Goal: Answer question/provide support: Share knowledge or assist other users

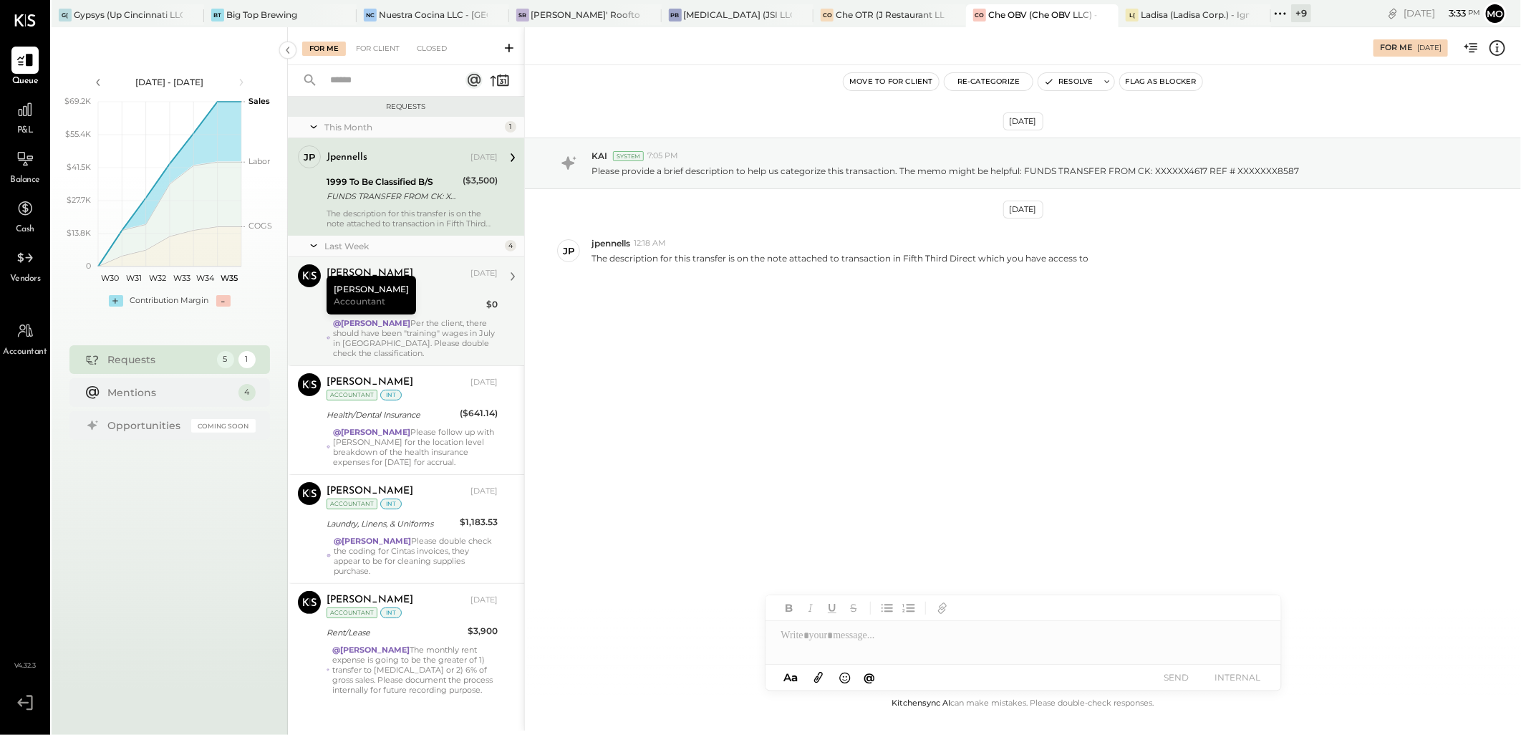
click at [438, 337] on div "@Mohammadsalkin Ansari Per the client, there should have been "training" wages …" at bounding box center [415, 338] width 165 height 40
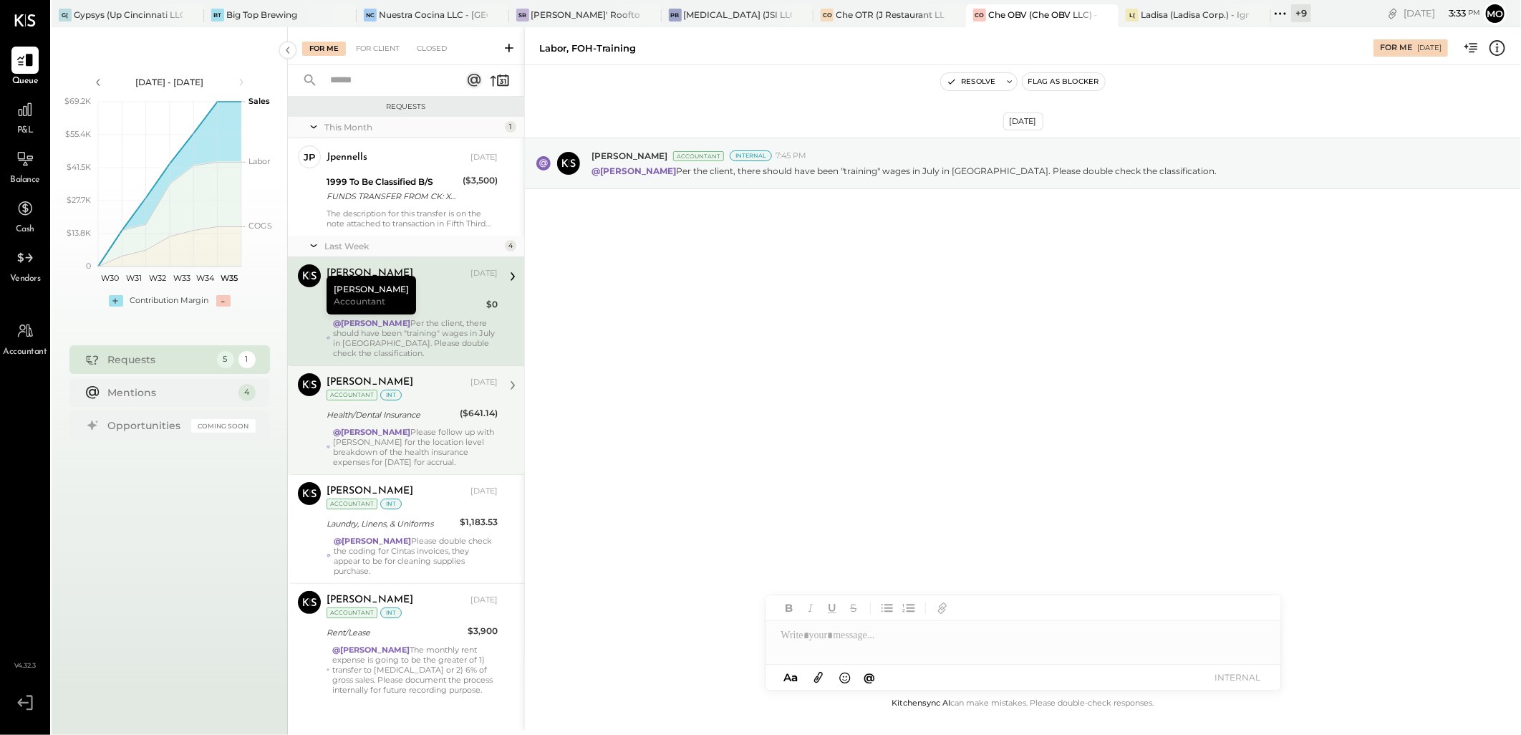
click at [377, 445] on div "@Mohammadsalkin Ansari Please follow up with Jane for the location level breakd…" at bounding box center [415, 447] width 165 height 40
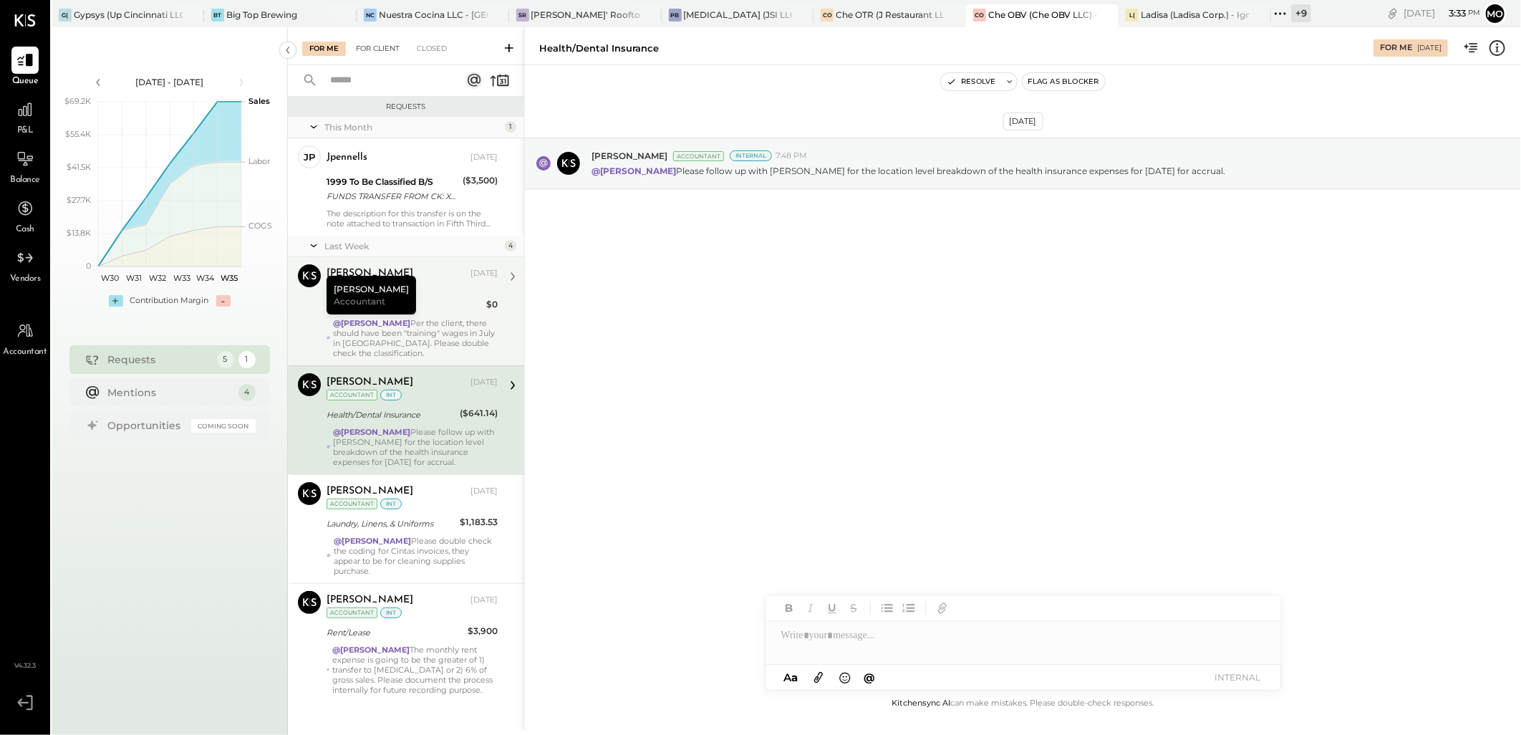
click at [370, 52] on div "For Client" at bounding box center [378, 49] width 58 height 14
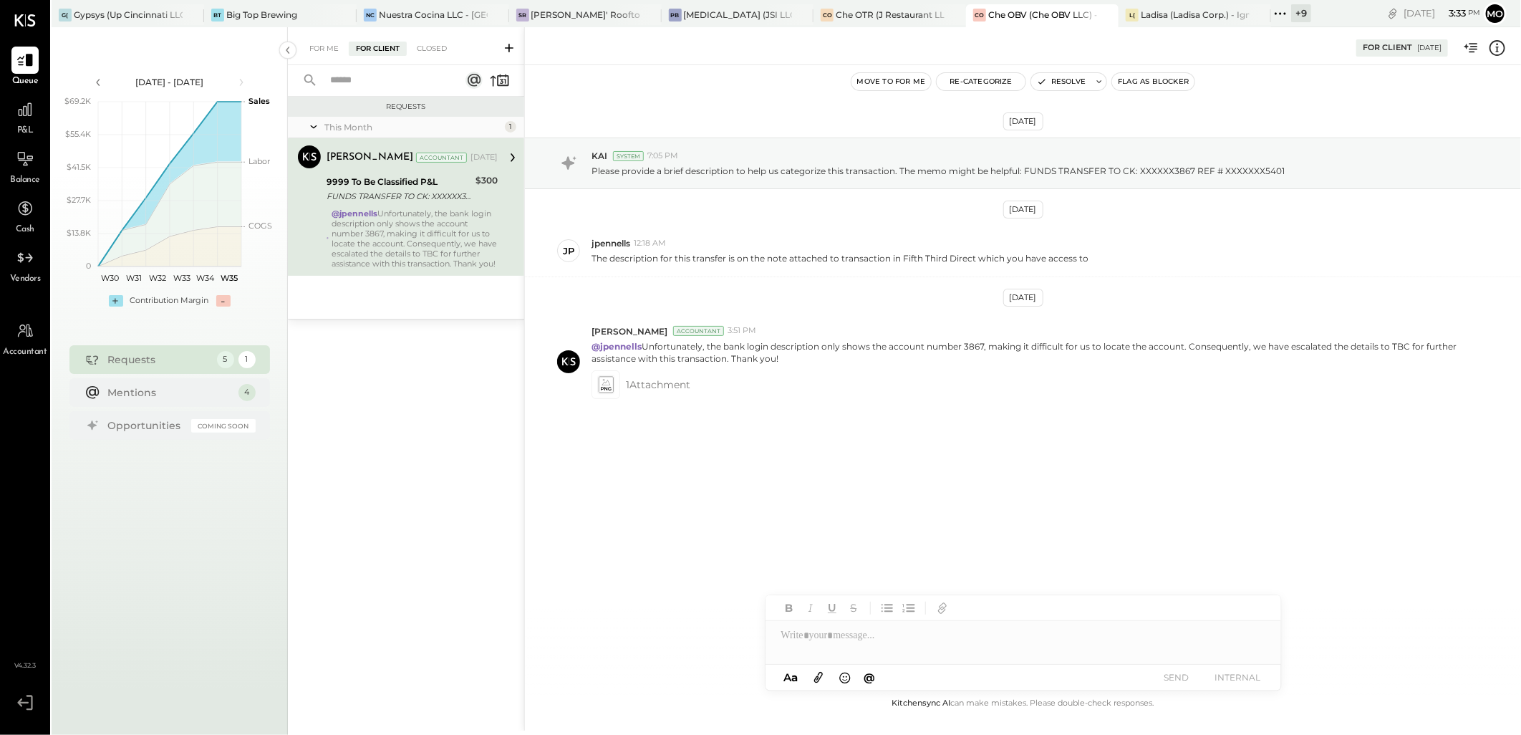
click at [392, 219] on div "@jpennells Unfortunately, the bank login description only shows the account num…" at bounding box center [415, 238] width 166 height 60
click at [327, 47] on div "For Me" at bounding box center [324, 49] width 44 height 14
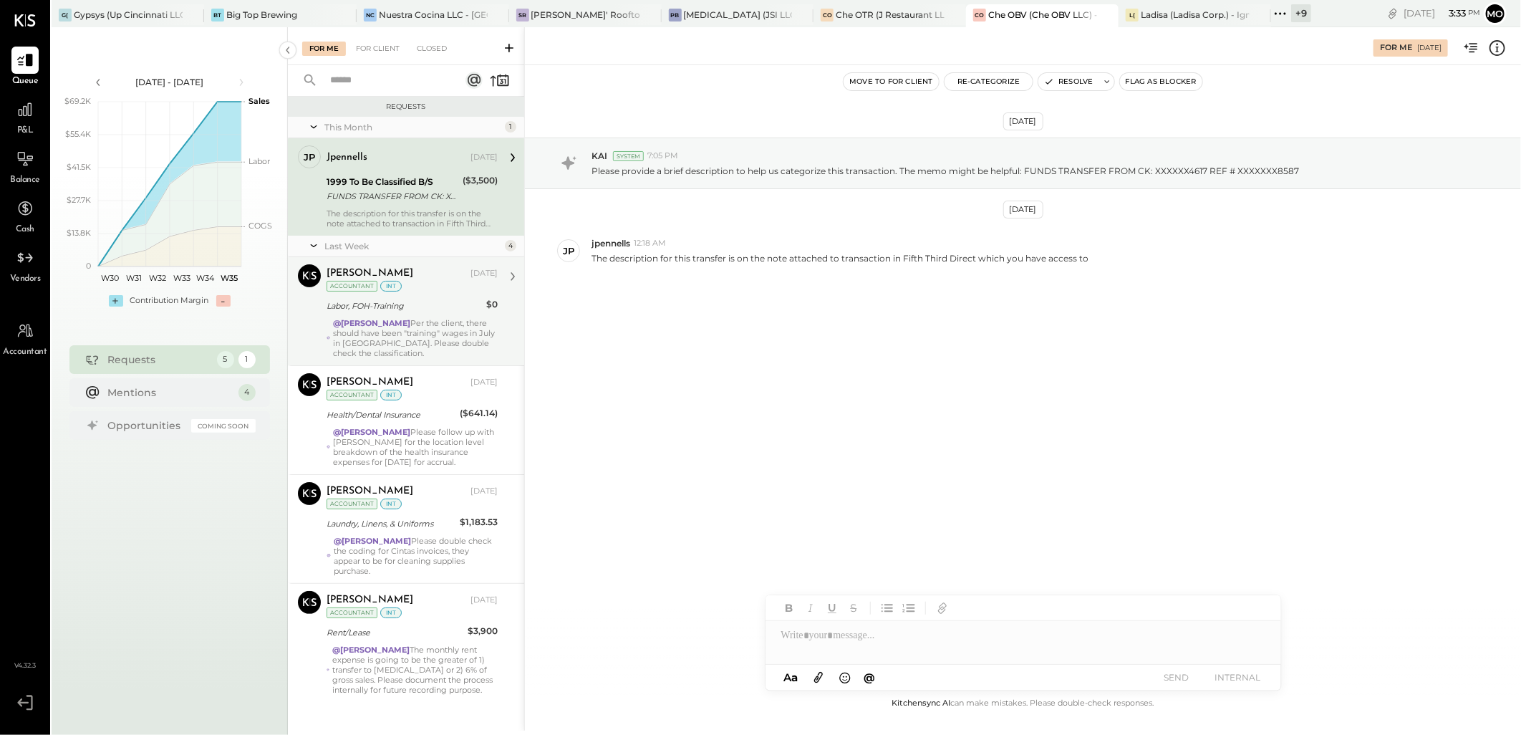
click at [400, 352] on div "@Mohammadsalkin Ansari Per the client, there should have been "training" wages …" at bounding box center [415, 338] width 165 height 40
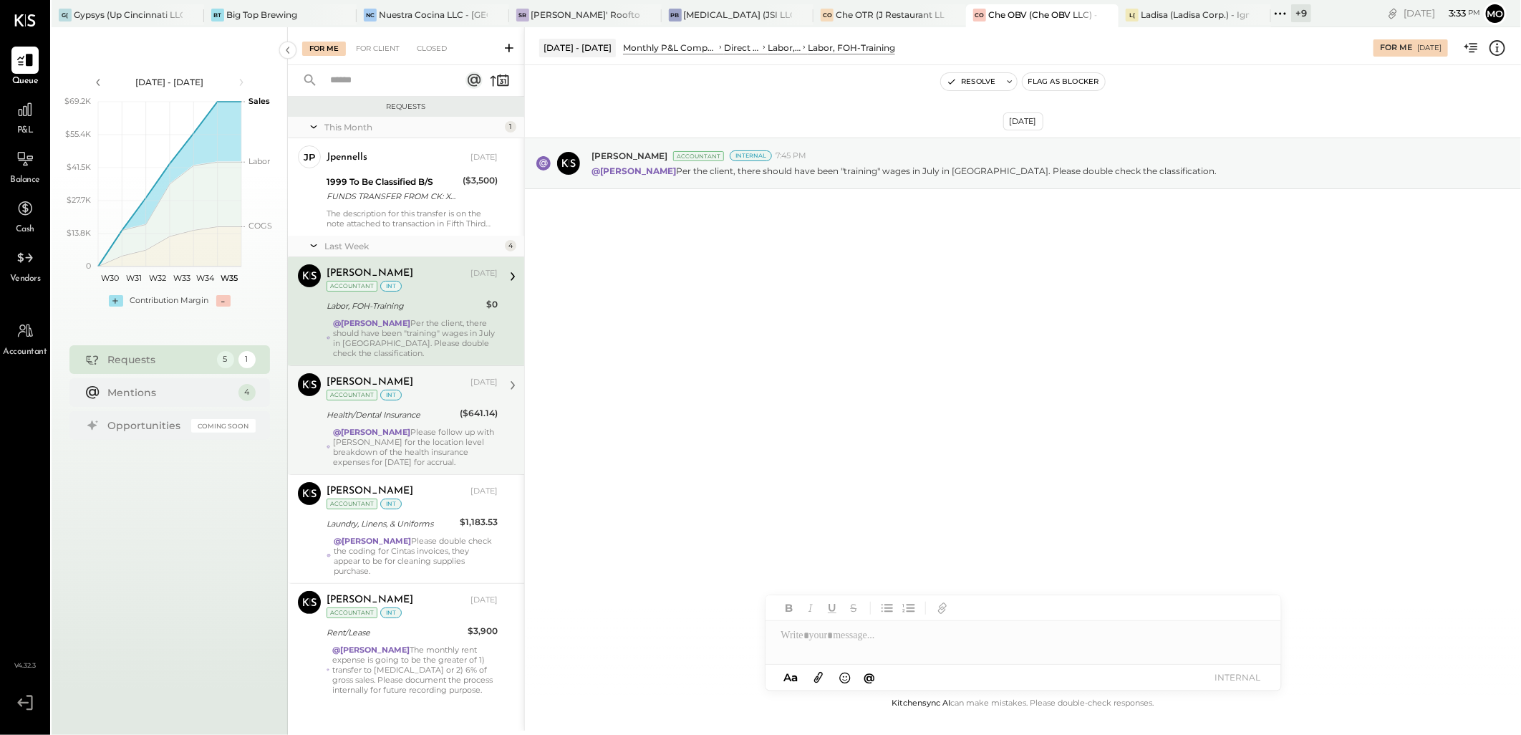
click at [390, 448] on div "@Mohammadsalkin Ansari Please follow up with Jane for the location level breakd…" at bounding box center [415, 447] width 165 height 40
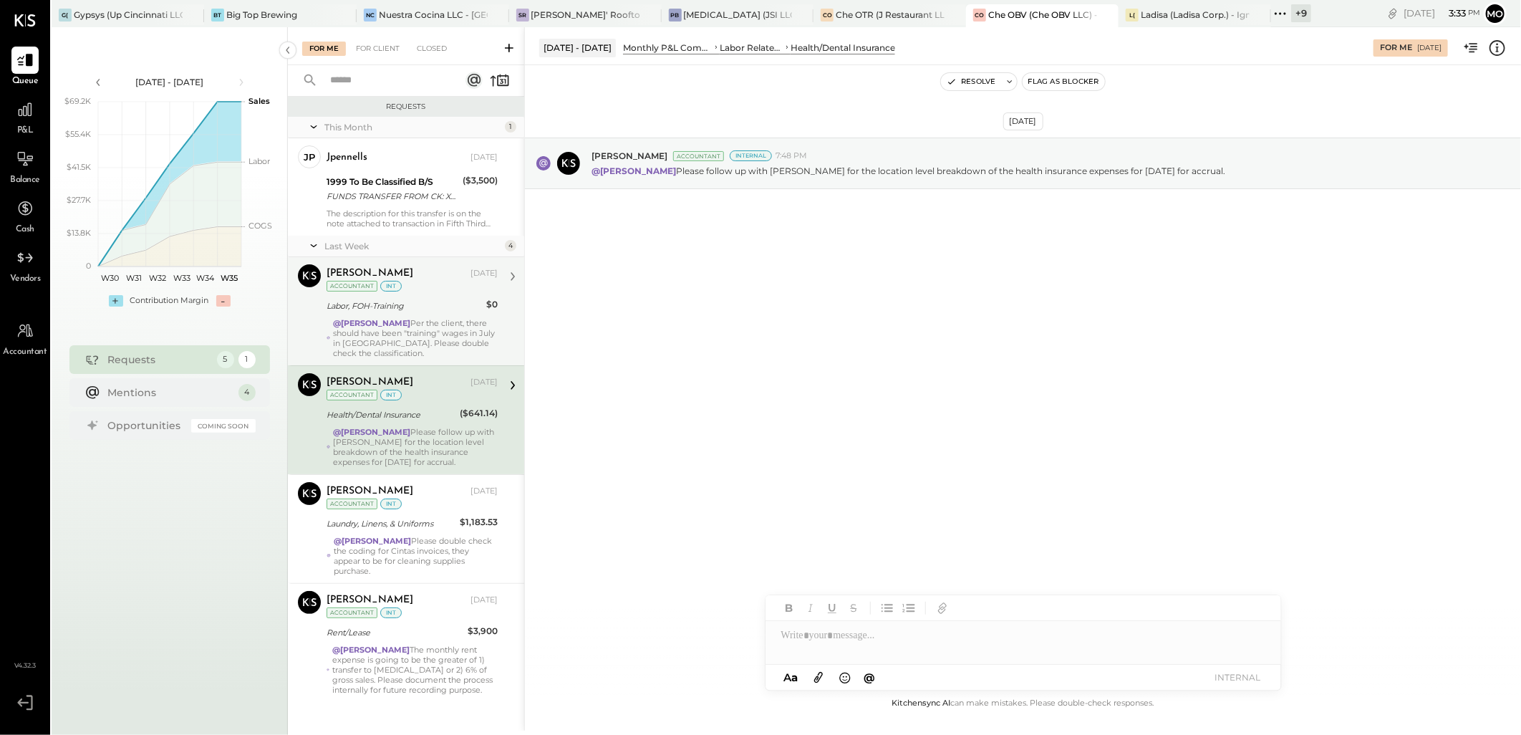
scroll to position [15, 0]
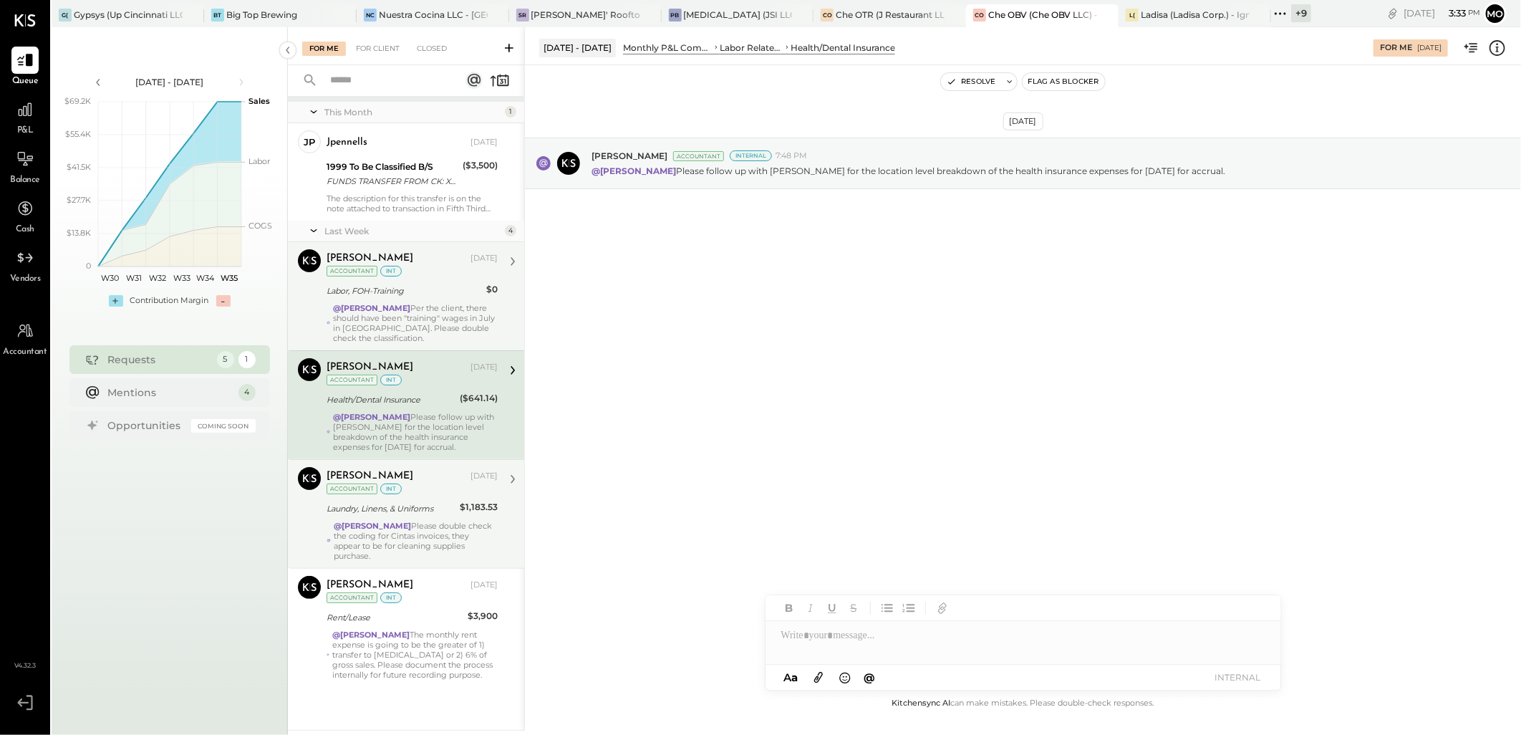
drag, startPoint x: 420, startPoint y: 498, endPoint x: 421, endPoint y: 519, distance: 20.8
click at [420, 499] on div "Joseph Shin Aug 21, 2025 Accountant int Laundry, Linens, & Uniforms $1,183.53 @…" at bounding box center [412, 514] width 171 height 94
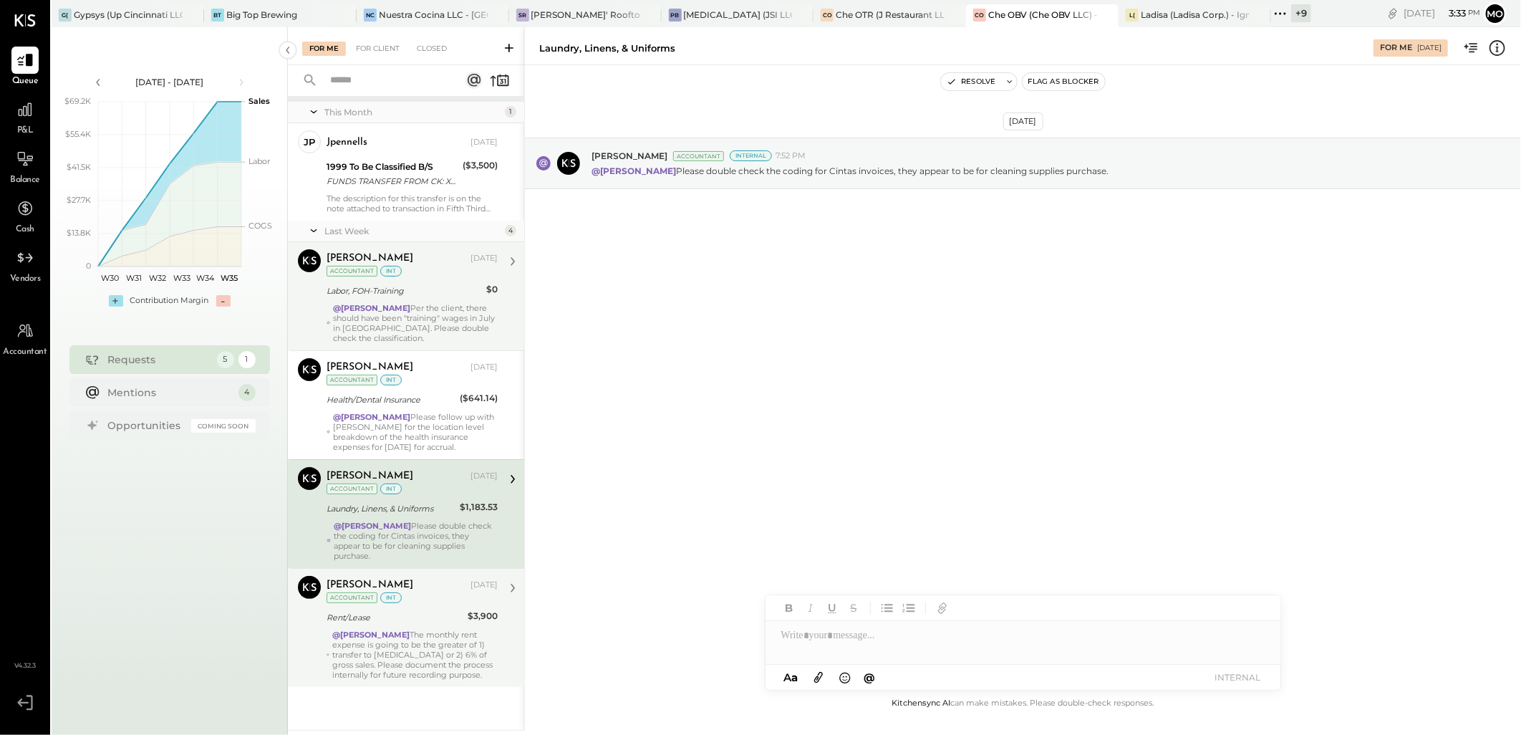
click at [434, 627] on div "Joseph Shin Aug 21, 2025 Accountant int Rent/Lease $3,900 @Mohammadsalkin Ansar…" at bounding box center [412, 628] width 171 height 104
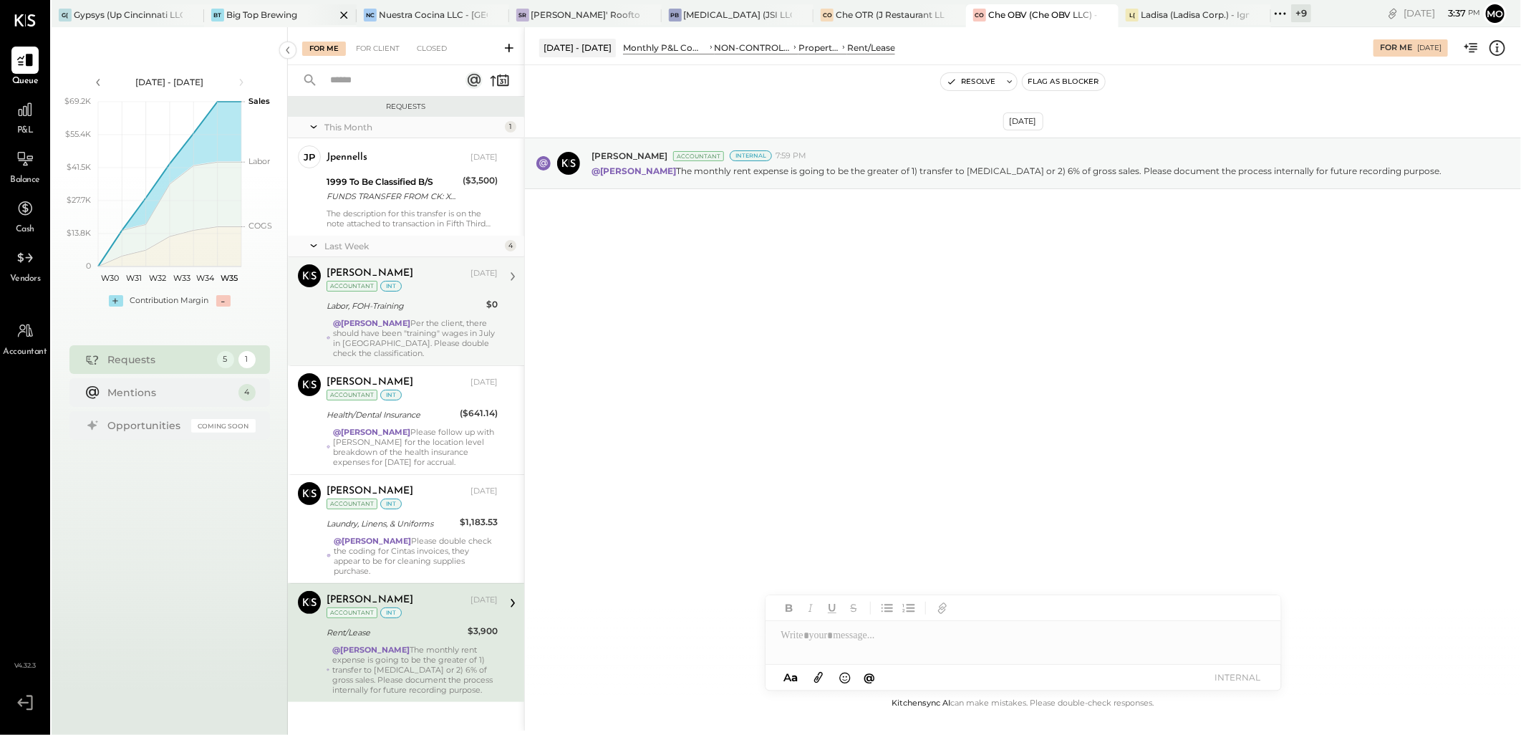
click at [259, 14] on div "Big Top Brewing" at bounding box center [261, 15] width 71 height 12
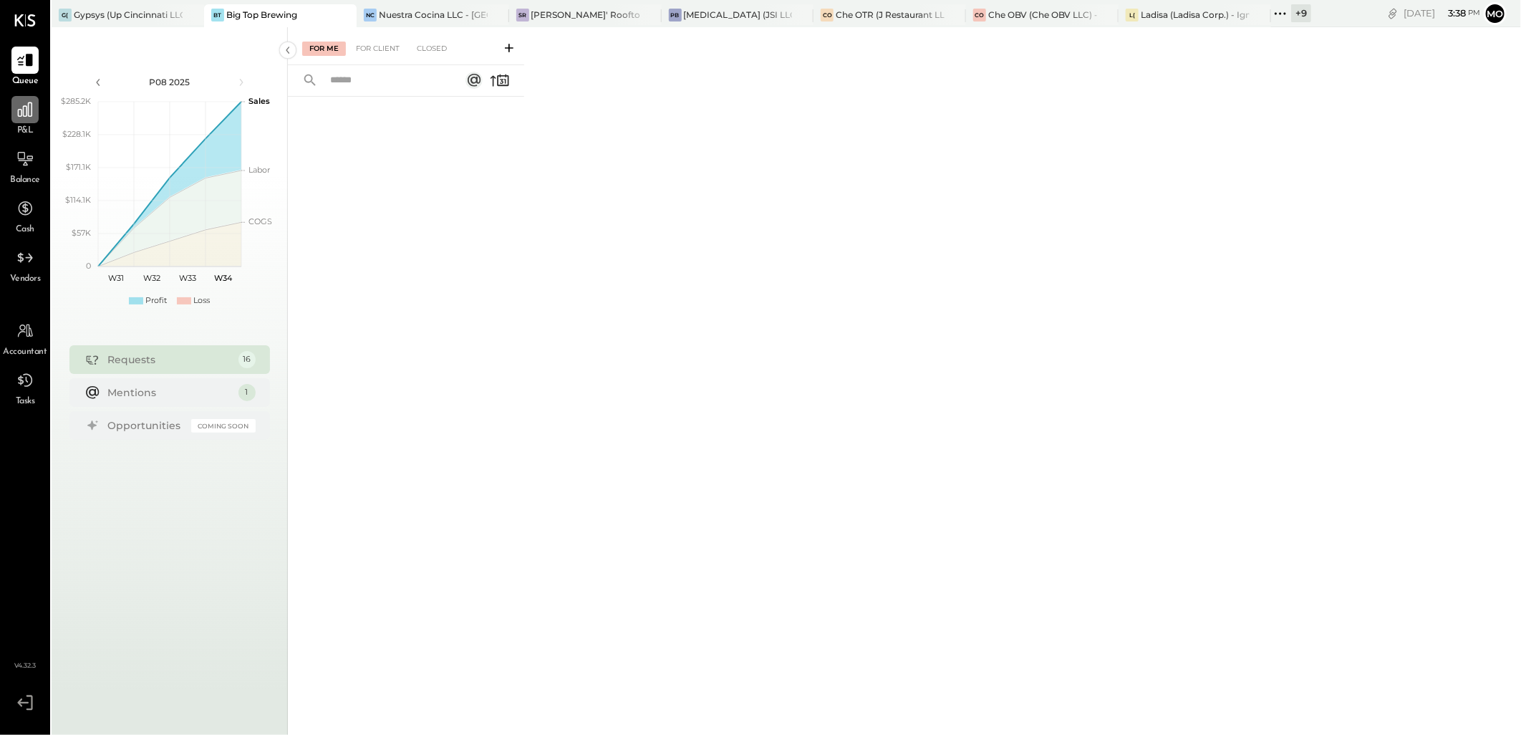
click at [24, 102] on icon at bounding box center [25, 109] width 19 height 19
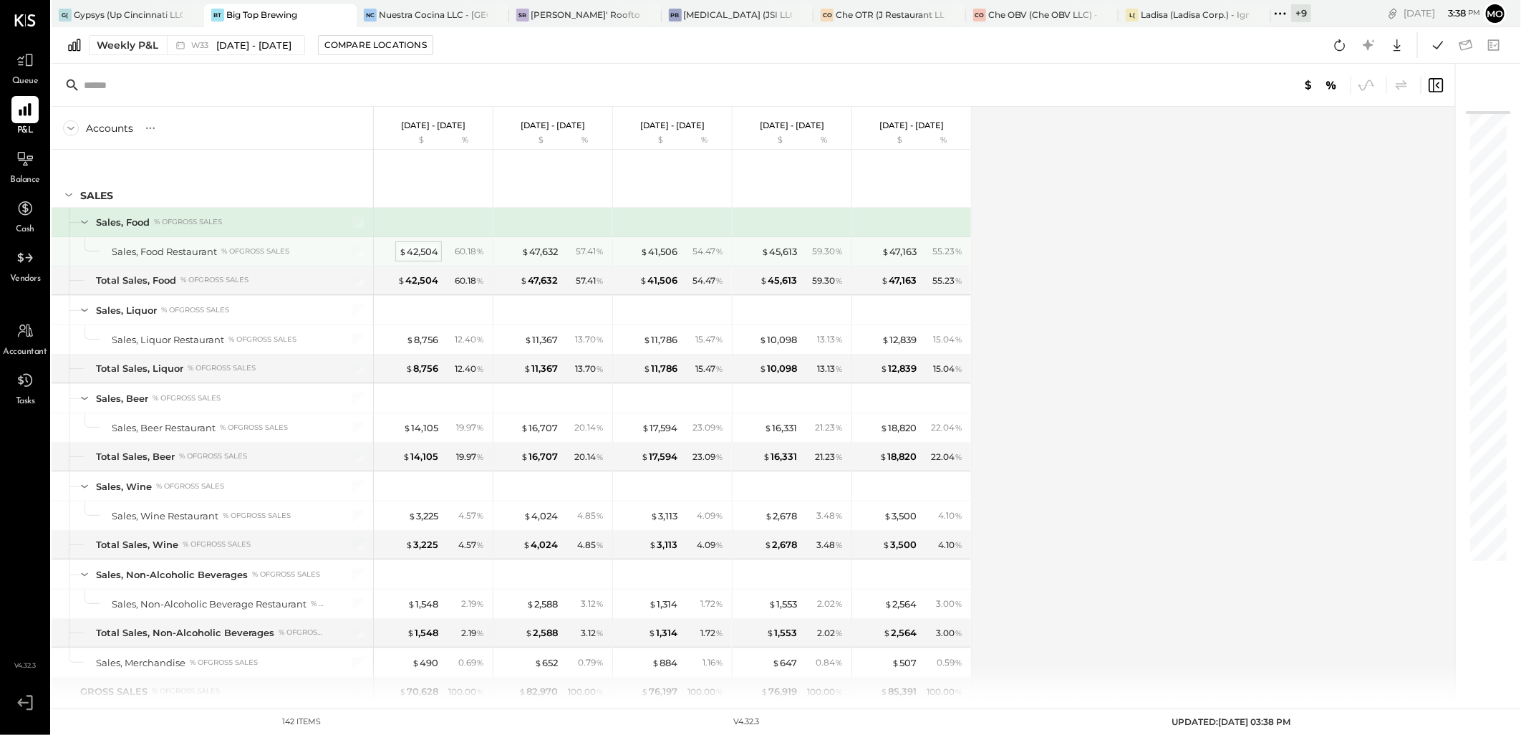
click at [426, 246] on div "$ 42,504" at bounding box center [418, 252] width 39 height 14
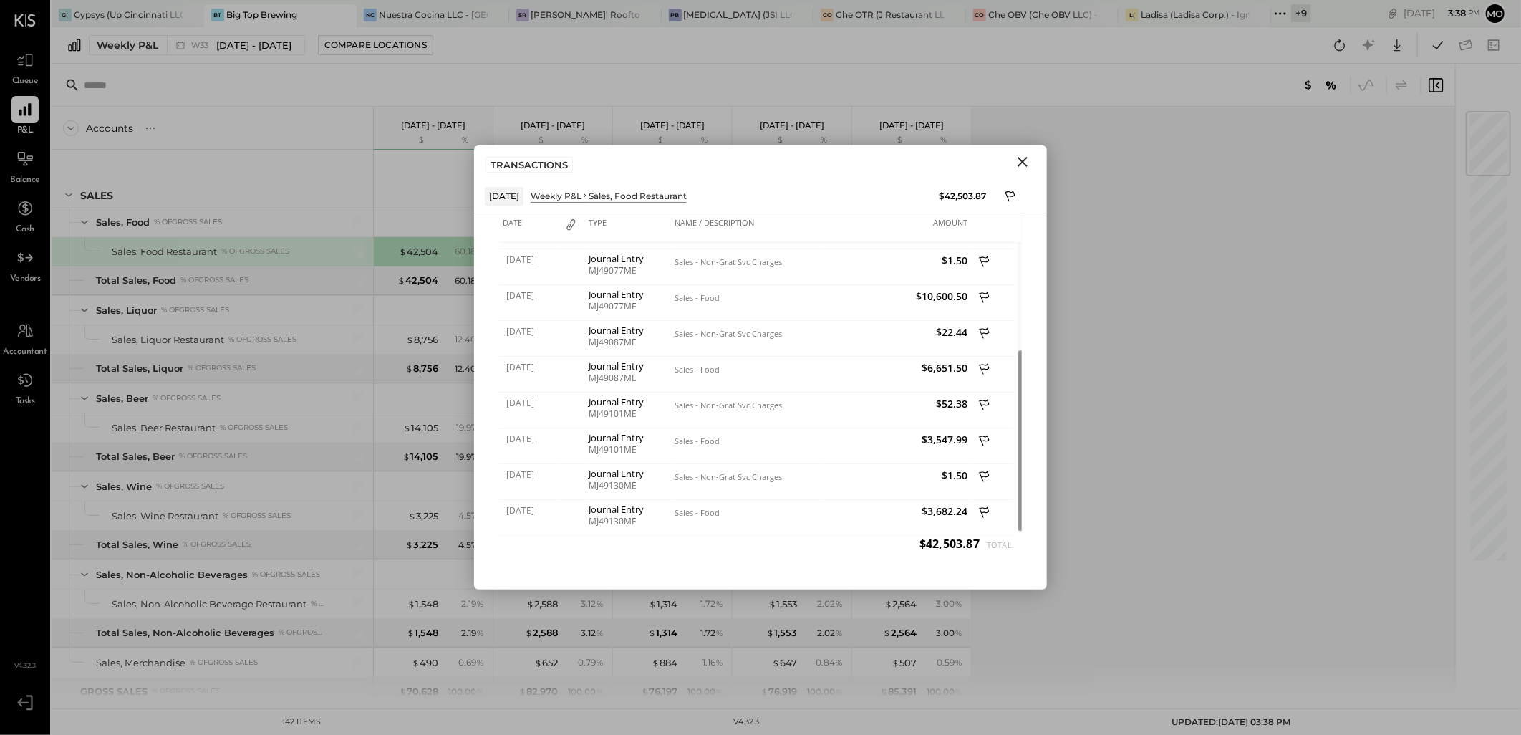
click at [1017, 162] on icon "Close" at bounding box center [1022, 161] width 17 height 17
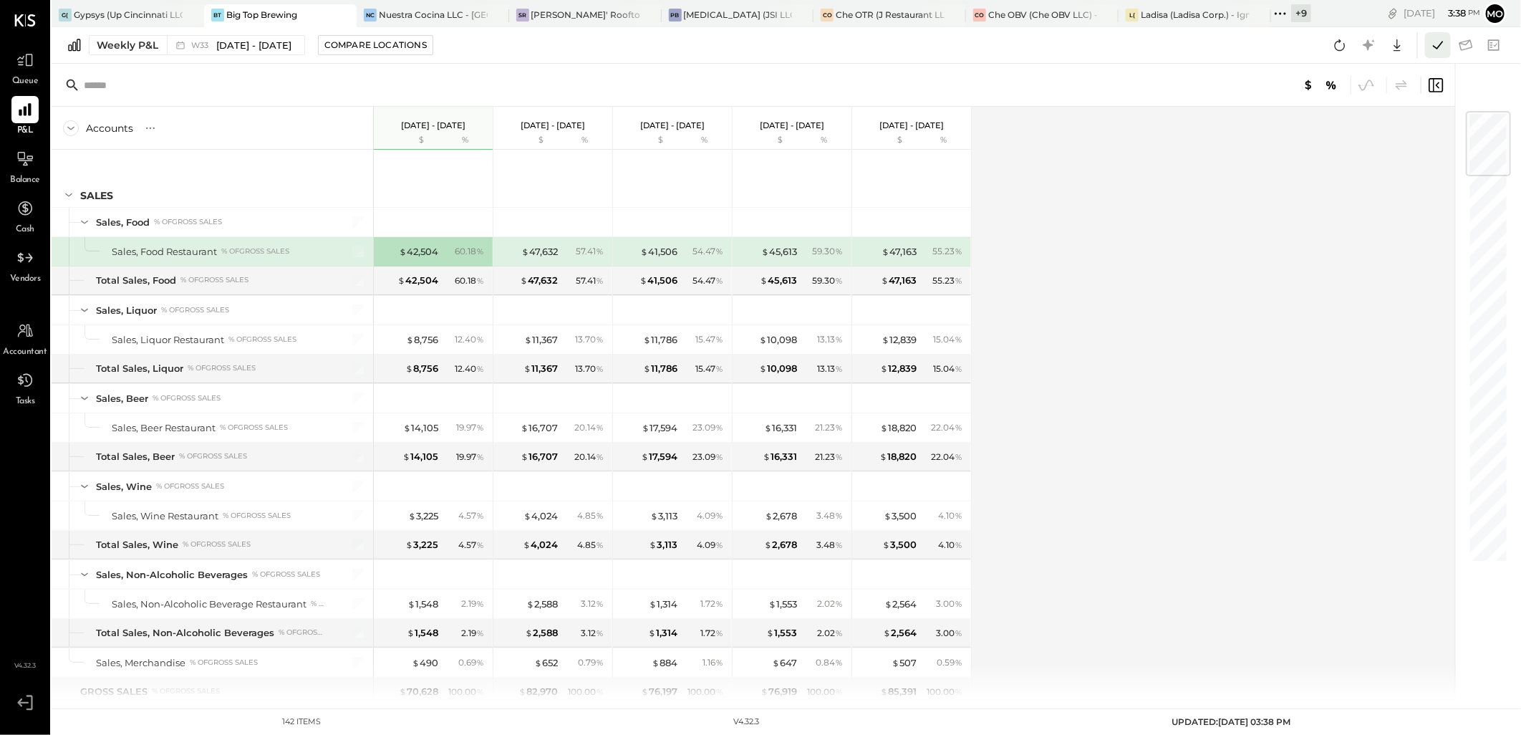
click at [1437, 44] on icon at bounding box center [1438, 45] width 19 height 19
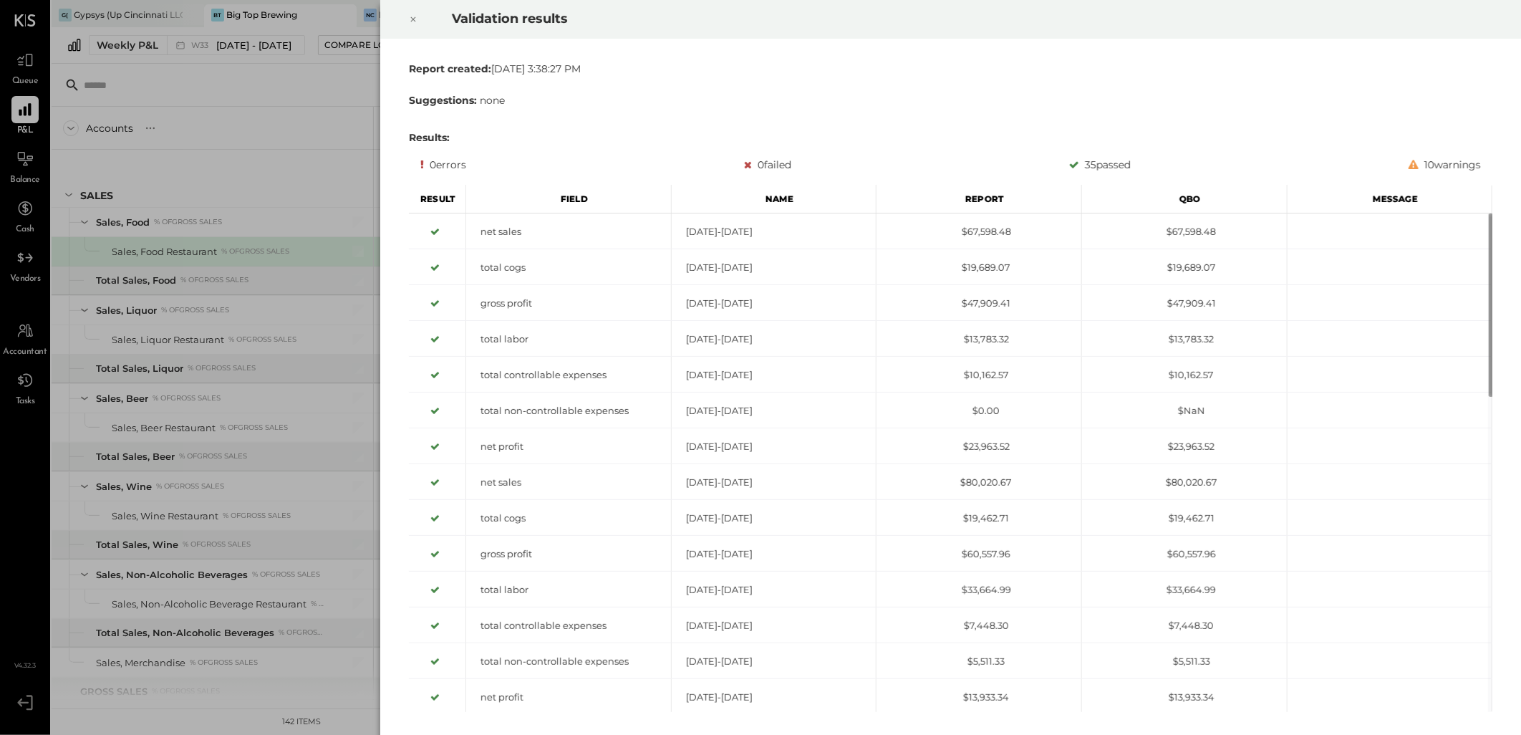
click at [411, 18] on icon at bounding box center [413, 19] width 9 height 17
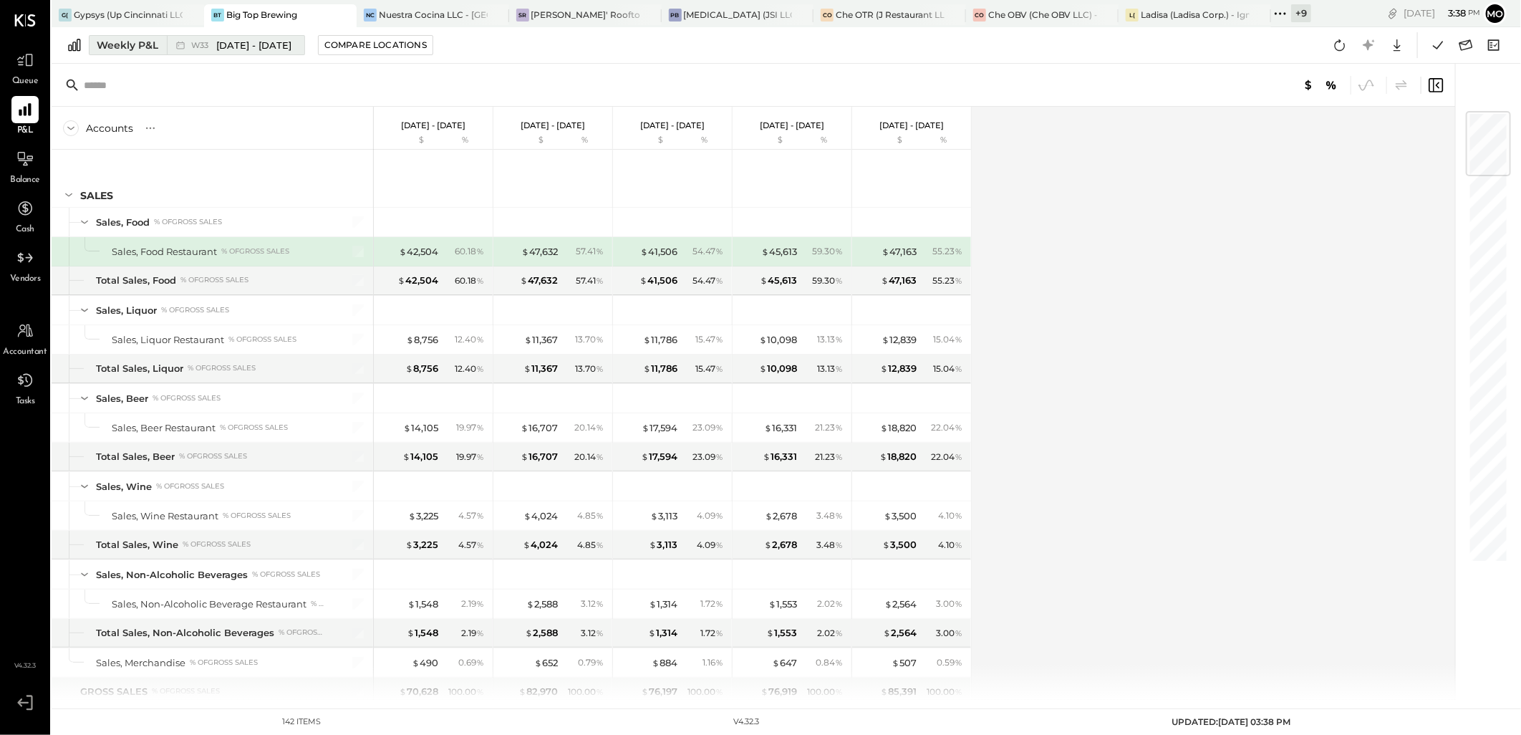
click at [177, 40] on icon at bounding box center [180, 45] width 14 height 14
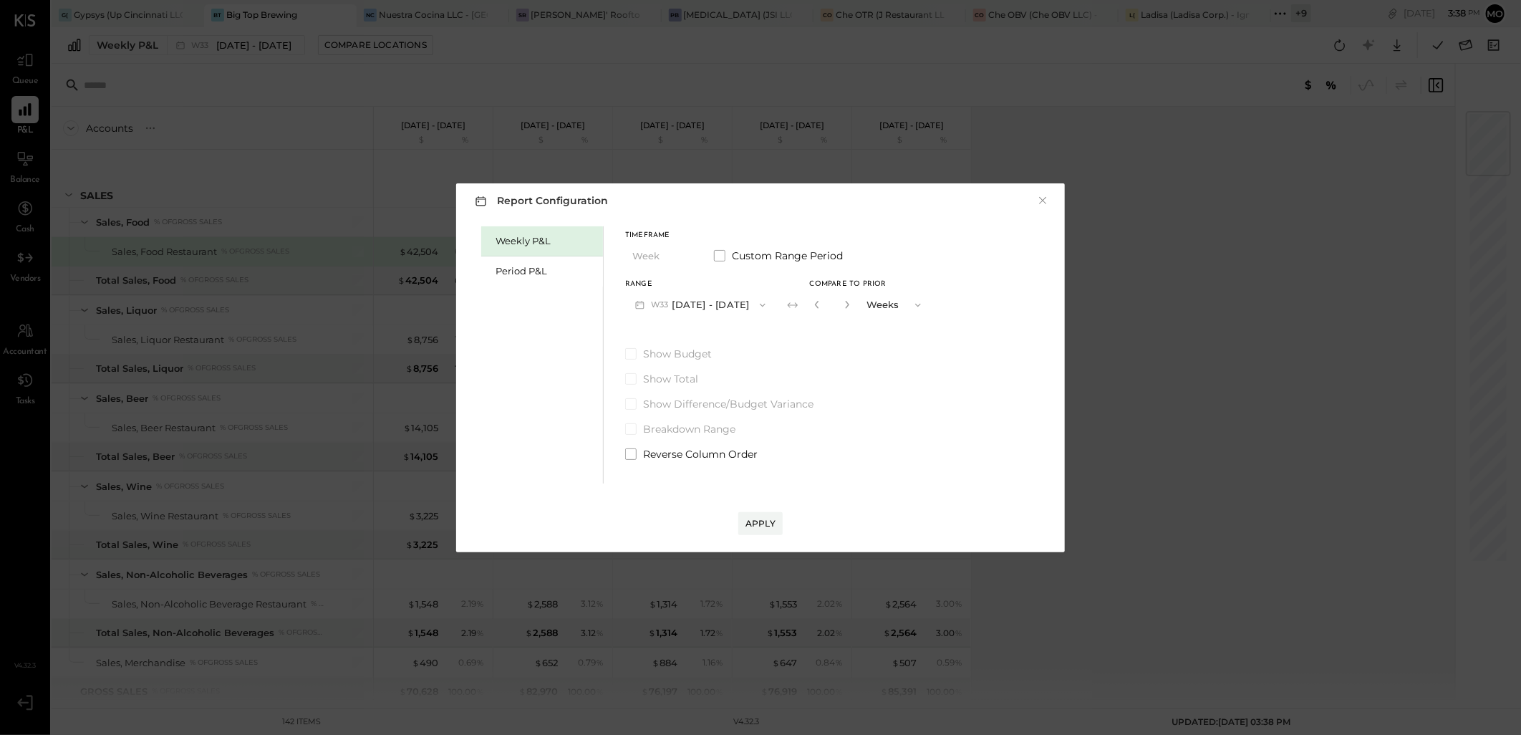
click at [741, 291] on button "W33 Aug 13 - 19, 2025" at bounding box center [700, 304] width 150 height 26
click at [705, 303] on span "Aug 20 - 26, 2025" at bounding box center [695, 306] width 68 height 12
click at [760, 520] on div "Apply" at bounding box center [761, 523] width 30 height 12
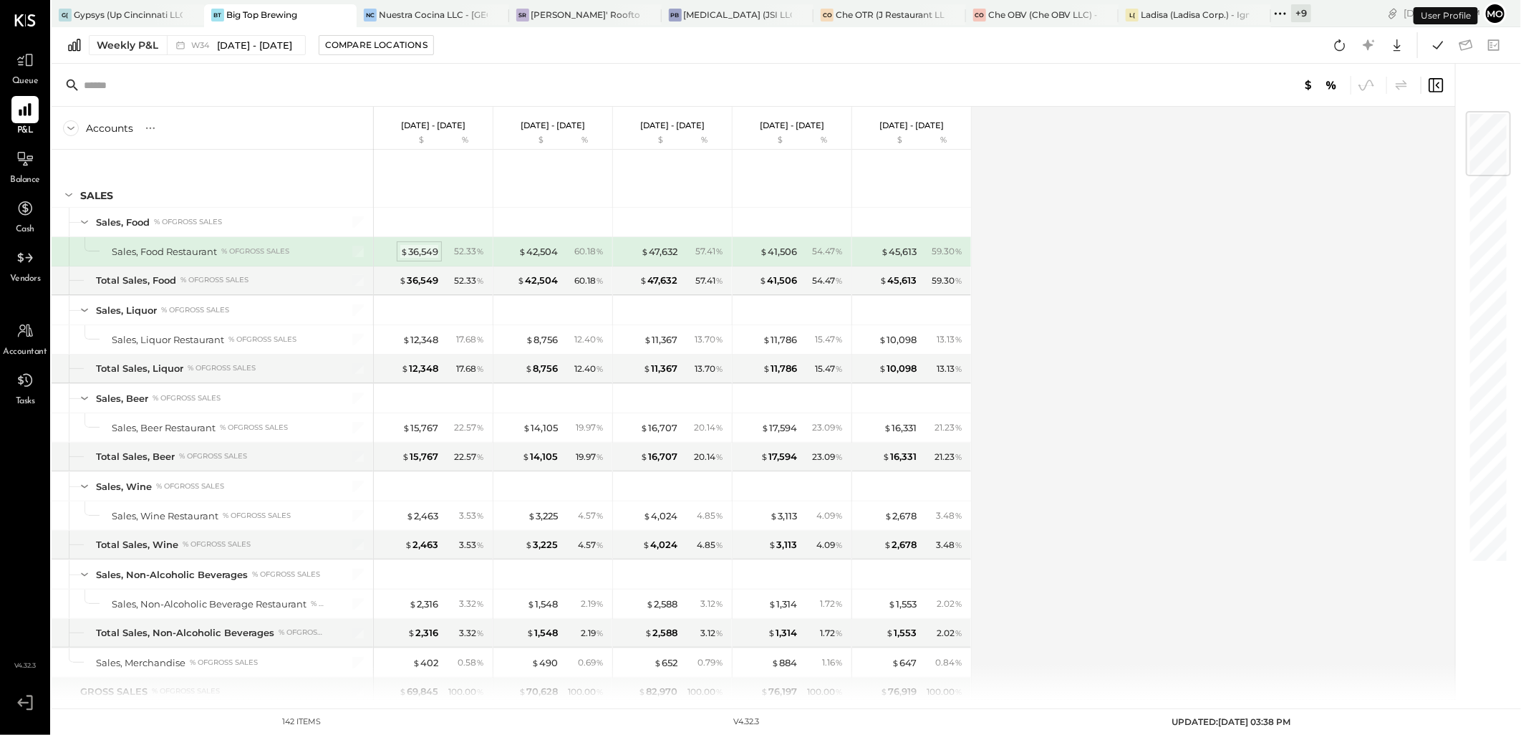
click at [413, 252] on div "$ 36,549" at bounding box center [419, 252] width 38 height 14
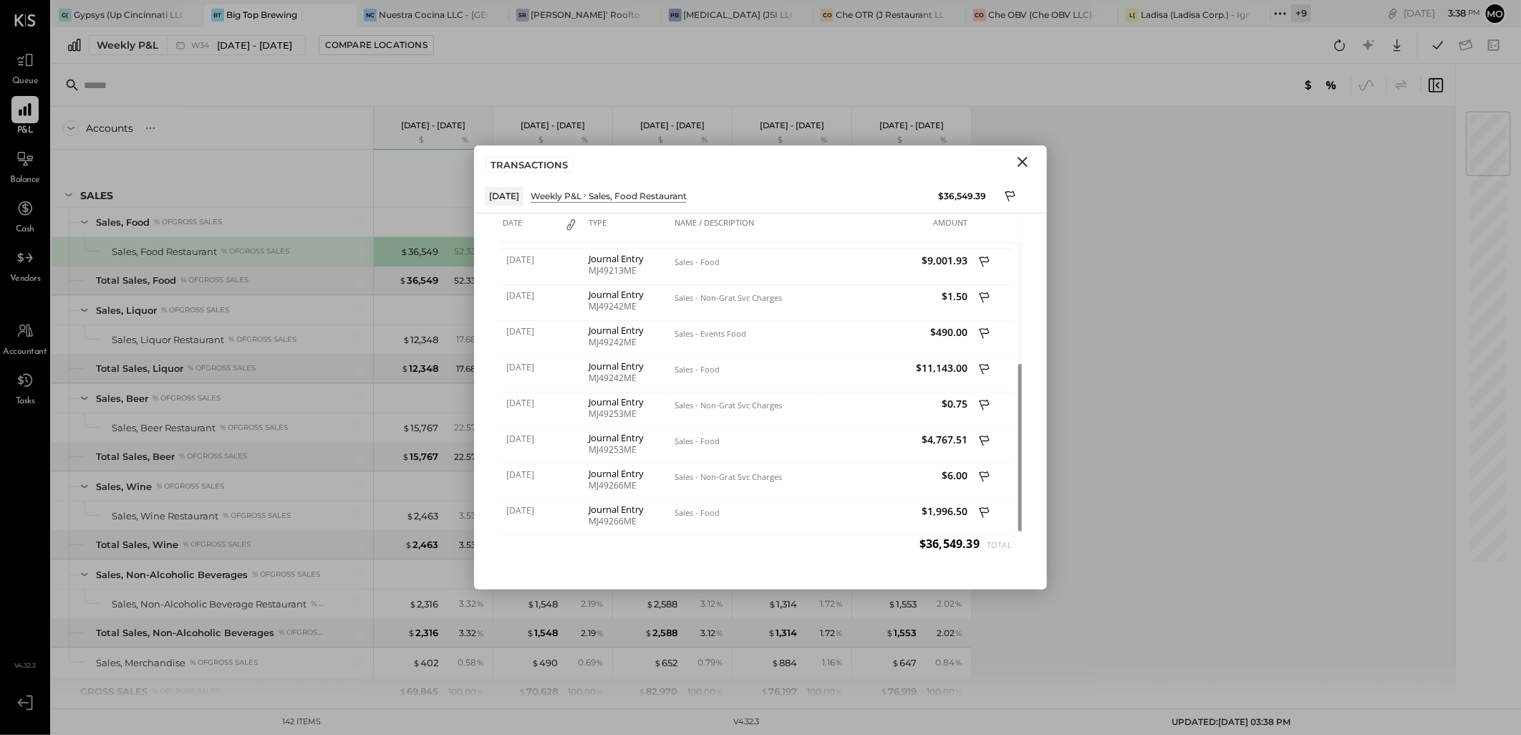
drag, startPoint x: 1032, startPoint y: 160, endPoint x: 782, endPoint y: 256, distance: 267.7
click at [1032, 160] on button "Close" at bounding box center [1023, 162] width 26 height 19
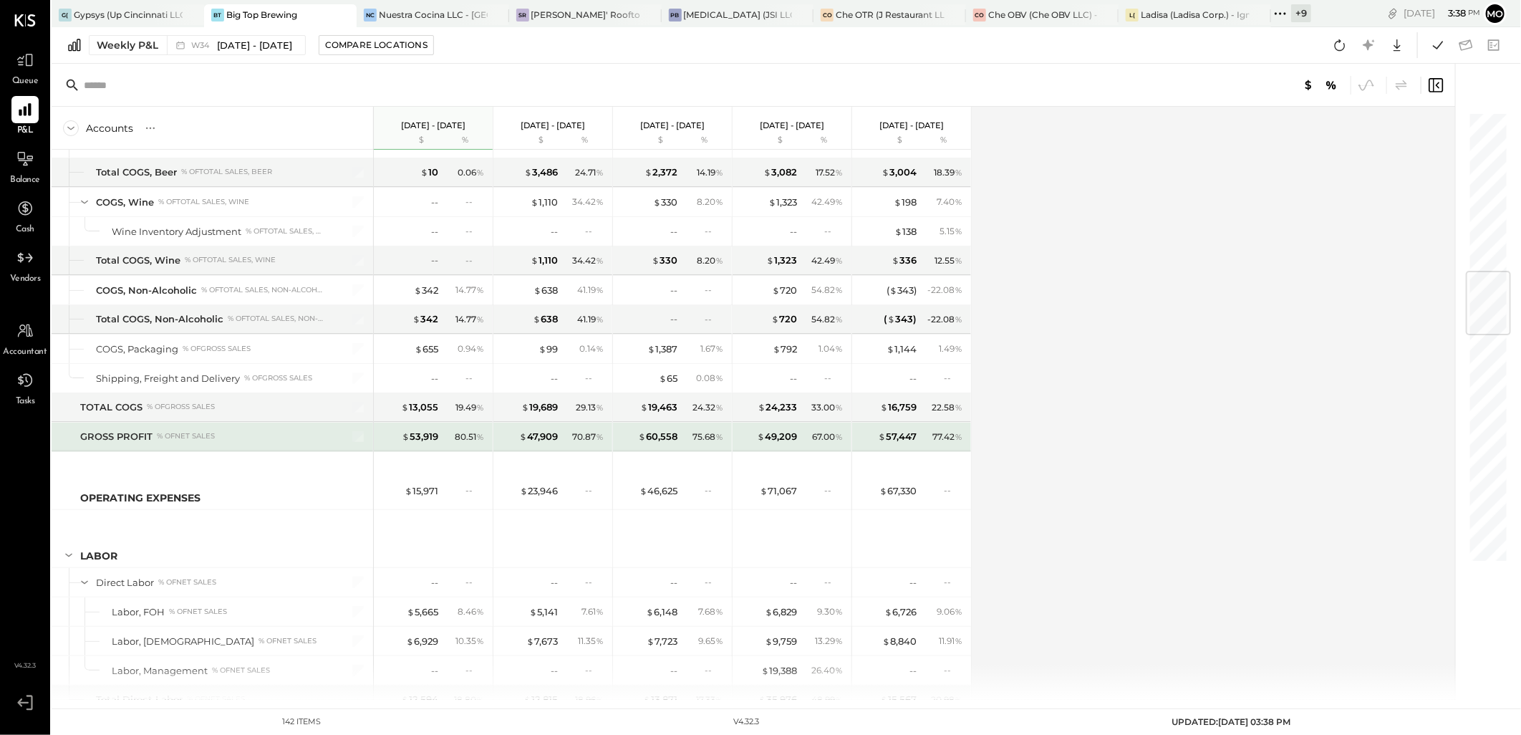
scroll to position [1432, 0]
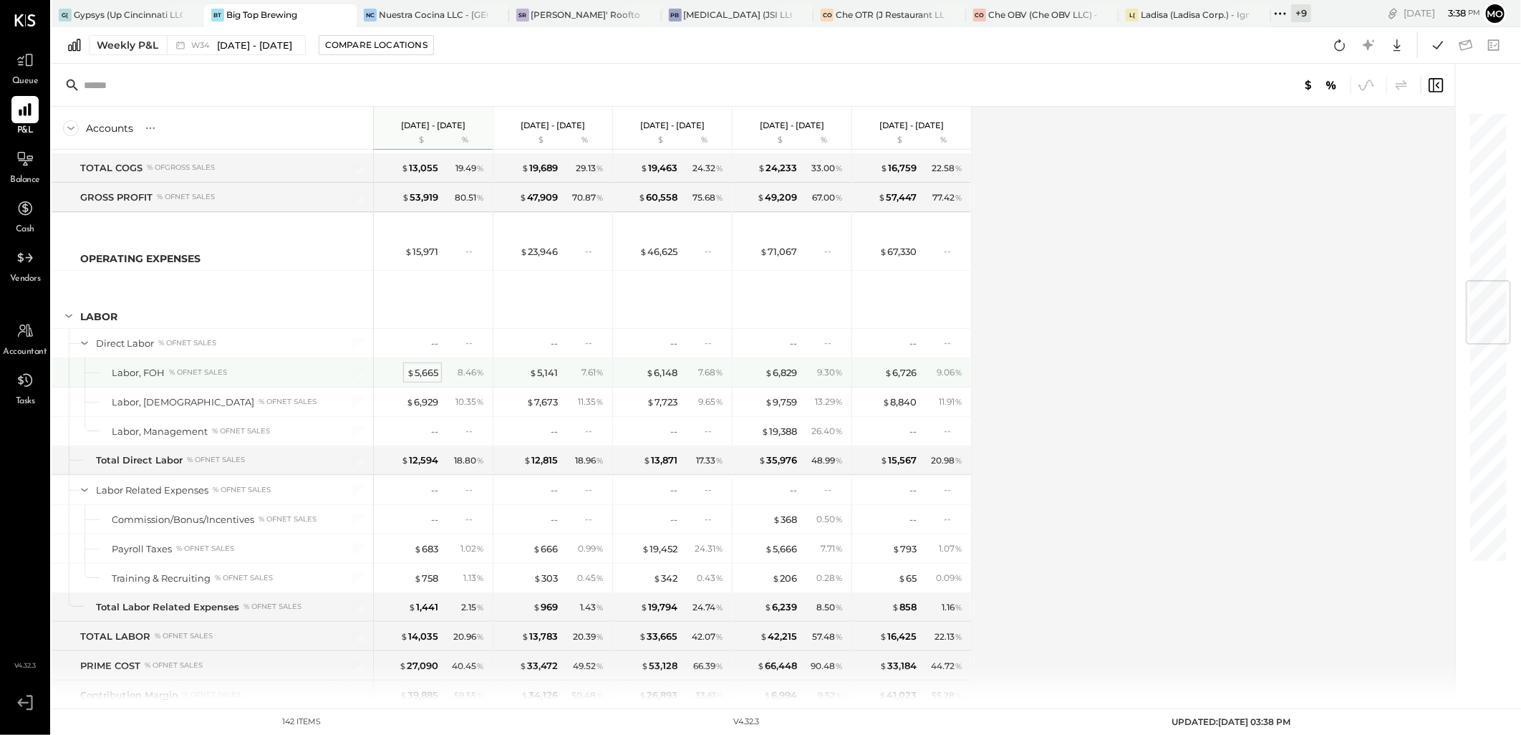
click at [421, 377] on div "$ 5,665" at bounding box center [423, 373] width 32 height 14
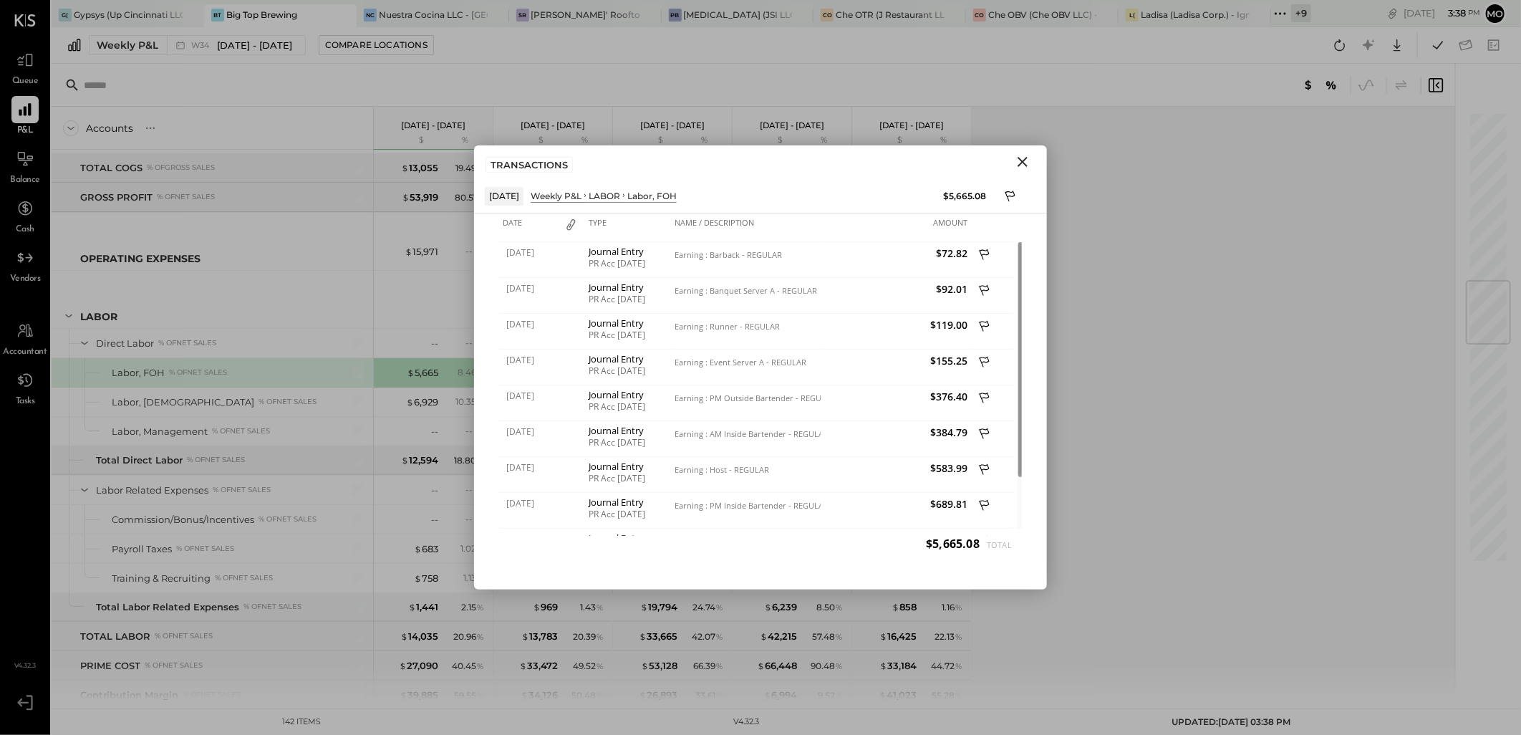
click at [1029, 158] on icon "Close" at bounding box center [1022, 161] width 17 height 17
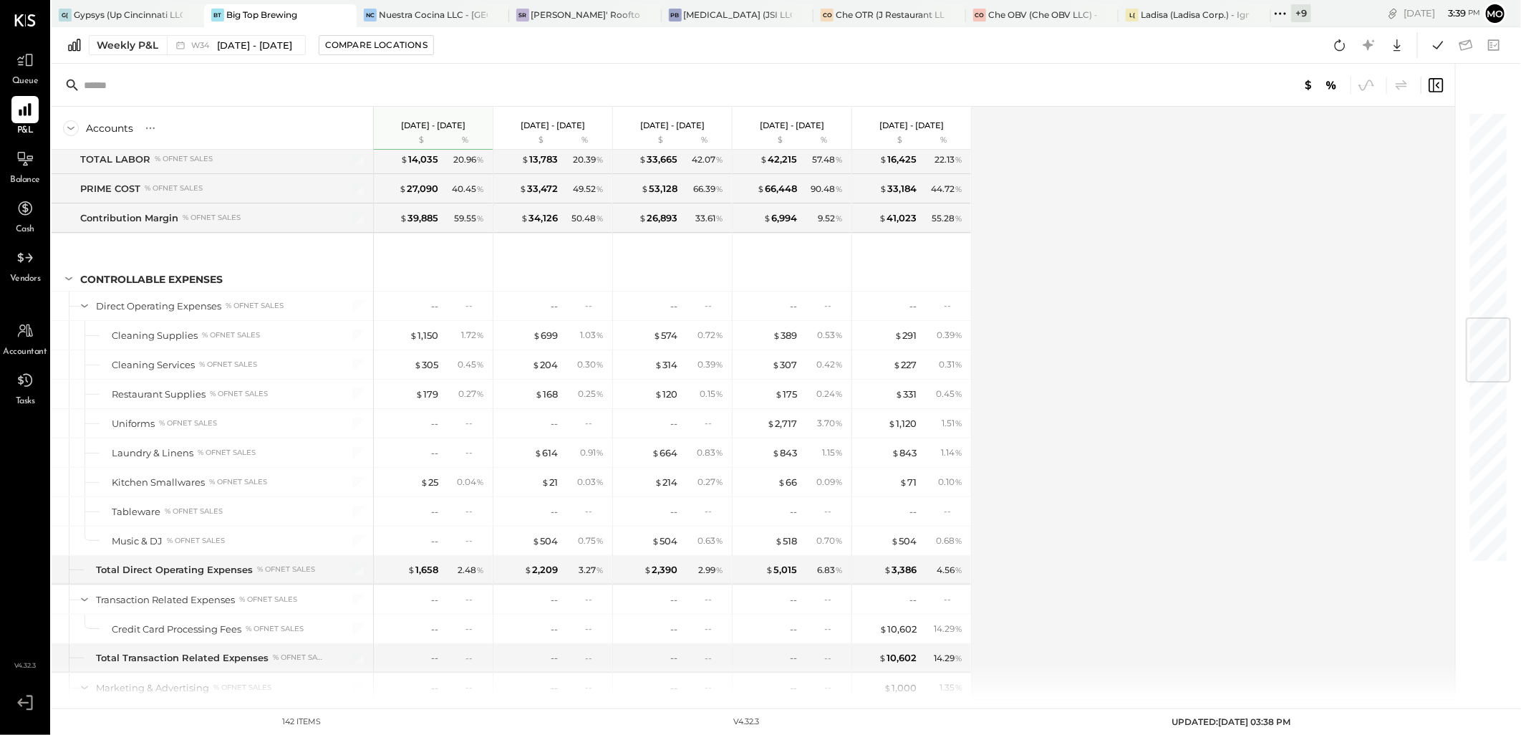
scroll to position [1671, 0]
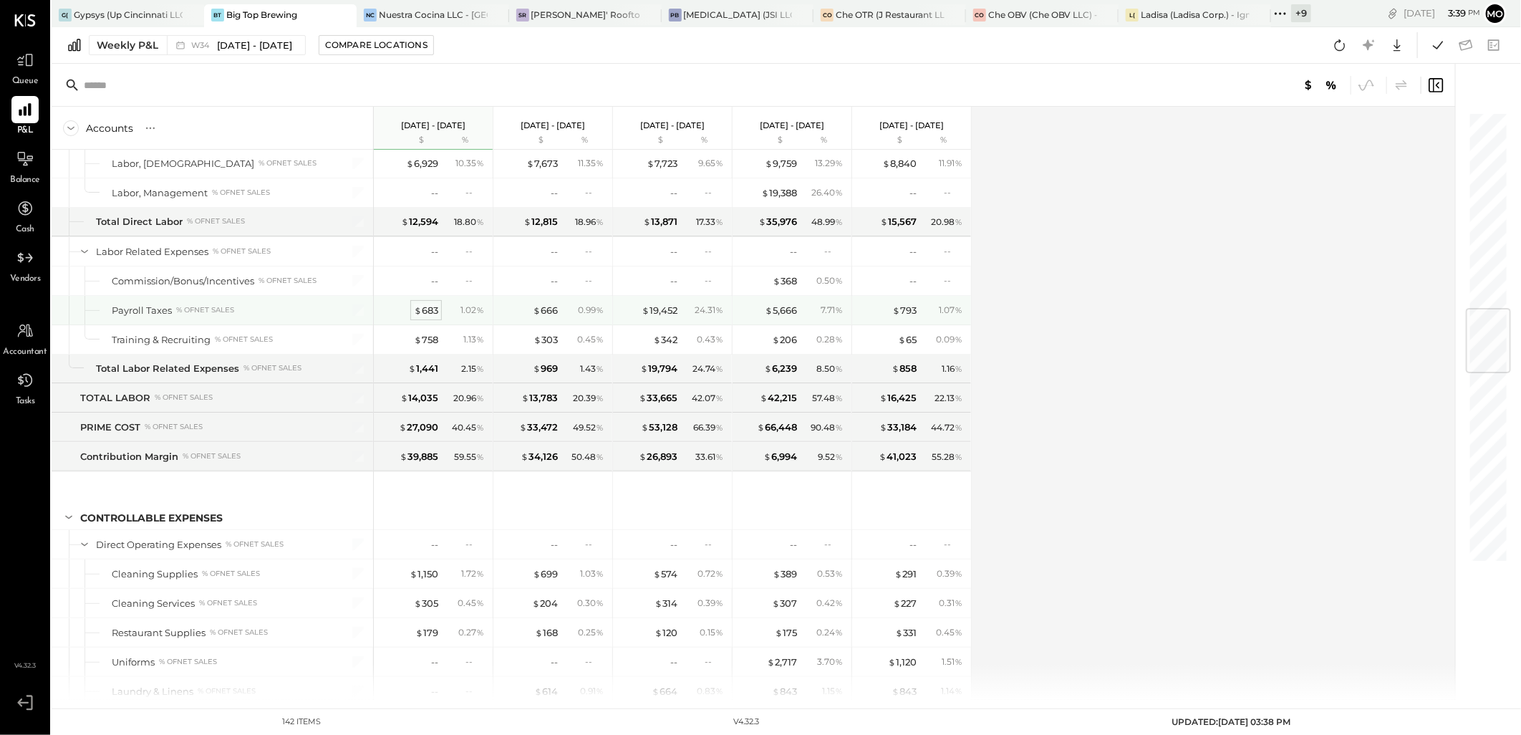
click at [433, 313] on div "$ 683" at bounding box center [426, 311] width 24 height 14
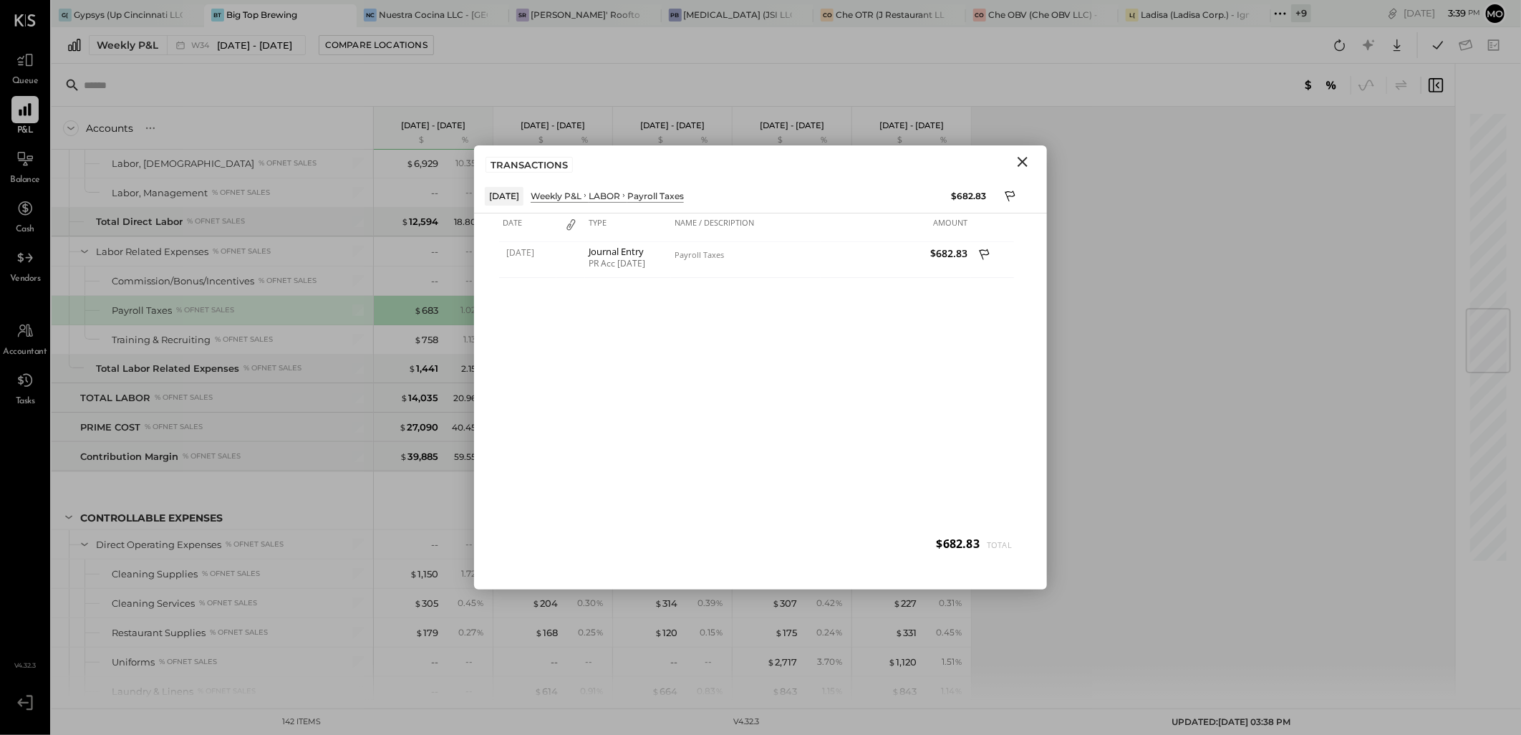
click at [1021, 166] on icon "Close" at bounding box center [1022, 161] width 17 height 17
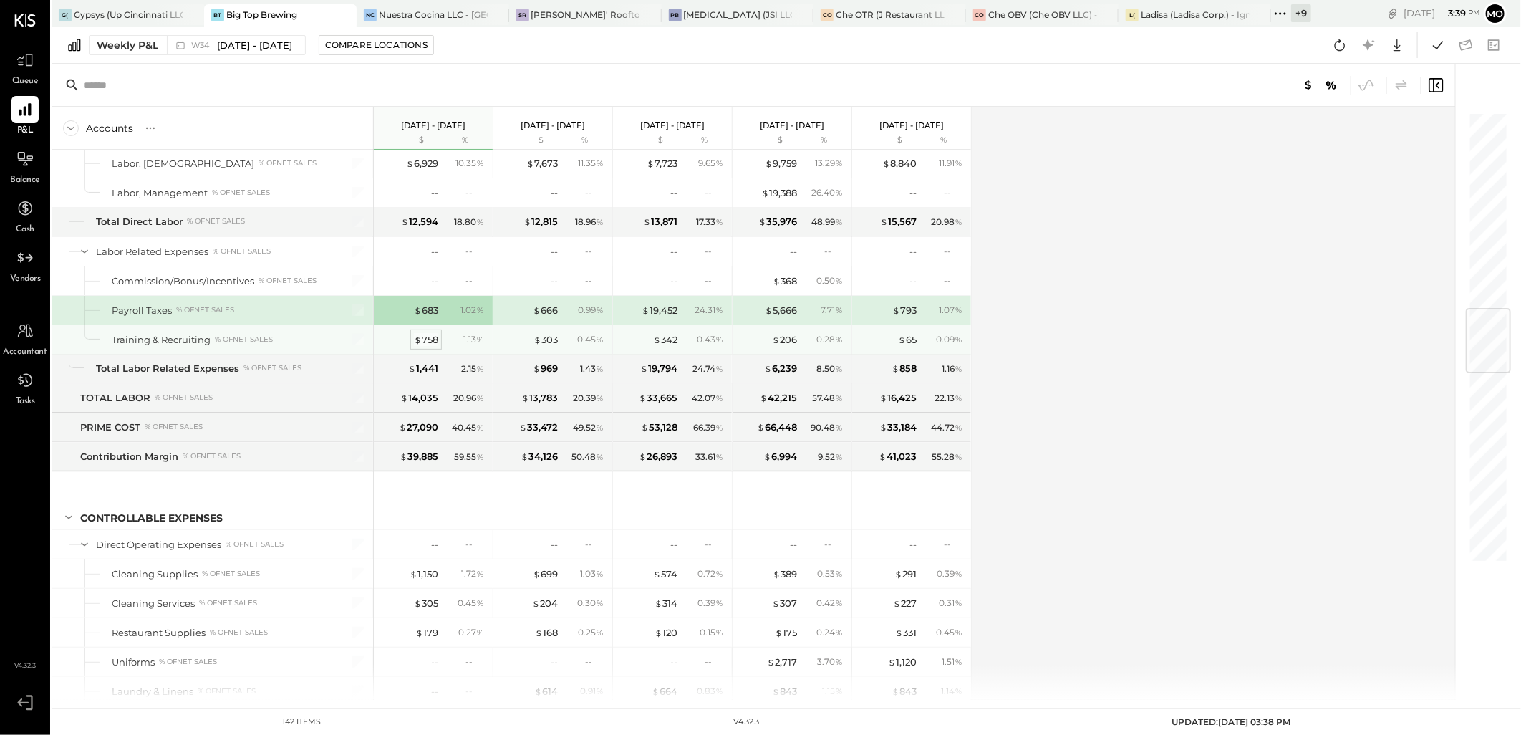
click at [432, 345] on div "$ 758" at bounding box center [426, 340] width 24 height 14
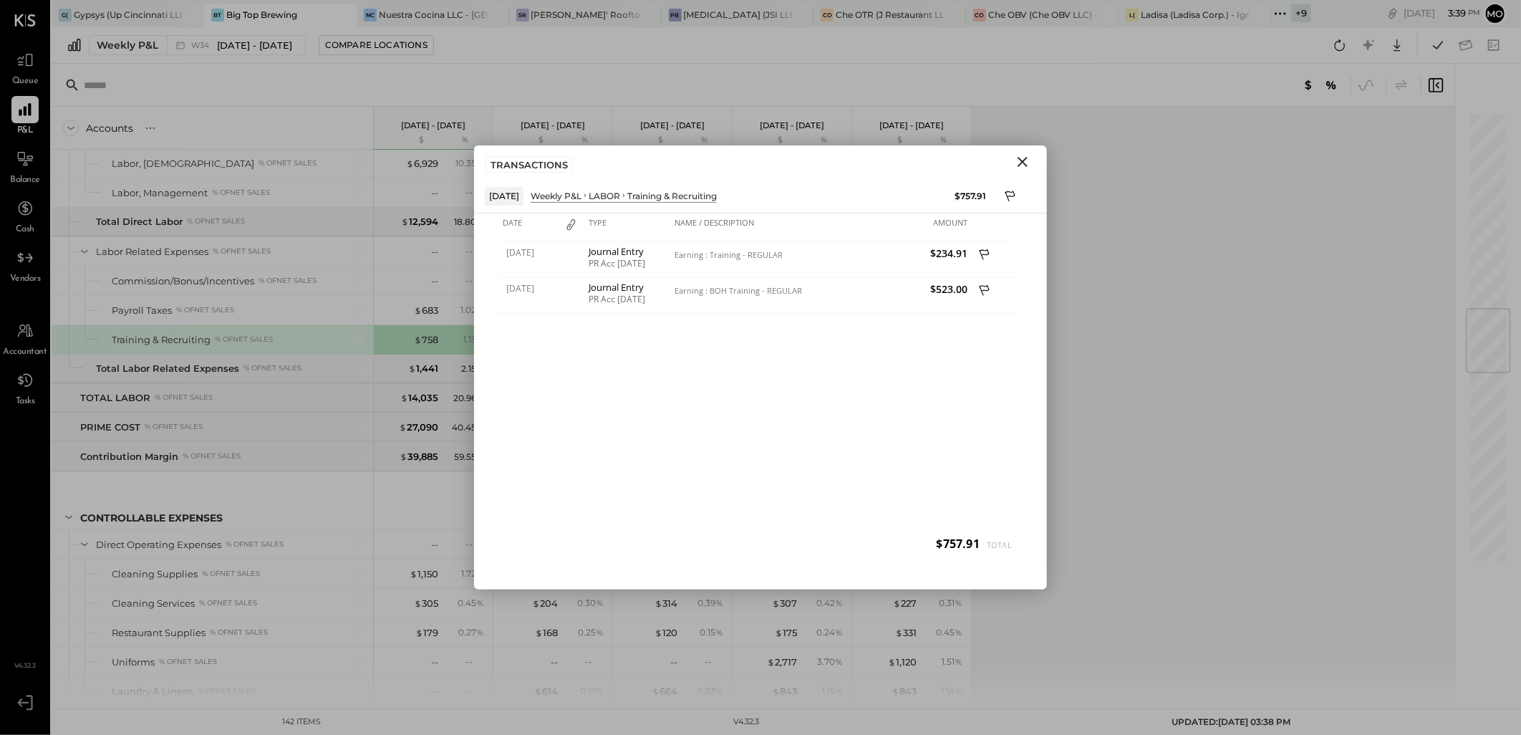
click at [1014, 162] on icon "Close" at bounding box center [1022, 161] width 17 height 17
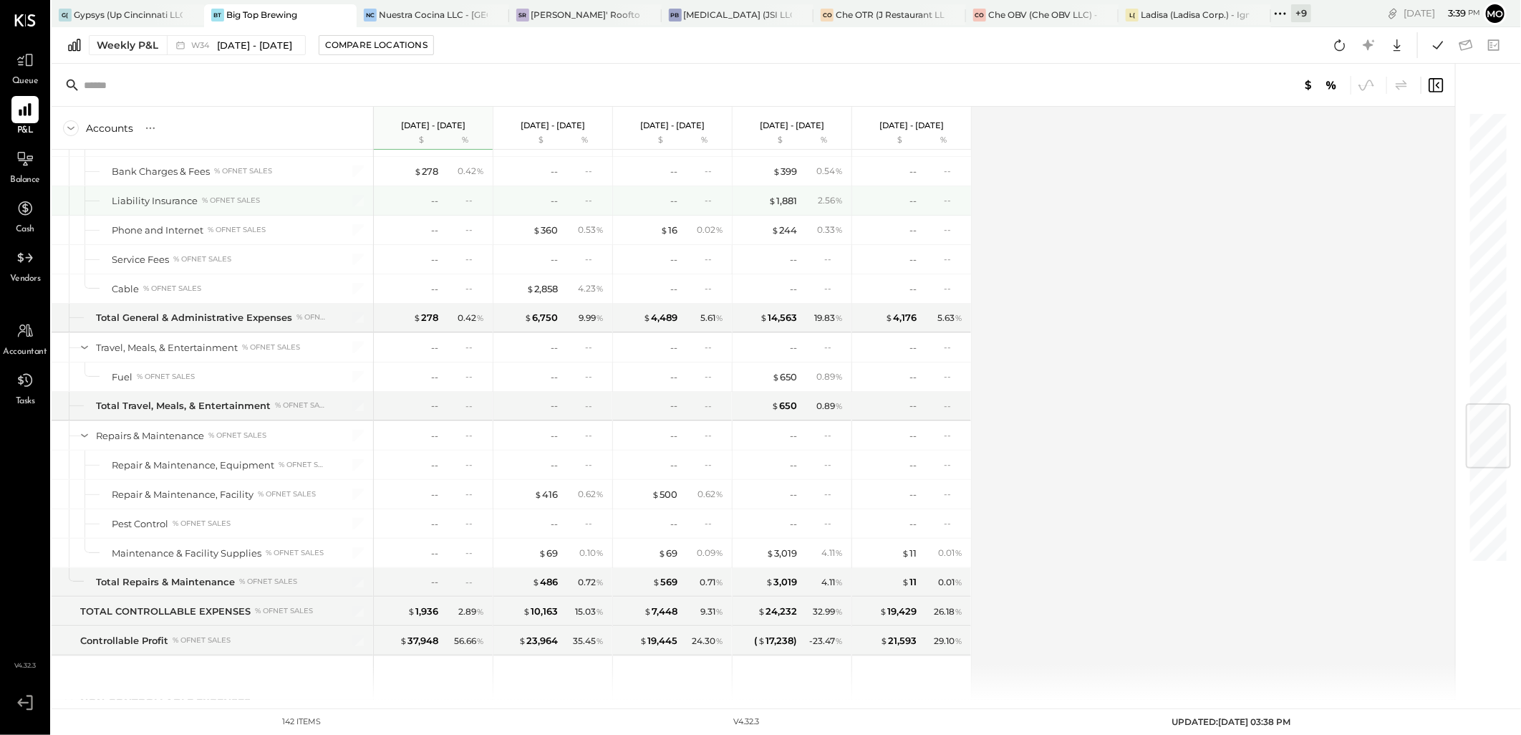
scroll to position [2481, 0]
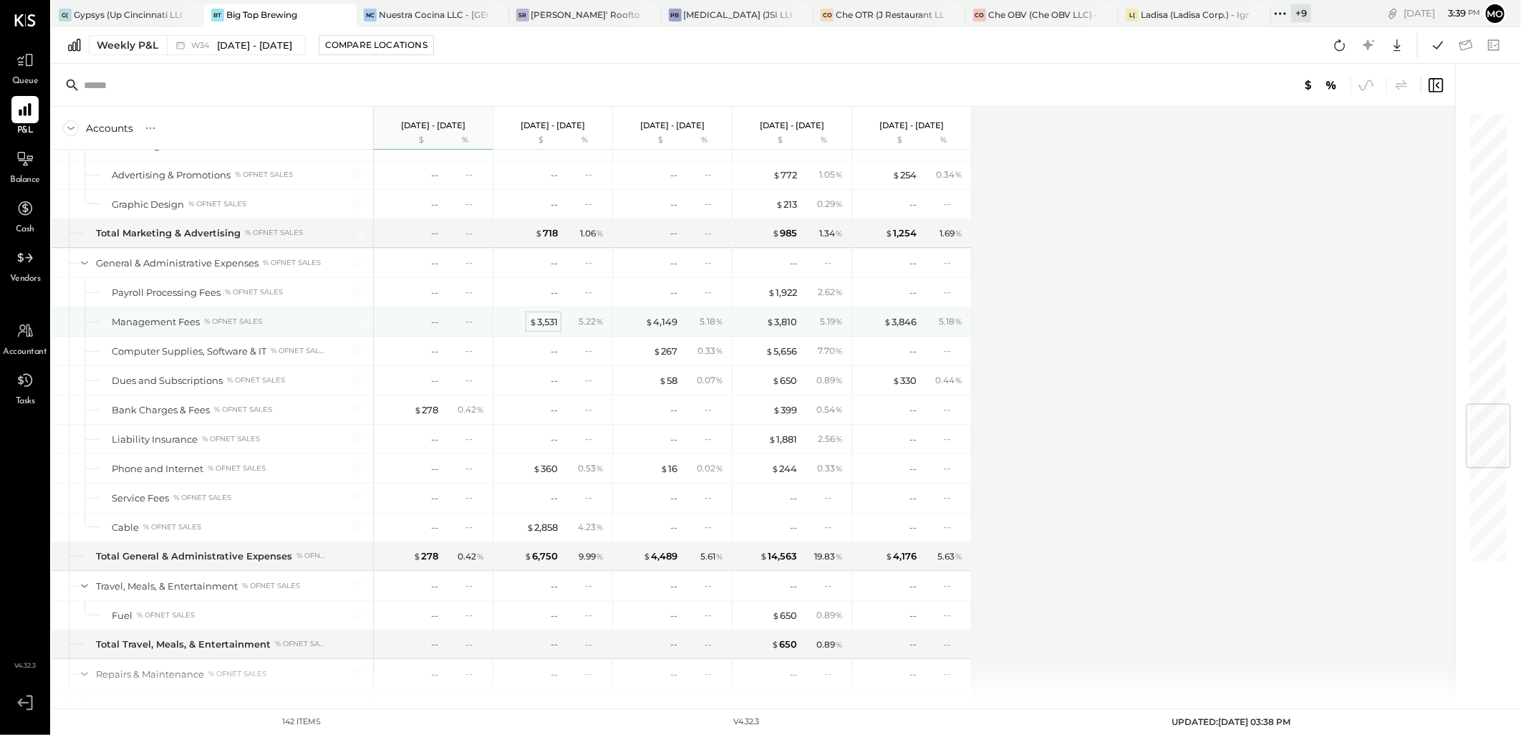
click at [545, 327] on div "$ 3,531" at bounding box center [543, 322] width 29 height 14
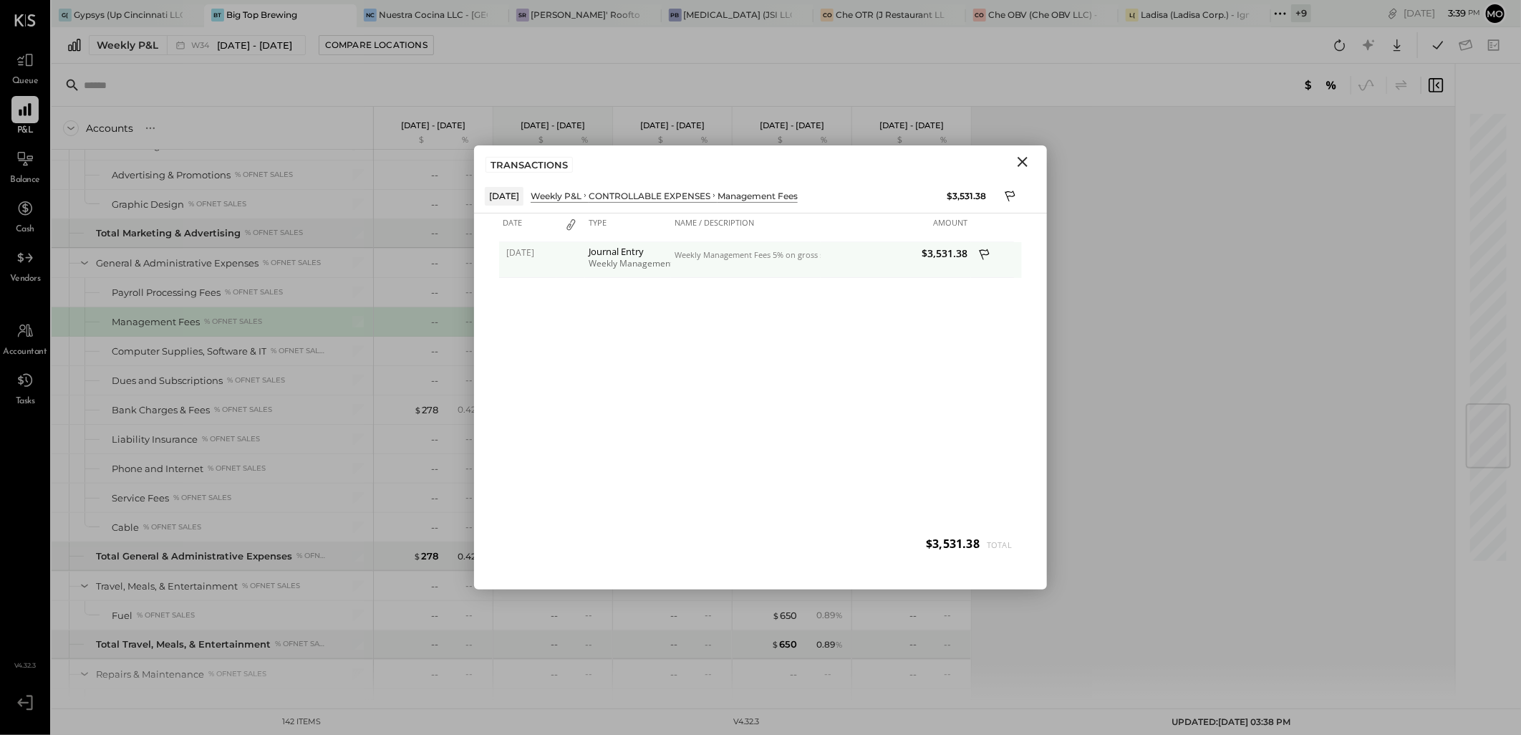
click at [736, 259] on div "Weekly Management Fees 5% on gross sales $70,627.57 08/13-08/19" at bounding box center [746, 255] width 143 height 10
click at [1024, 162] on icon "Close" at bounding box center [1023, 162] width 10 height 10
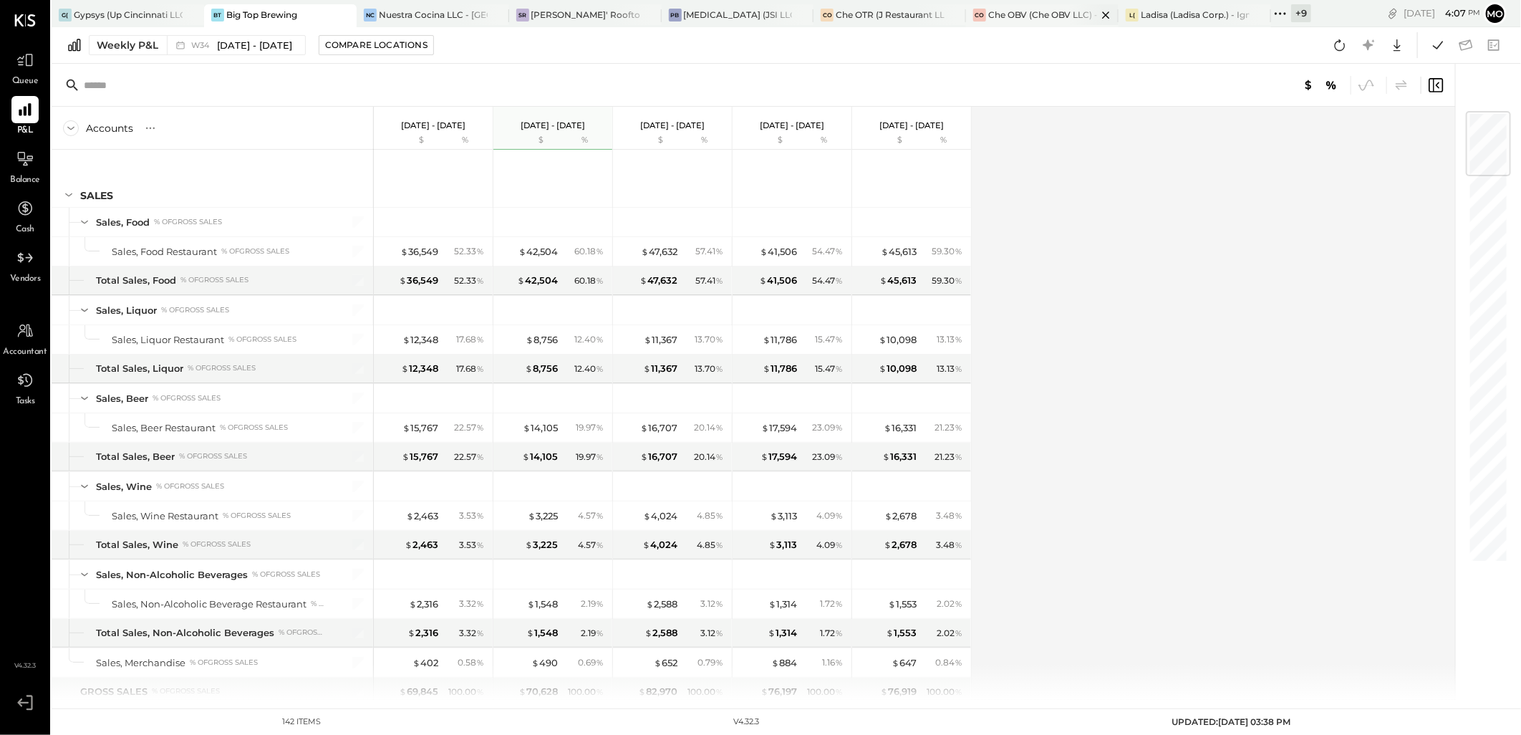
click at [1018, 20] on div "Che OBV (Che OBV LLC) - Ignite" at bounding box center [1042, 15] width 109 height 12
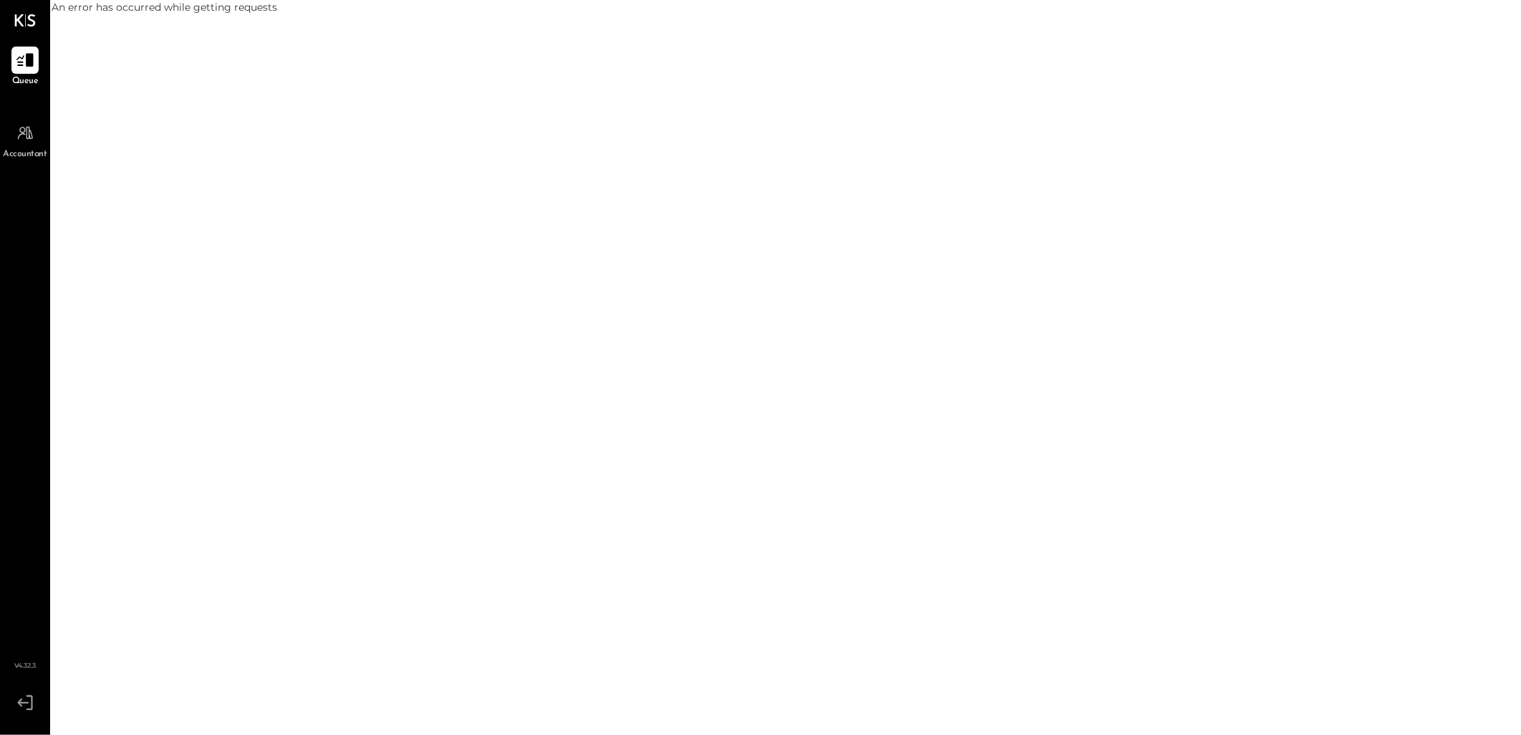
click at [30, 62] on icon at bounding box center [24, 61] width 17 height 14
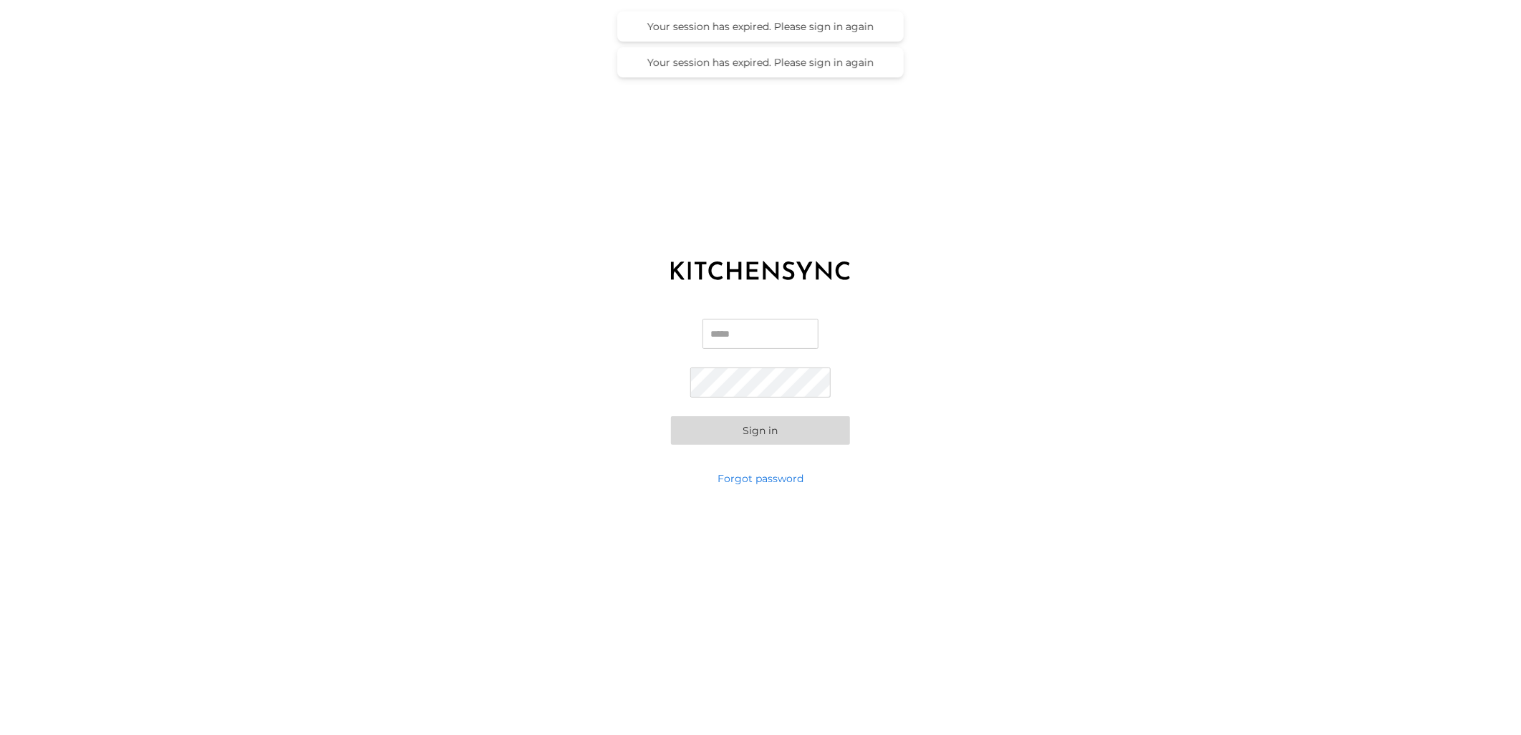
click at [756, 332] on input "Email" at bounding box center [761, 334] width 116 height 30
type input "**********"
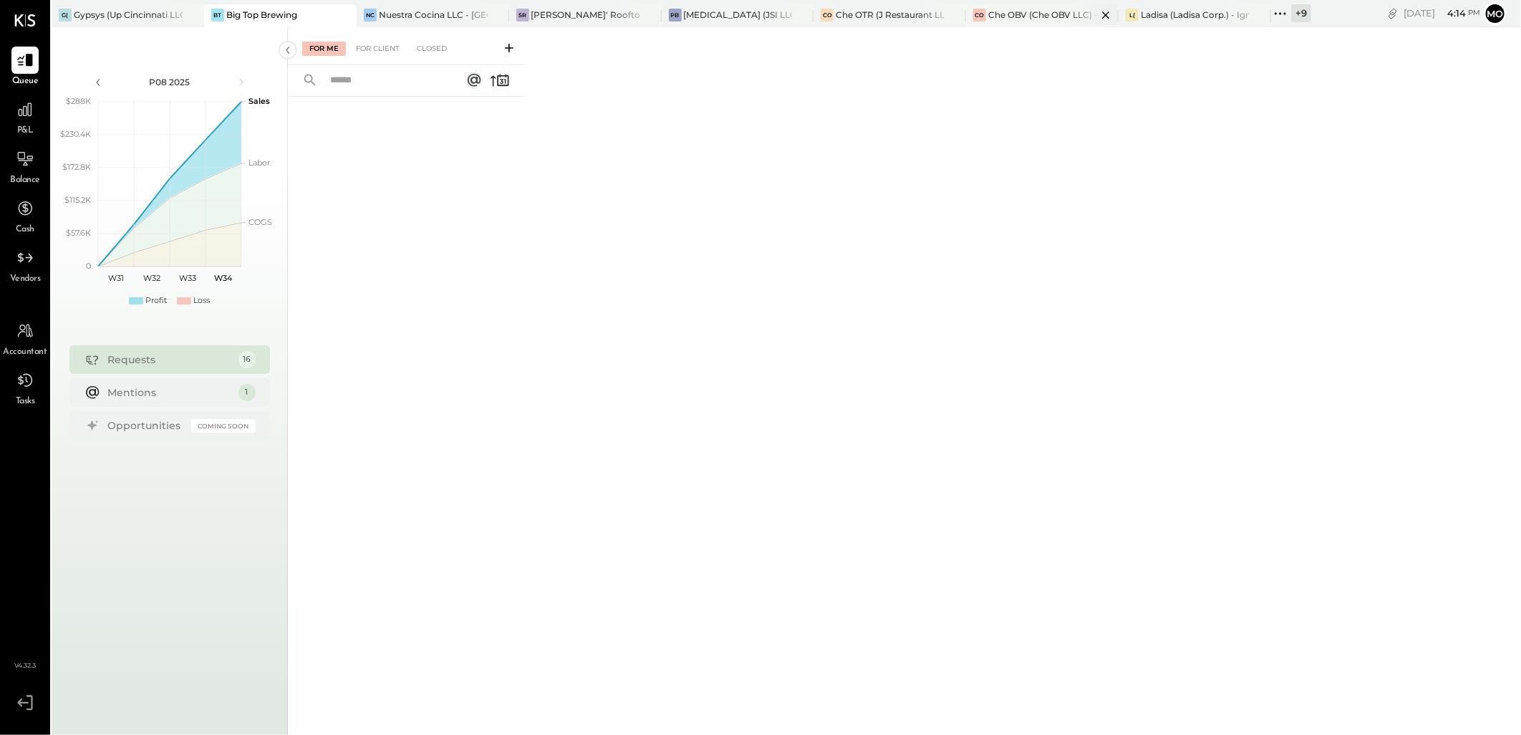
click at [1026, 12] on div "Che OBV (Che OBV LLC) - Ignite" at bounding box center [1042, 15] width 109 height 12
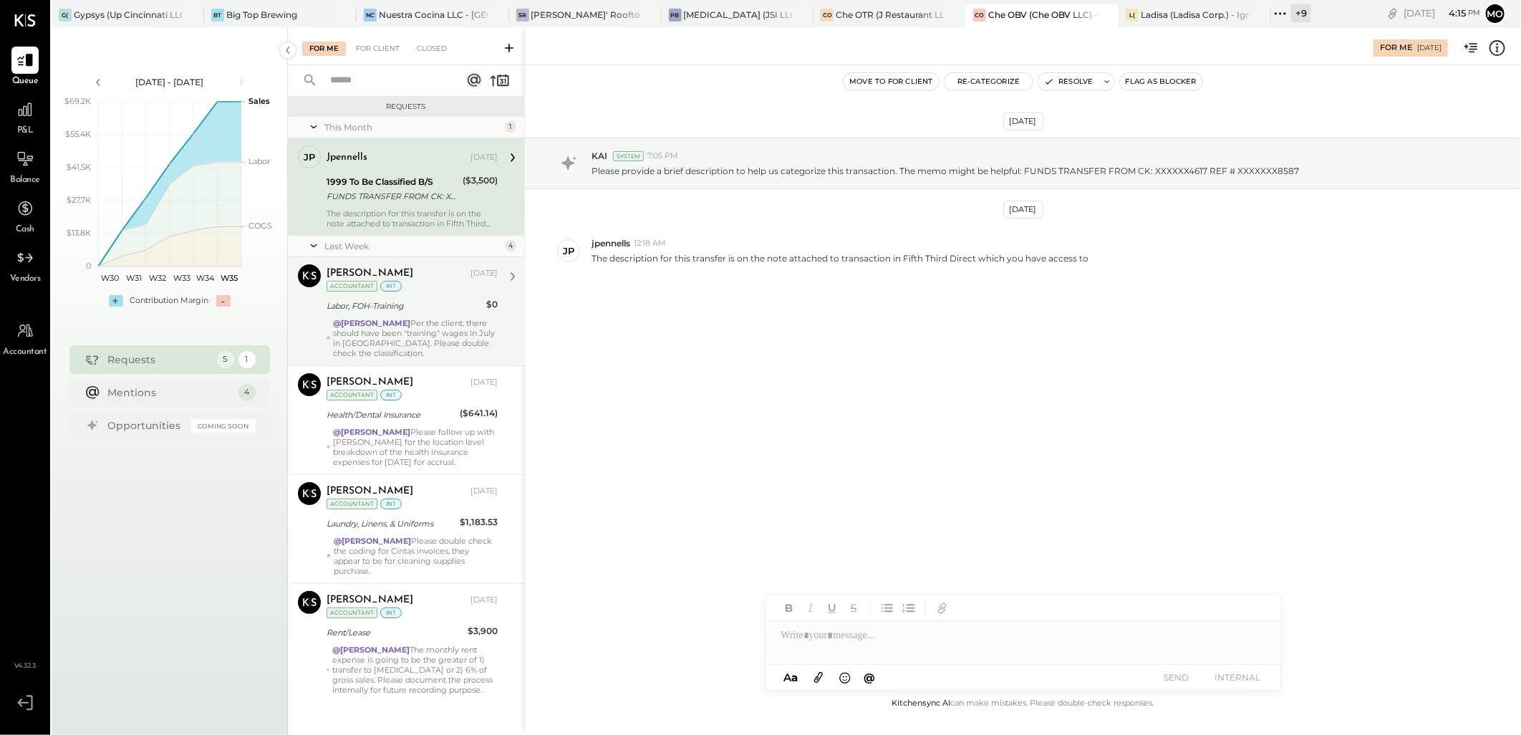
click at [396, 342] on div "@Mohammadsalkin Ansari Per the client, there should have been "training" wages …" at bounding box center [415, 338] width 165 height 40
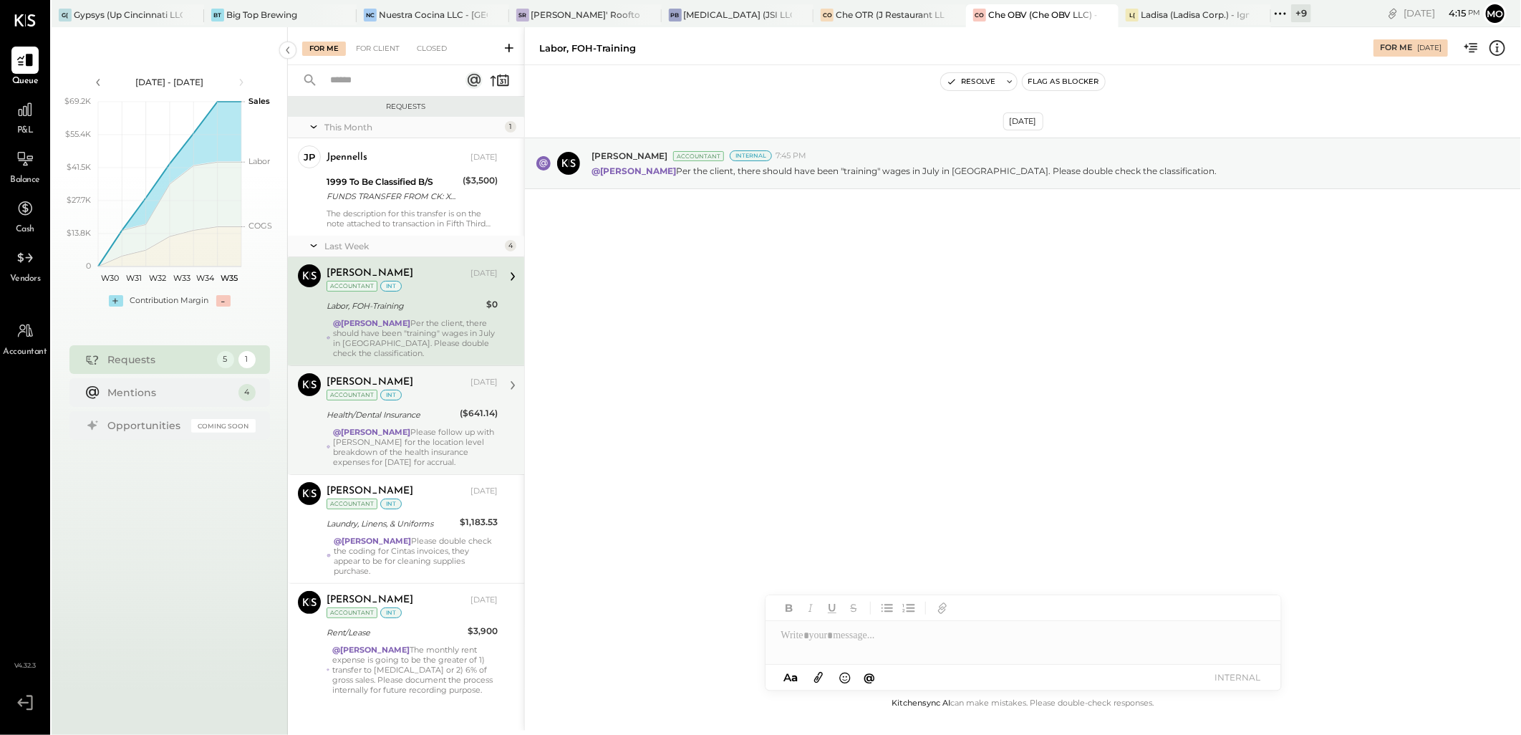
click at [369, 439] on div "@Mohammadsalkin Ansari Please follow up with Jane for the location level breakd…" at bounding box center [415, 447] width 165 height 40
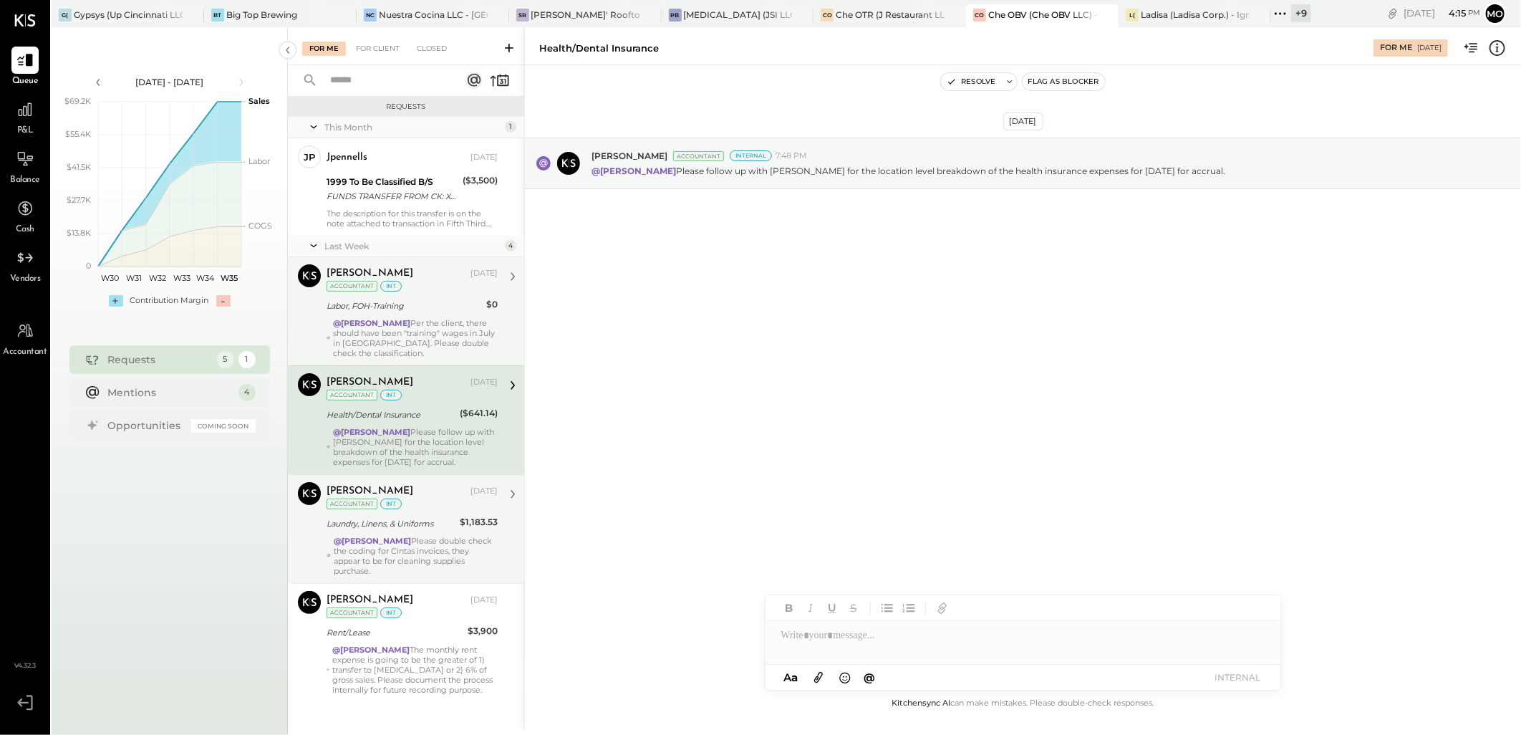
click at [399, 561] on div "@Mohammadsalkin Ansari Please double check the coding for Cintas invoices, they…" at bounding box center [416, 556] width 164 height 40
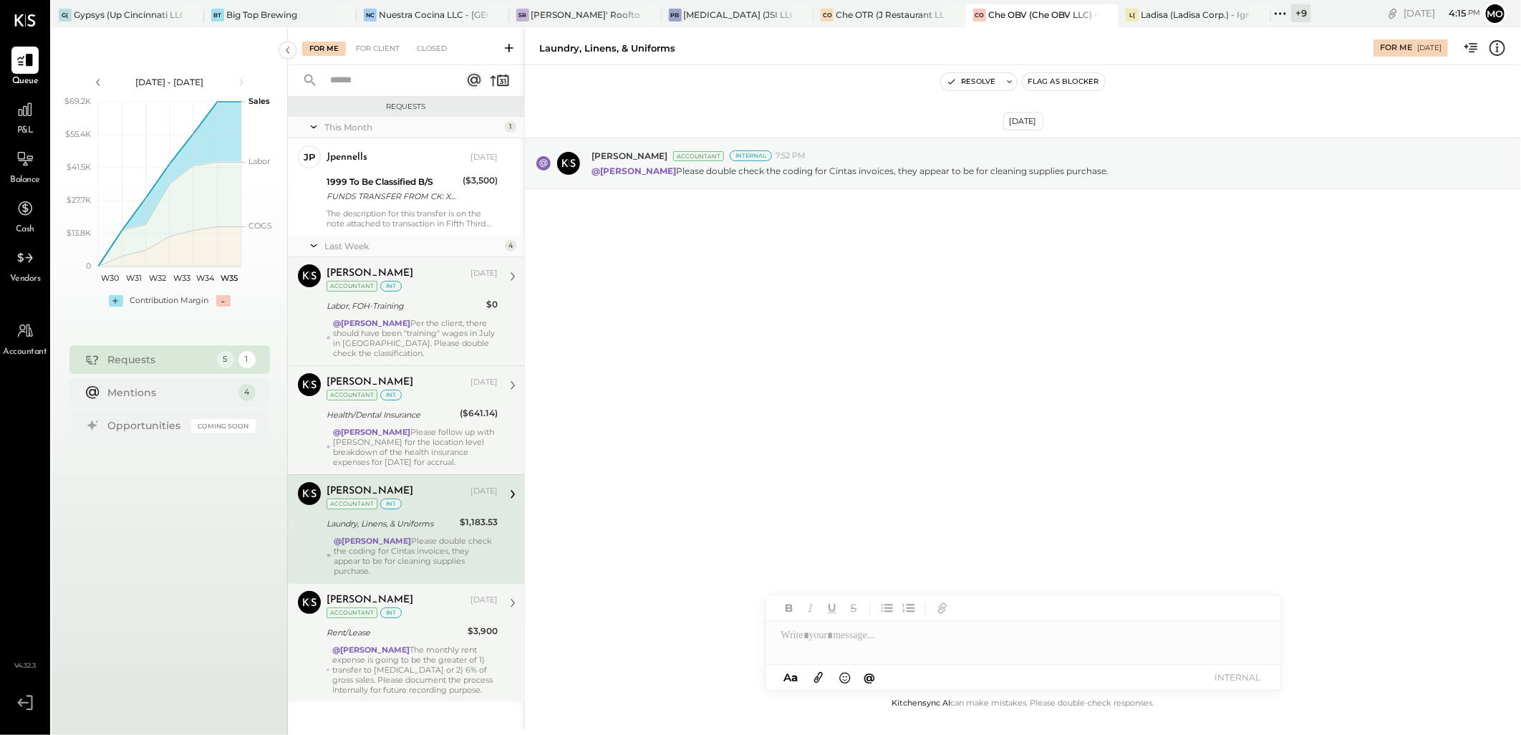
click at [416, 632] on div "Rent/Lease" at bounding box center [395, 632] width 137 height 14
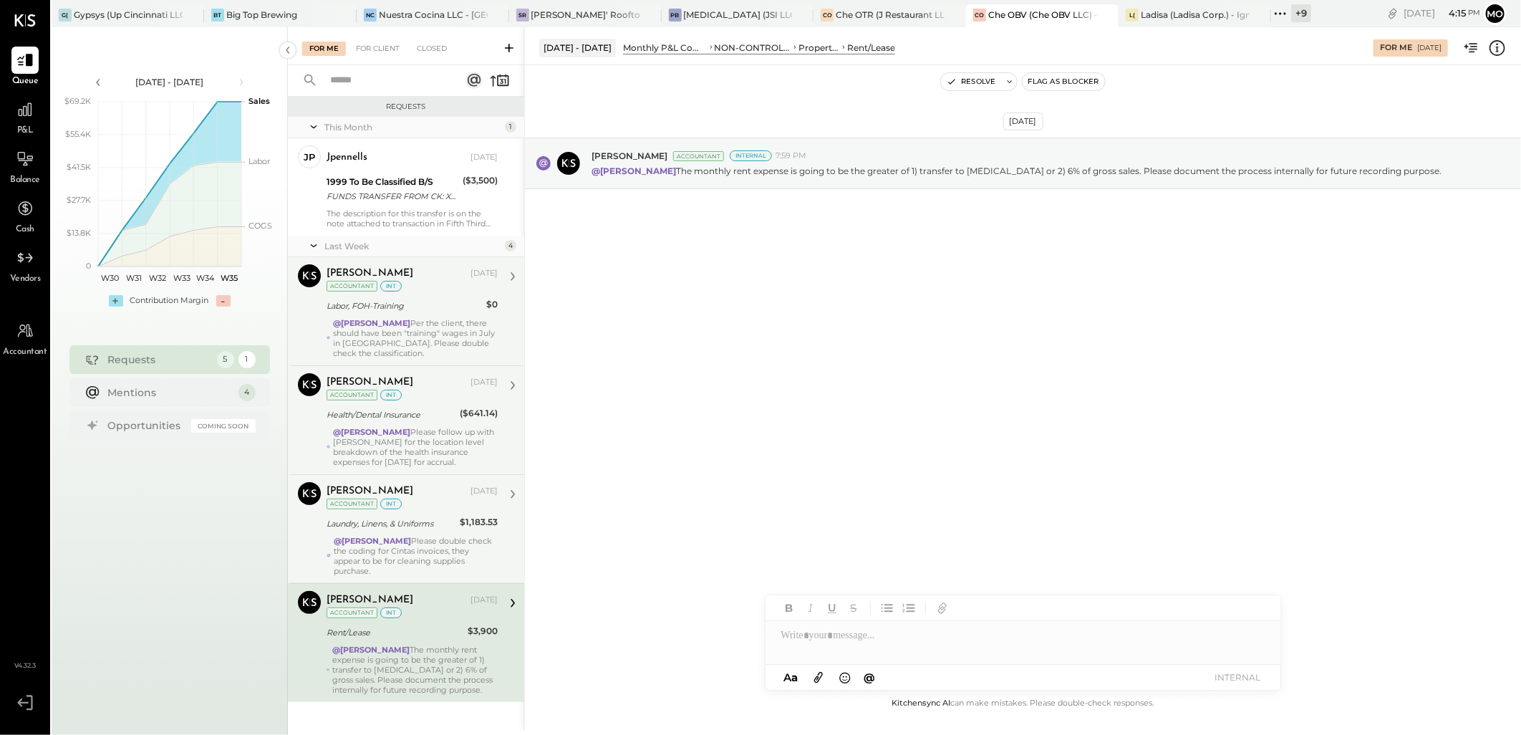
click at [405, 280] on div "[PERSON_NAME]" at bounding box center [397, 273] width 141 height 14
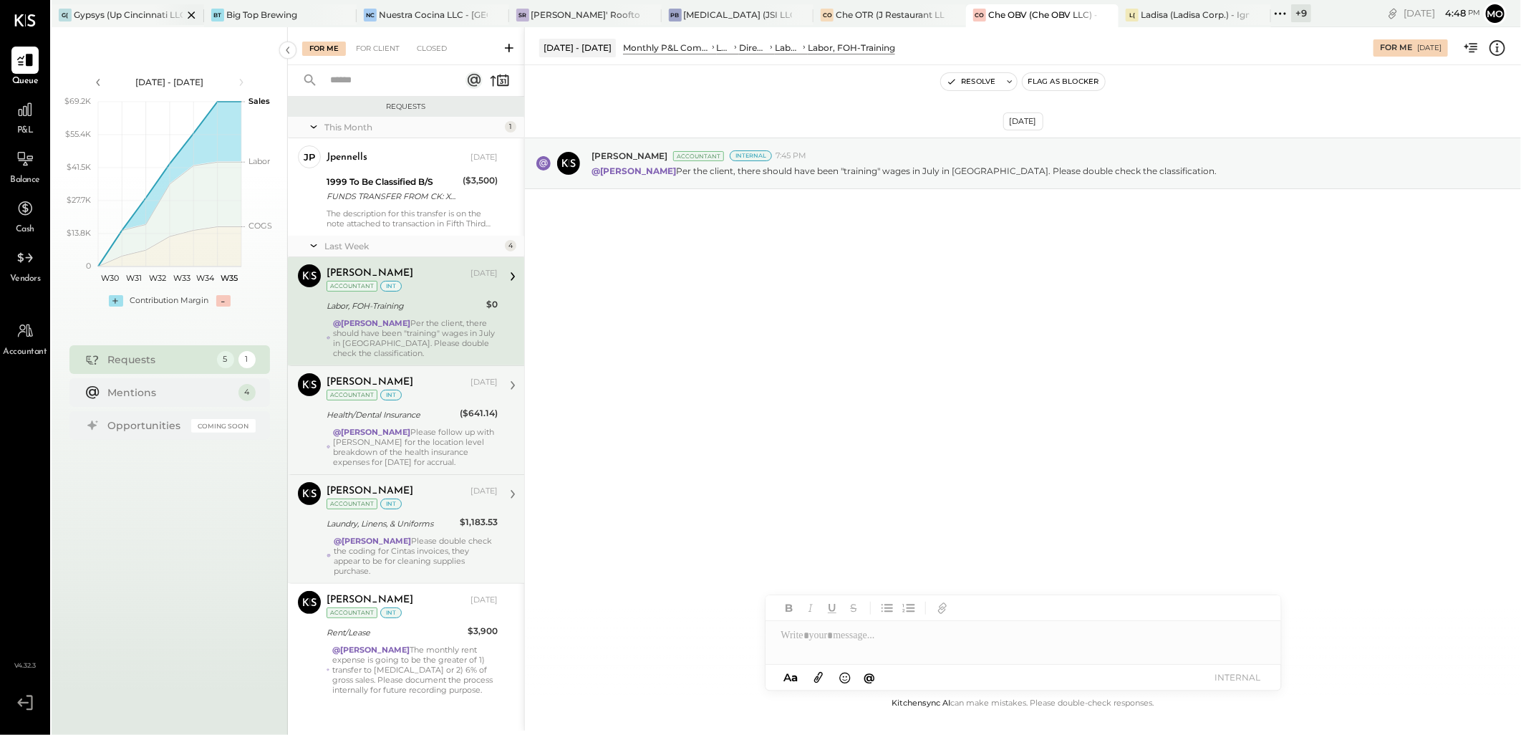
click at [118, 22] on div "G( Gypsys (Up Cincinnati LLC) - Ignite" at bounding box center [128, 15] width 153 height 23
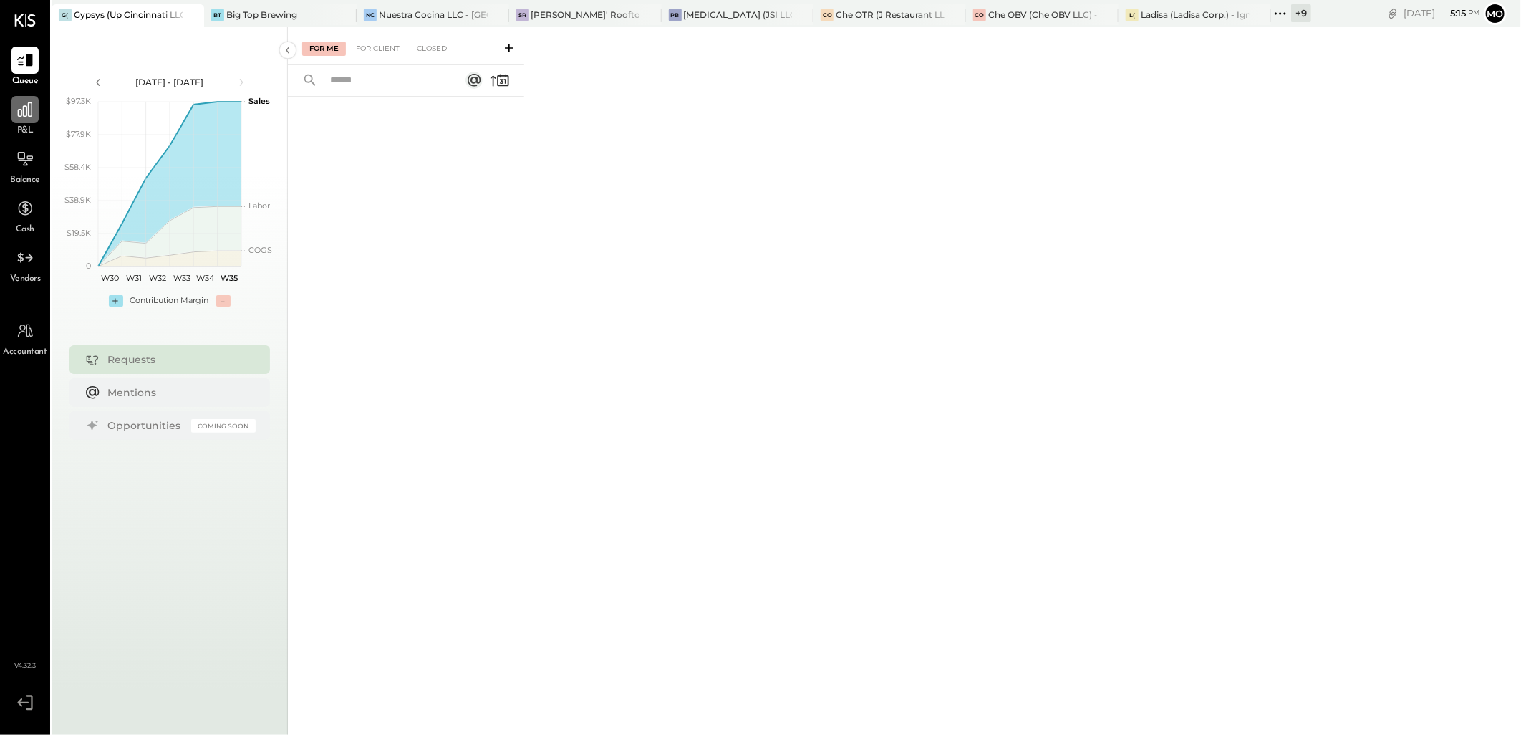
click at [14, 118] on div at bounding box center [24, 109] width 27 height 27
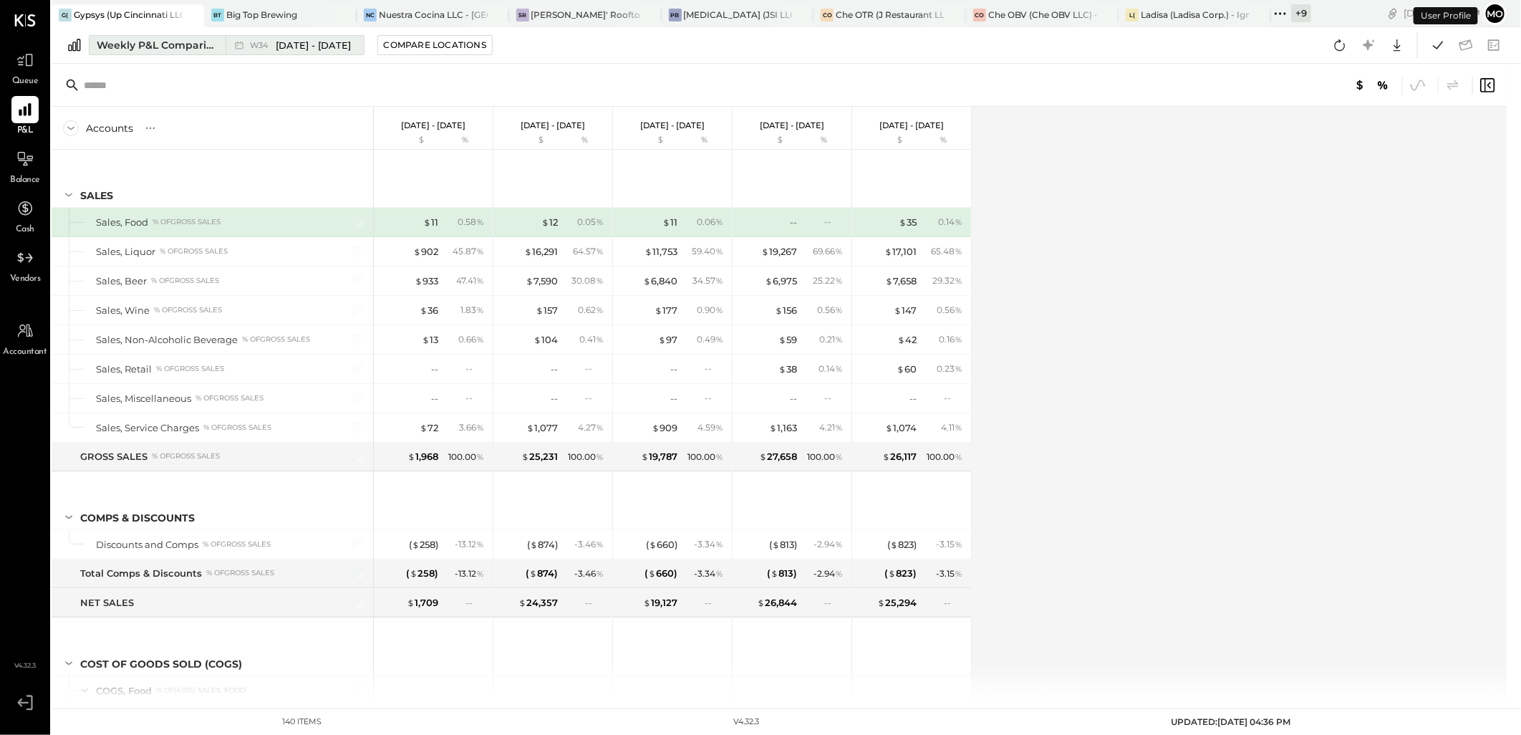
click at [317, 41] on span "[DATE] - [DATE]" at bounding box center [313, 46] width 75 height 14
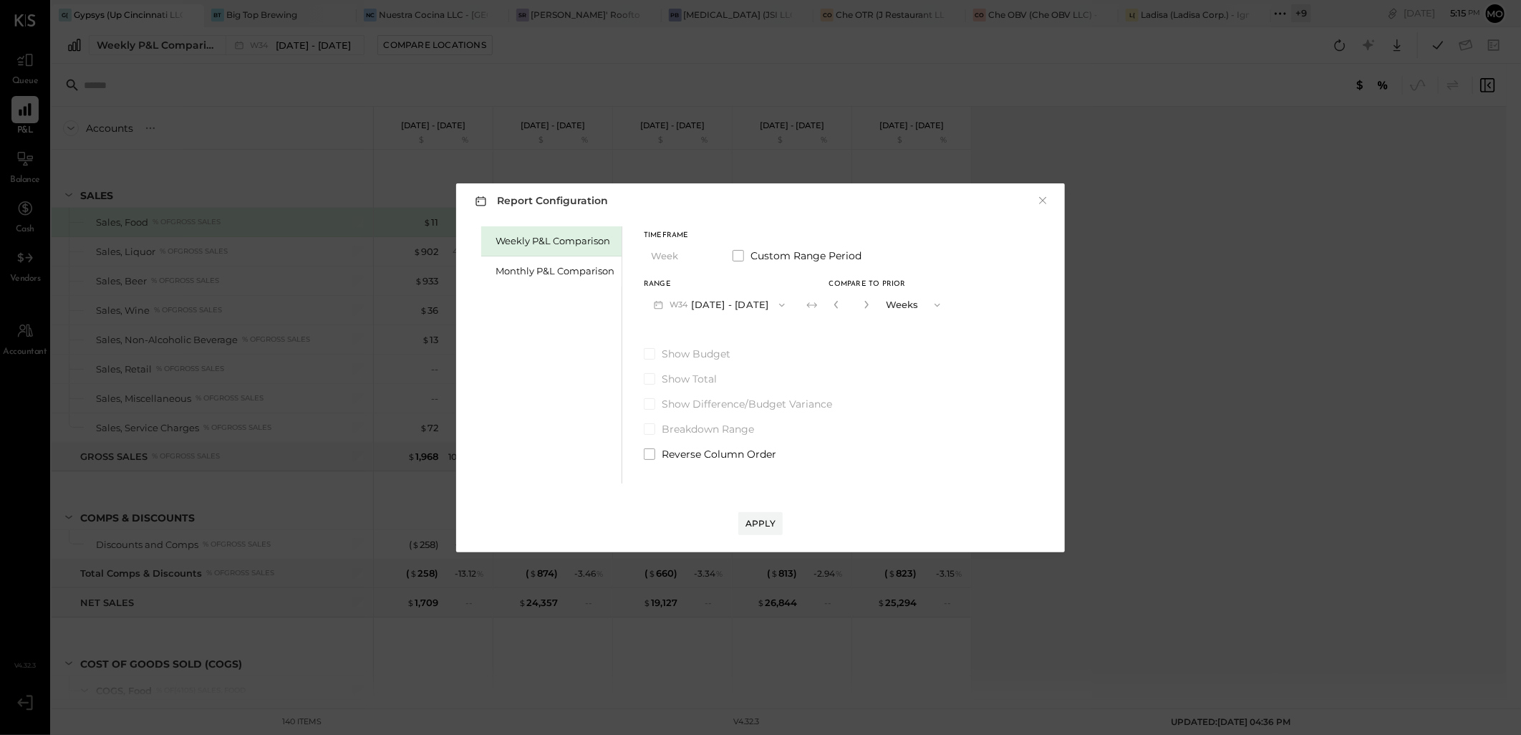
click at [544, 272] on div "Monthly P&L Comparison" at bounding box center [555, 271] width 119 height 14
click at [543, 240] on div "Weekly P&L Comparison" at bounding box center [555, 241] width 119 height 14
click at [728, 303] on button "W35 Aug 25 - 31, 2025" at bounding box center [719, 304] width 150 height 26
click at [713, 308] on span "Aug 25 - 31, 2025" at bounding box center [713, 306] width 68 height 12
click at [817, 306] on div "Compare" at bounding box center [834, 304] width 47 height 12
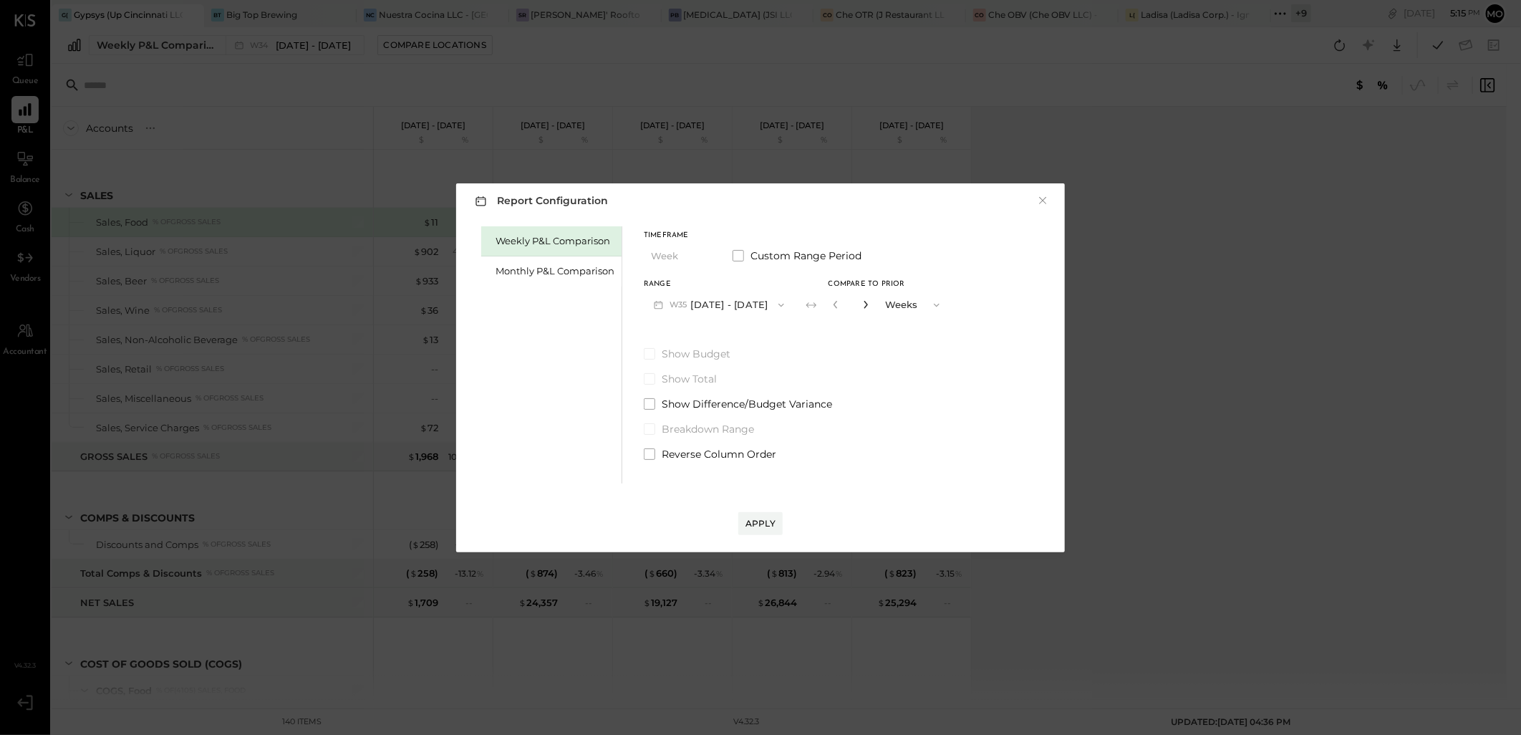
click at [864, 303] on icon "button" at bounding box center [866, 304] width 9 height 9
click at [864, 304] on icon "button" at bounding box center [866, 304] width 9 height 9
type input "*"
click at [756, 528] on div "Apply" at bounding box center [761, 523] width 30 height 12
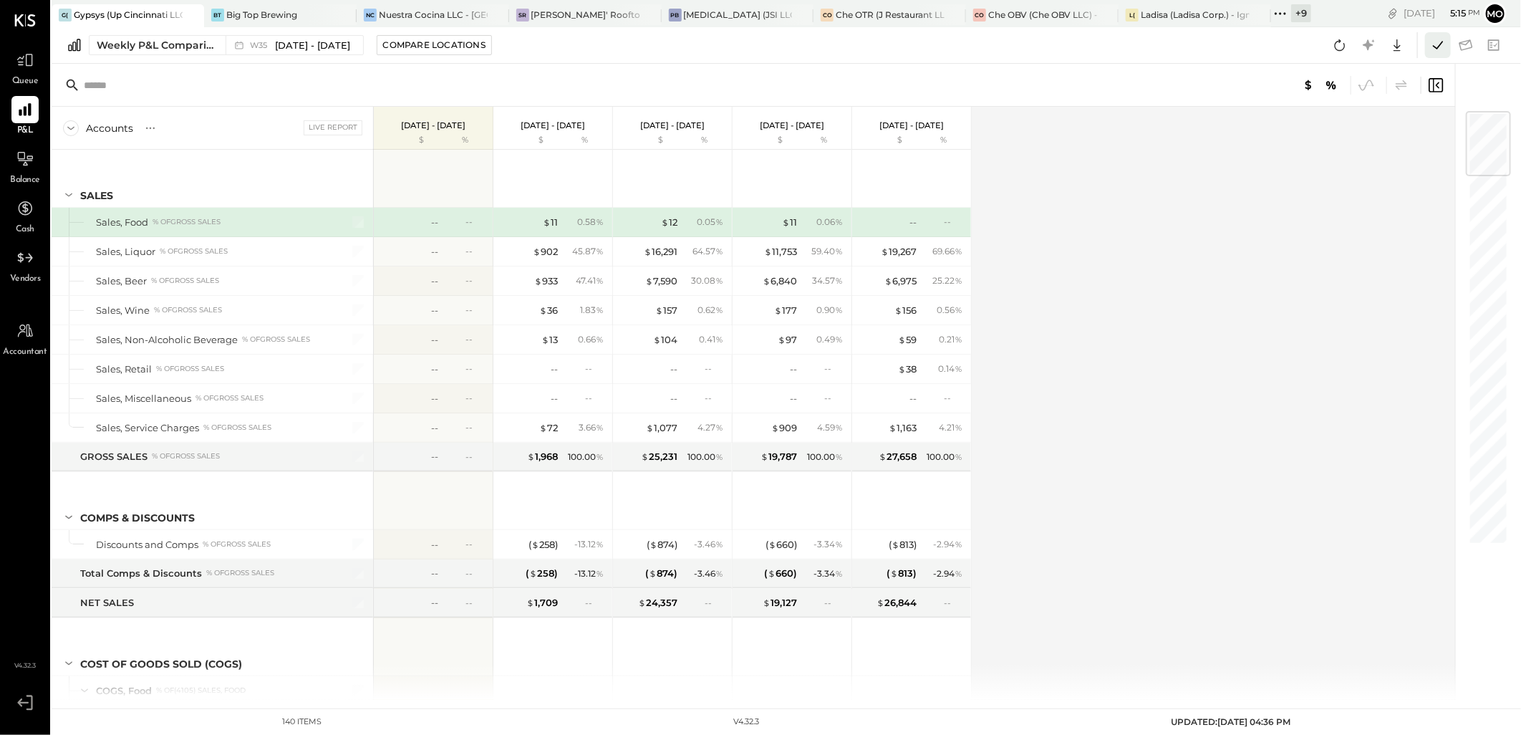
click at [1432, 44] on icon at bounding box center [1438, 45] width 19 height 19
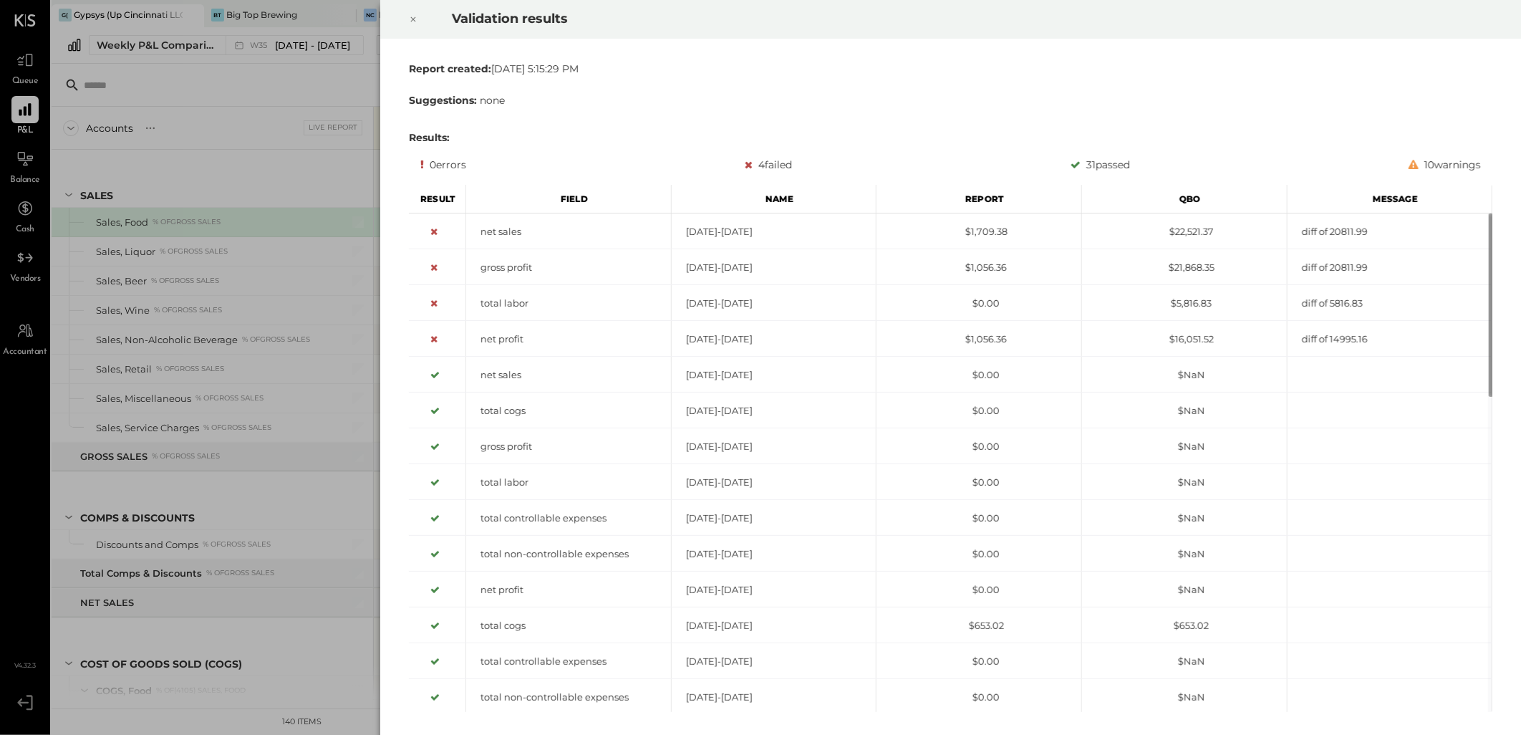
click at [410, 19] on icon at bounding box center [413, 19] width 9 height 17
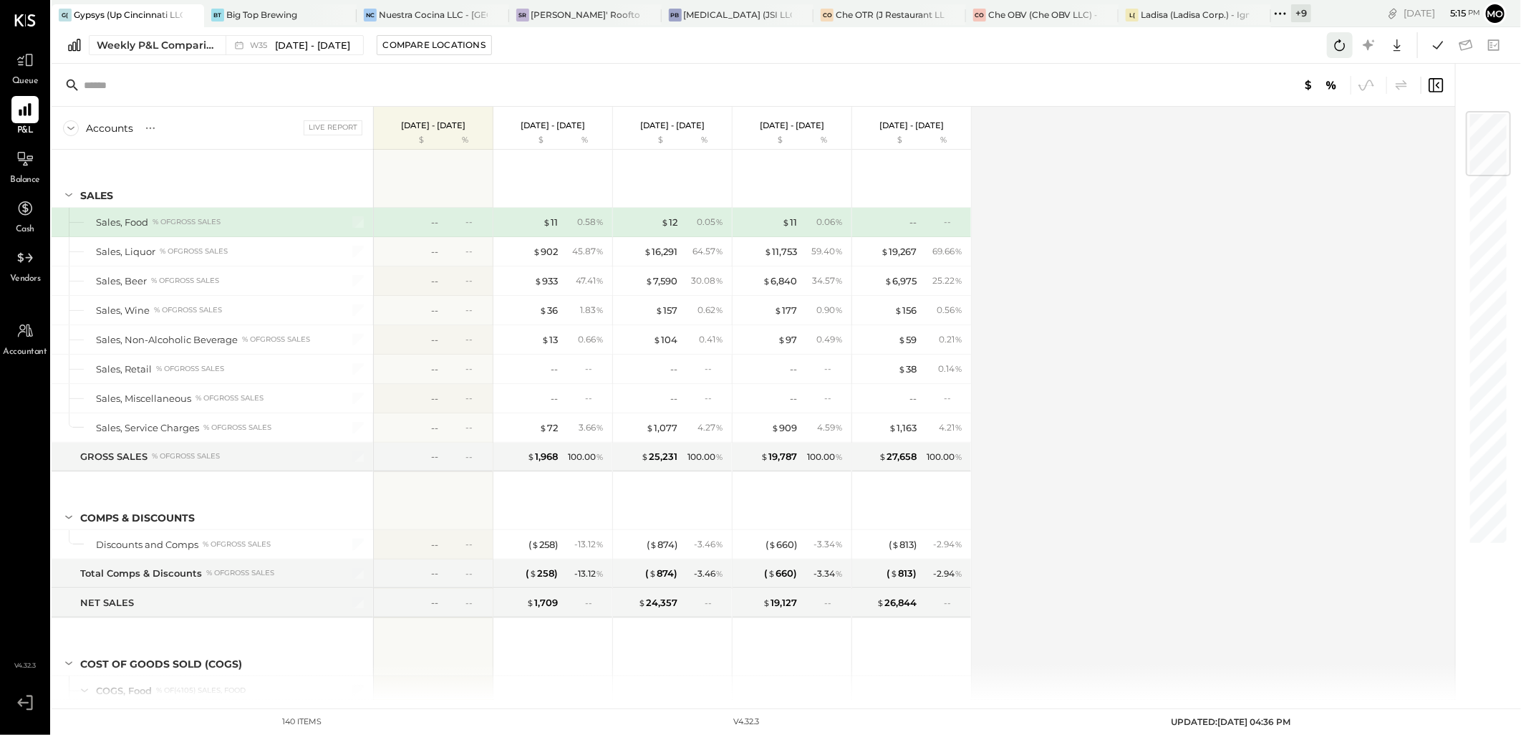
click at [1344, 50] on icon at bounding box center [1340, 45] width 19 height 19
click at [1431, 40] on icon at bounding box center [1438, 45] width 19 height 19
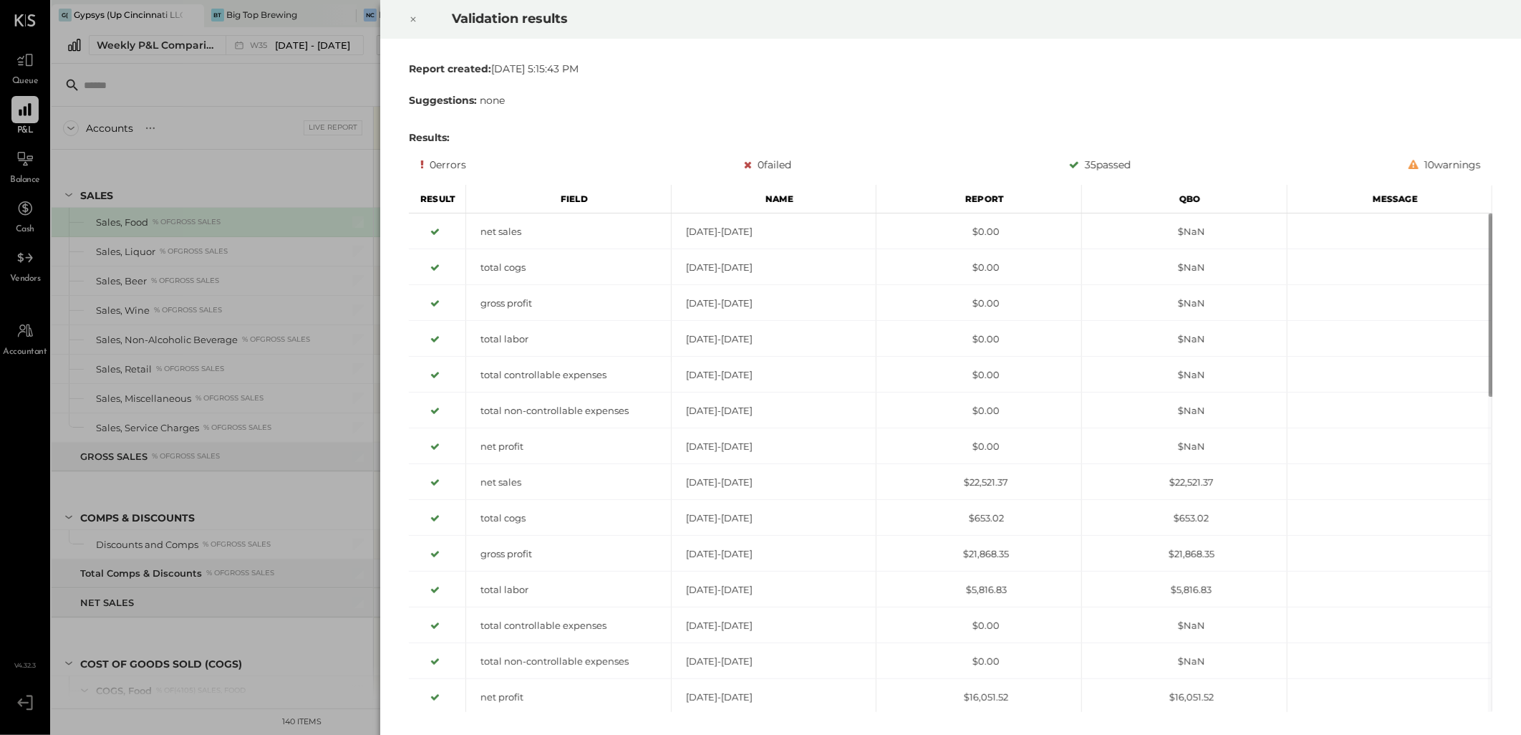
click at [413, 19] on icon at bounding box center [413, 19] width 5 height 5
click at [418, 19] on div at bounding box center [413, 19] width 32 height 40
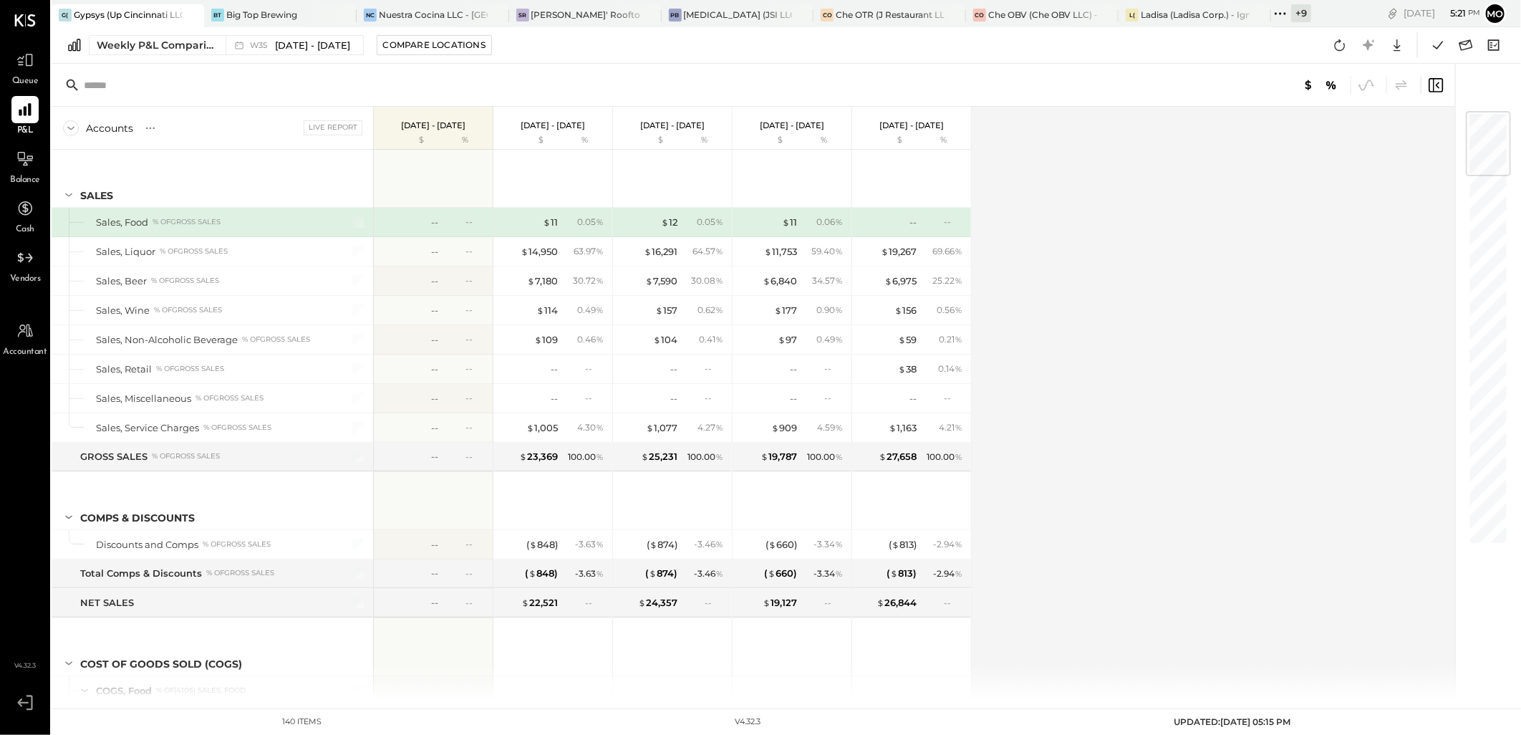
click at [1058, 467] on div "Accounts S % GL Live Report Aug 25 - 31, 2025 $ % Aug 18 - 24, 2025 $ % Aug 11 …" at bounding box center [755, 403] width 1406 height 593
click at [1340, 46] on icon at bounding box center [1340, 45] width 19 height 19
click at [1177, 277] on div "Accounts S % GL Live Report Aug 25 - 31, 2025 $ % Aug 18 - 24, 2025 $ % Aug 11 …" at bounding box center [755, 403] width 1406 height 593
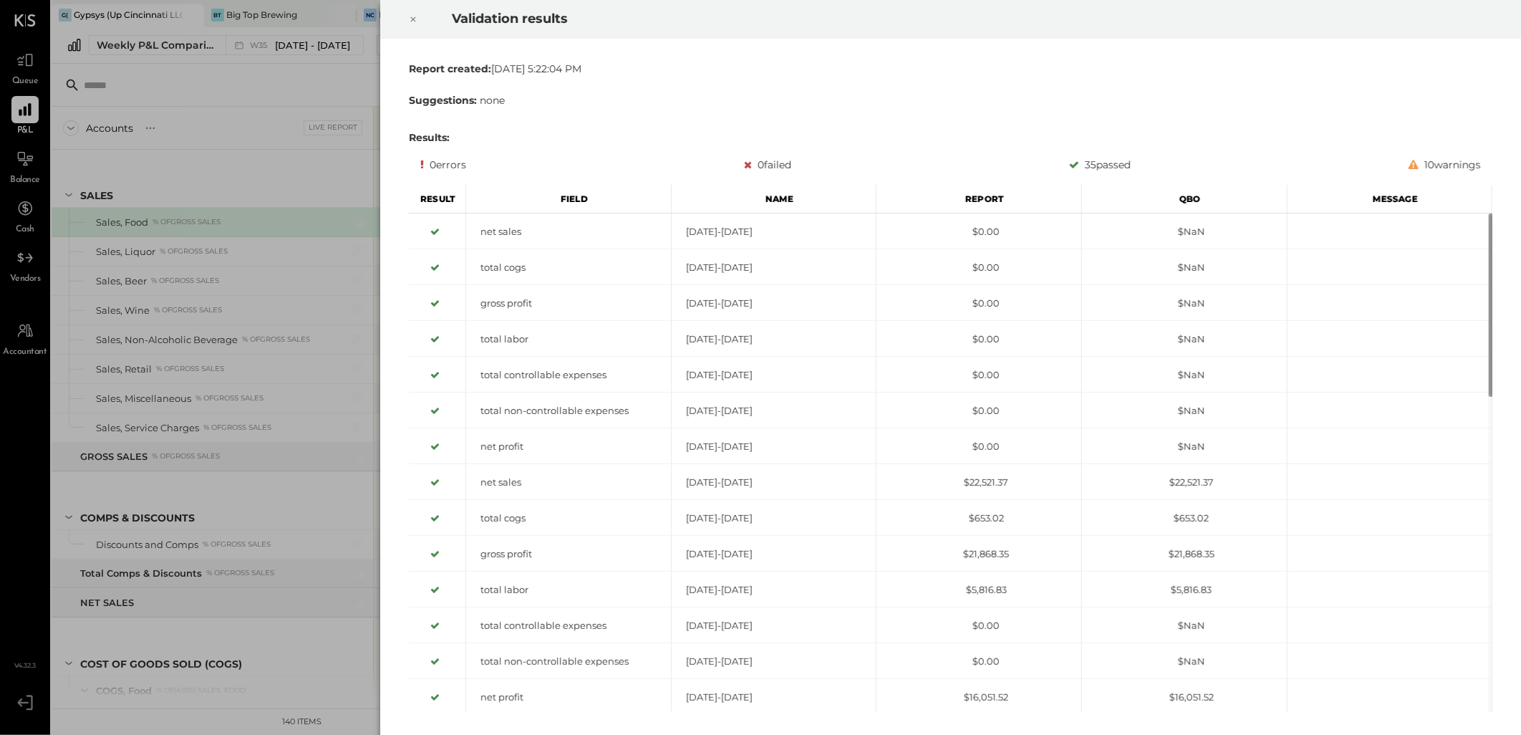
click at [410, 19] on icon at bounding box center [413, 19] width 9 height 17
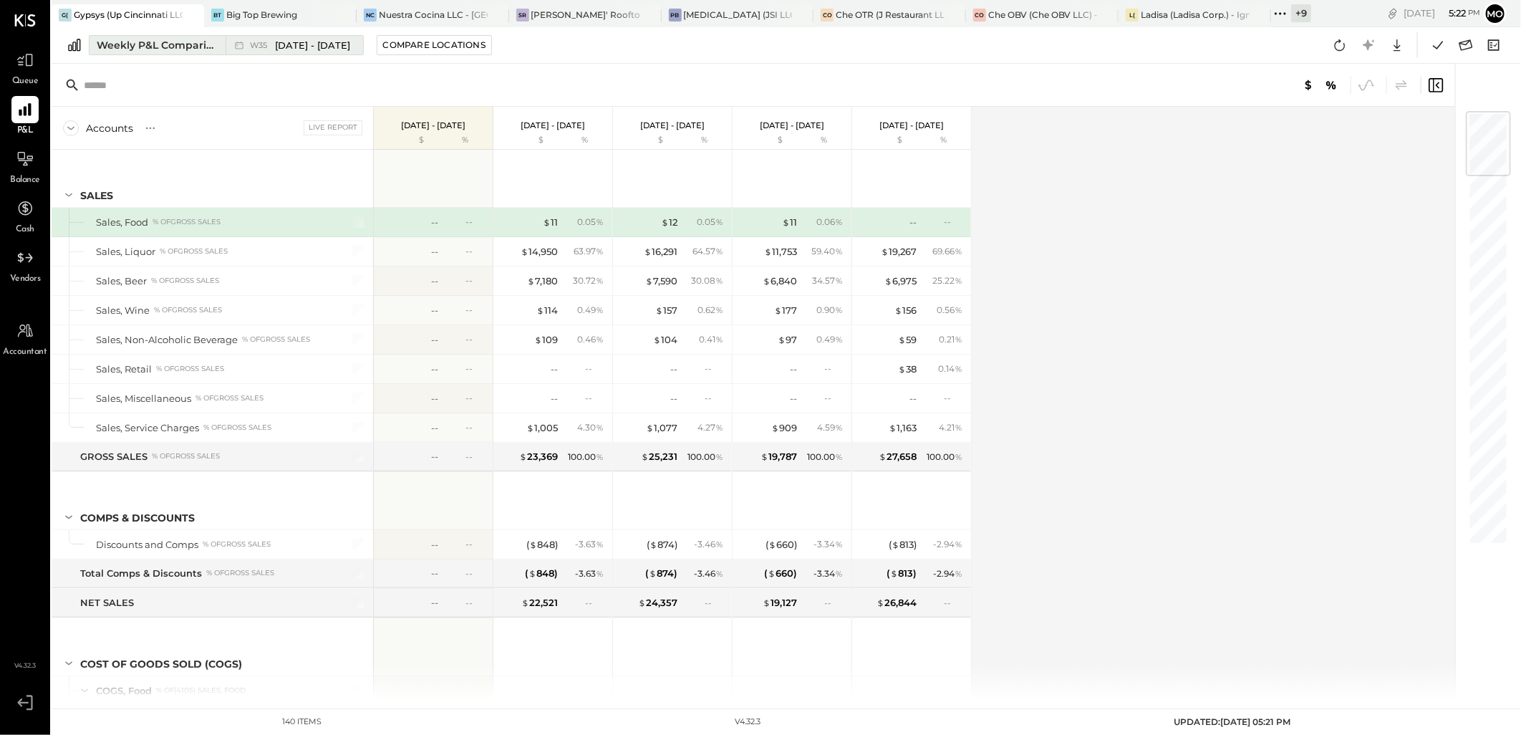
click at [296, 47] on span "Aug 25 - 31, 2025" at bounding box center [312, 46] width 75 height 14
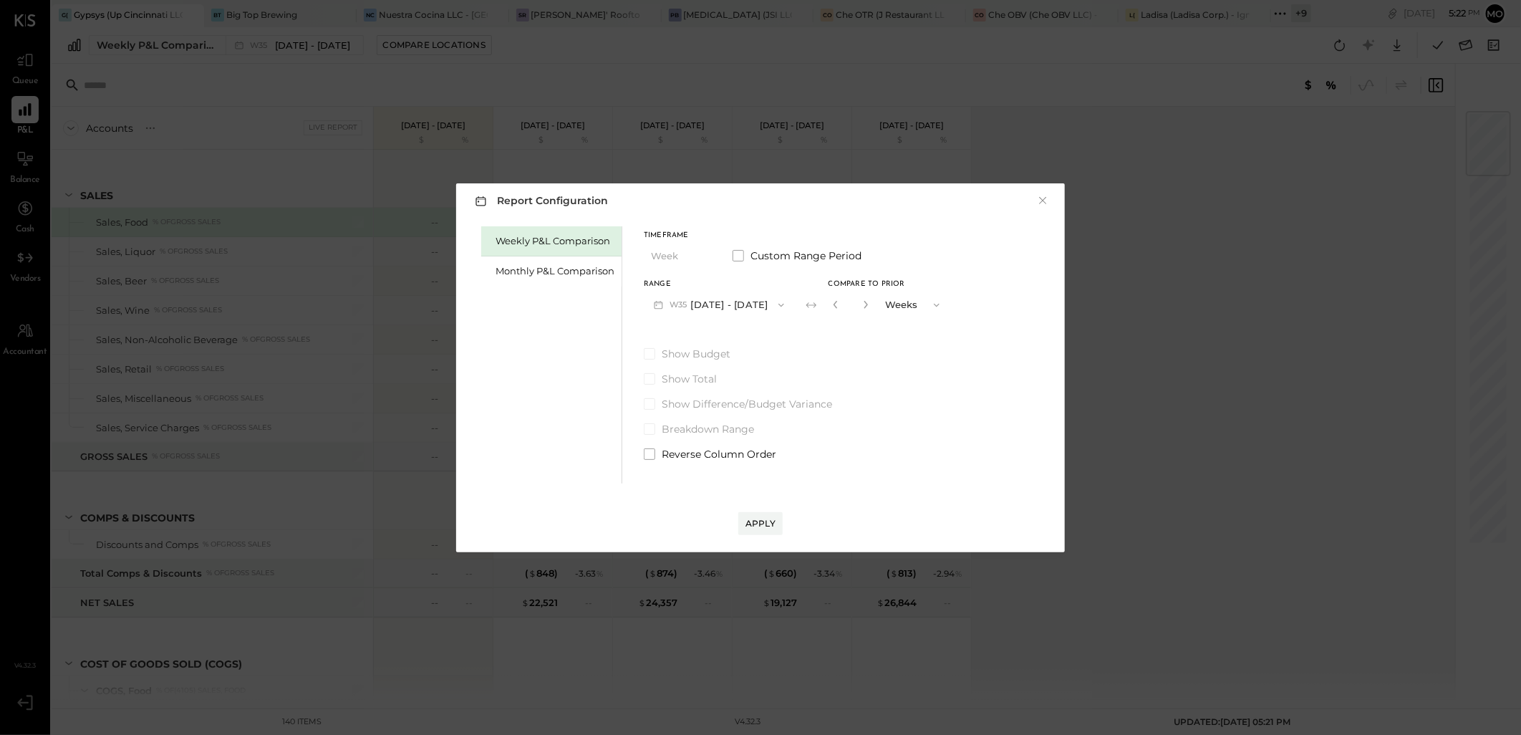
click at [746, 307] on button "W35 Aug 25 - 31, 2025" at bounding box center [719, 304] width 150 height 26
click at [731, 345] on div "W34 Aug 18 - 24, 2025" at bounding box center [726, 337] width 163 height 30
click at [763, 520] on div "Apply" at bounding box center [761, 523] width 30 height 12
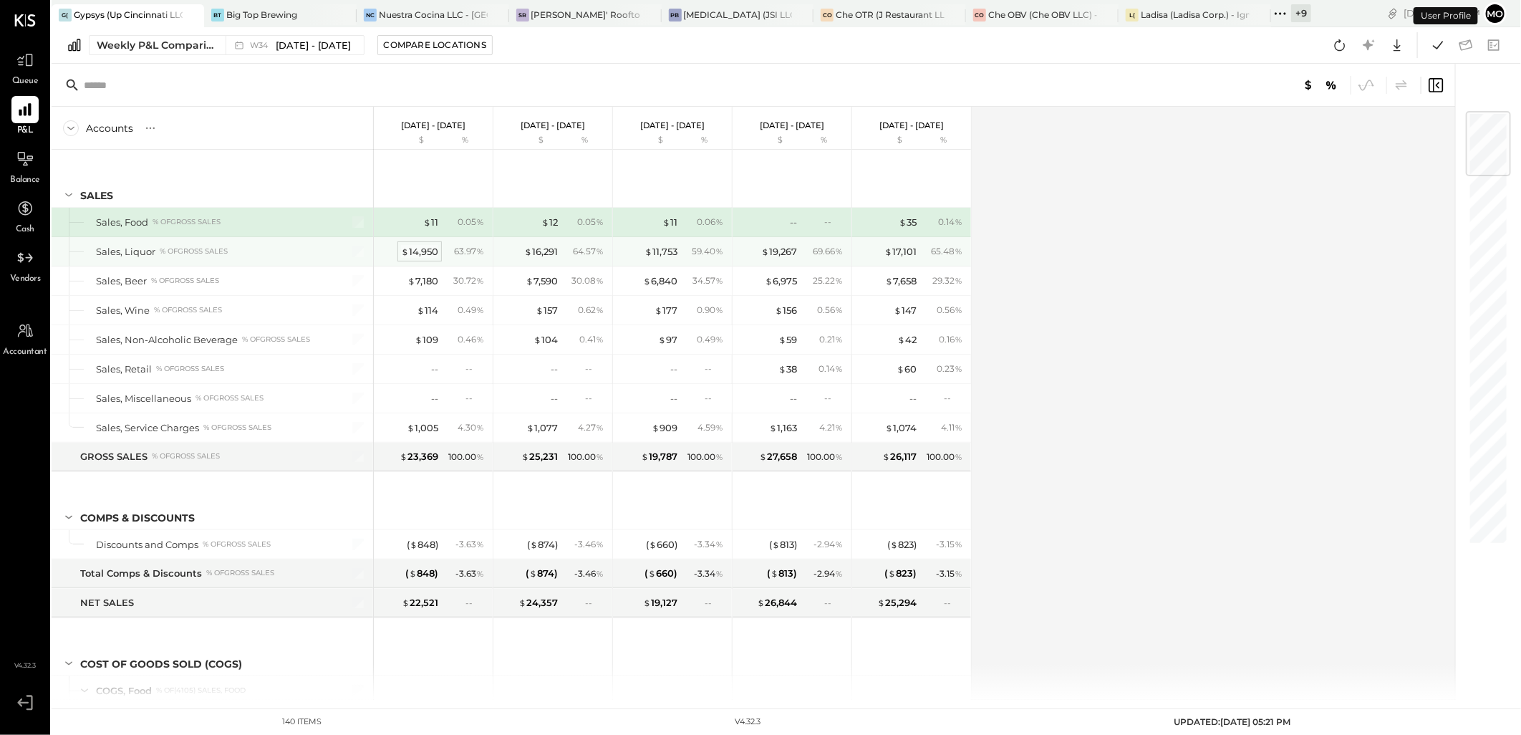
click at [430, 249] on div "$ 14,950" at bounding box center [419, 252] width 37 height 14
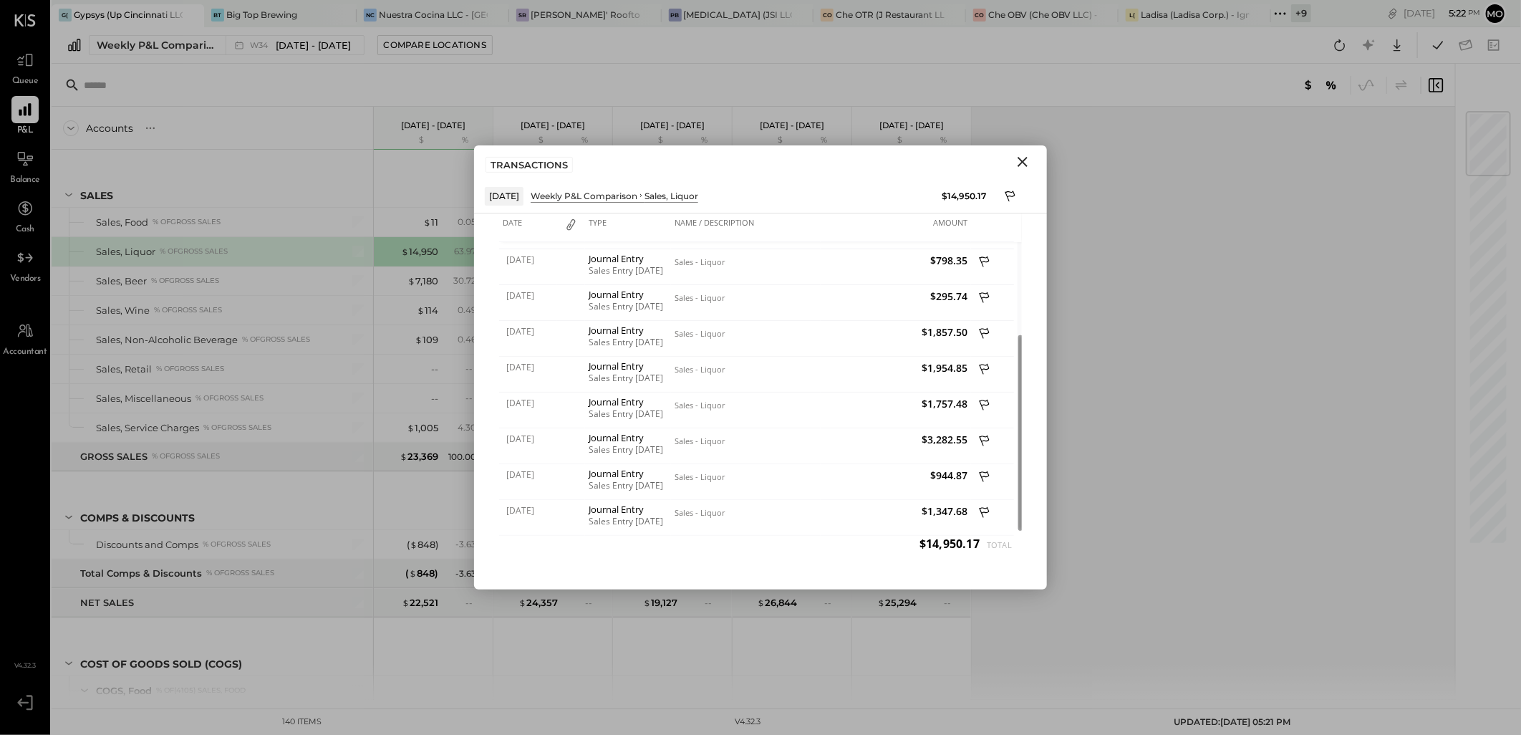
click at [1018, 173] on div "TRANSACTIONS" at bounding box center [760, 161] width 573 height 33
click at [1018, 163] on icon "Close" at bounding box center [1022, 161] width 17 height 17
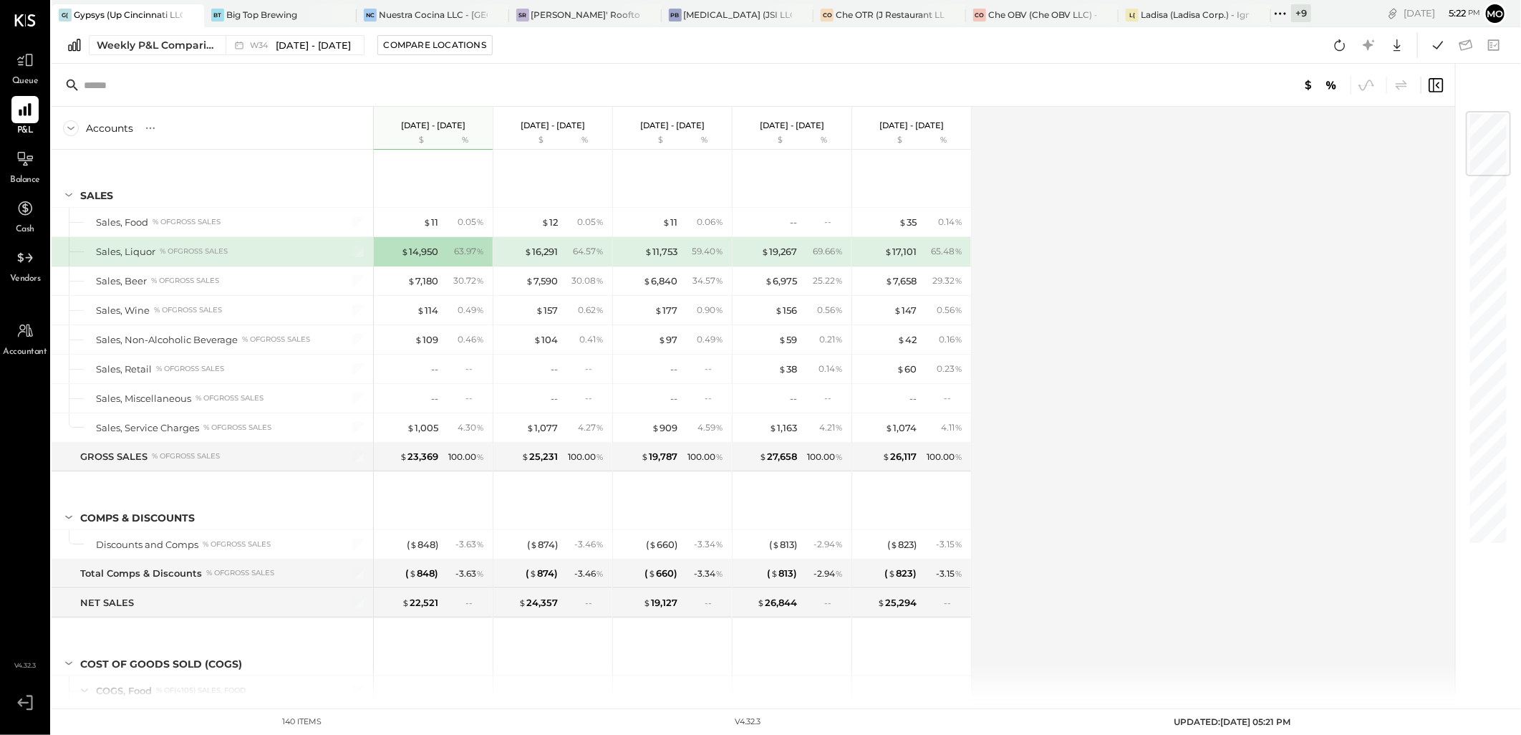
click at [1084, 289] on div "Accounts S % GL Aug 18 - 24, 2025 $ % Aug 11 - 17, 2025 $ % Aug 4 - 10, 2025 $ …" at bounding box center [755, 403] width 1406 height 593
click at [1281, 13] on icon at bounding box center [1280, 13] width 2 height 2
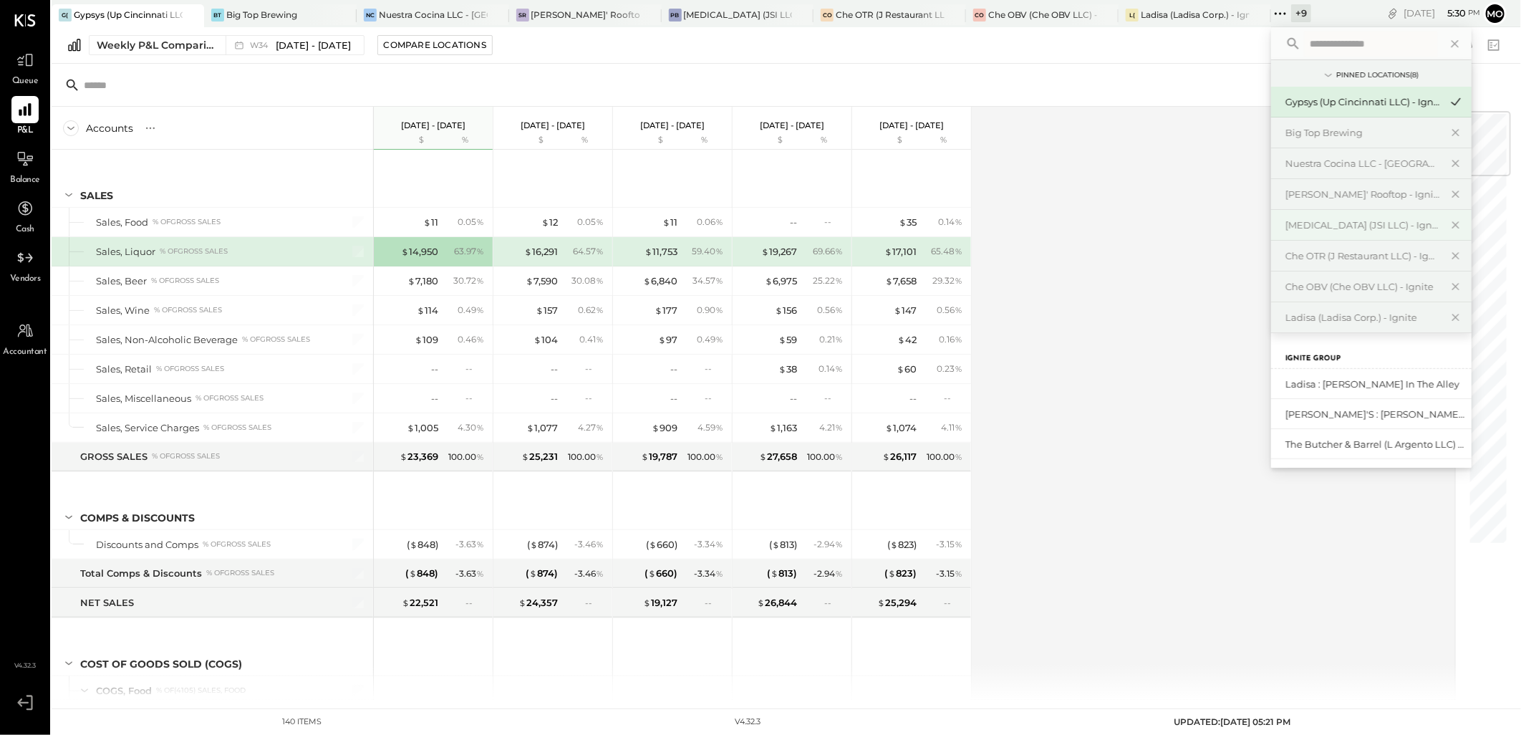
click at [1324, 212] on div "[MEDICAL_DATA] (JSI LLC) - Ignite" at bounding box center [1371, 225] width 201 height 31
click at [1172, 289] on div "Accounts S % GL Aug 18 - 24, 2025 $ % Aug 11 - 17, 2025 $ % Aug 4 - 10, 2025 $ …" at bounding box center [755, 403] width 1406 height 593
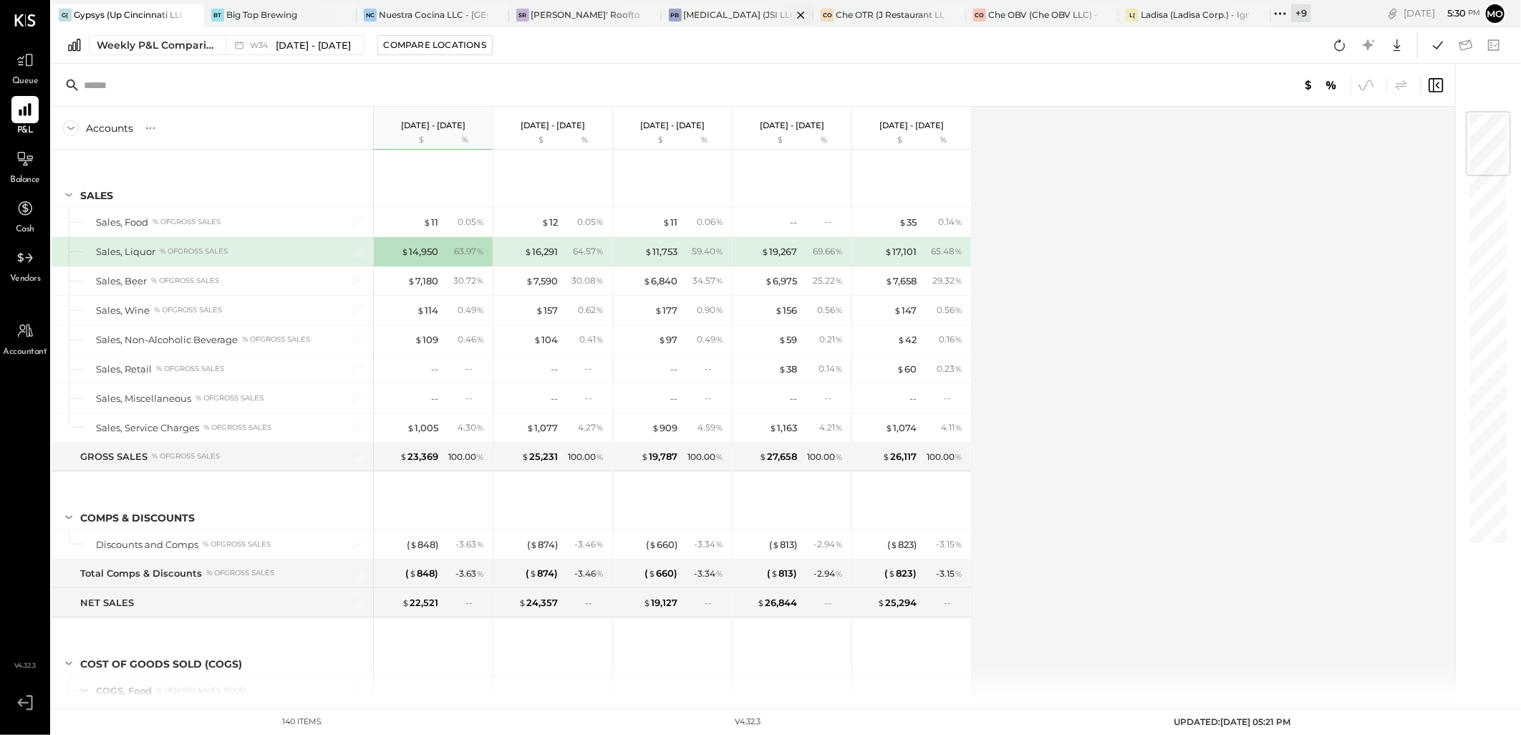
click at [742, 25] on div "PB Plan B (JSI LLC) - Ignite" at bounding box center [738, 15] width 153 height 23
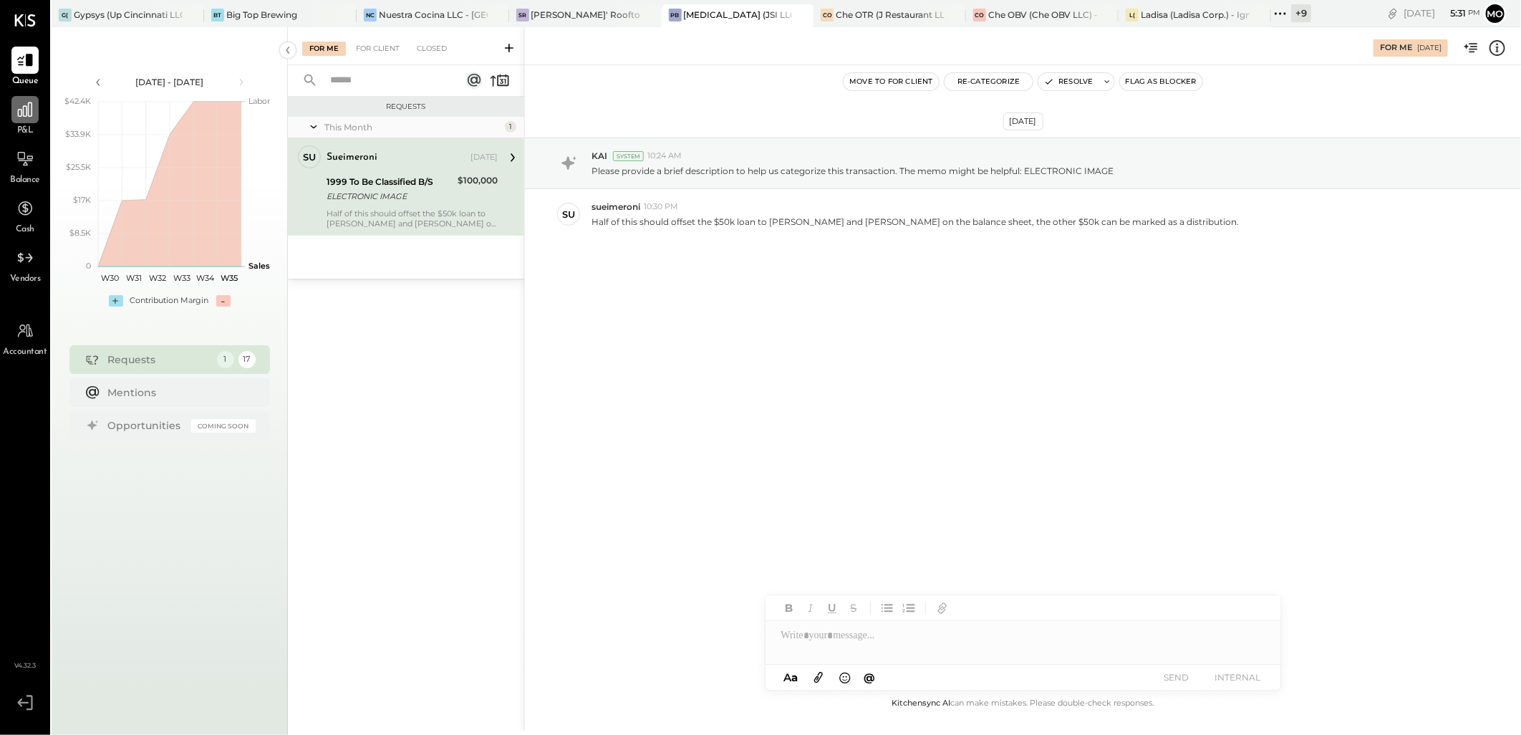
click at [20, 97] on div at bounding box center [24, 109] width 27 height 27
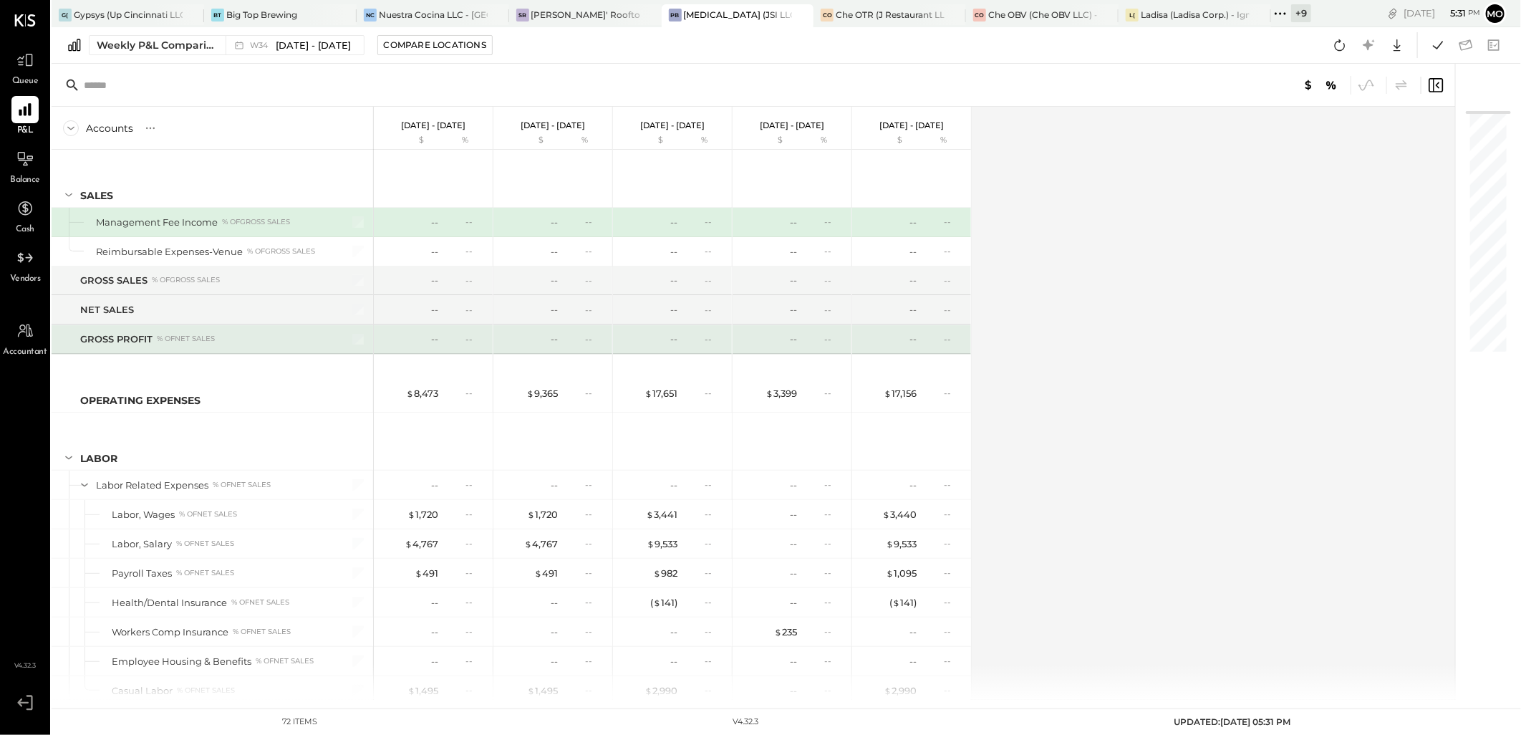
scroll to position [159, 0]
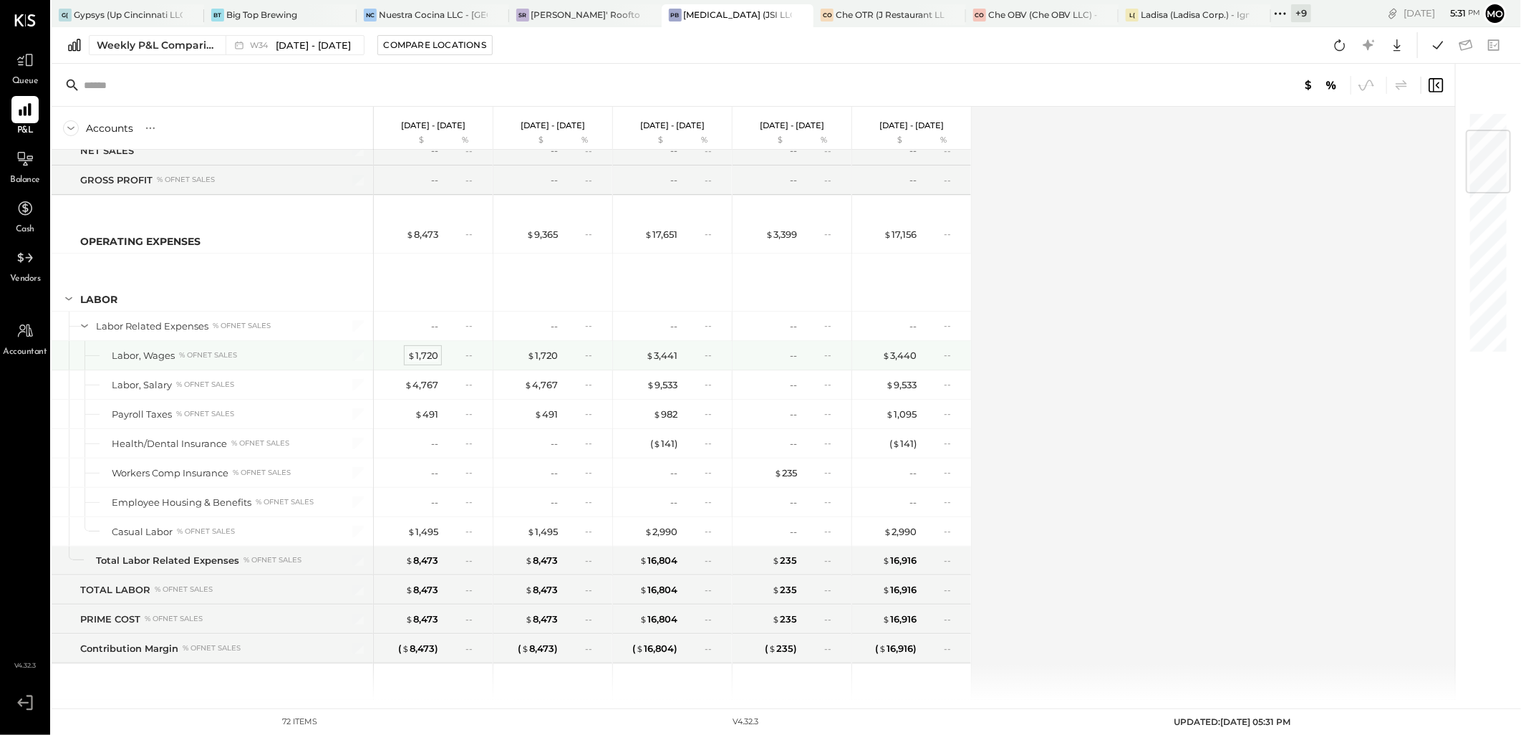
click at [420, 354] on div "$ 1,720" at bounding box center [423, 356] width 31 height 14
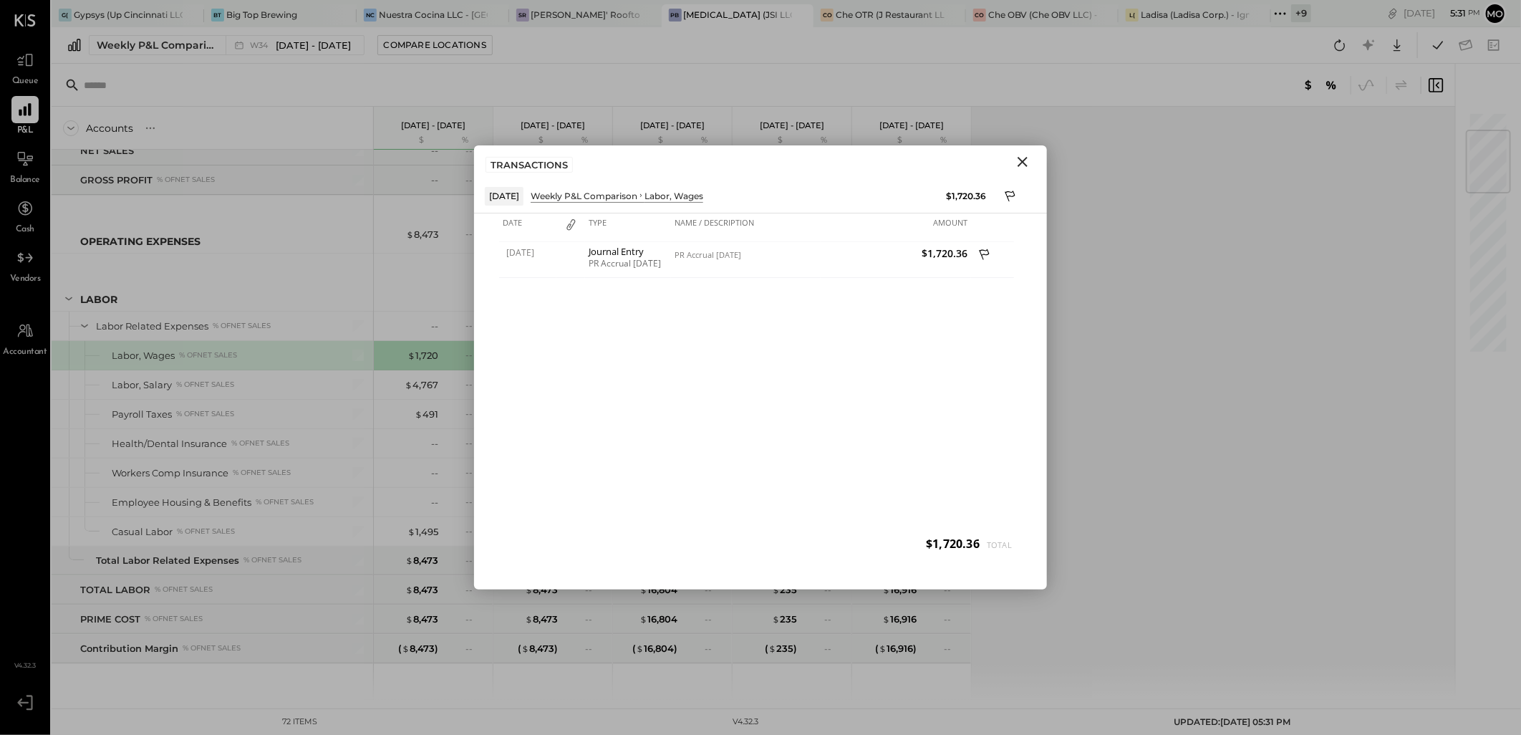
click at [1018, 158] on icon "Close" at bounding box center [1022, 161] width 17 height 17
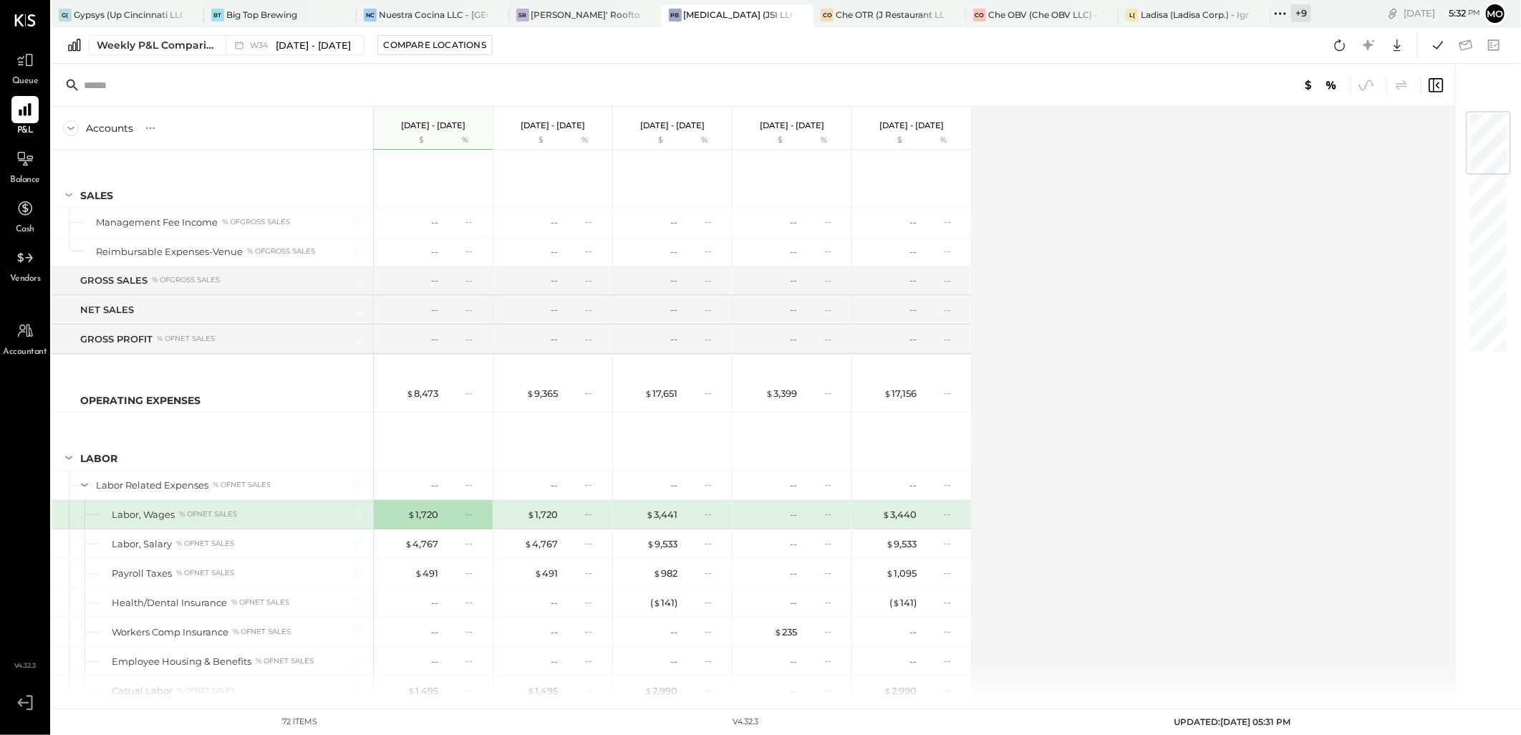
click at [1276, 12] on icon at bounding box center [1276, 13] width 2 height 2
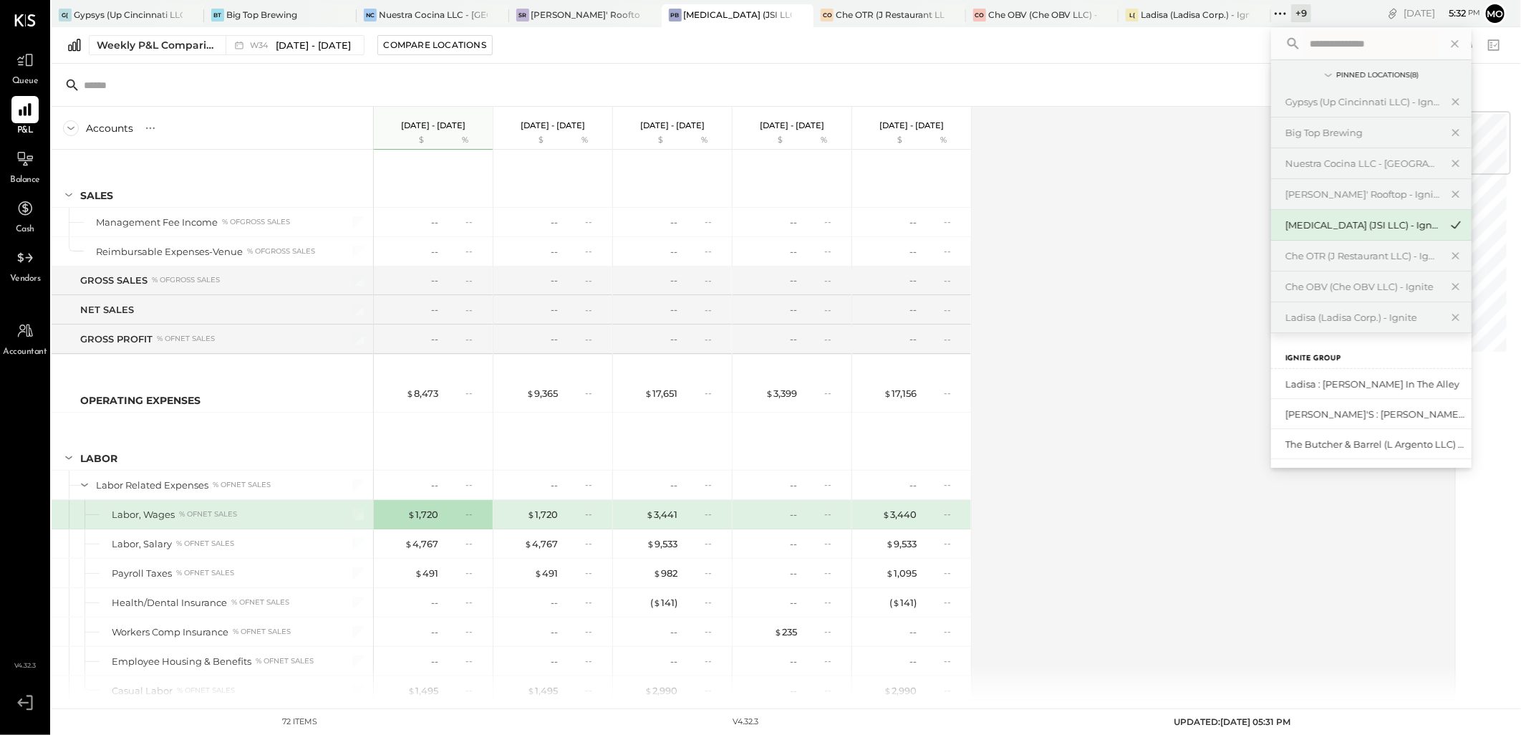
click at [1086, 313] on div "Accounts S % GL Aug 18 - 24, 2025 $ % Aug 11 - 17, 2025 $ % Aug 4 - 10, 2025 $ …" at bounding box center [755, 403] width 1406 height 593
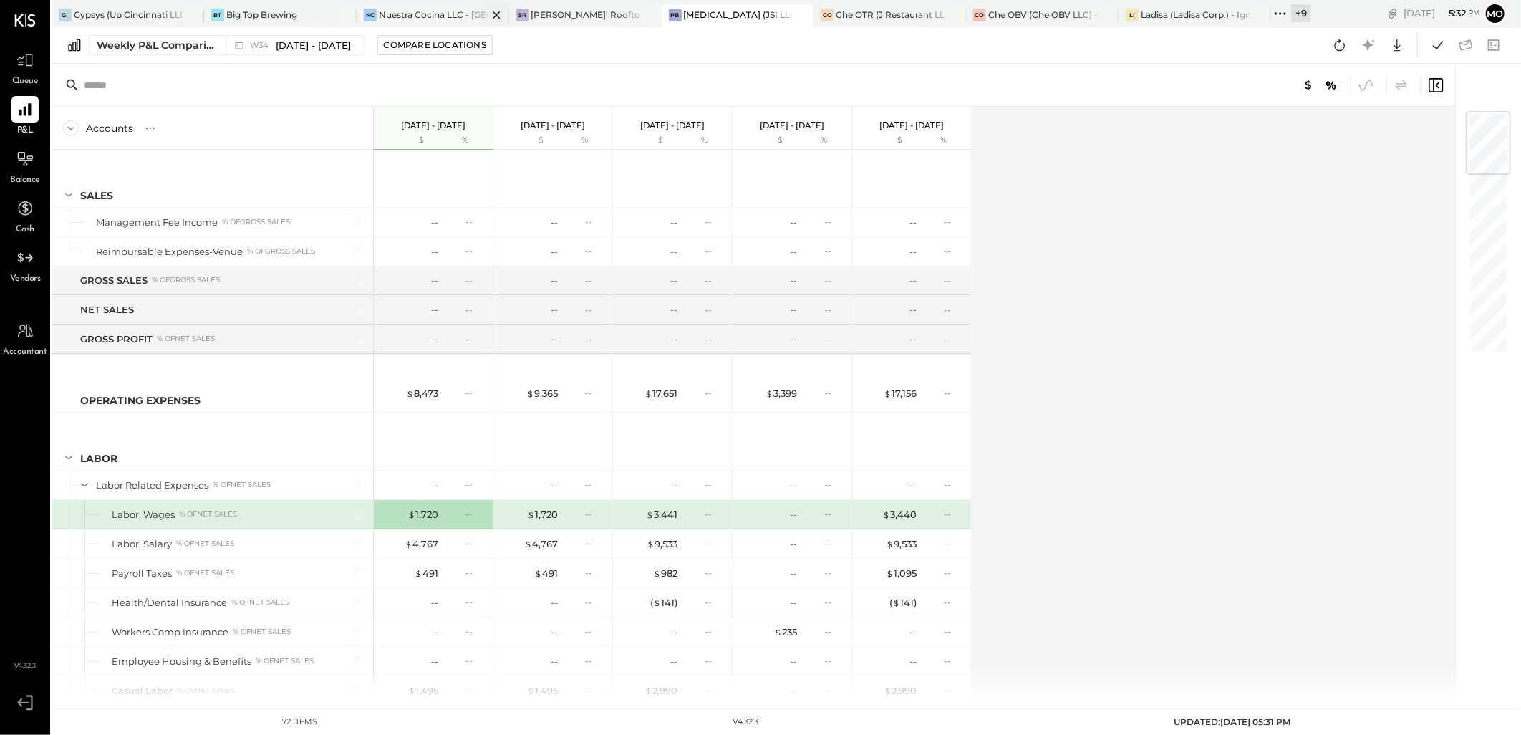
click at [396, 16] on div "Nuestra Cocina LLC - [GEOGRAPHIC_DATA]" at bounding box center [433, 15] width 109 height 12
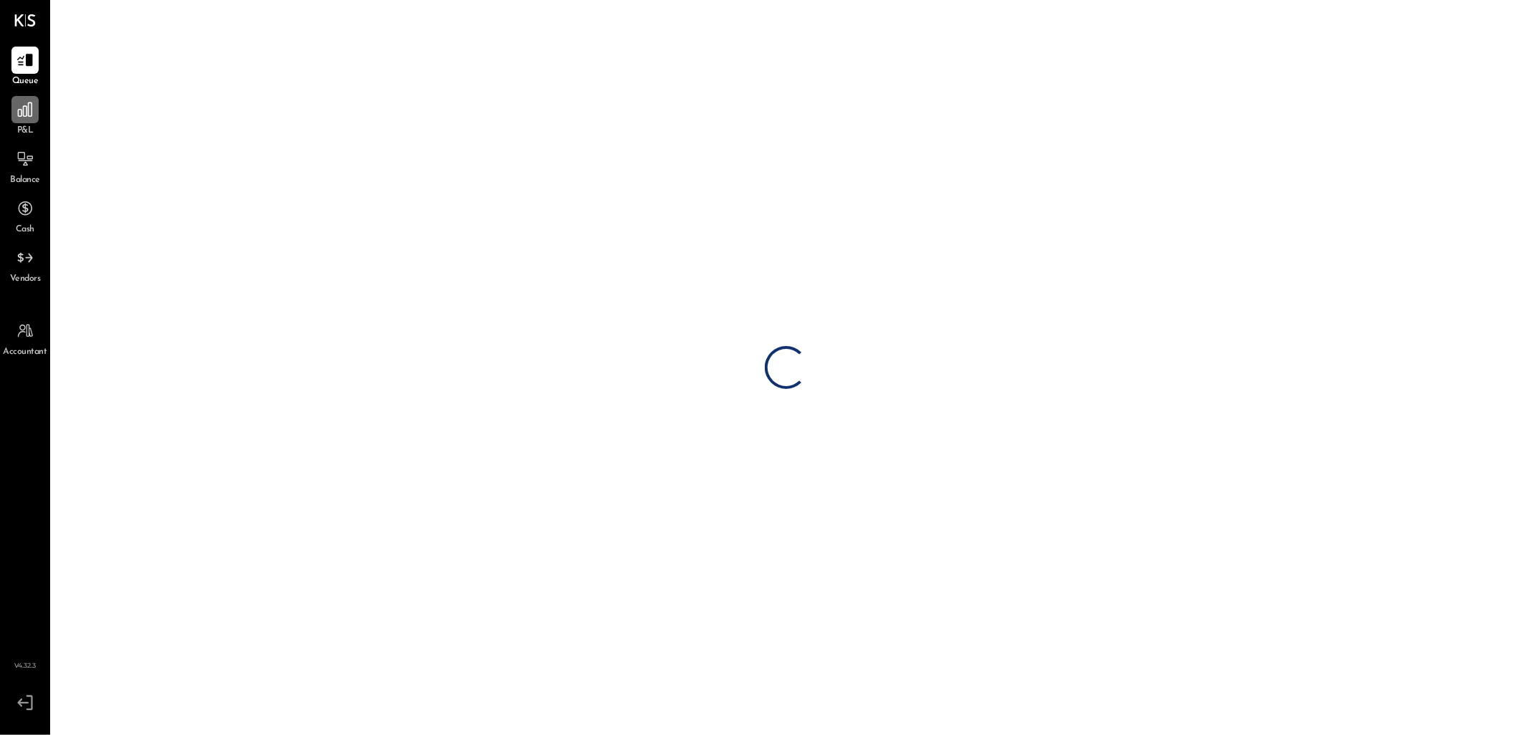
click at [24, 113] on icon at bounding box center [25, 109] width 19 height 19
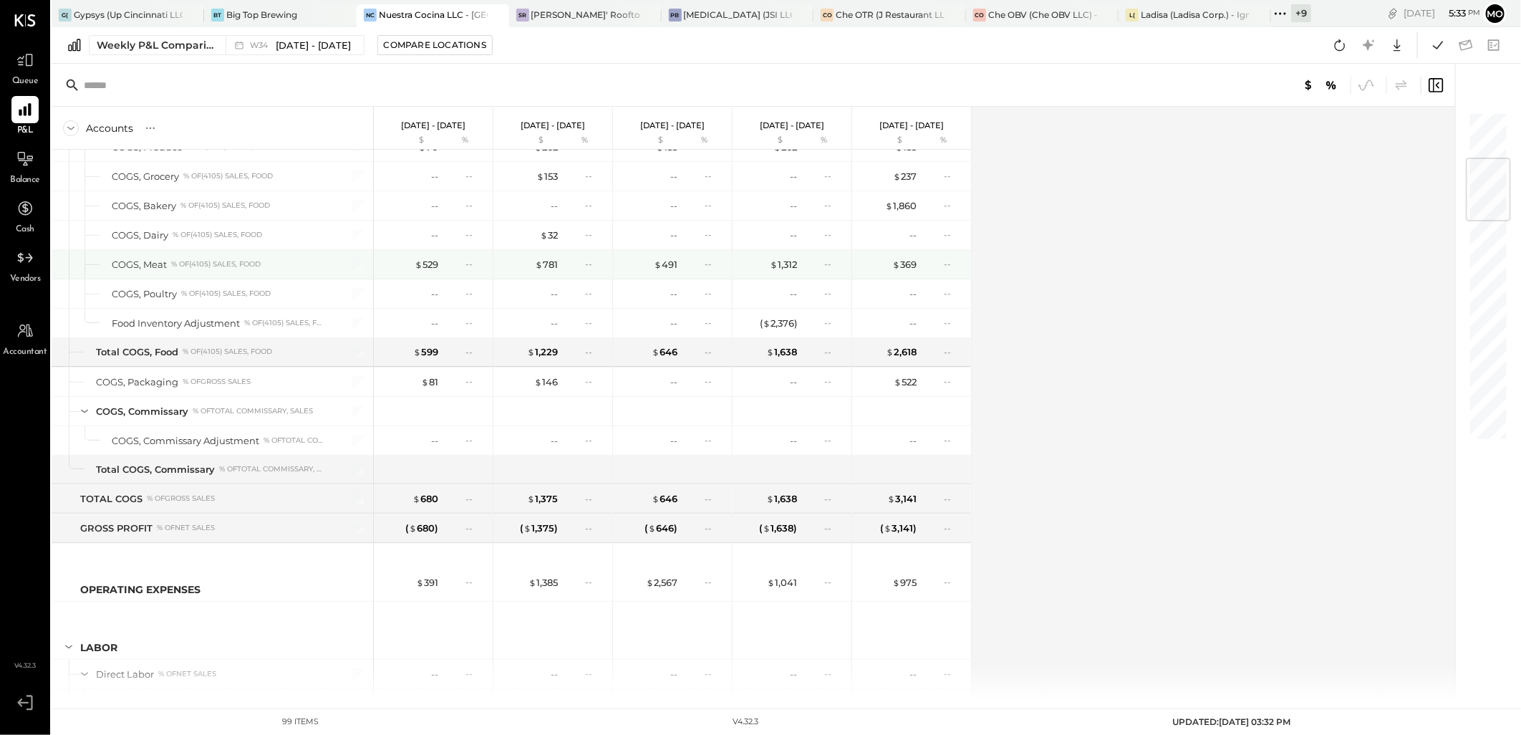
scroll to position [79, 0]
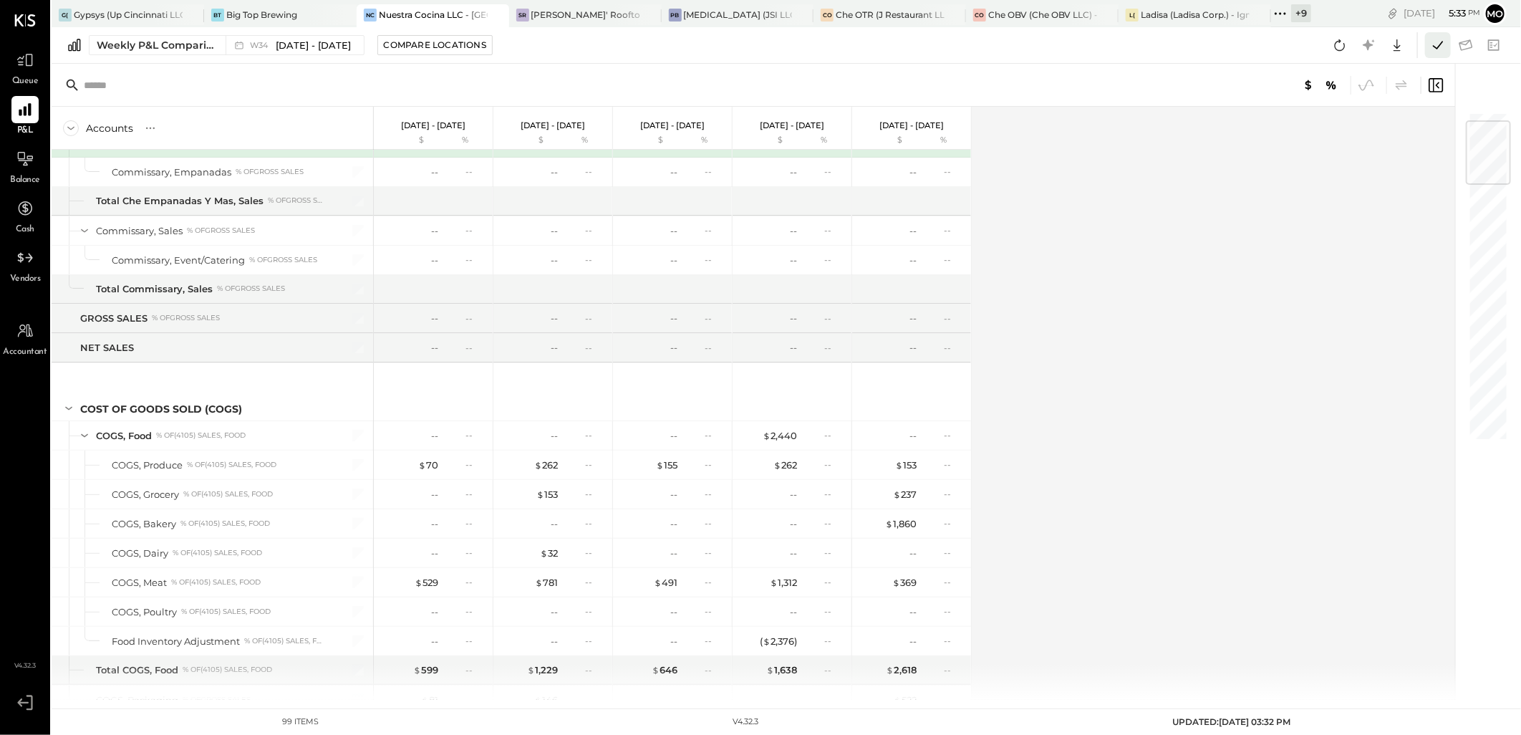
click at [1434, 44] on icon at bounding box center [1438, 45] width 19 height 19
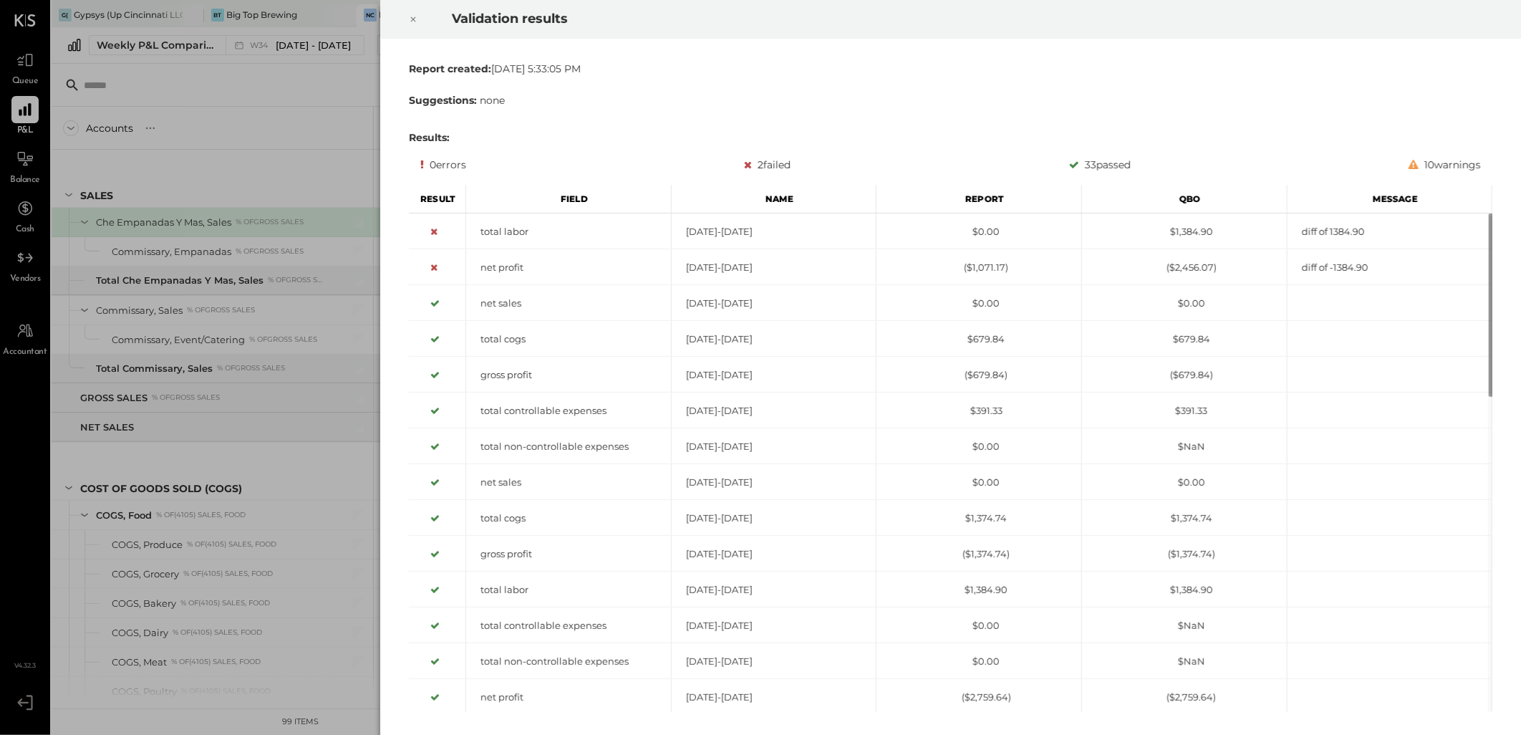
click at [412, 20] on icon at bounding box center [413, 19] width 5 height 5
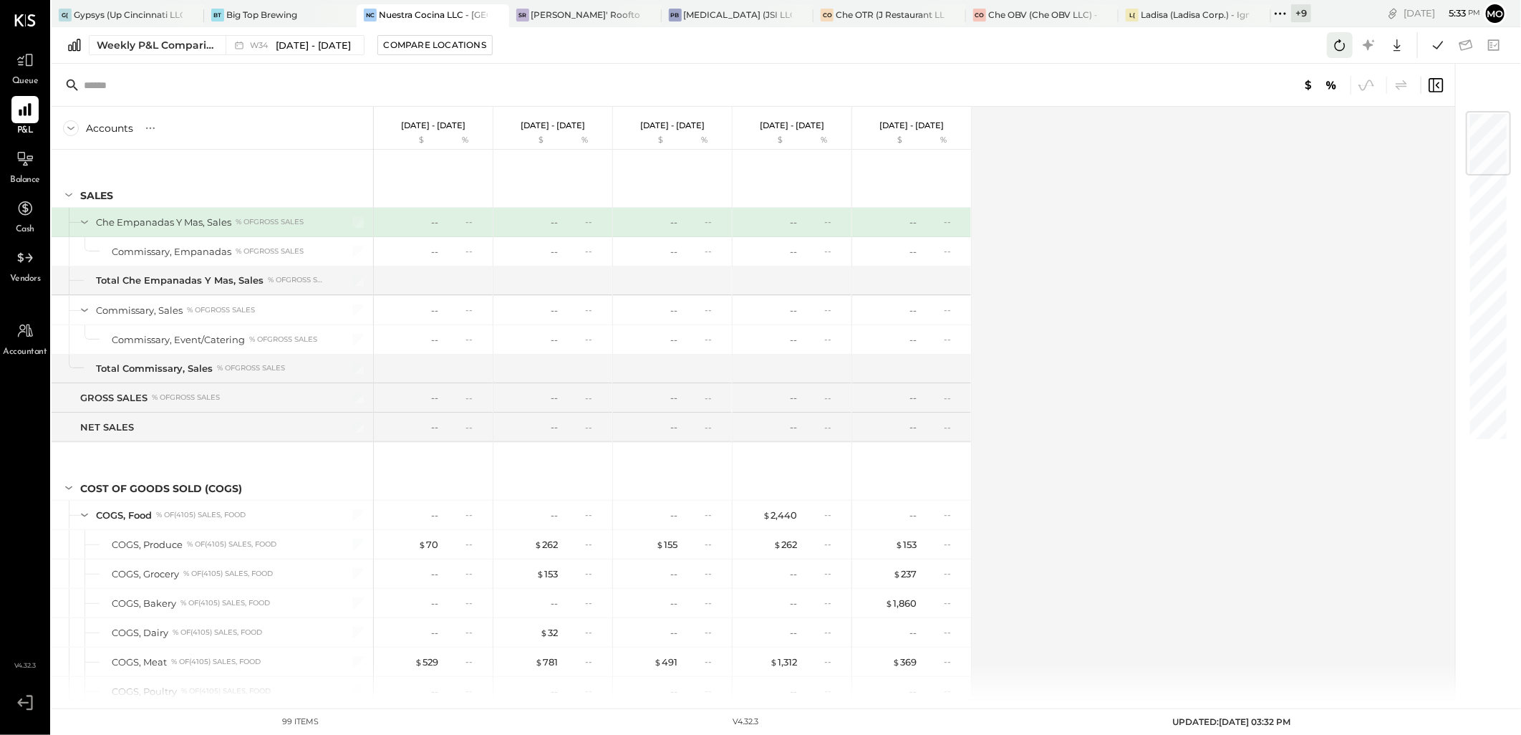
click at [1343, 40] on icon at bounding box center [1340, 45] width 19 height 19
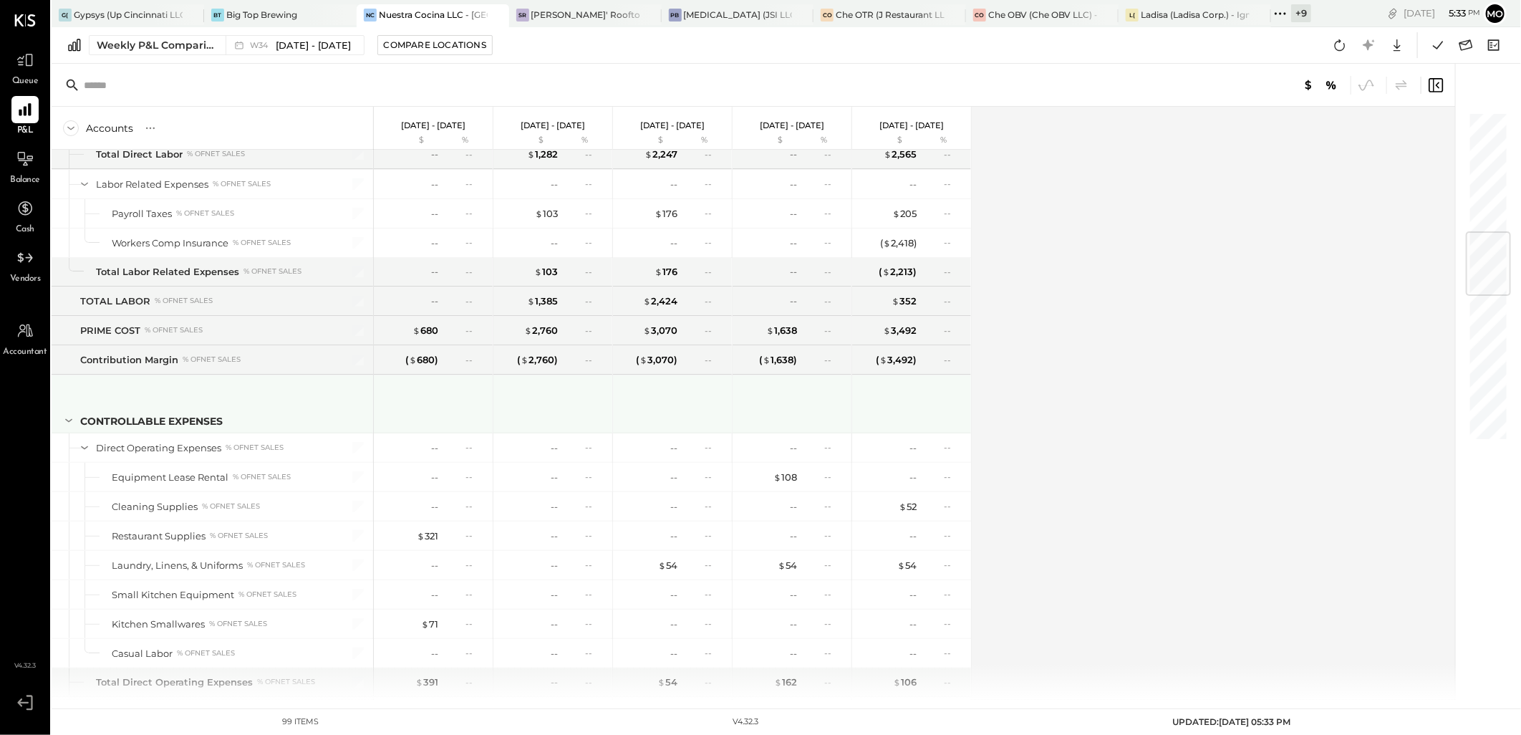
scroll to position [796, 0]
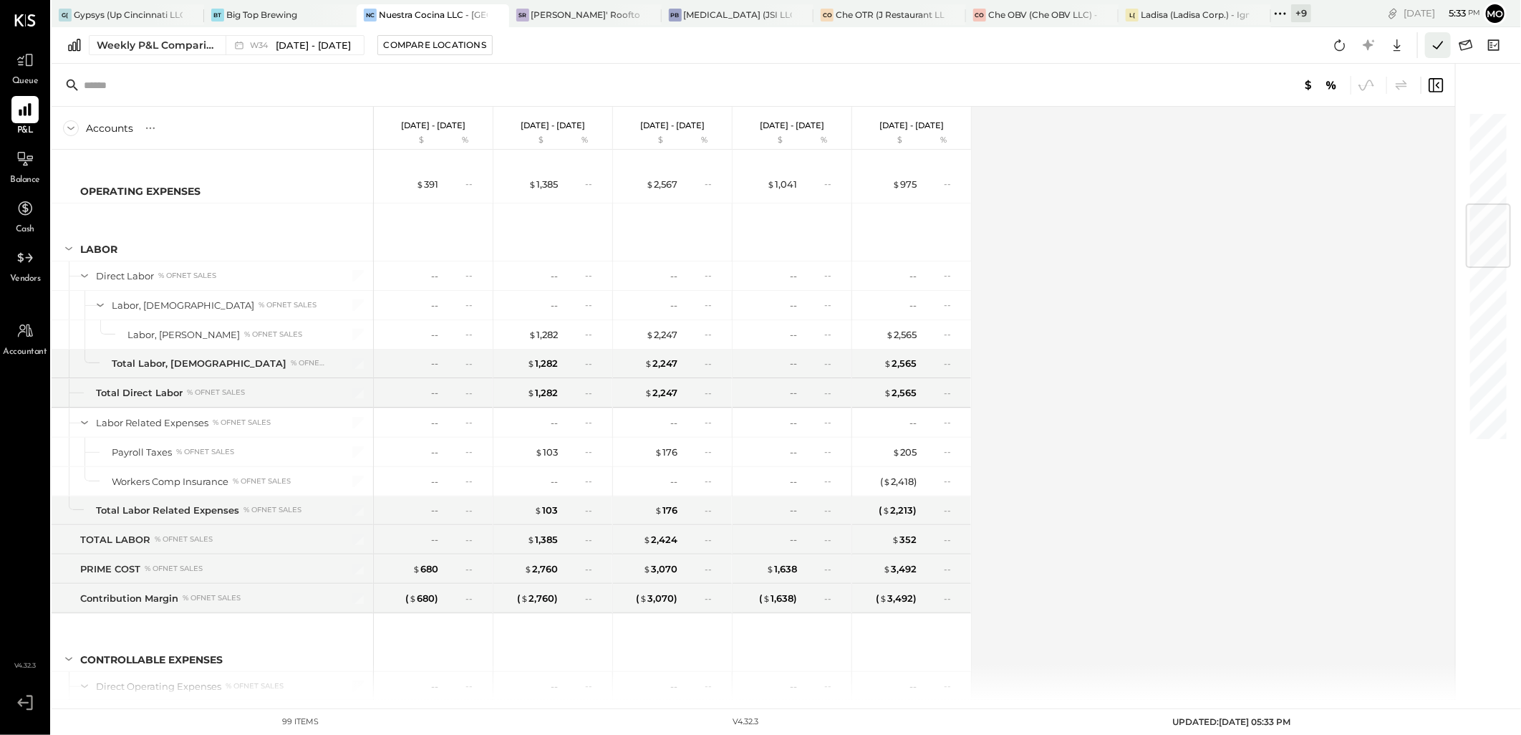
click at [1441, 37] on icon at bounding box center [1438, 45] width 19 height 19
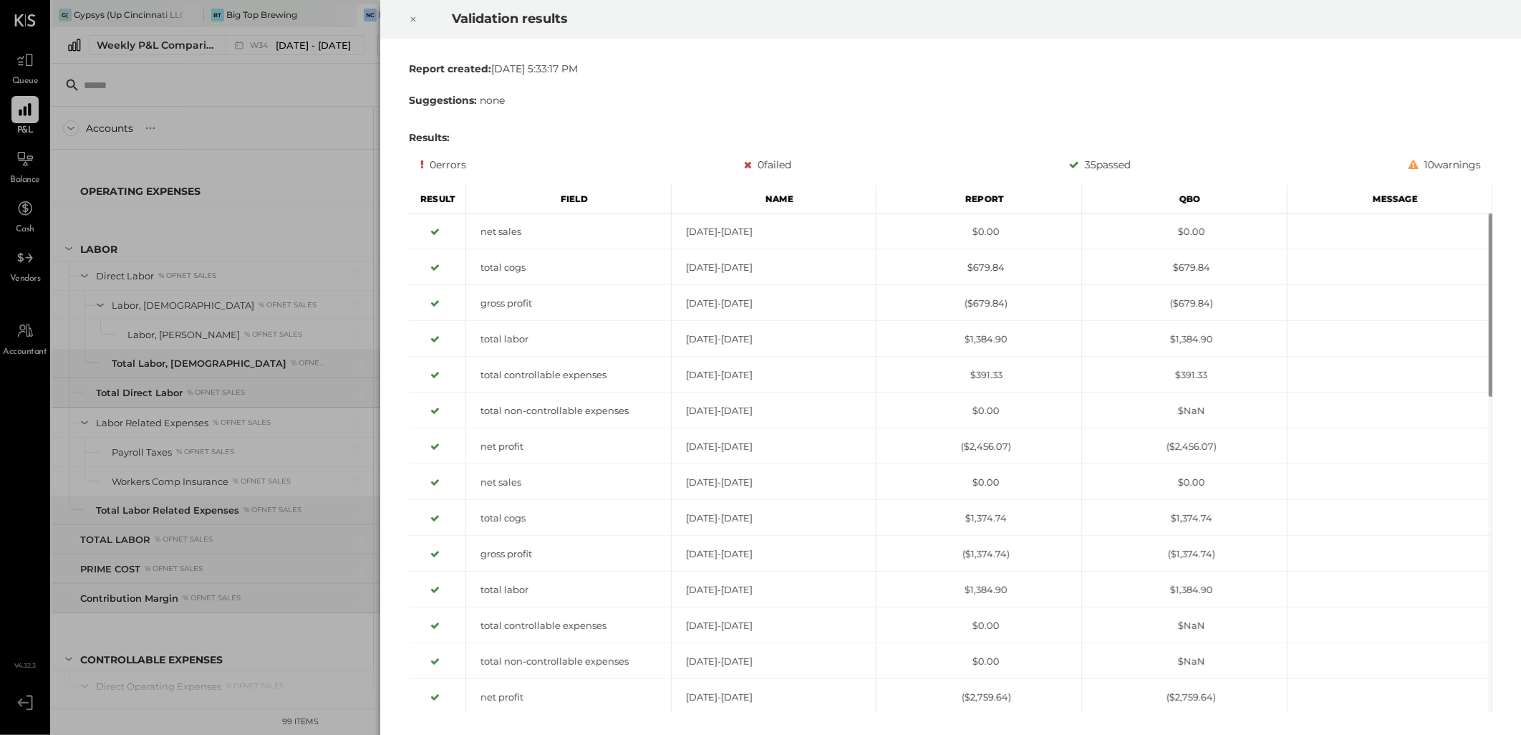
click at [413, 18] on icon at bounding box center [413, 19] width 9 height 17
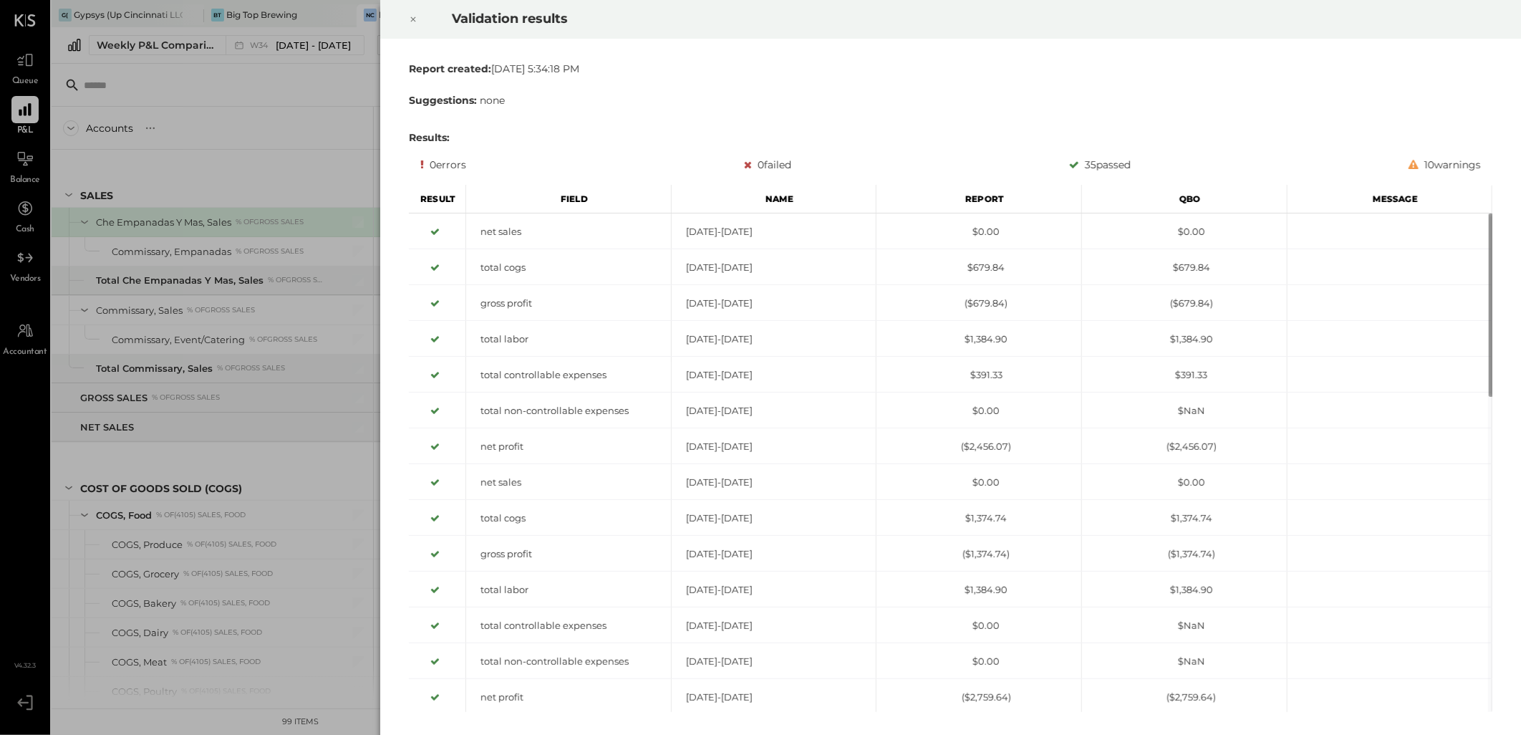
drag, startPoint x: 412, startPoint y: 18, endPoint x: 502, endPoint y: 165, distance: 172.3
click at [411, 18] on icon at bounding box center [413, 19] width 9 height 17
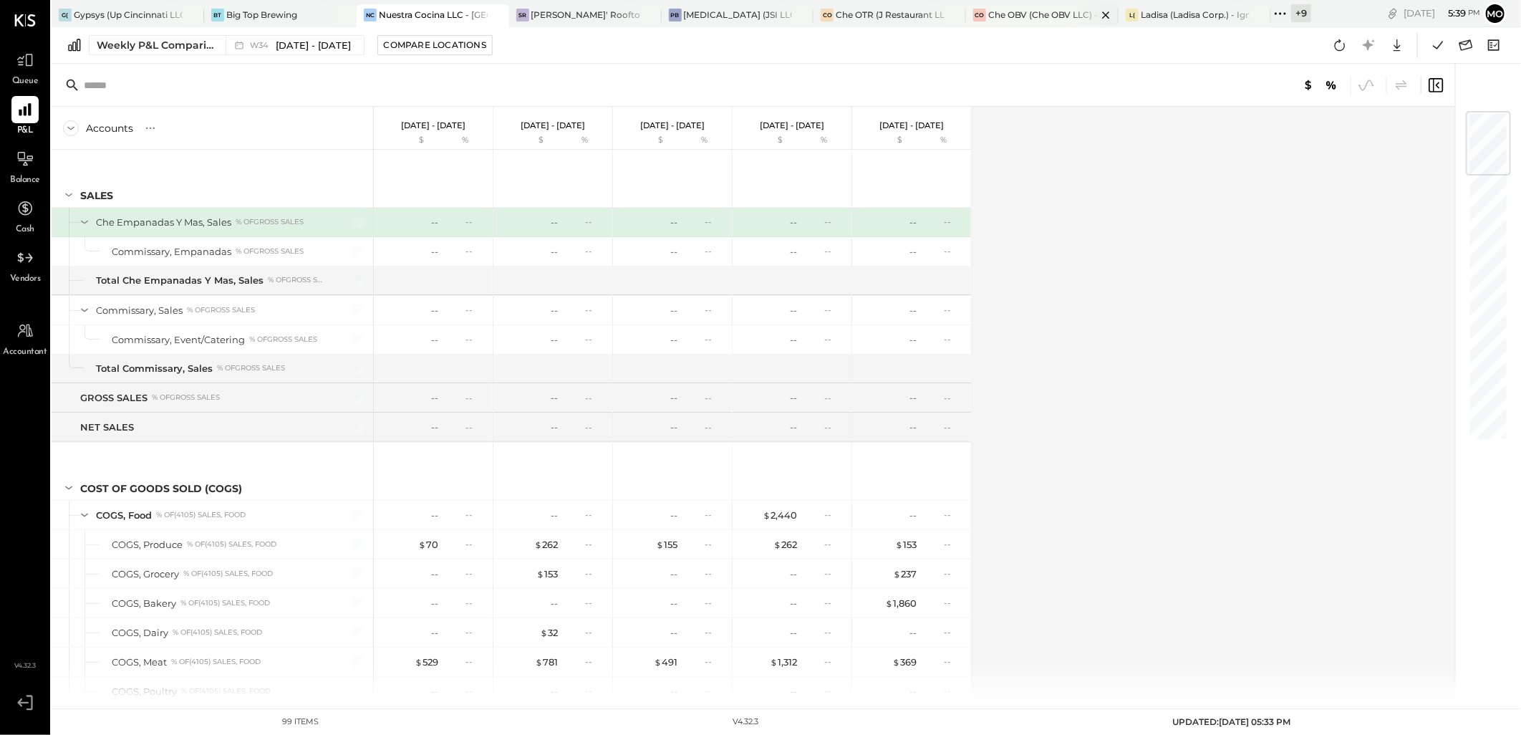
click at [1031, 21] on div "CO Che OBV (Che OBV LLC) - Ignite" at bounding box center [1042, 15] width 153 height 23
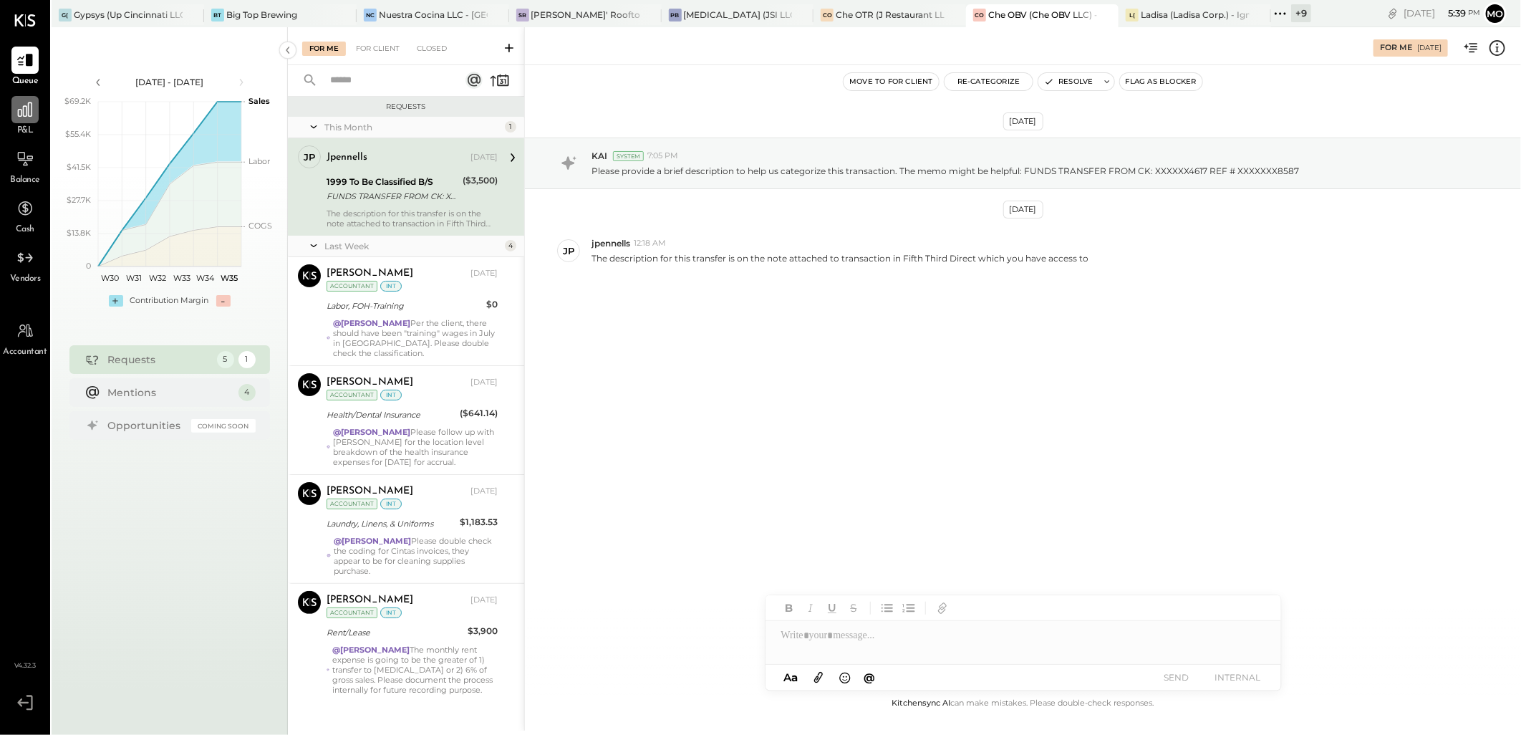
click at [34, 113] on div at bounding box center [24, 109] width 27 height 27
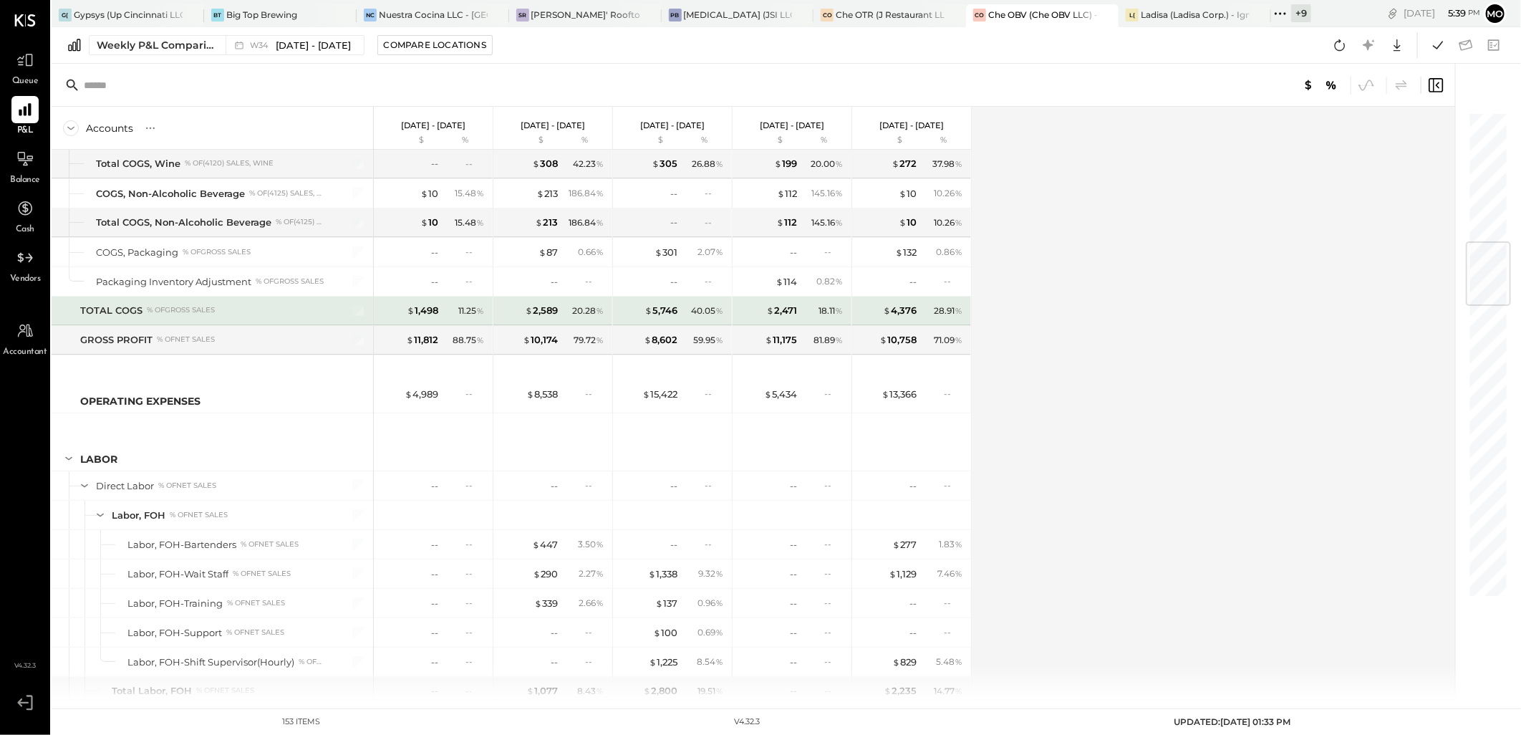
scroll to position [1273, 0]
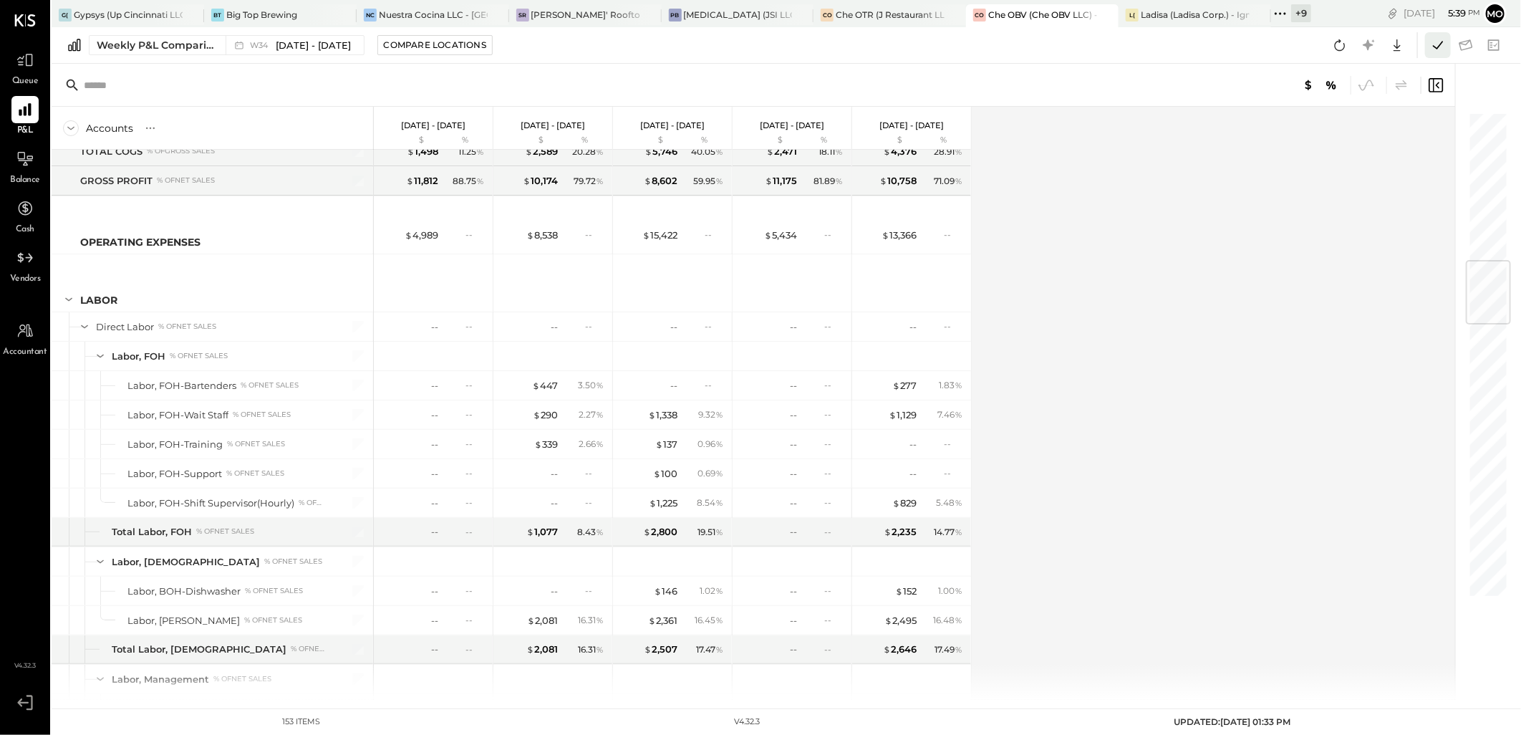
click at [1442, 41] on icon at bounding box center [1438, 45] width 10 height 8
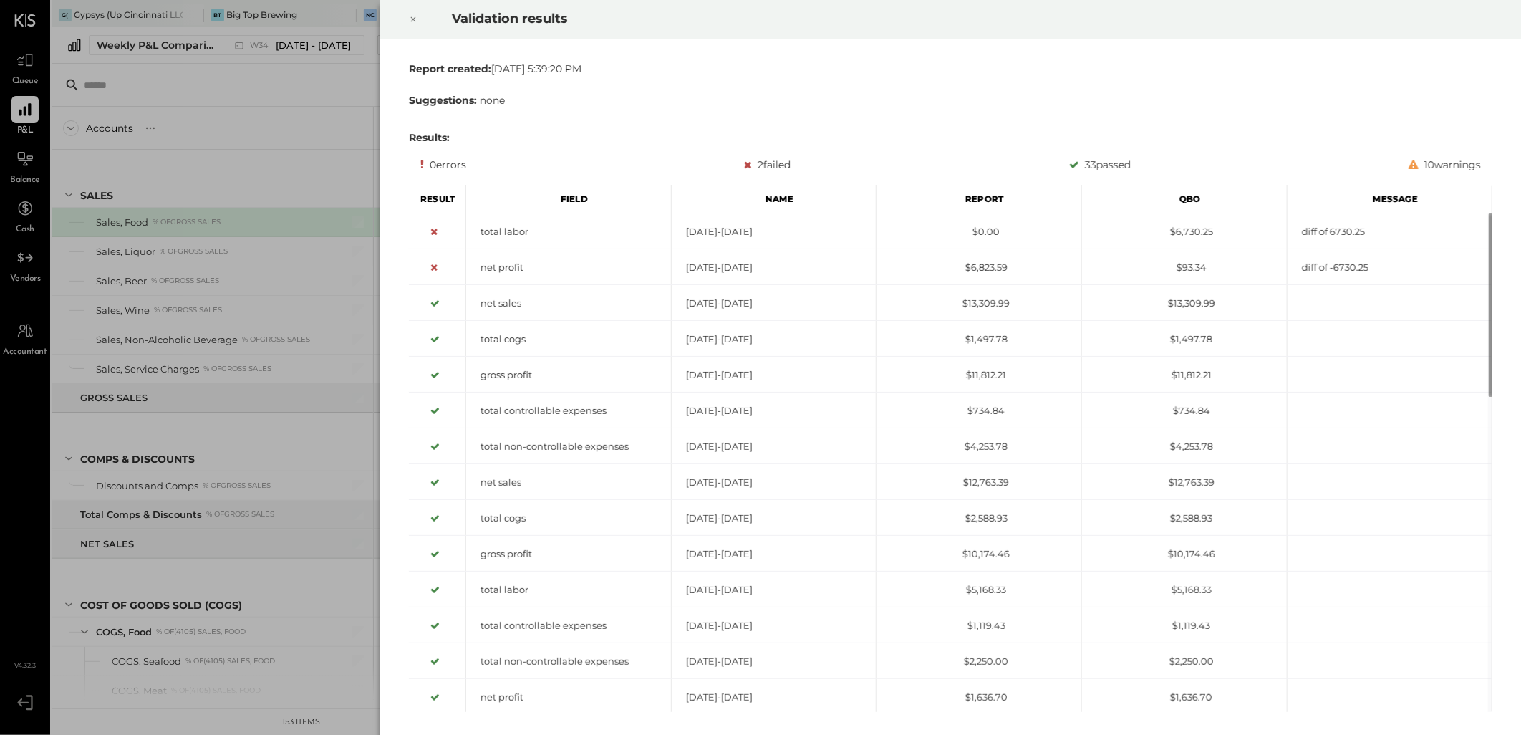
click at [411, 19] on icon at bounding box center [413, 19] width 9 height 17
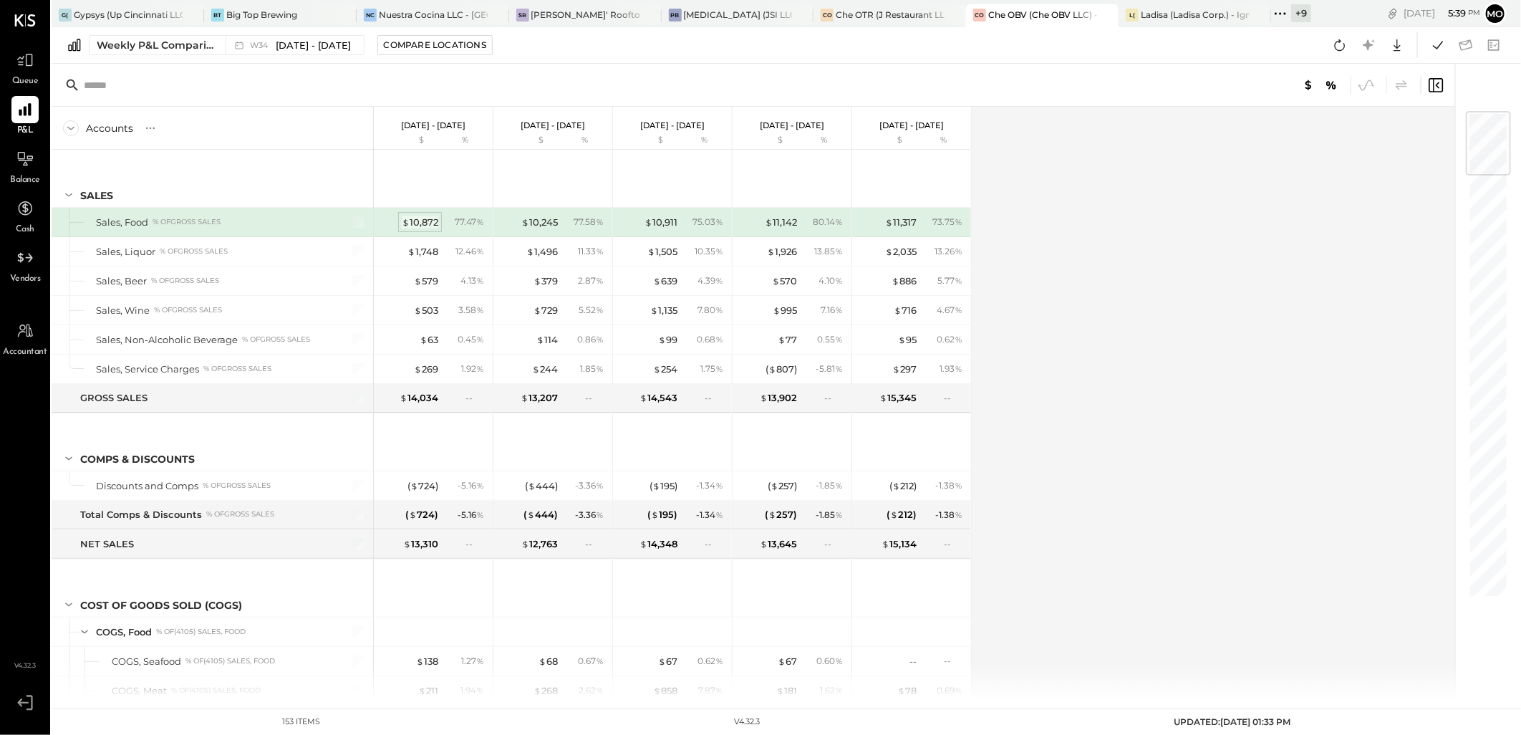
click at [434, 220] on div "$ 10,872" at bounding box center [420, 223] width 37 height 14
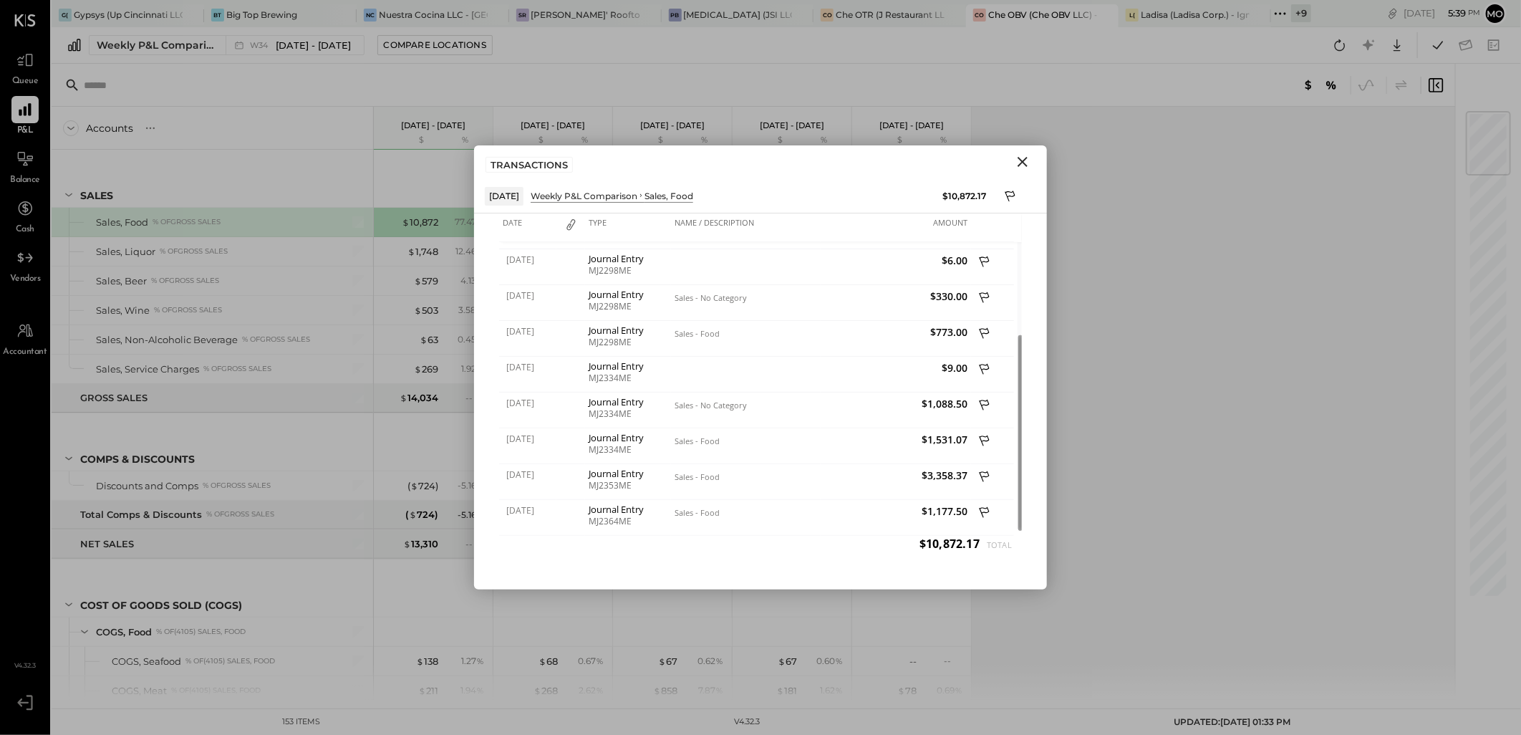
drag, startPoint x: 1021, startPoint y: 158, endPoint x: 1331, endPoint y: 80, distance: 319.6
click at [1026, 158] on icon "Close" at bounding box center [1022, 161] width 17 height 17
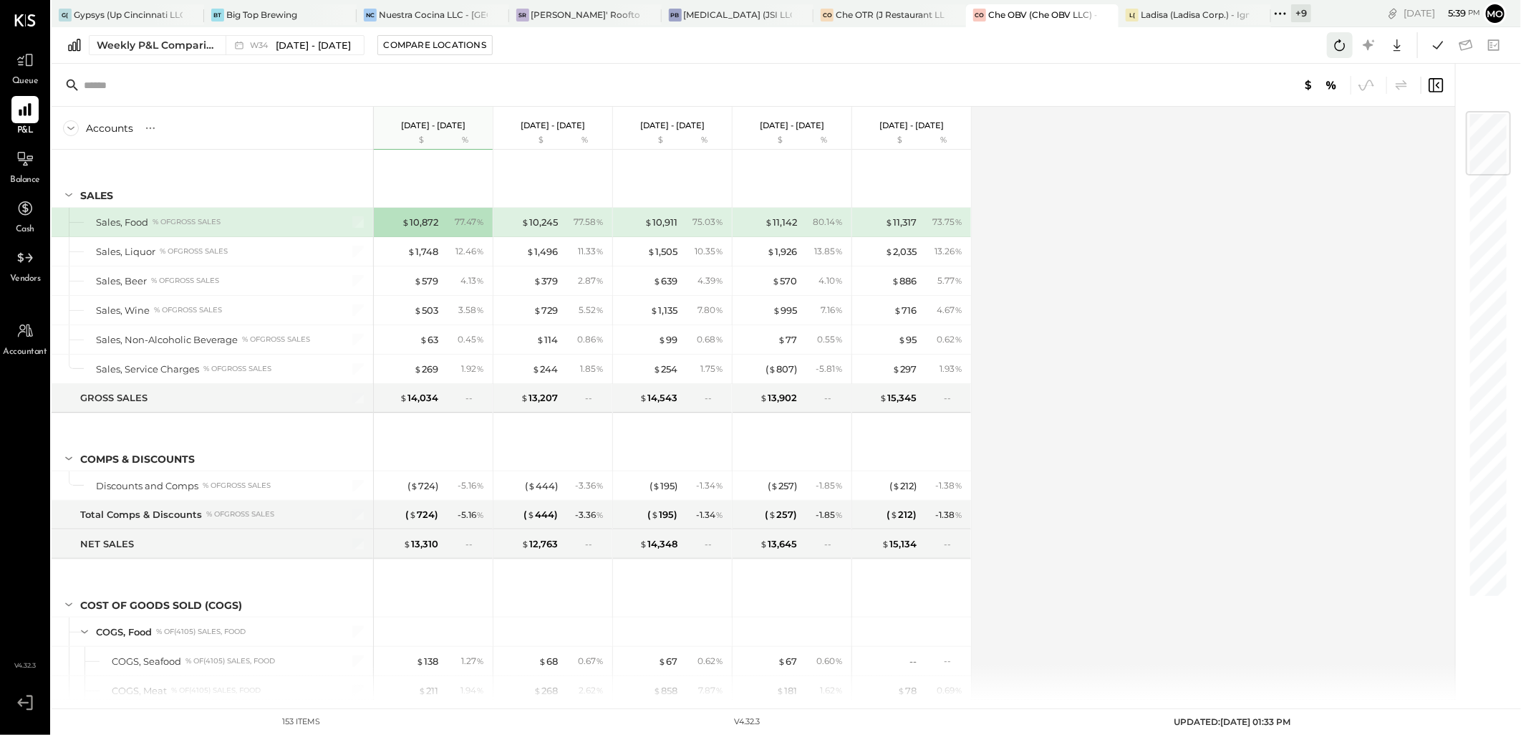
click at [1331, 45] on icon at bounding box center [1340, 45] width 19 height 19
click at [1440, 39] on icon at bounding box center [1438, 45] width 19 height 19
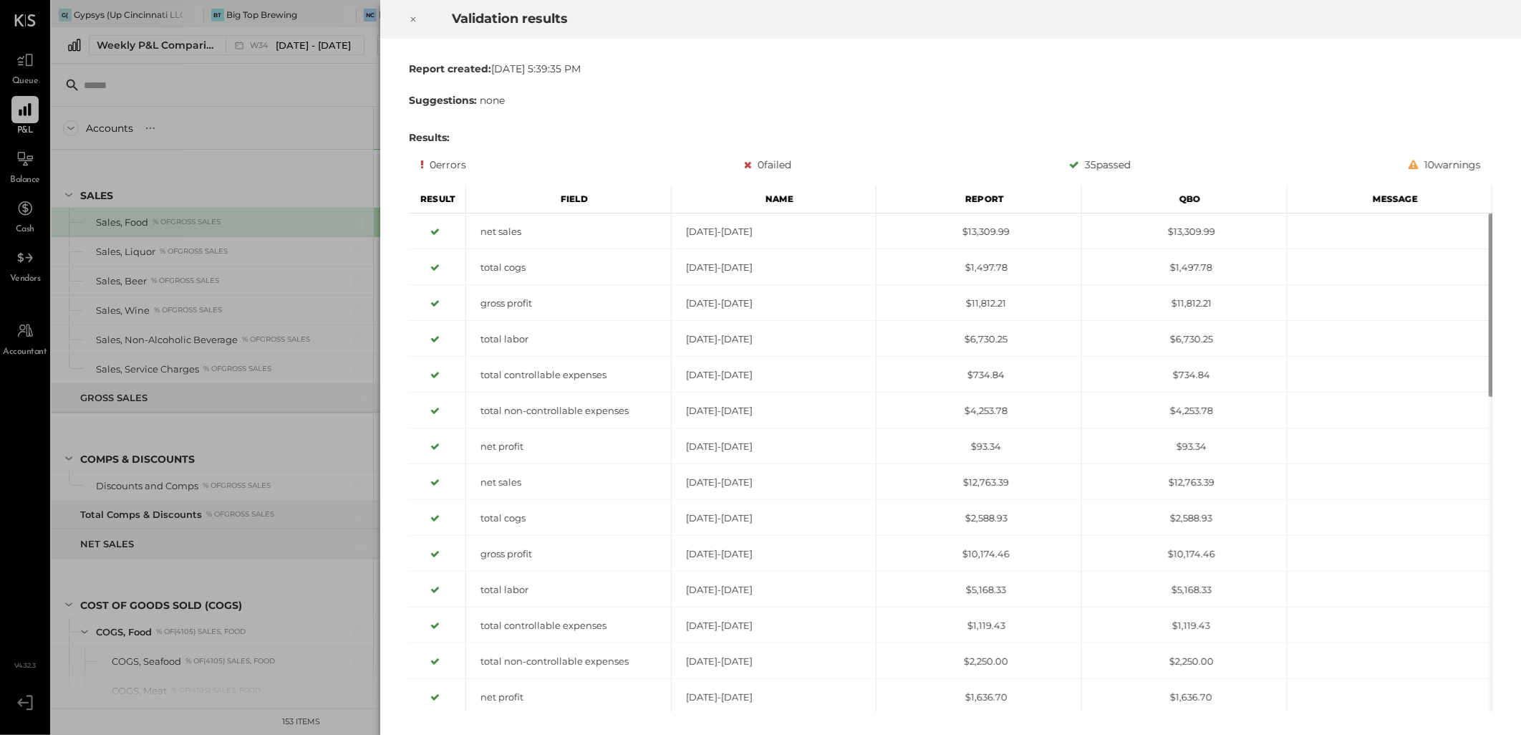
click at [415, 24] on icon at bounding box center [413, 19] width 9 height 17
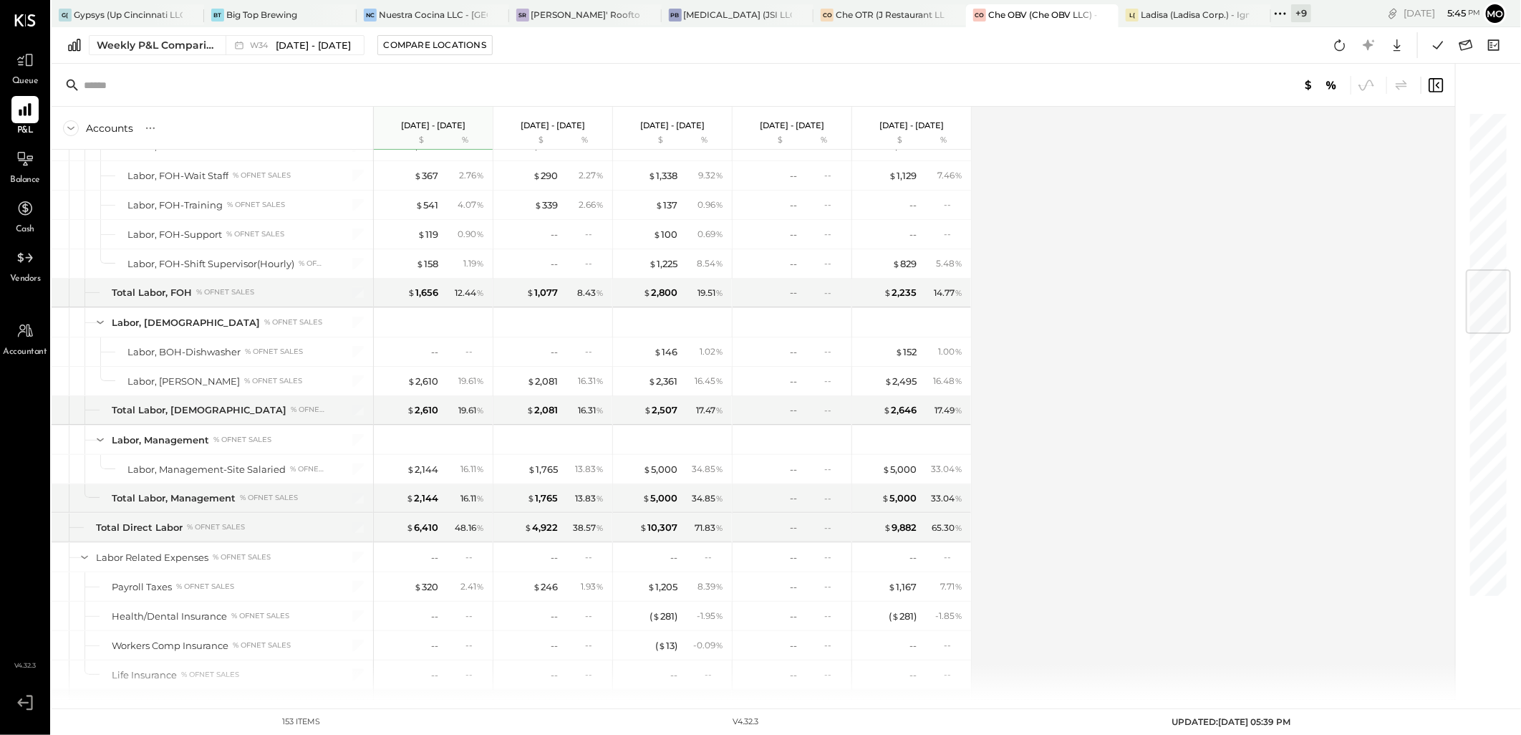
scroll to position [1352, 0]
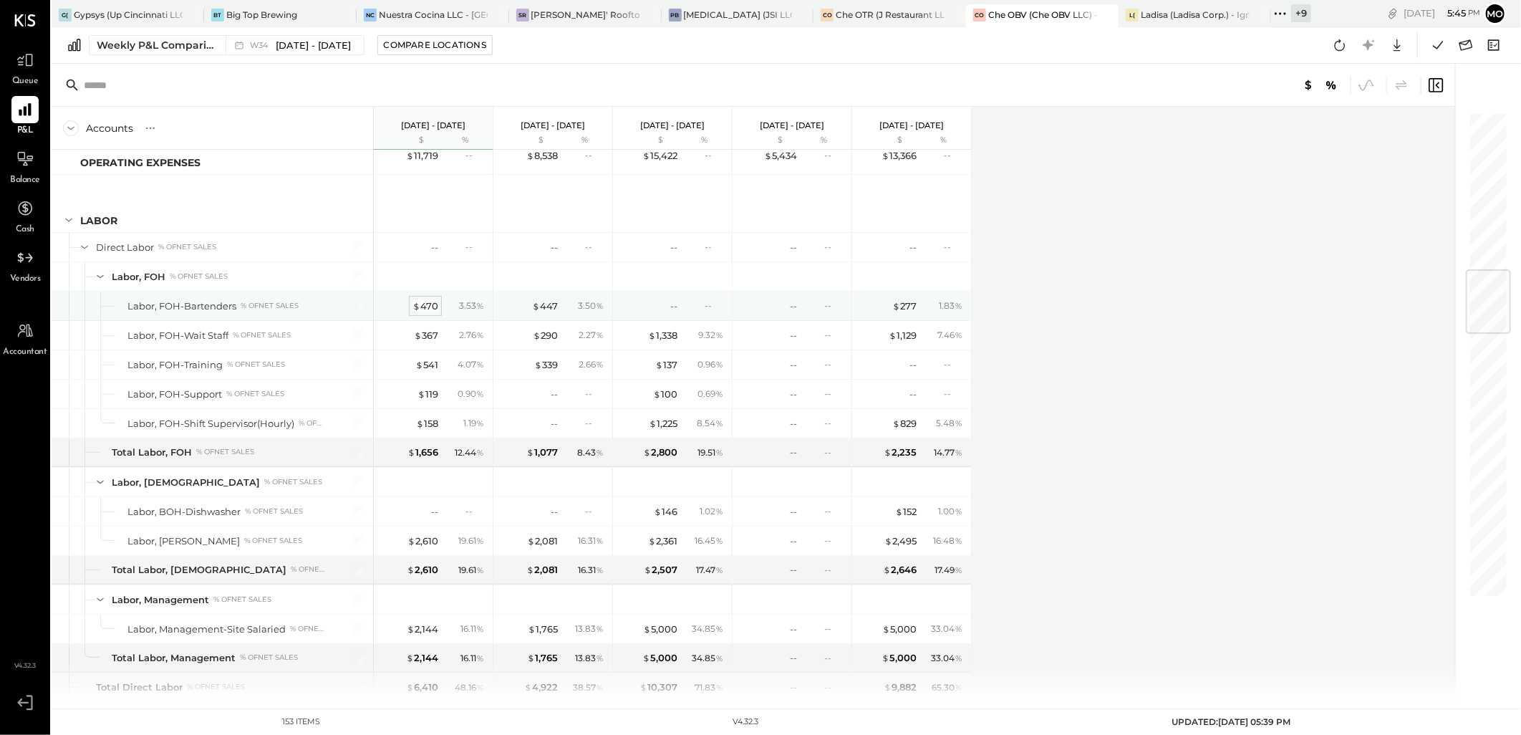
click at [427, 304] on div "$ 470" at bounding box center [426, 306] width 26 height 14
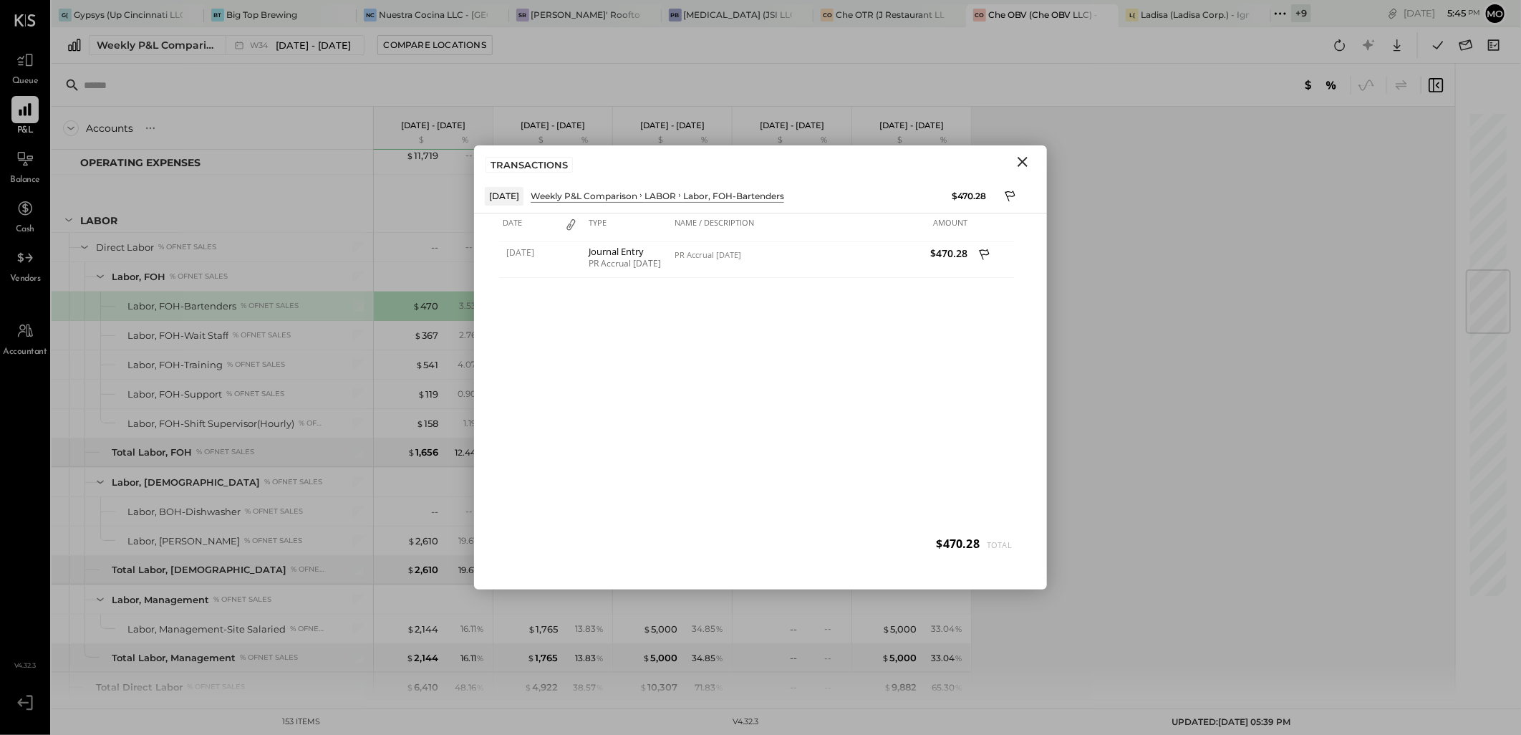
click at [1021, 167] on icon "Close" at bounding box center [1022, 161] width 17 height 17
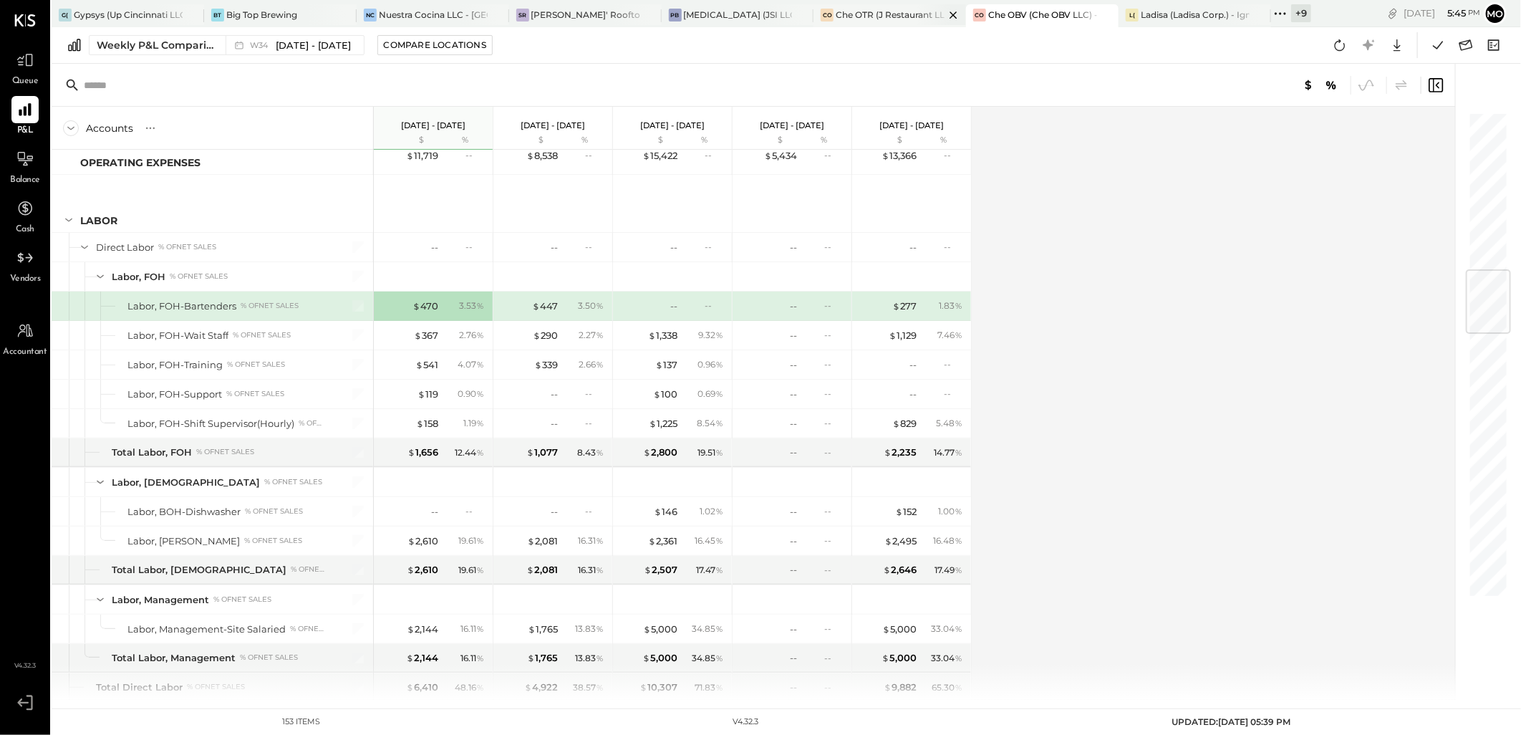
click at [868, 18] on div "Che OTR (J Restaurant LLC) - Ignite" at bounding box center [890, 15] width 109 height 12
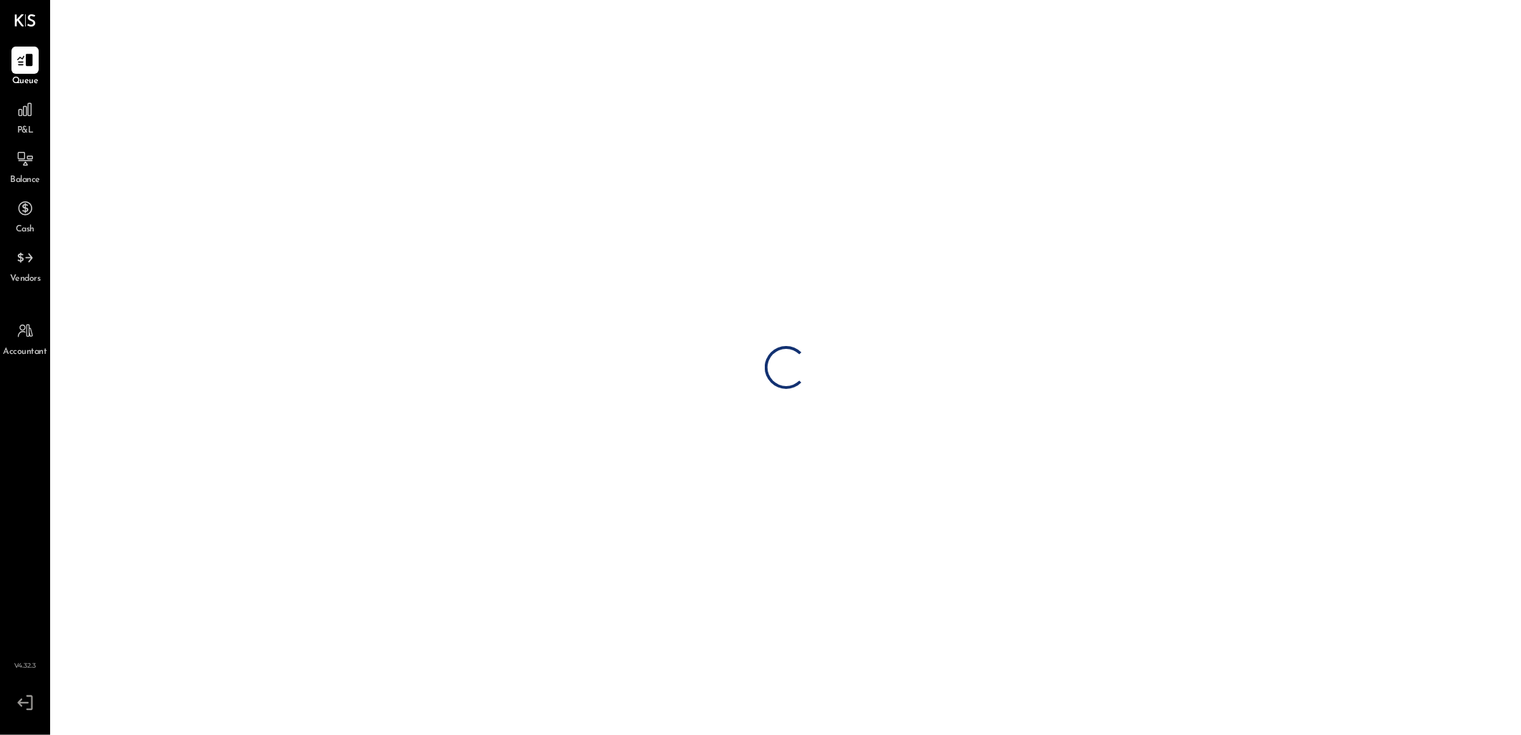
click at [47, 112] on link "P&L" at bounding box center [25, 117] width 49 height 42
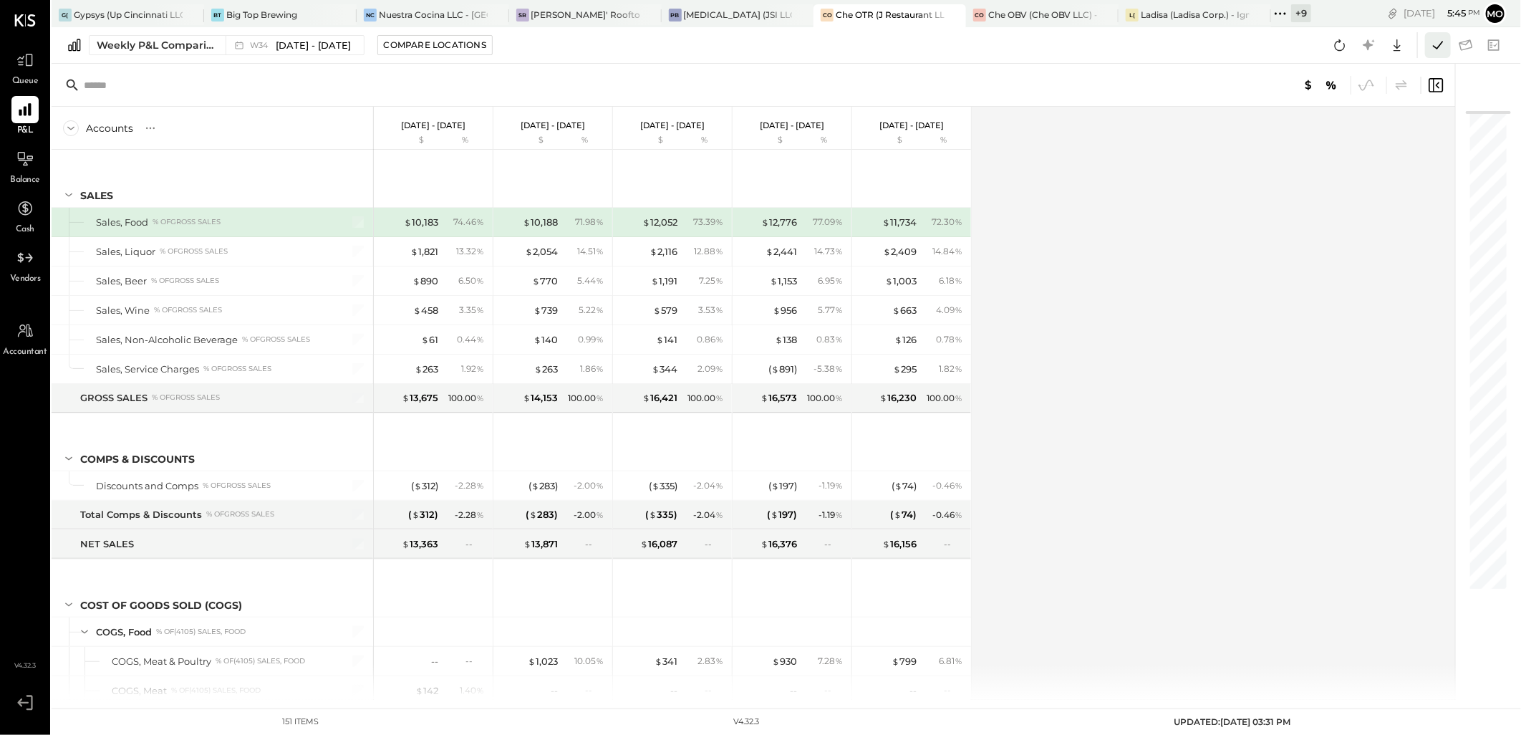
click at [1434, 52] on icon at bounding box center [1438, 45] width 19 height 19
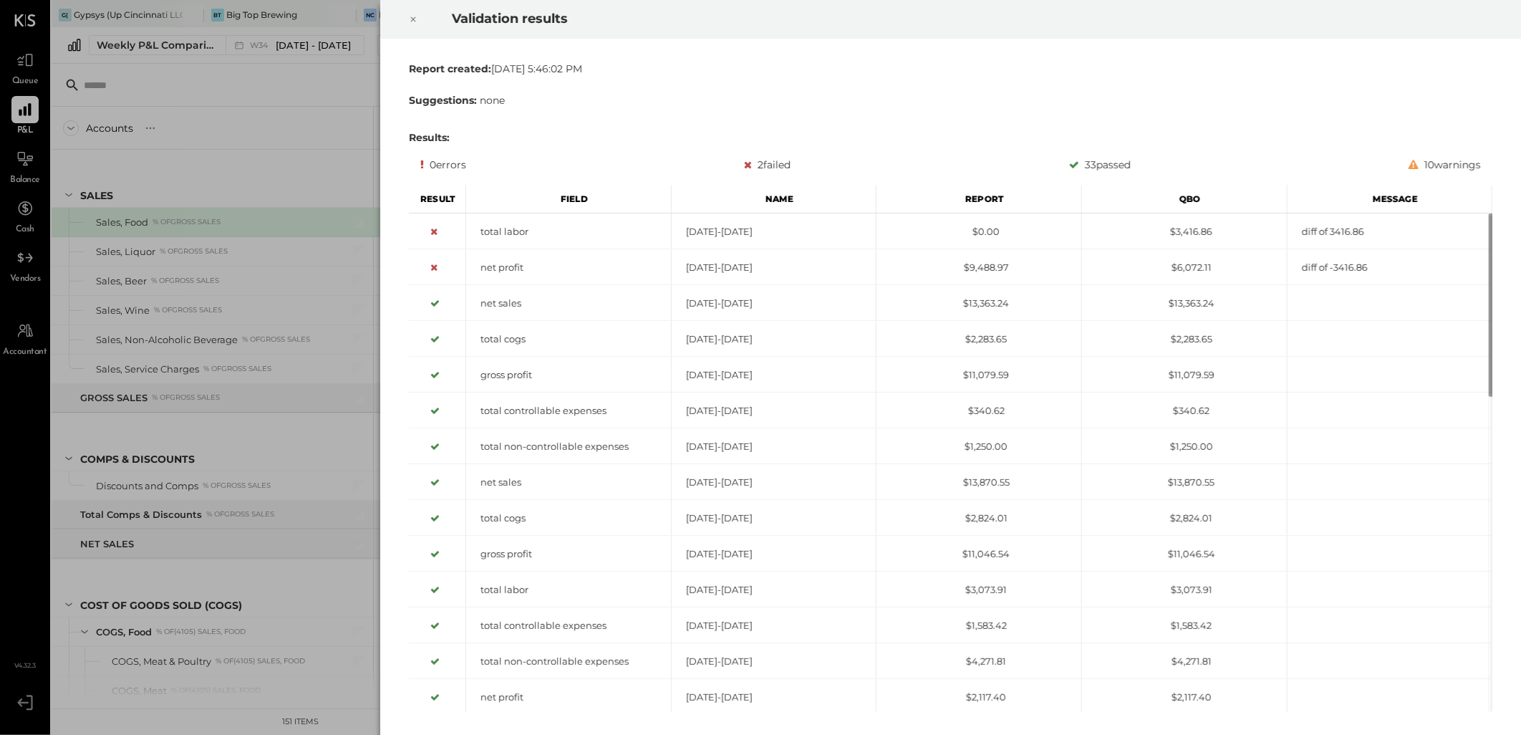
drag, startPoint x: 413, startPoint y: 19, endPoint x: 469, endPoint y: 37, distance: 59.6
click at [413, 19] on icon at bounding box center [413, 19] width 5 height 5
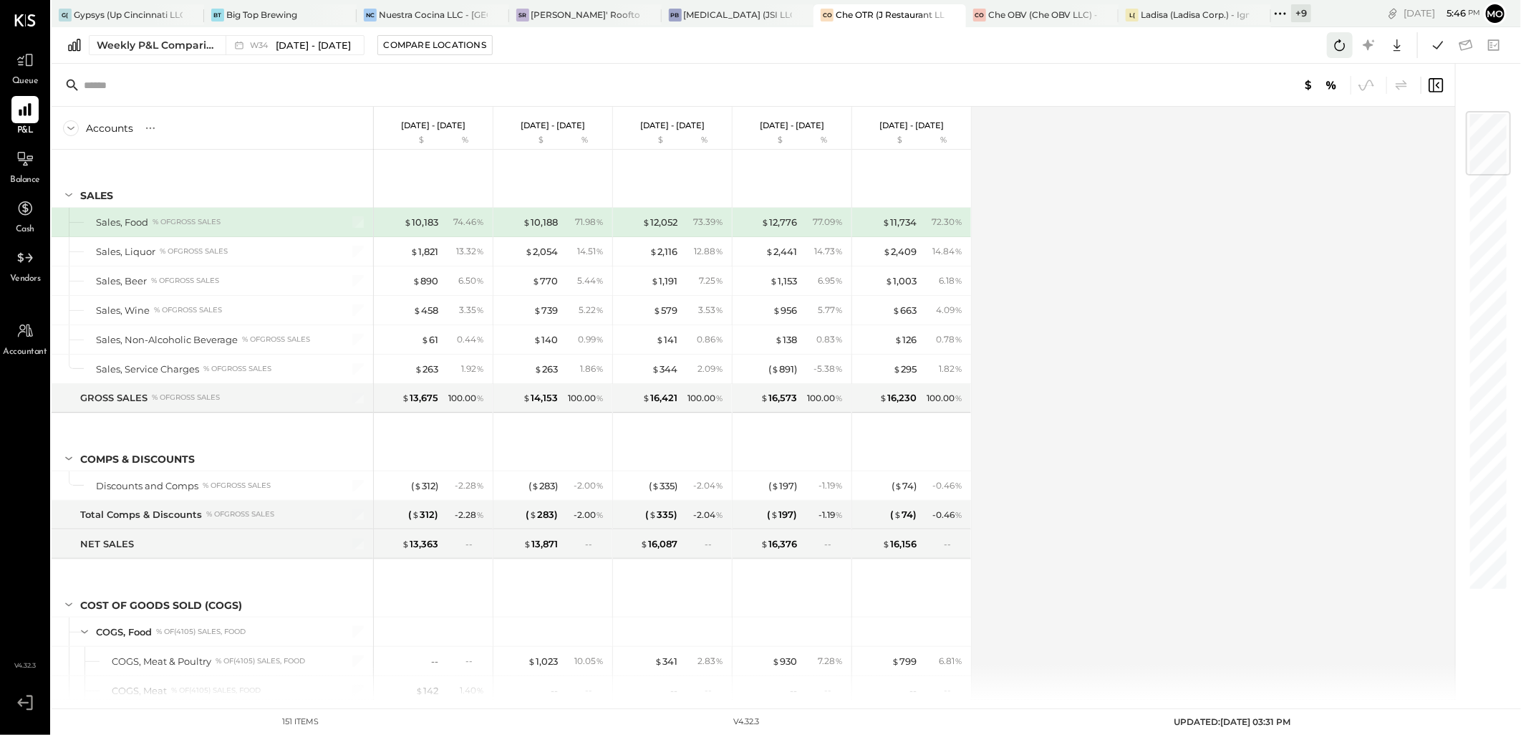
click at [1341, 44] on icon at bounding box center [1340, 45] width 19 height 19
click at [425, 219] on div "$ 10,183" at bounding box center [421, 223] width 34 height 14
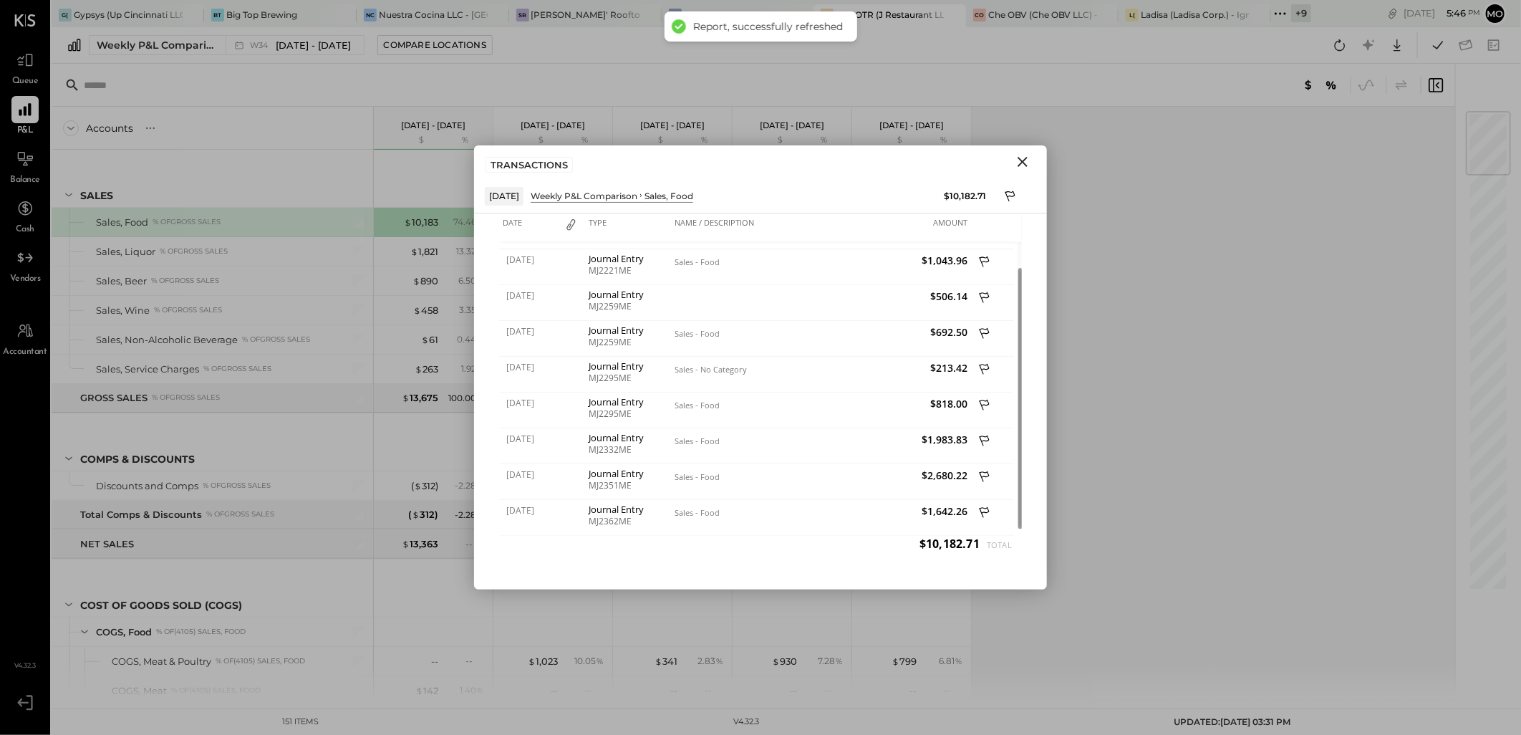
click at [1021, 161] on icon "Close" at bounding box center [1023, 162] width 10 height 10
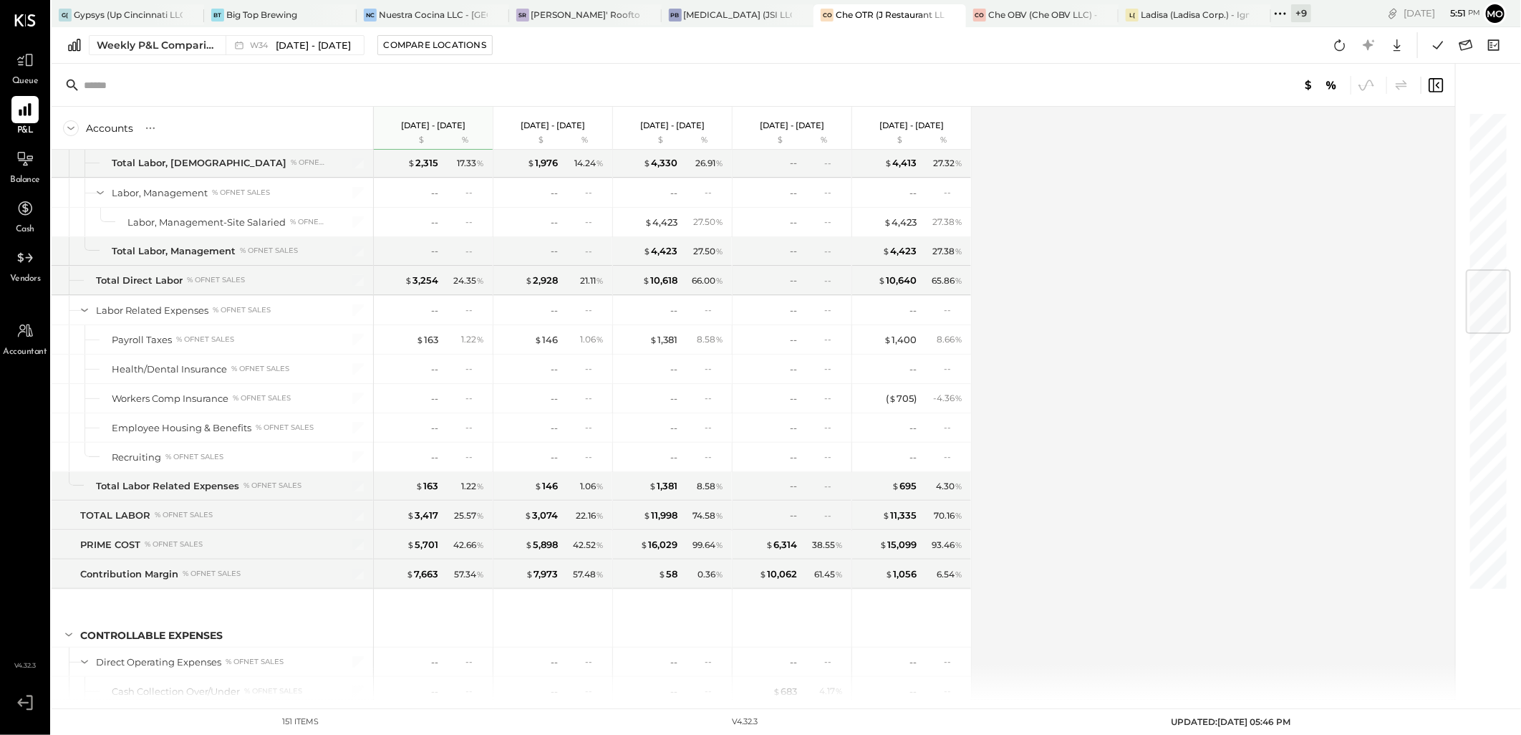
scroll to position [1352, 0]
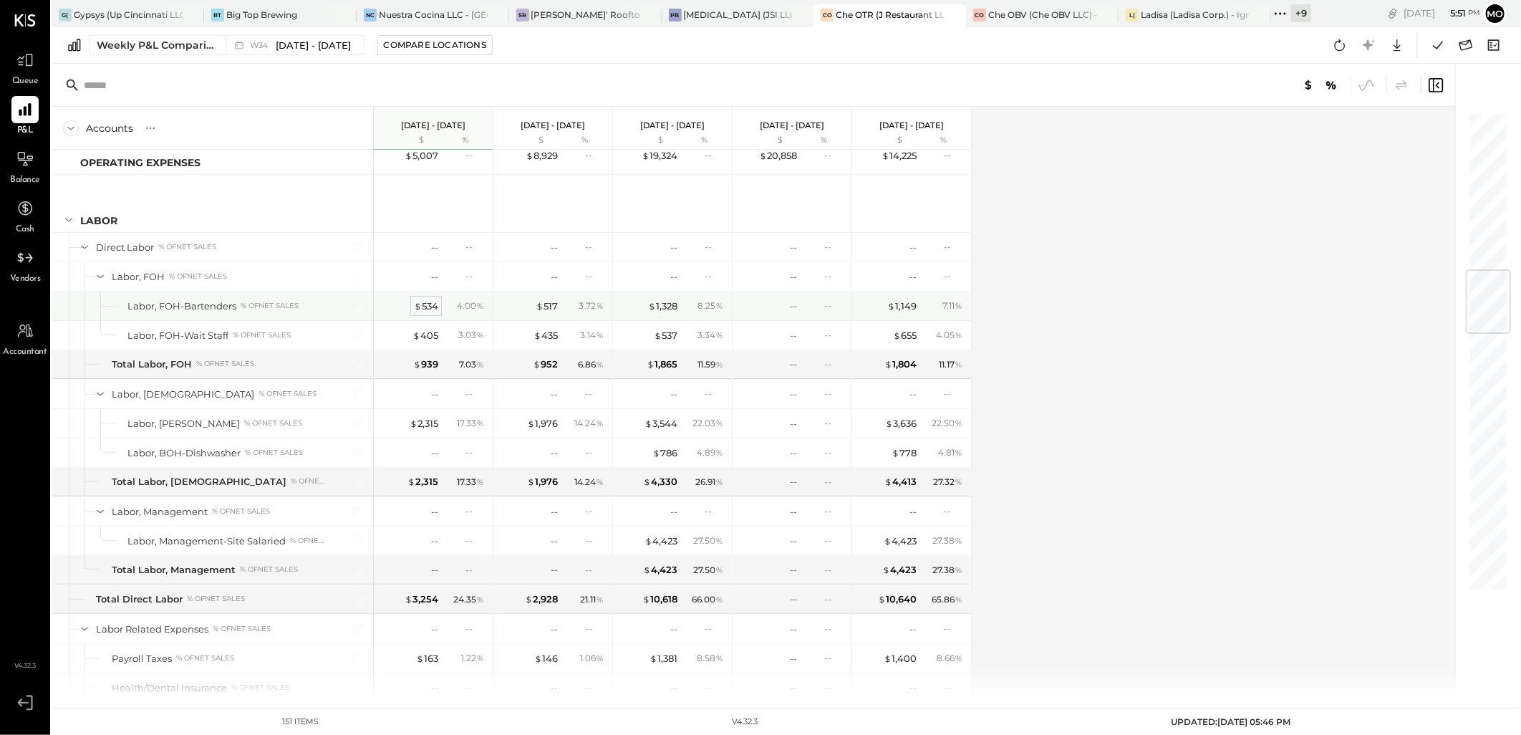
click at [430, 309] on div "$ 534" at bounding box center [426, 306] width 24 height 14
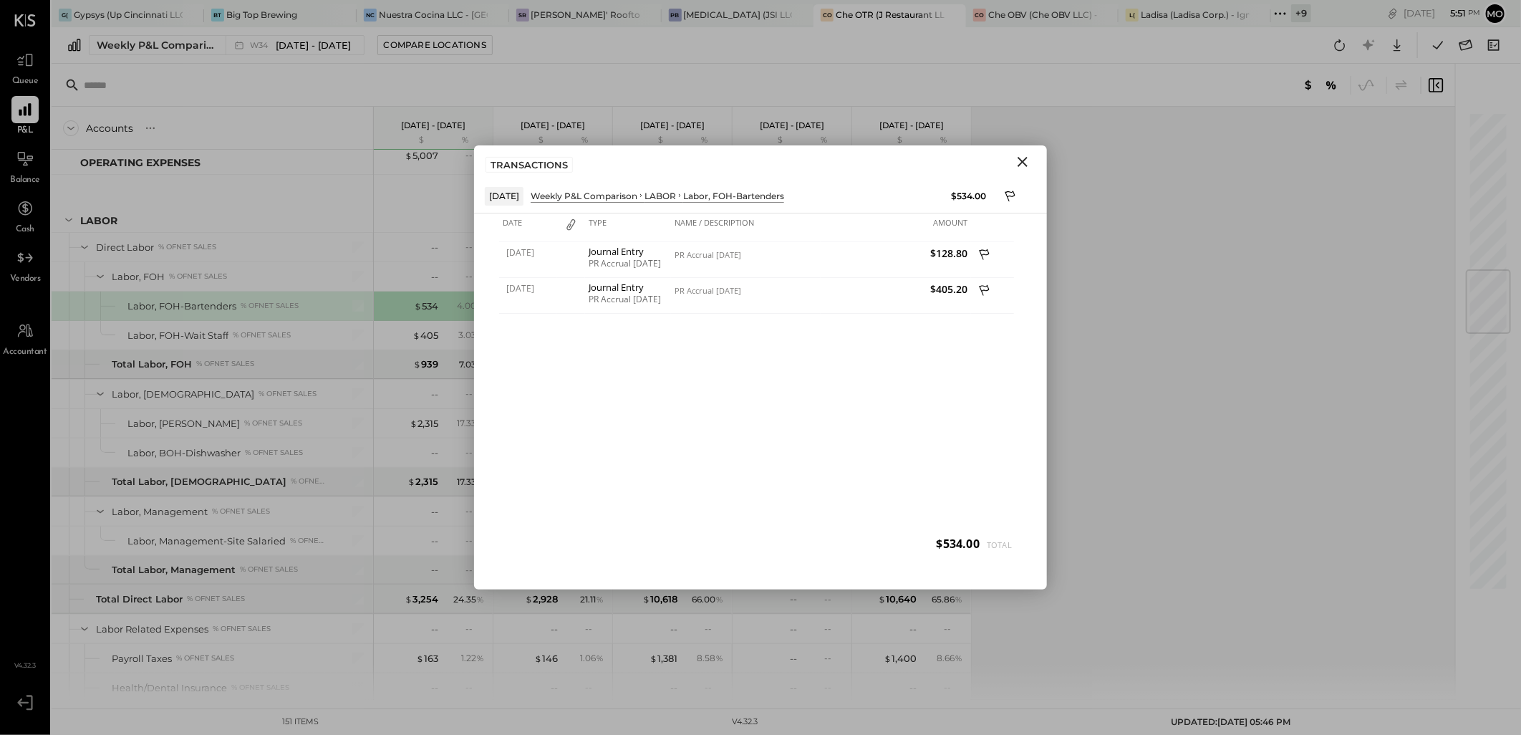
drag, startPoint x: 1018, startPoint y: 167, endPoint x: 1069, endPoint y: 263, distance: 108.6
click at [1018, 166] on icon "Close" at bounding box center [1022, 161] width 17 height 17
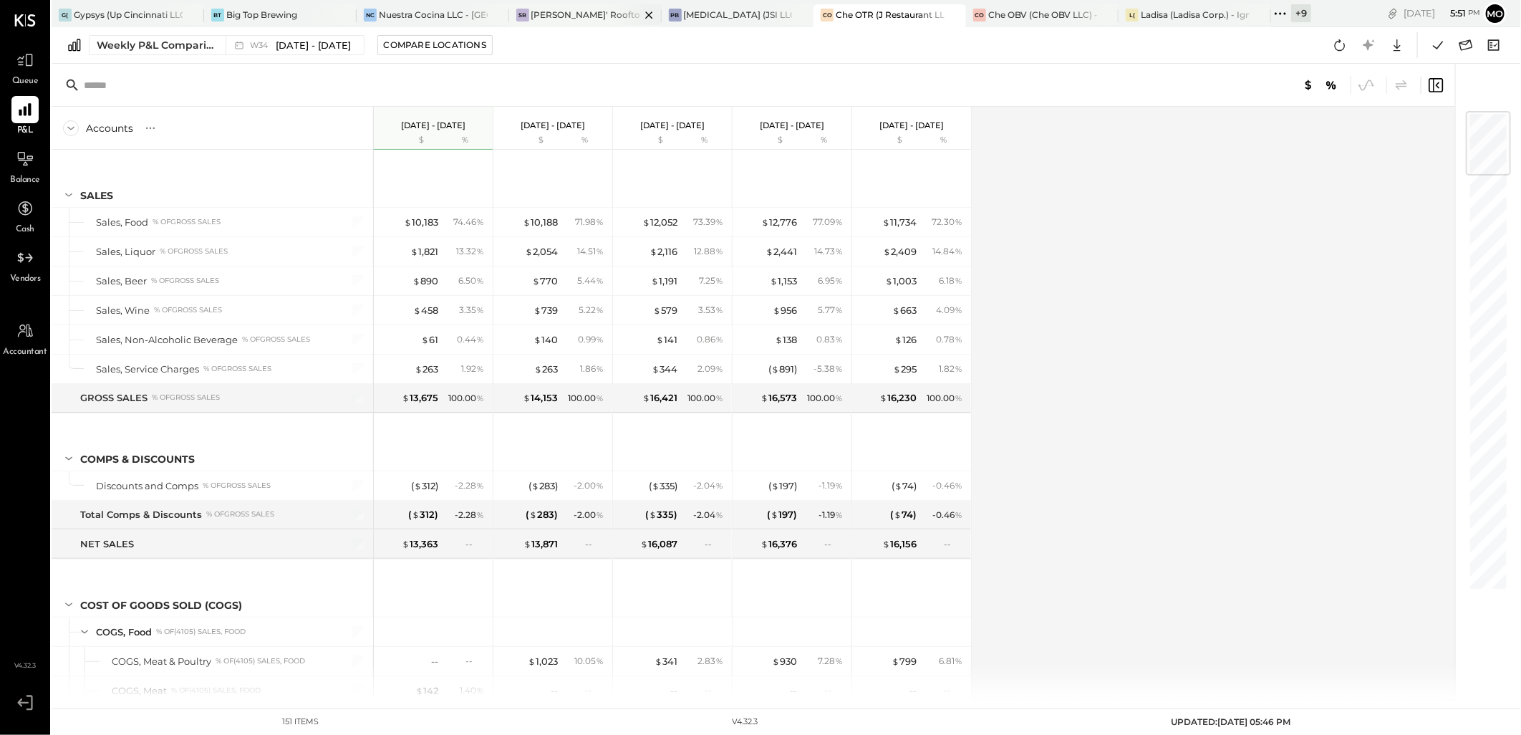
click at [574, 10] on div "[PERSON_NAME]' Rooftop - Ignite" at bounding box center [585, 15] width 109 height 12
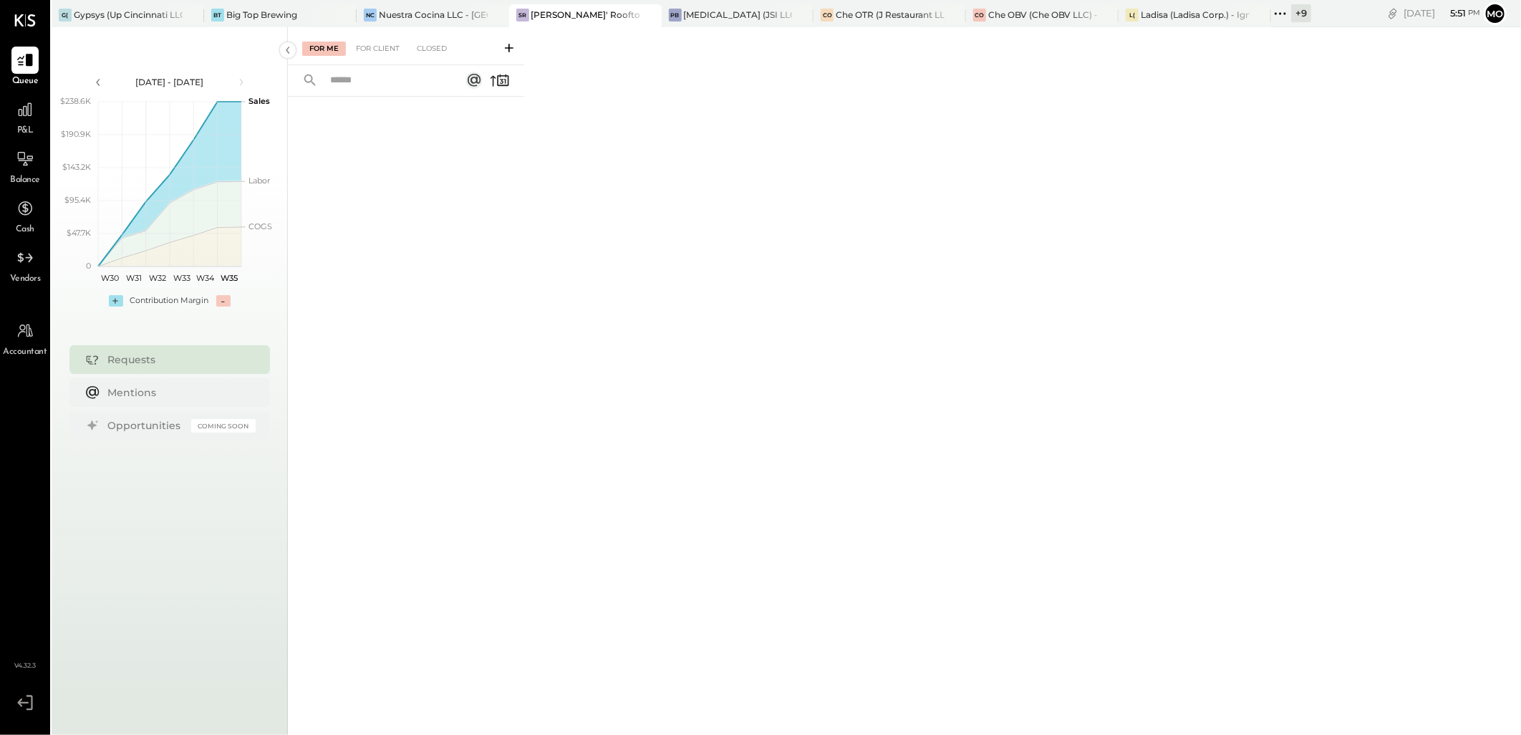
click at [19, 133] on span "P&L" at bounding box center [25, 131] width 16 height 13
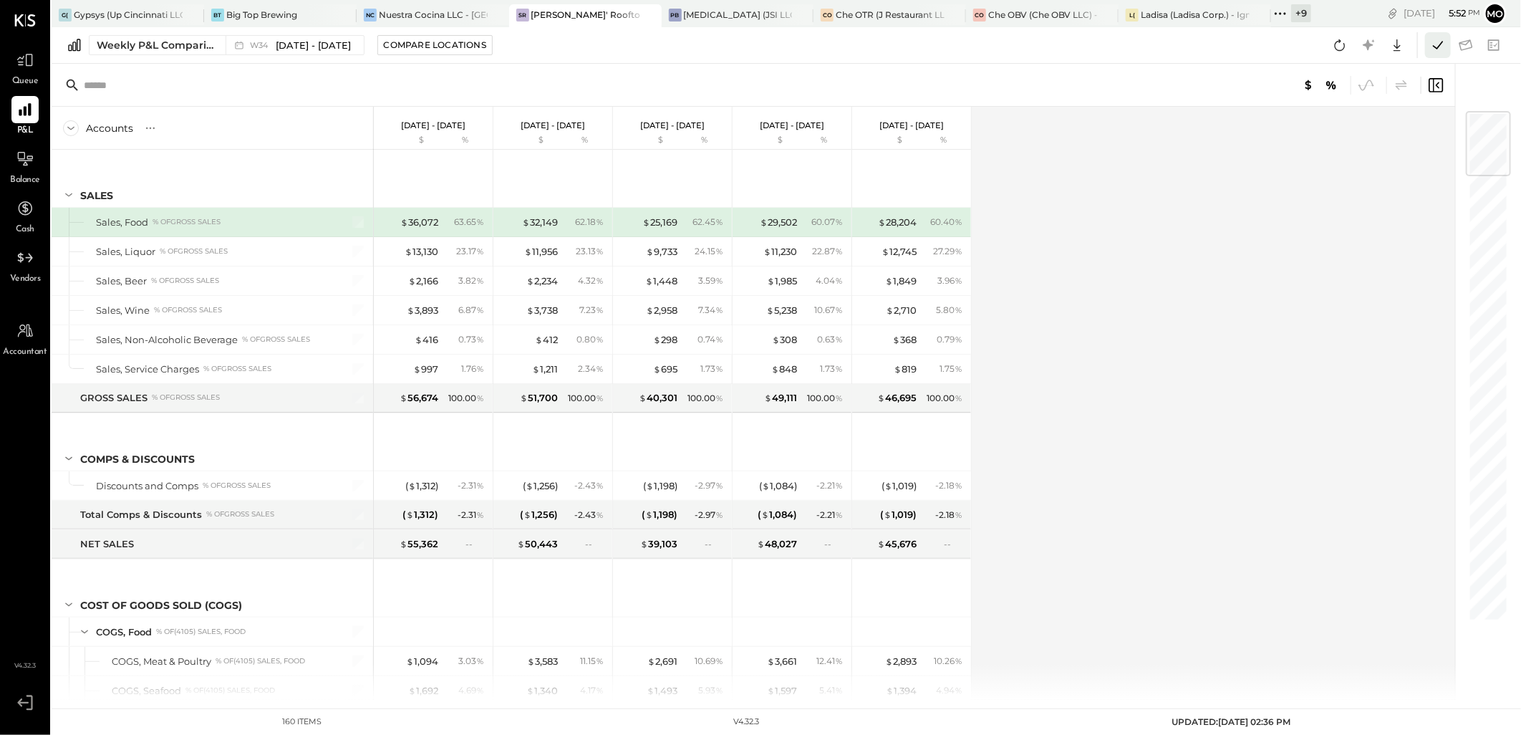
click at [1440, 42] on icon at bounding box center [1438, 45] width 19 height 19
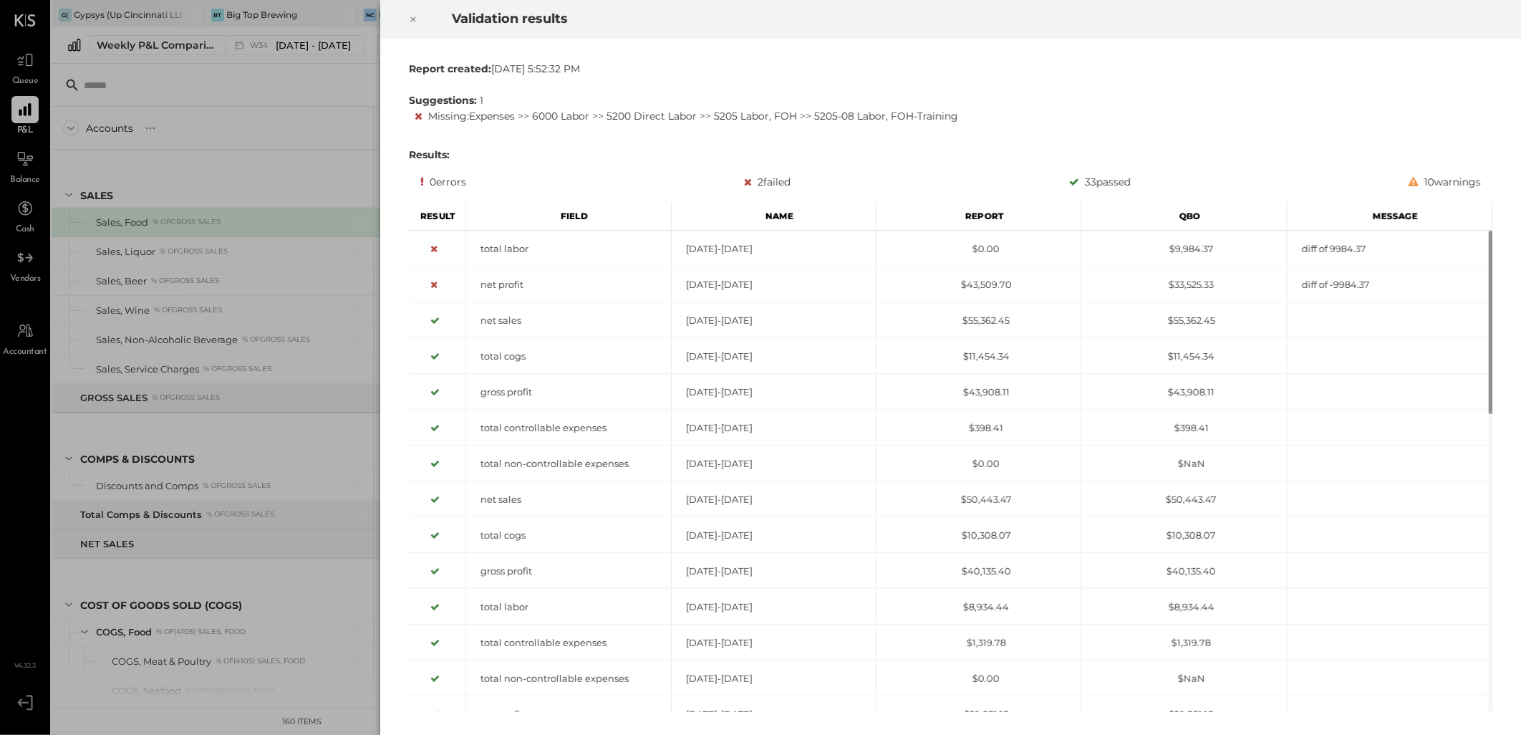
click at [410, 19] on icon at bounding box center [413, 19] width 9 height 17
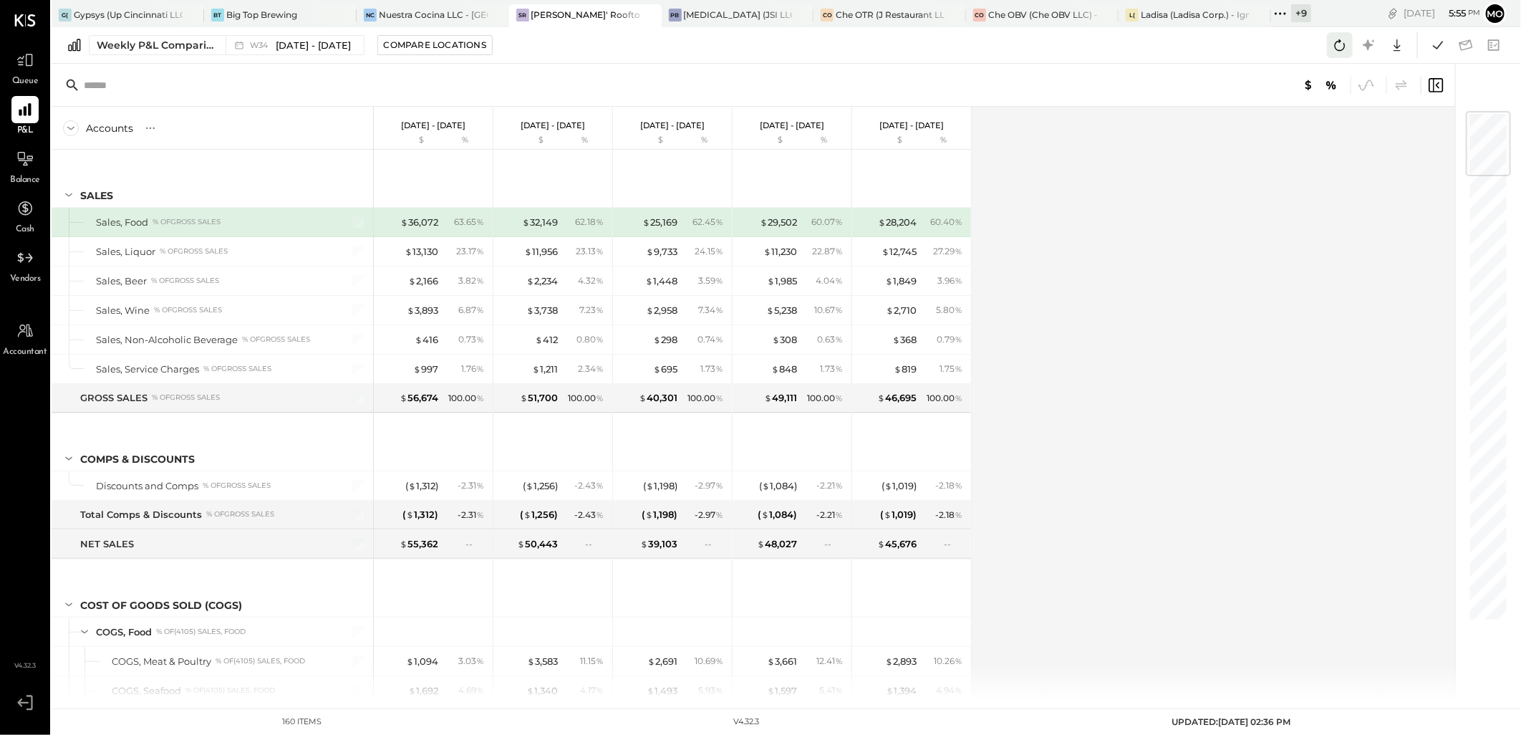
click at [1335, 40] on icon at bounding box center [1340, 45] width 19 height 19
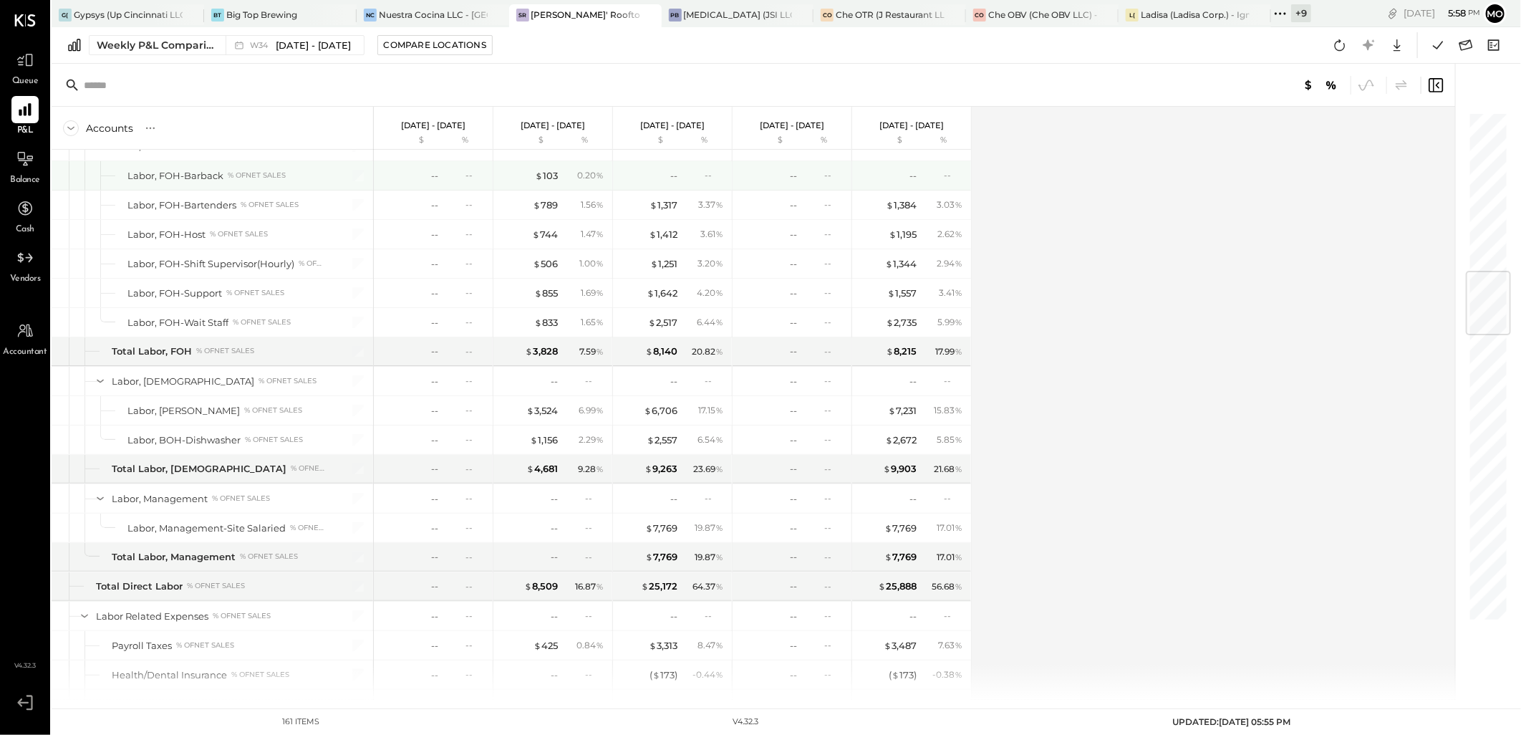
scroll to position [1352, 0]
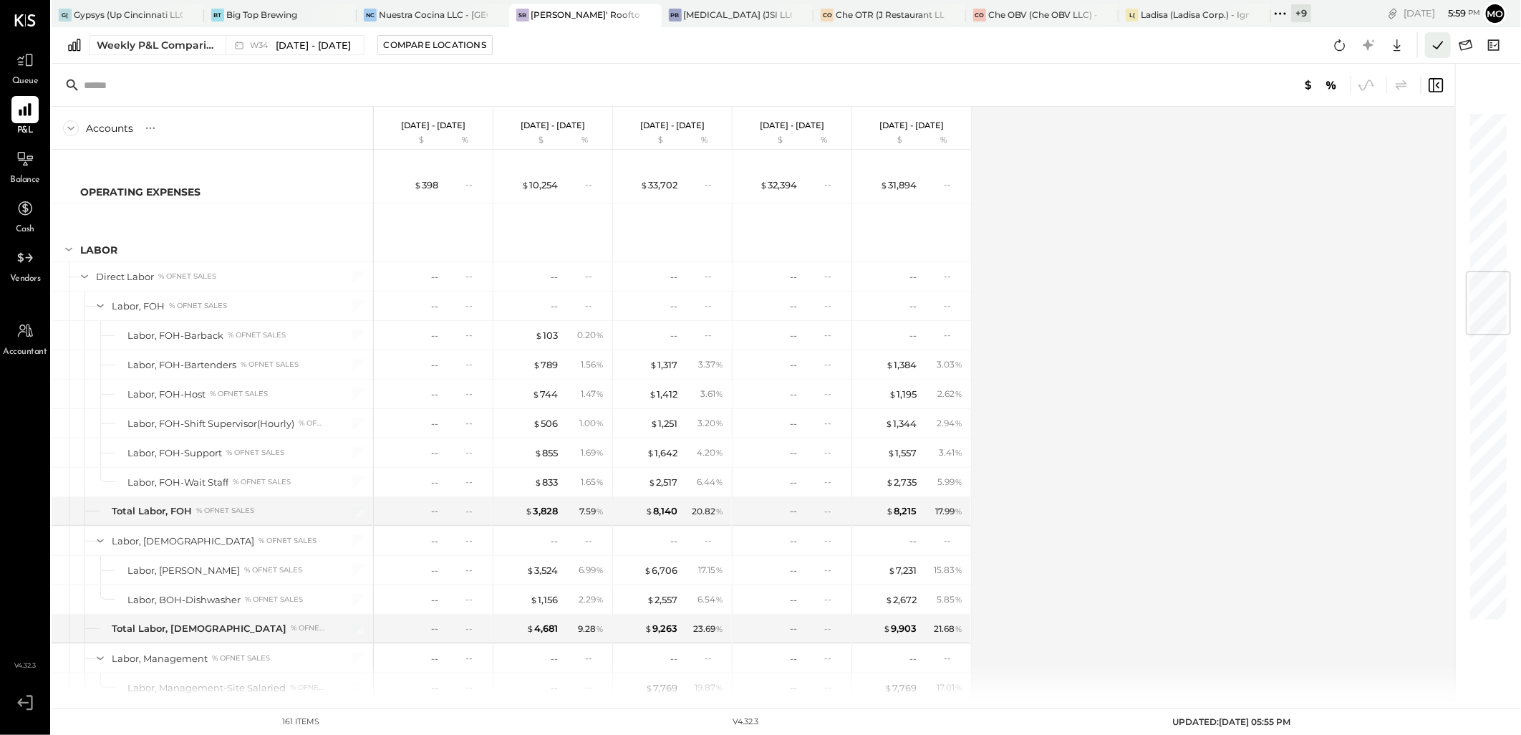
click at [1433, 48] on icon at bounding box center [1438, 45] width 19 height 19
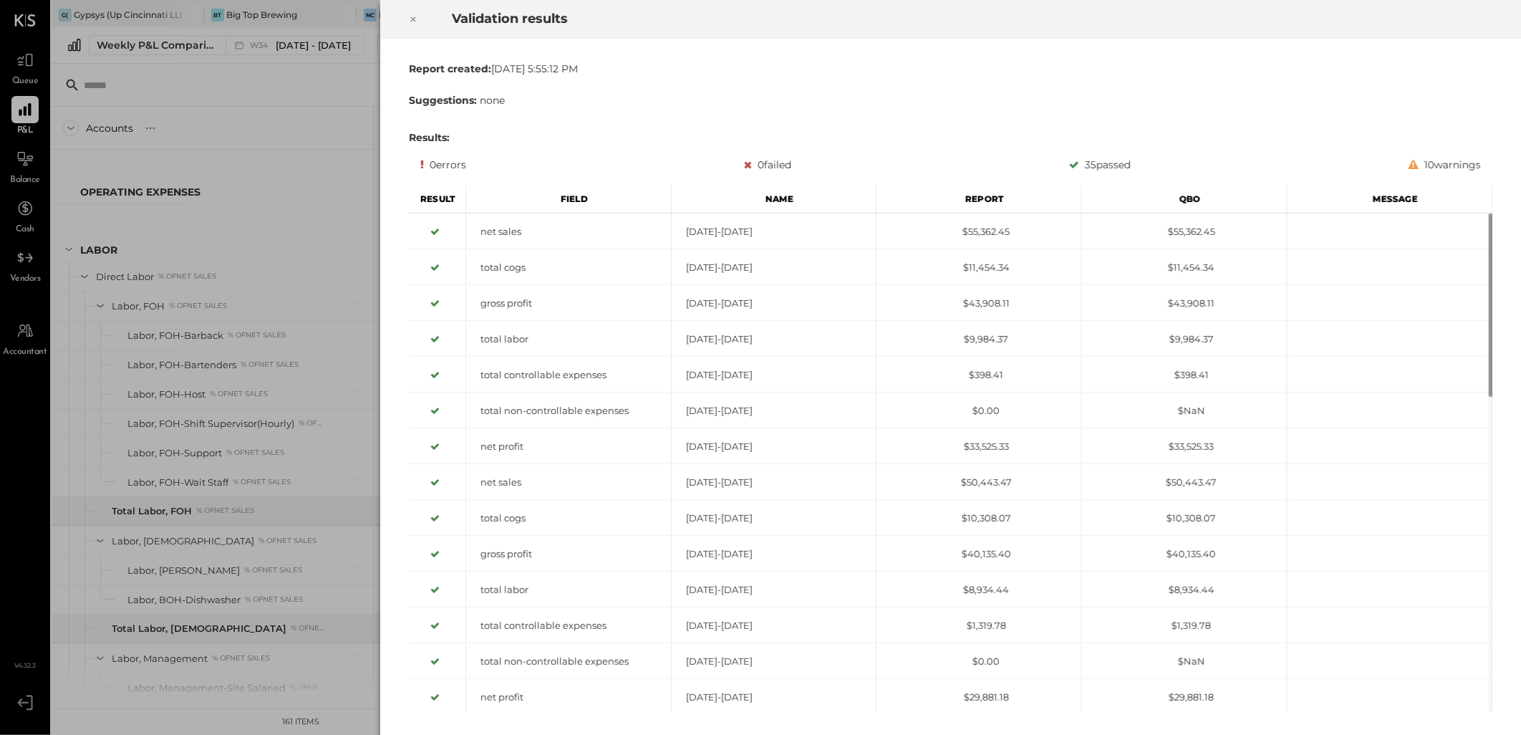
click at [416, 24] on icon at bounding box center [413, 19] width 9 height 17
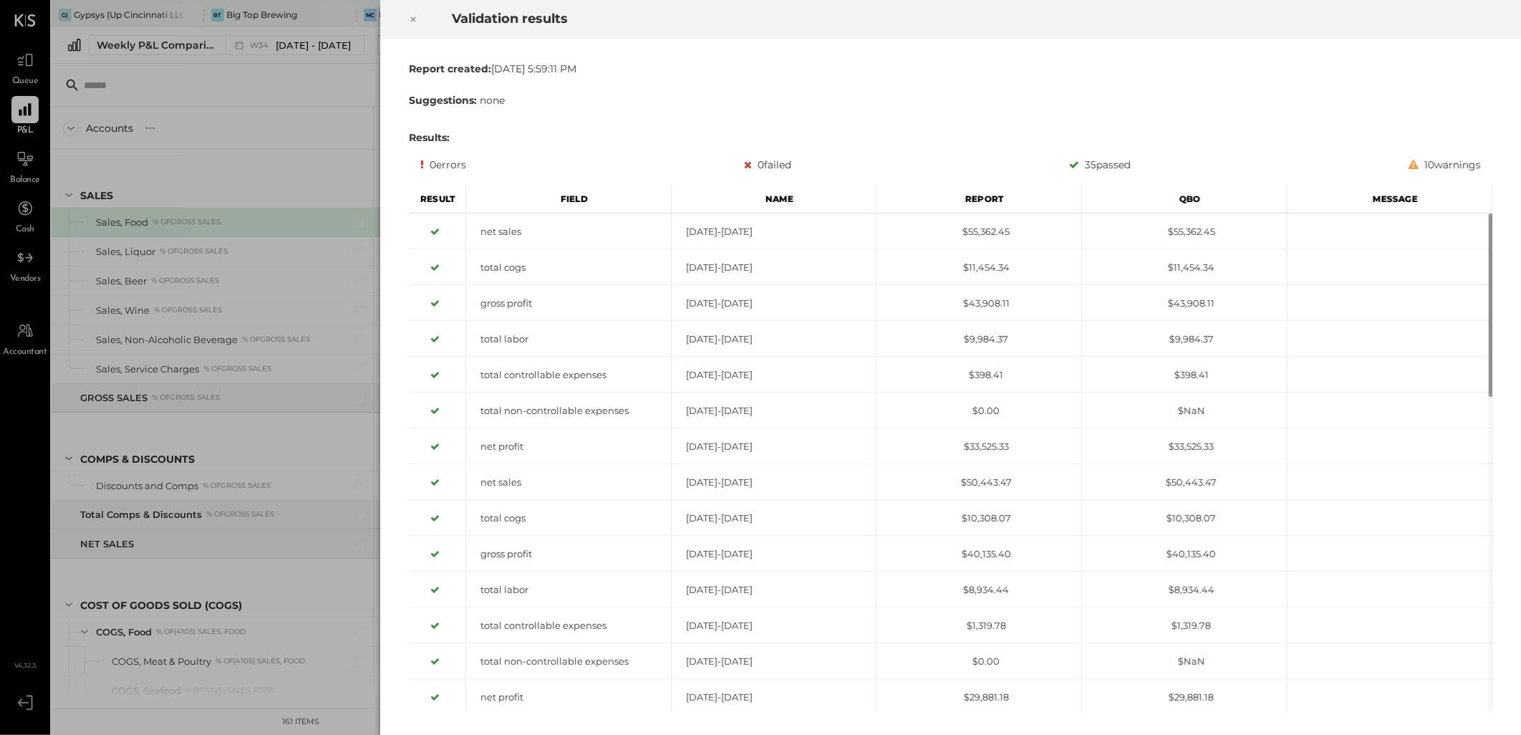
drag, startPoint x: 410, startPoint y: 14, endPoint x: 440, endPoint y: 72, distance: 64.4
click at [410, 14] on icon at bounding box center [413, 19] width 9 height 17
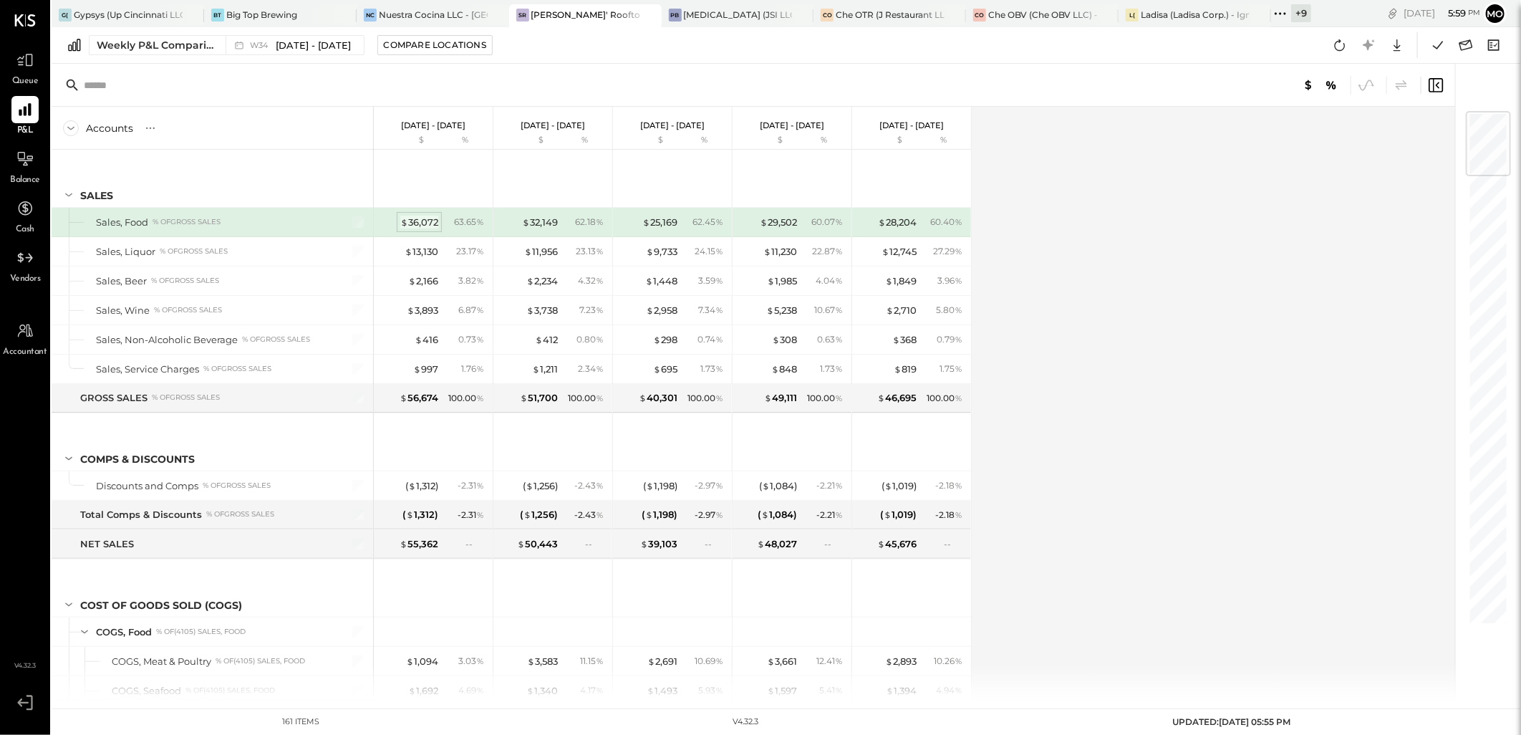
click at [423, 219] on div "$ 36,072" at bounding box center [419, 223] width 38 height 14
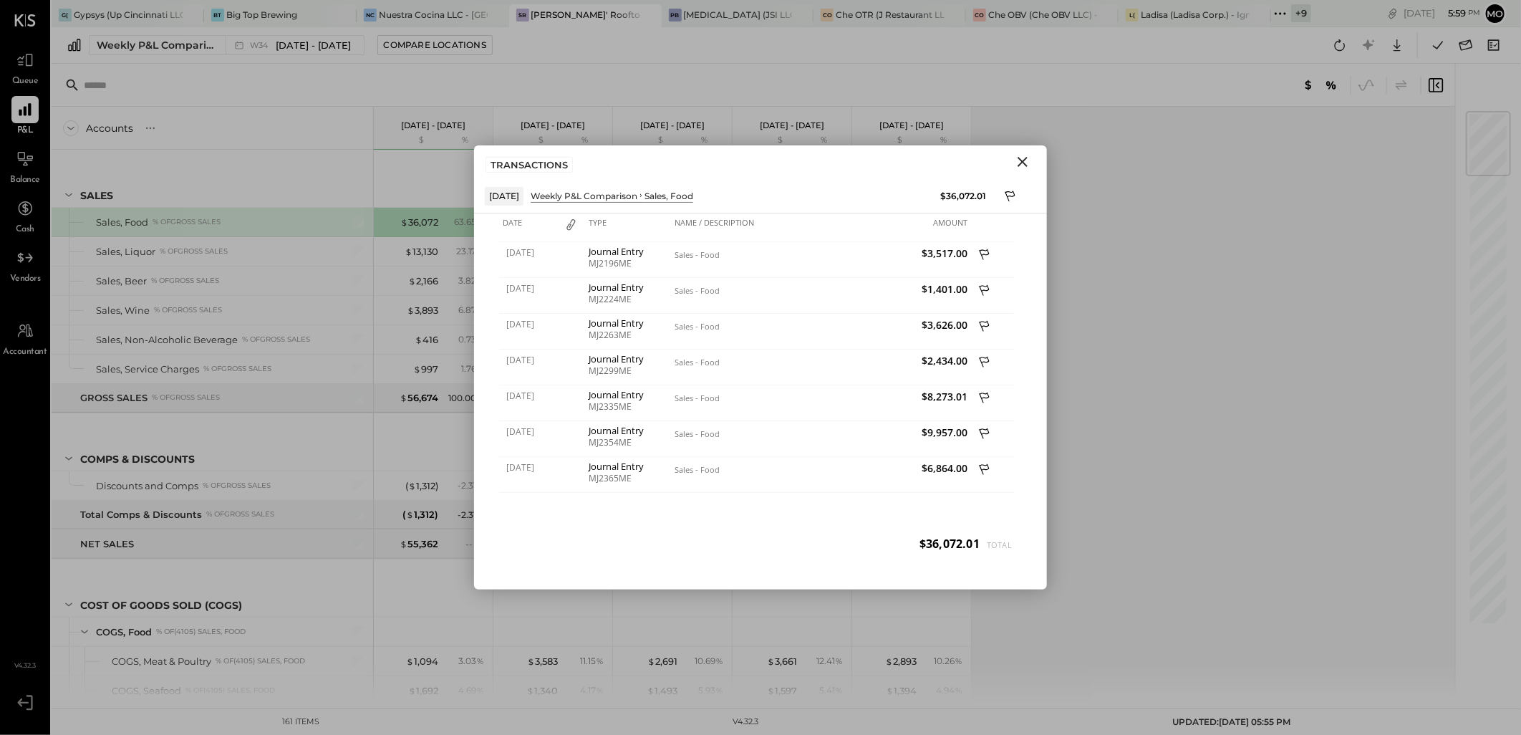
click at [1030, 155] on icon "Close" at bounding box center [1022, 161] width 17 height 17
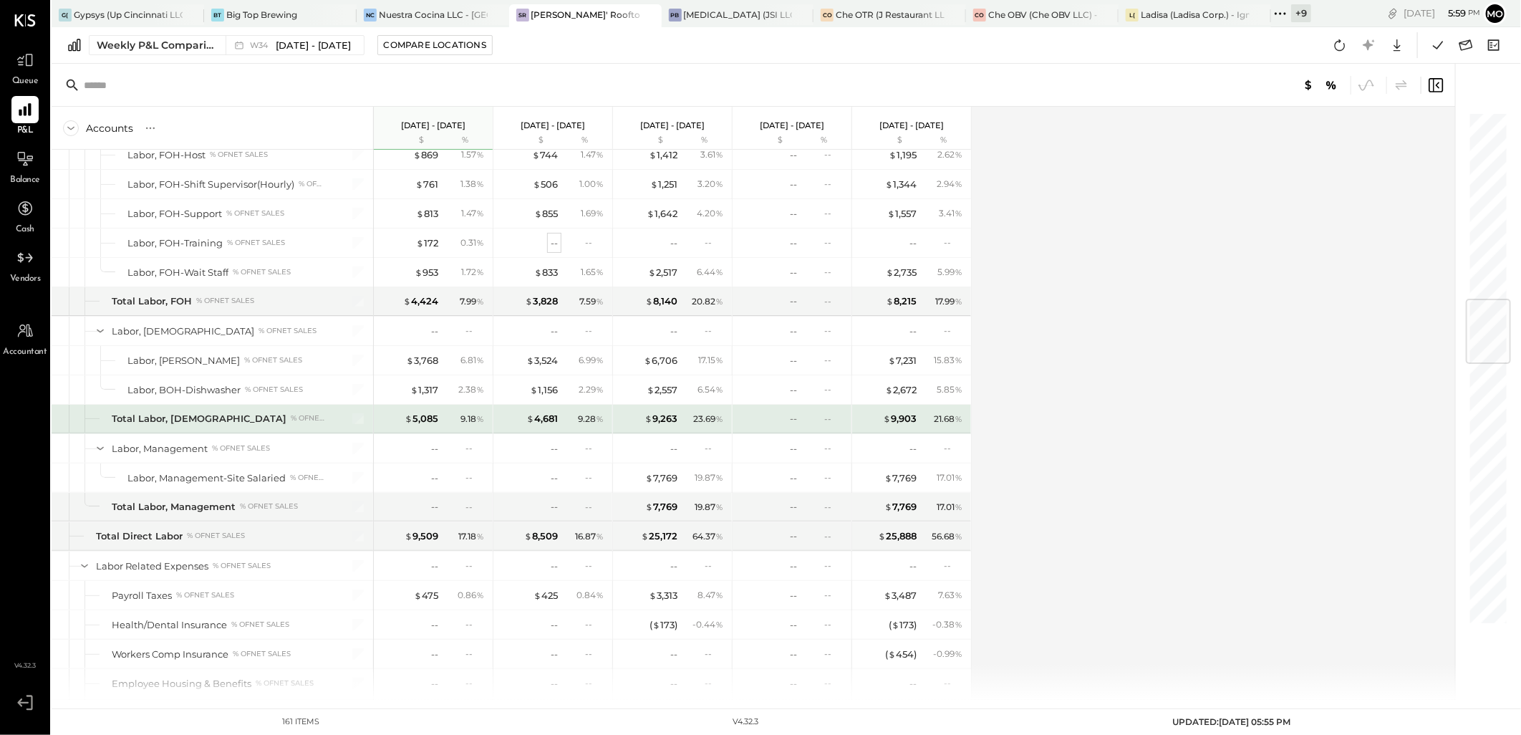
scroll to position [1273, 0]
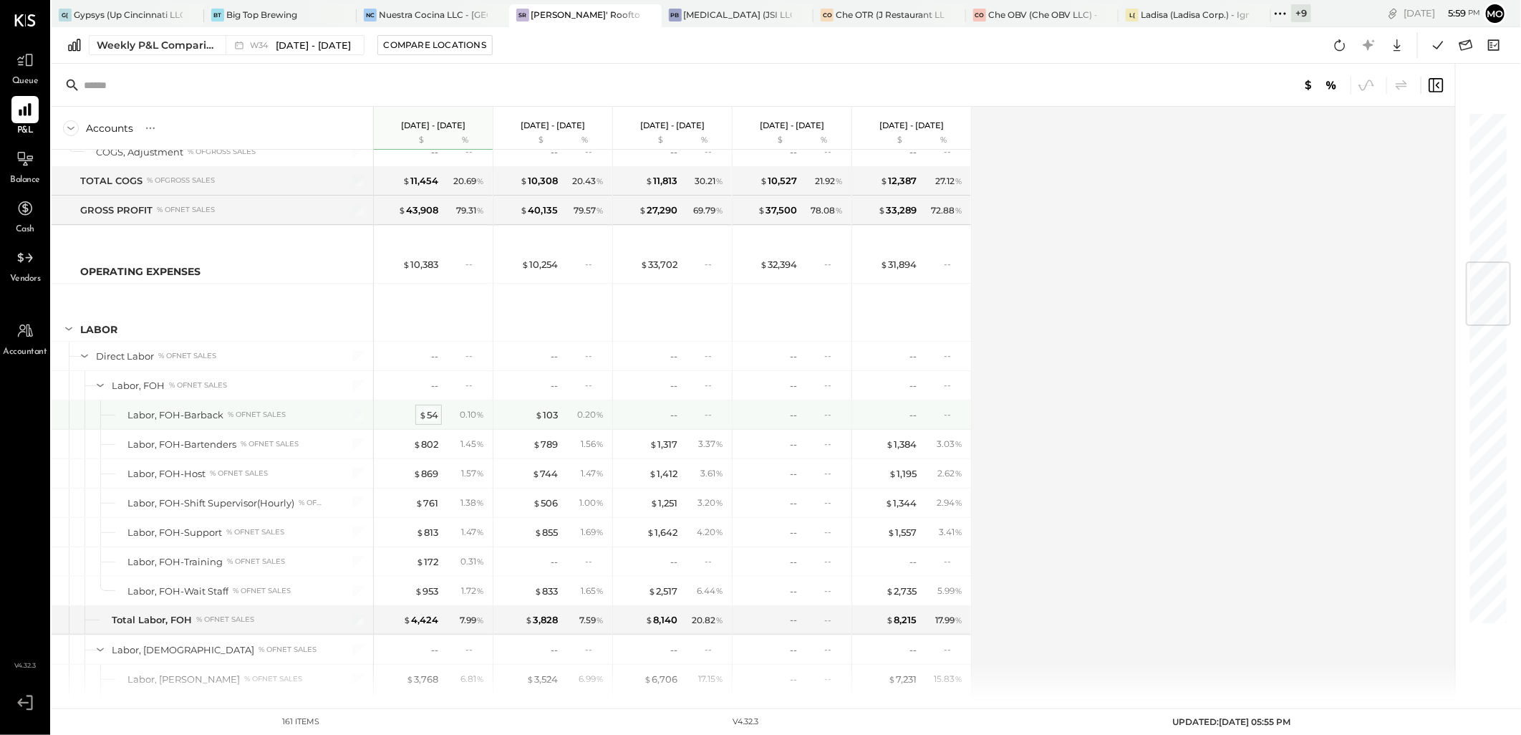
click at [426, 414] on div "$ 54" at bounding box center [428, 415] width 19 height 14
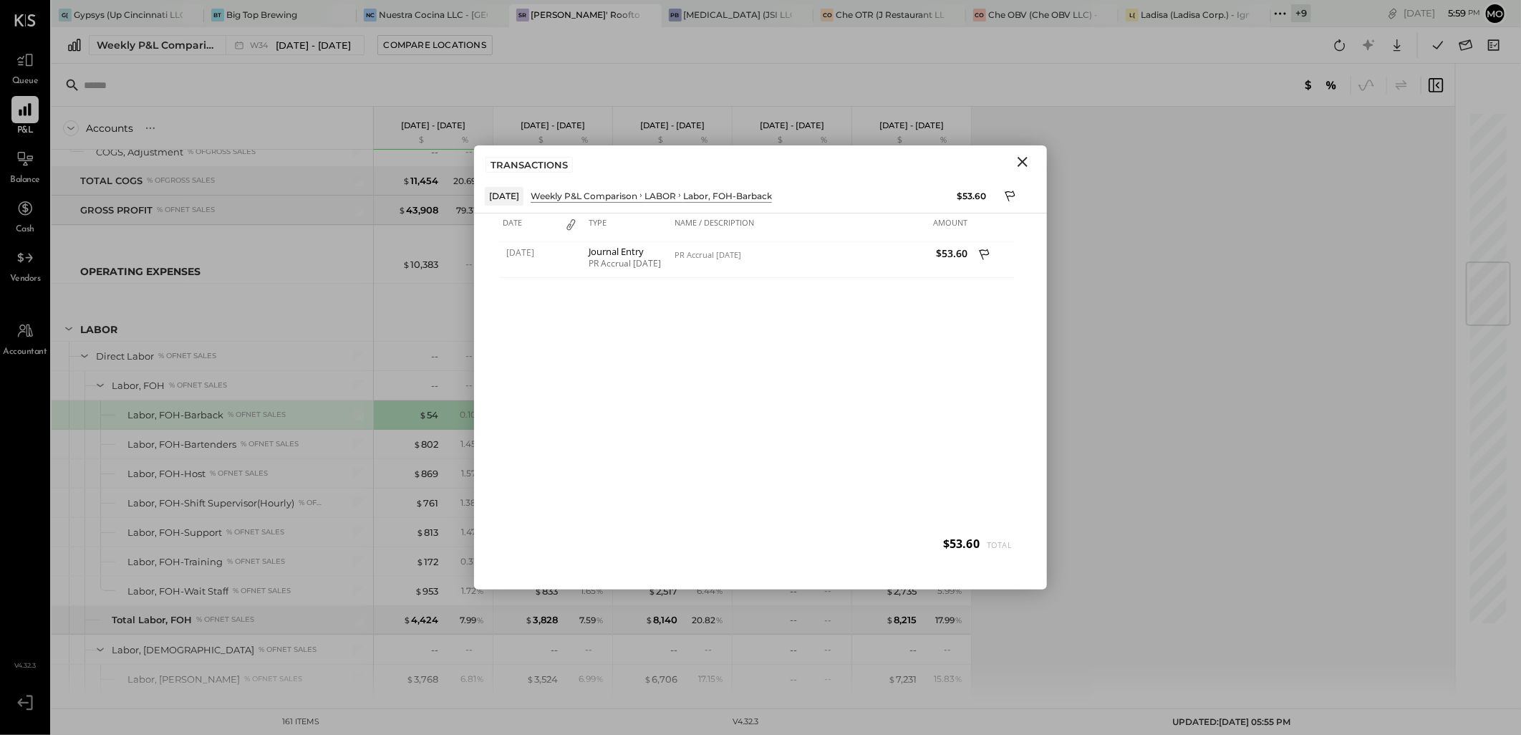
click at [1021, 160] on icon "Close" at bounding box center [1023, 162] width 10 height 10
click at [1171, 280] on div "Accounts S % GL [DATE] - [DATE] $ % [DATE] - [DATE] $ % [DATE] - [DATE] $ % [DA…" at bounding box center [755, 403] width 1406 height 593
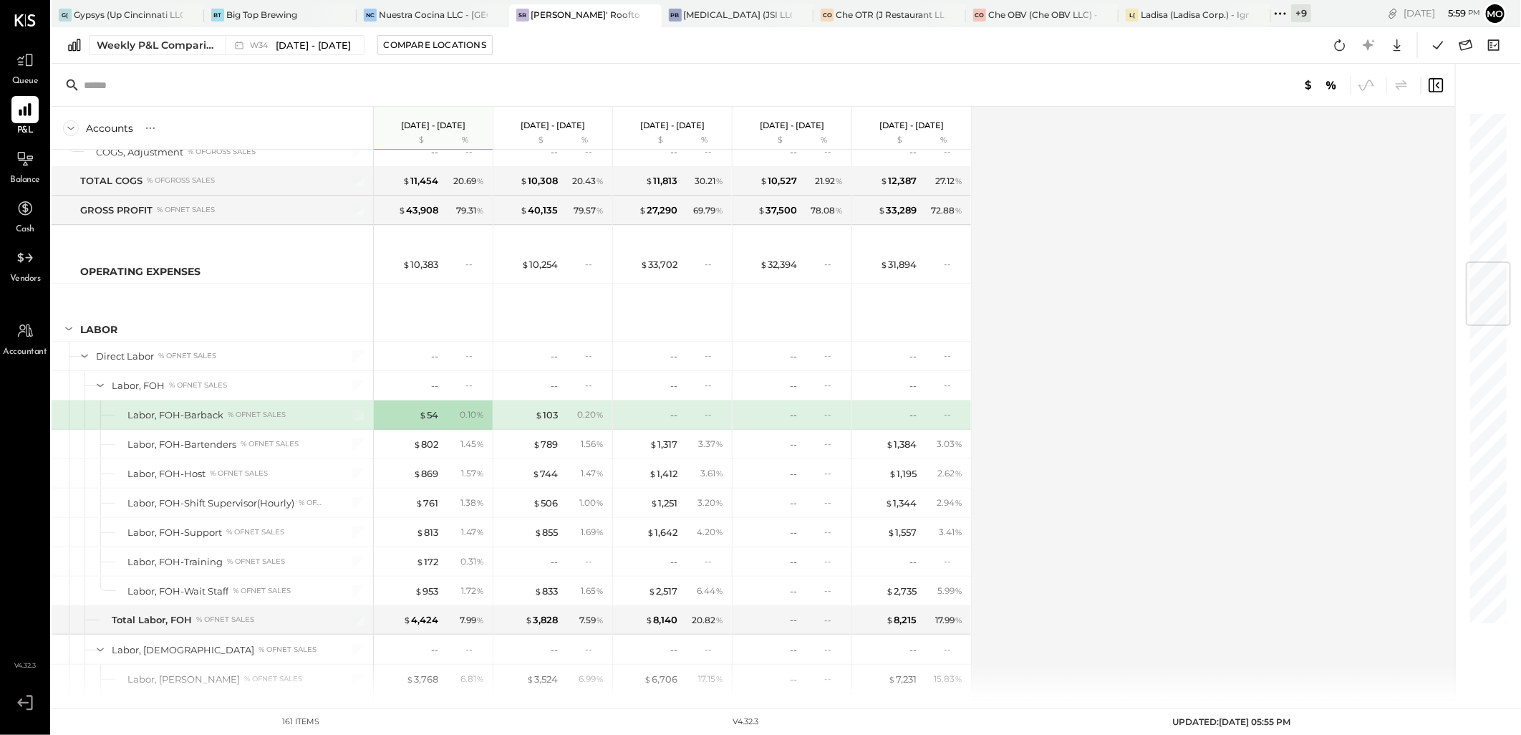
click at [1279, 15] on icon at bounding box center [1280, 13] width 19 height 19
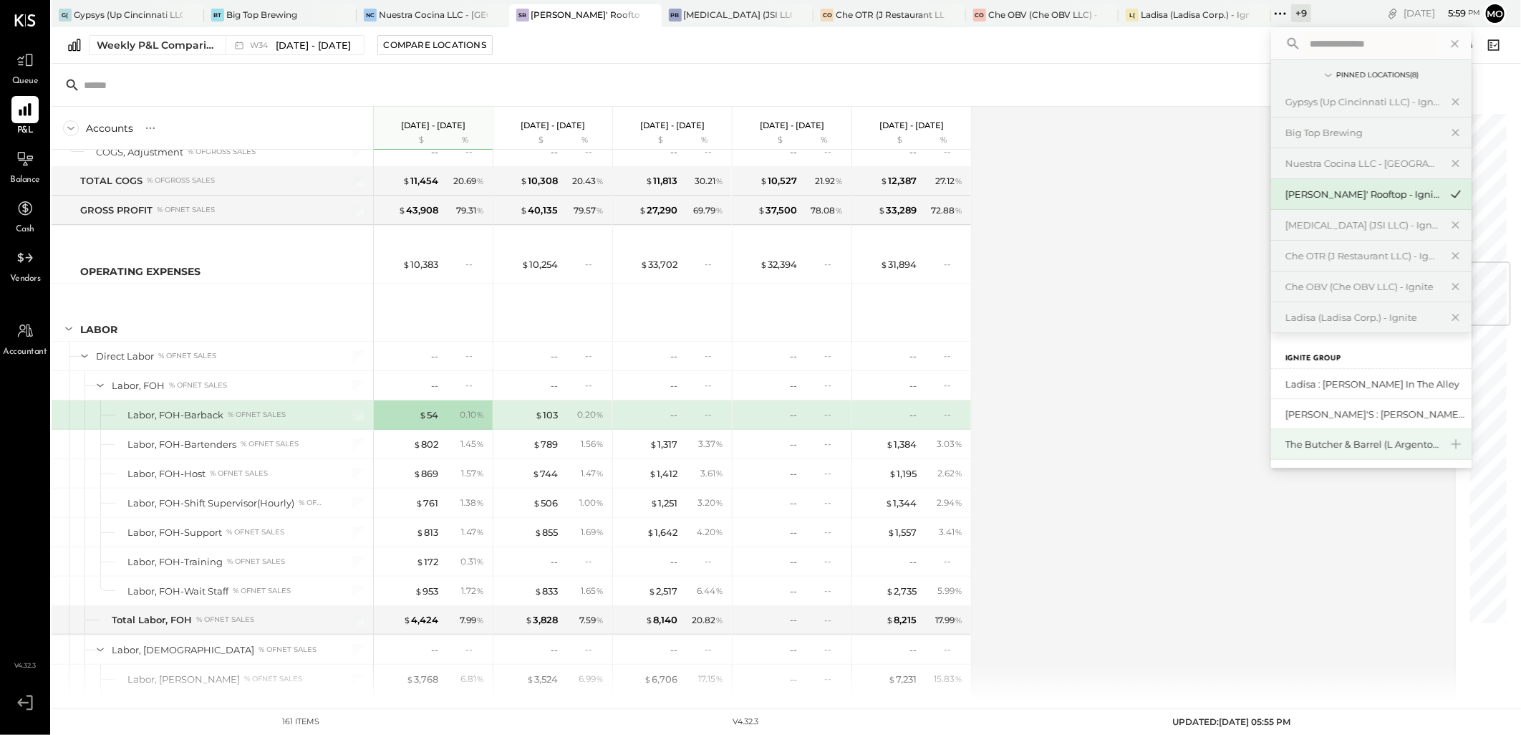
click at [1352, 451] on div "The Butcher & Barrel (L Argento LLC) - [GEOGRAPHIC_DATA]" at bounding box center [1371, 444] width 201 height 31
click at [1304, 448] on div "The Butcher & Barrel (L Argento LLC) - [GEOGRAPHIC_DATA]" at bounding box center [1363, 445] width 155 height 14
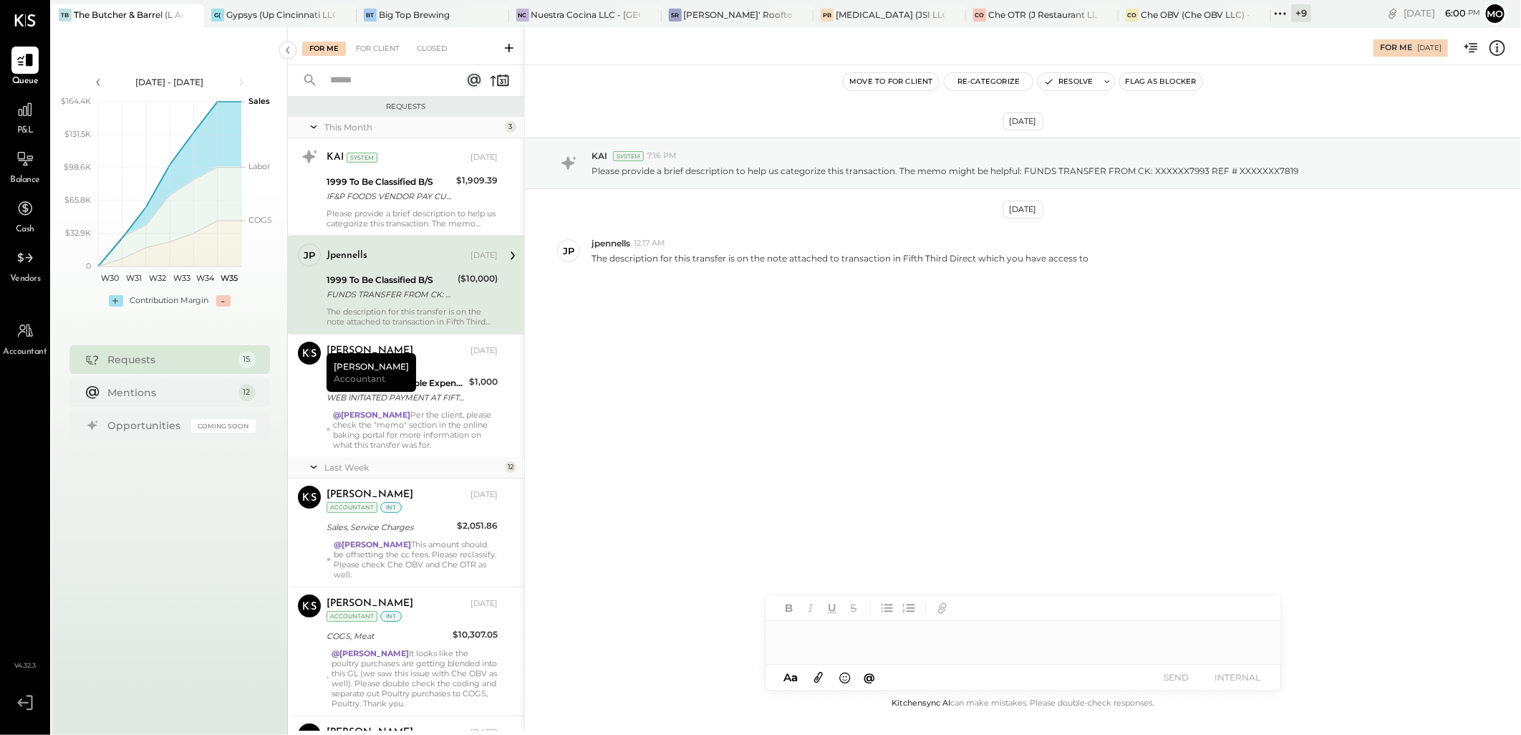
click at [0, 115] on html "Queue P&L Balance Cash Vendors Accountant v 4.32.3 TB The Butcher & Barrel (L A…" at bounding box center [760, 367] width 1521 height 735
click at [14, 115] on div at bounding box center [24, 109] width 27 height 27
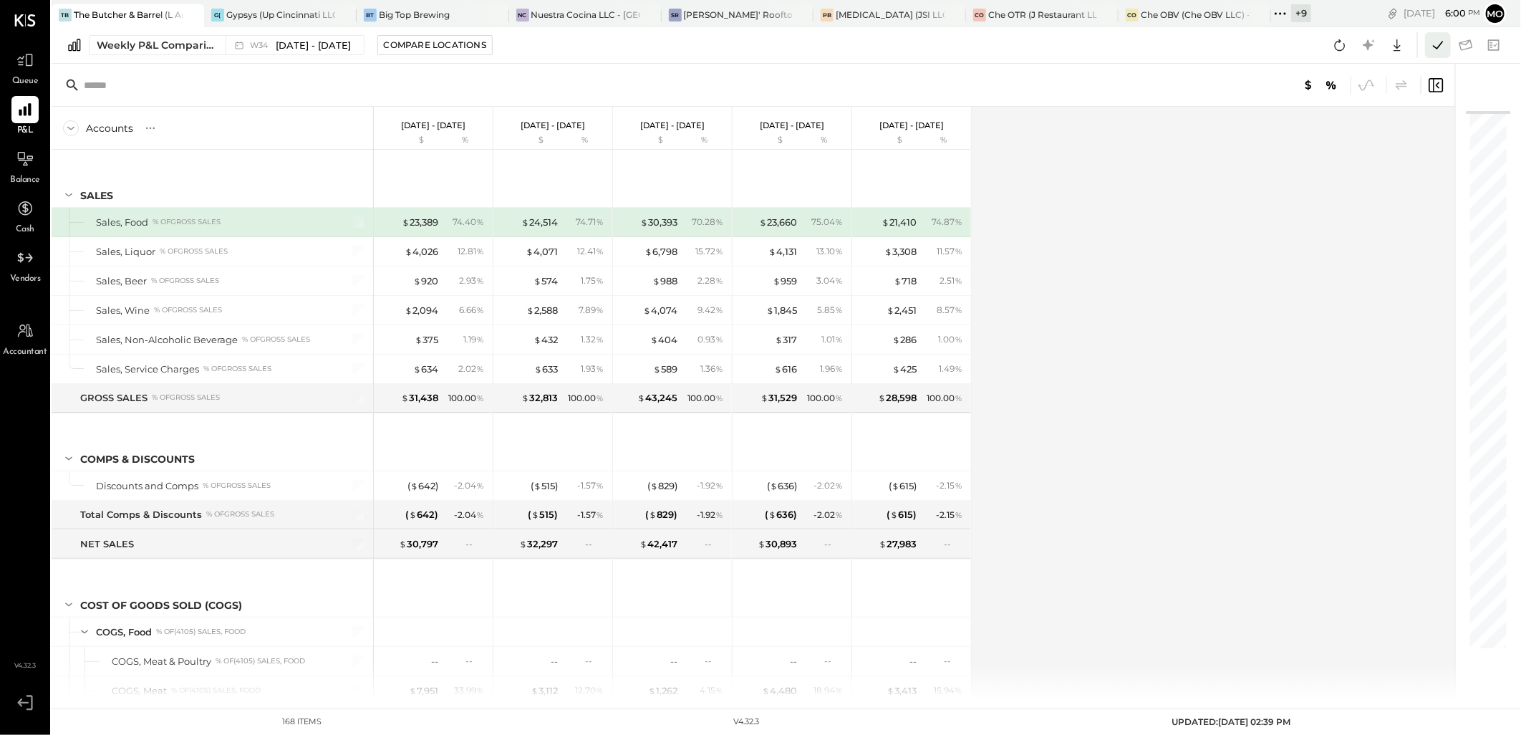
click at [1432, 44] on icon at bounding box center [1438, 45] width 19 height 19
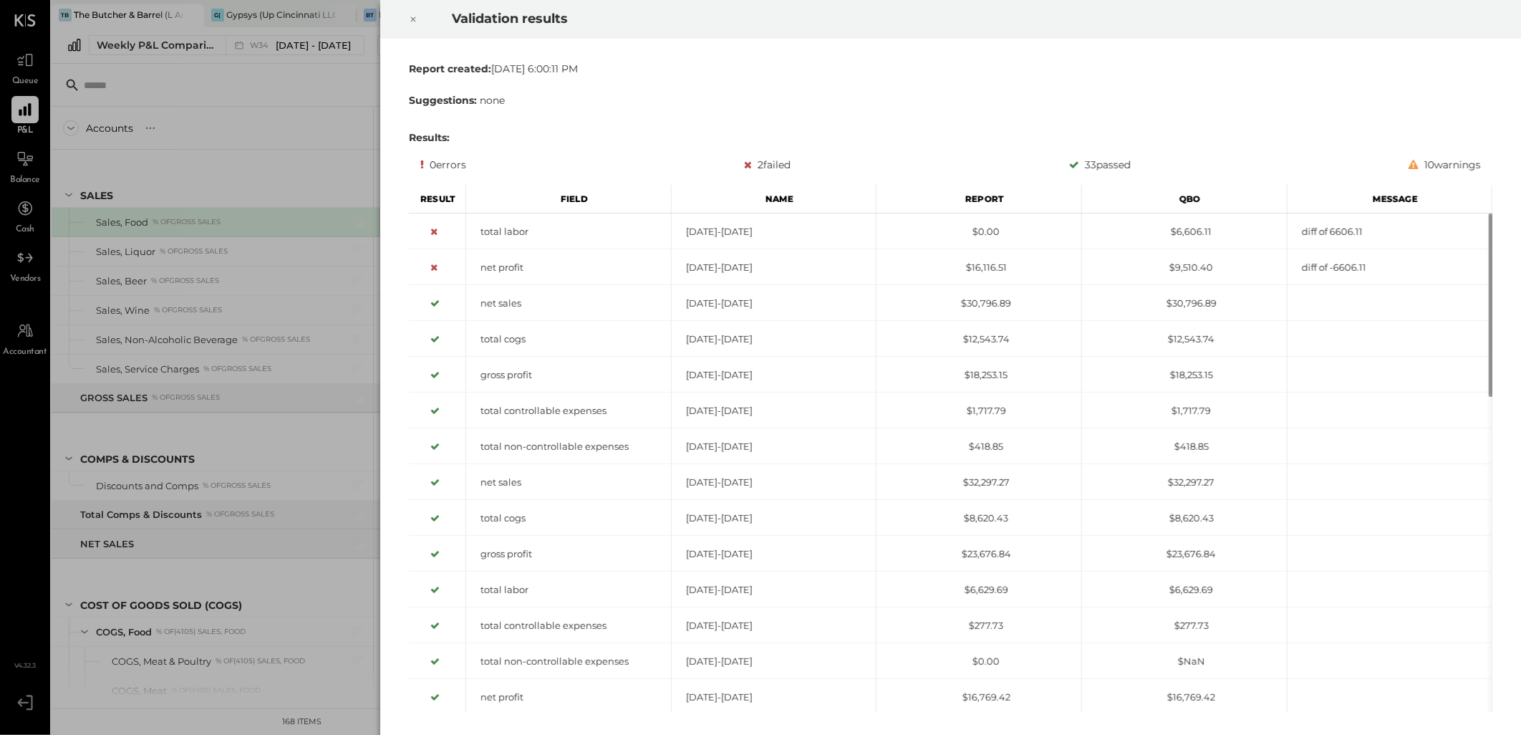
click at [418, 19] on div at bounding box center [413, 19] width 32 height 40
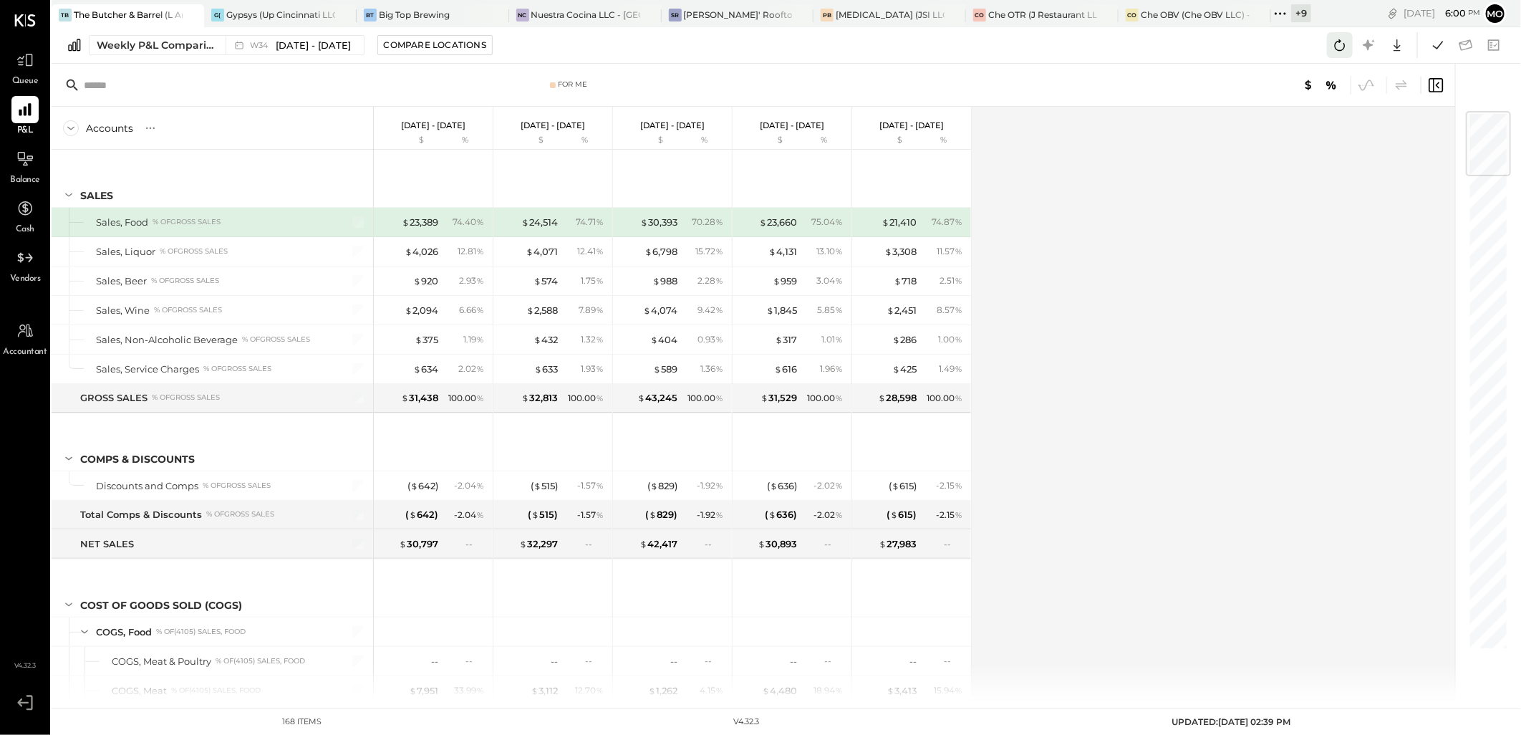
click at [1349, 48] on button at bounding box center [1340, 45] width 26 height 26
click at [415, 226] on div "$ 23,389" at bounding box center [420, 223] width 37 height 14
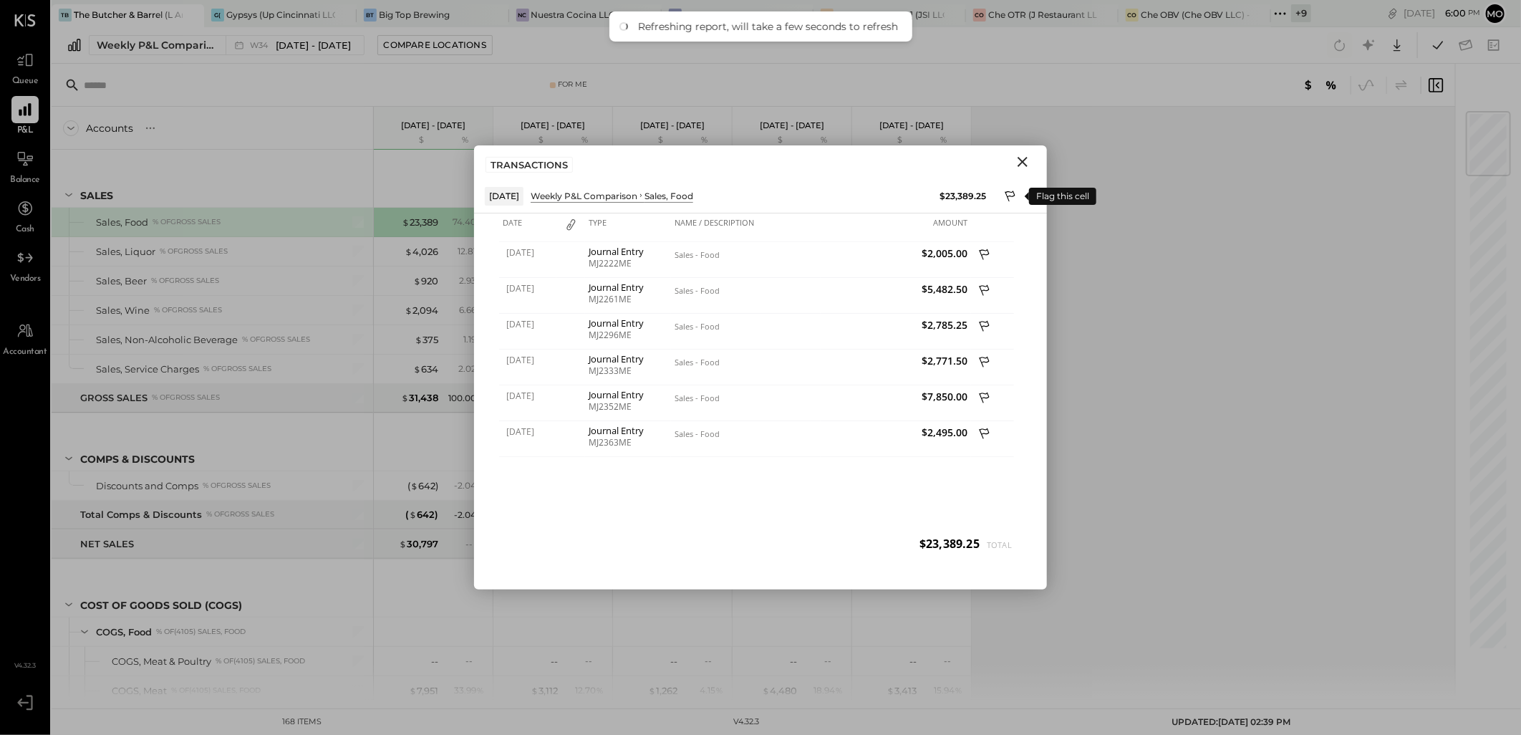
click at [1017, 156] on icon "Close" at bounding box center [1022, 161] width 17 height 17
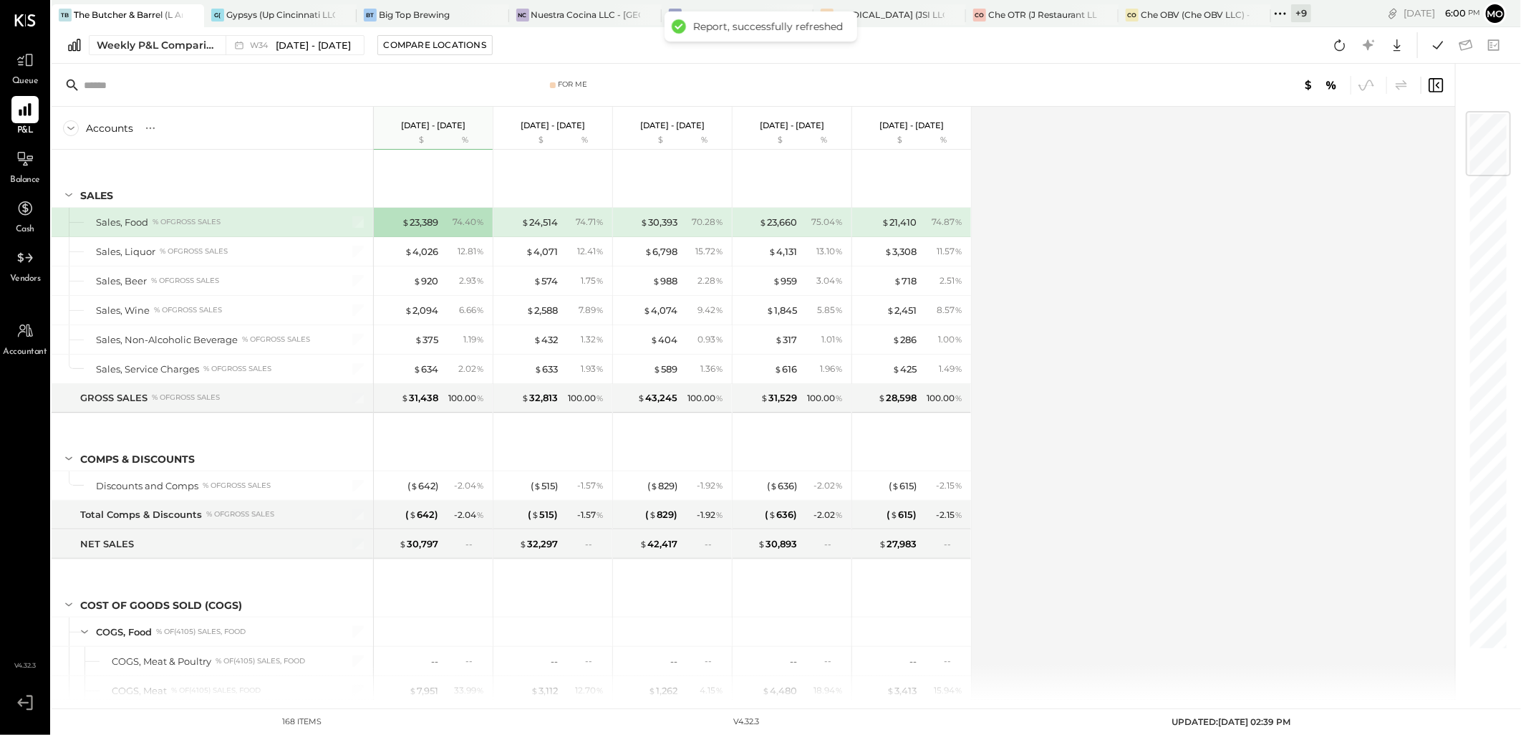
click at [1183, 211] on div "Accounts S % GL [DATE] - [DATE] $ % [DATE] - [DATE] $ % [DATE] - [DATE] $ % [DA…" at bounding box center [755, 403] width 1406 height 593
click at [1440, 47] on icon at bounding box center [1438, 45] width 10 height 8
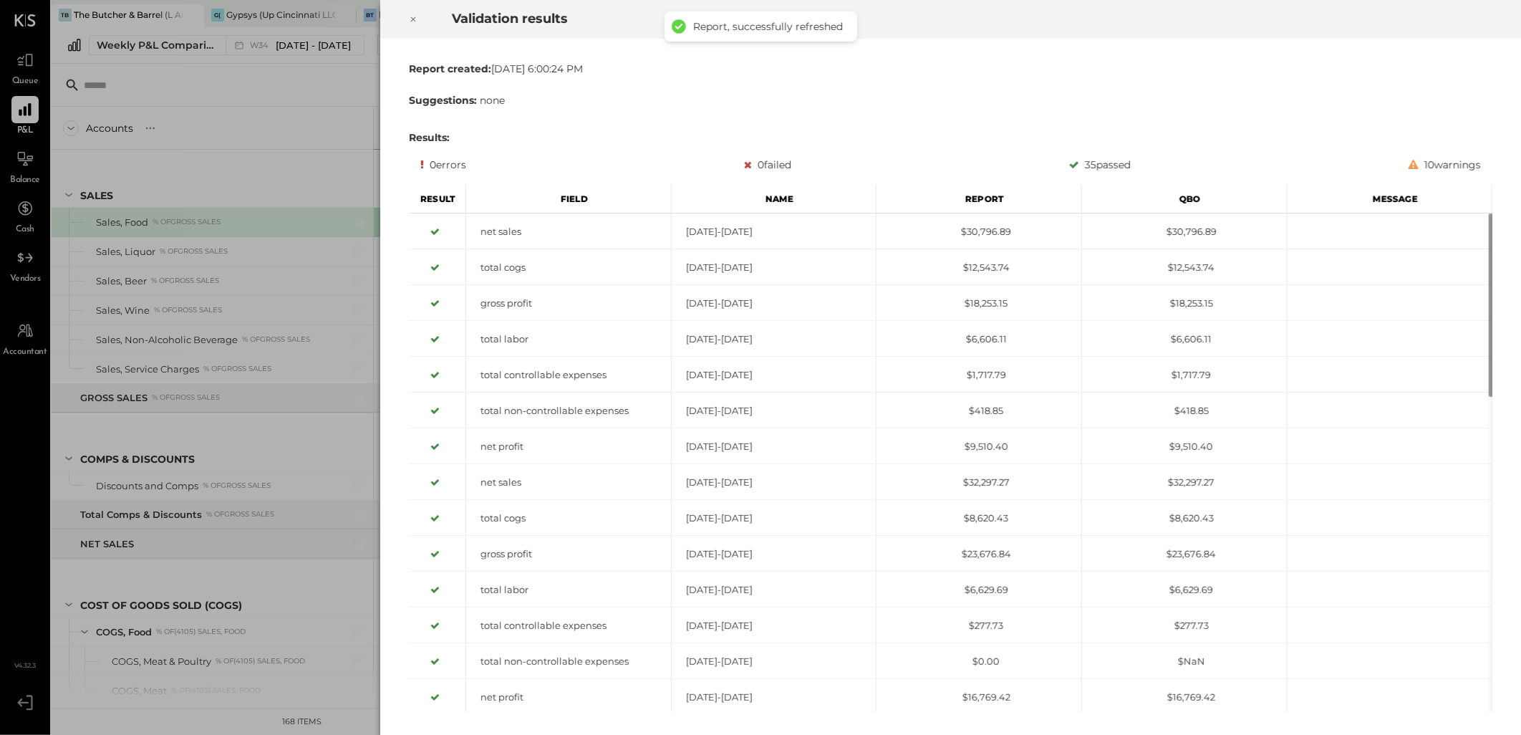
click at [412, 18] on icon at bounding box center [413, 19] width 5 height 5
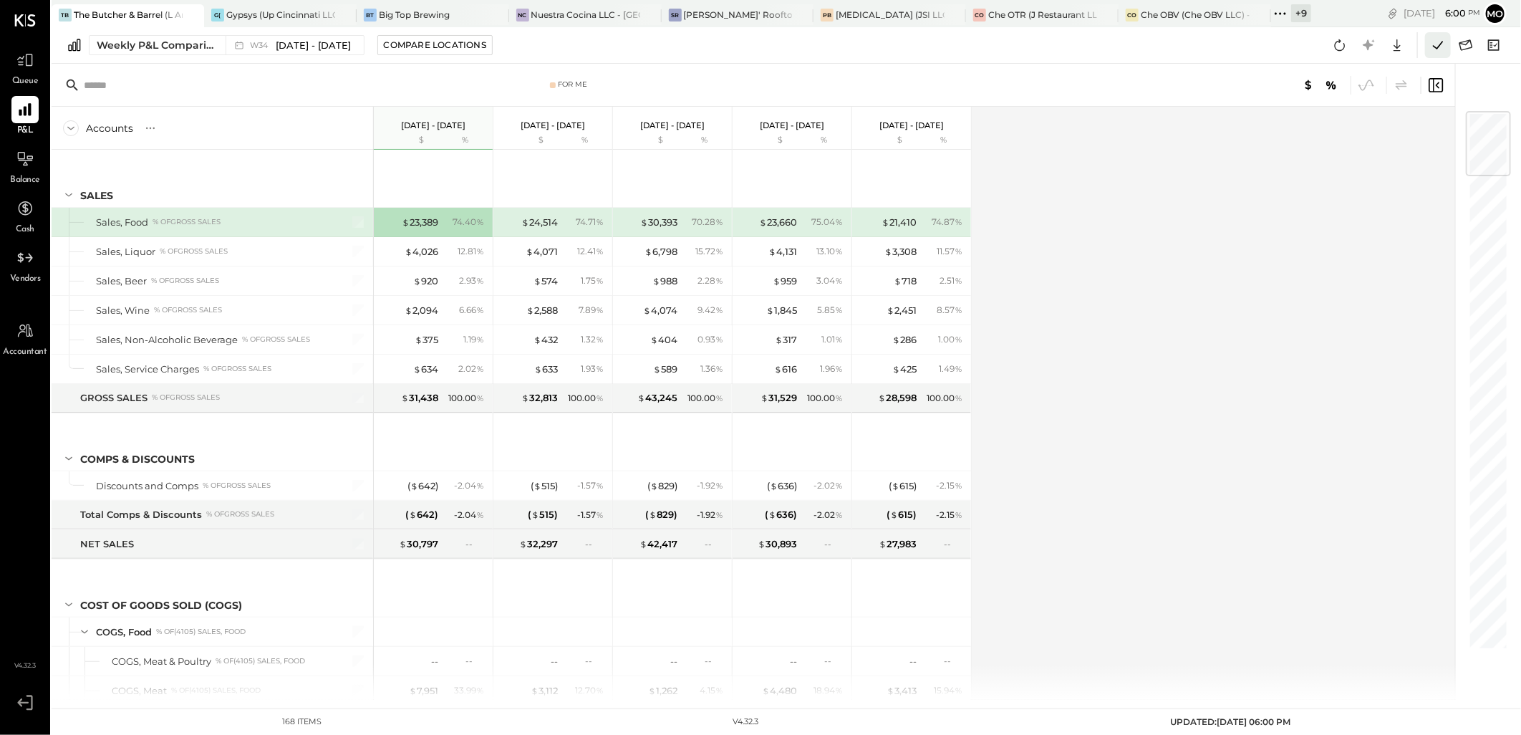
click at [1437, 52] on icon at bounding box center [1438, 45] width 19 height 19
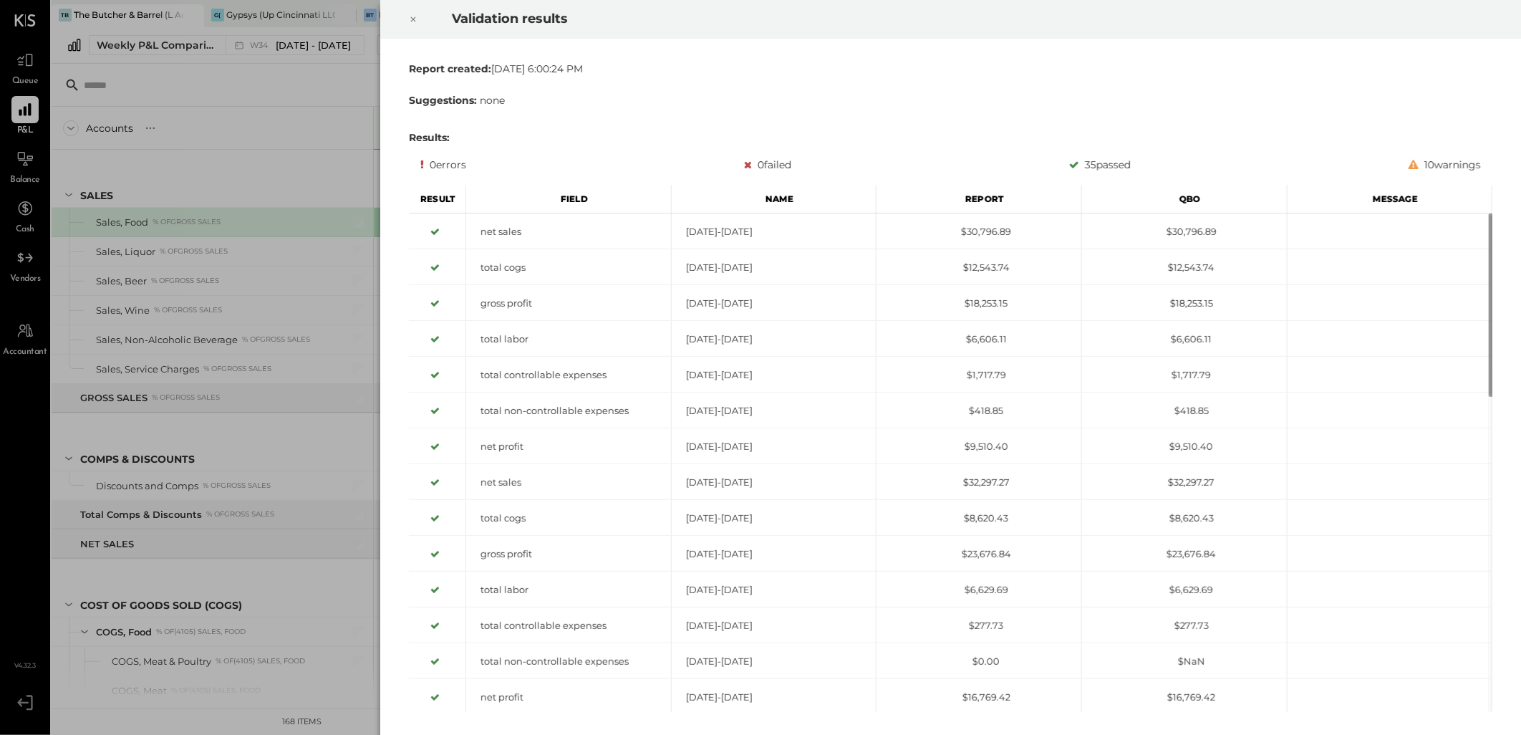
click at [413, 19] on icon at bounding box center [413, 19] width 5 height 5
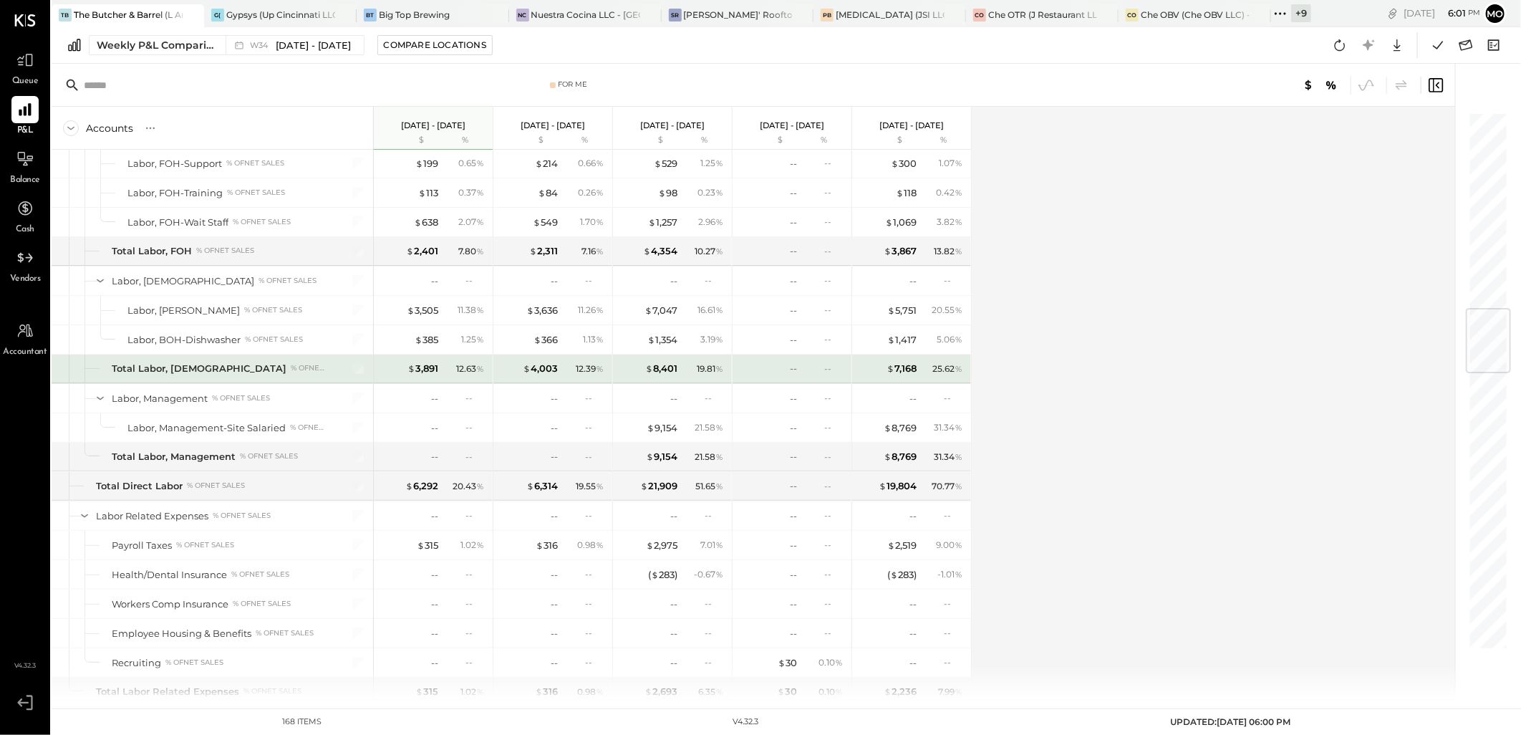
scroll to position [1432, 0]
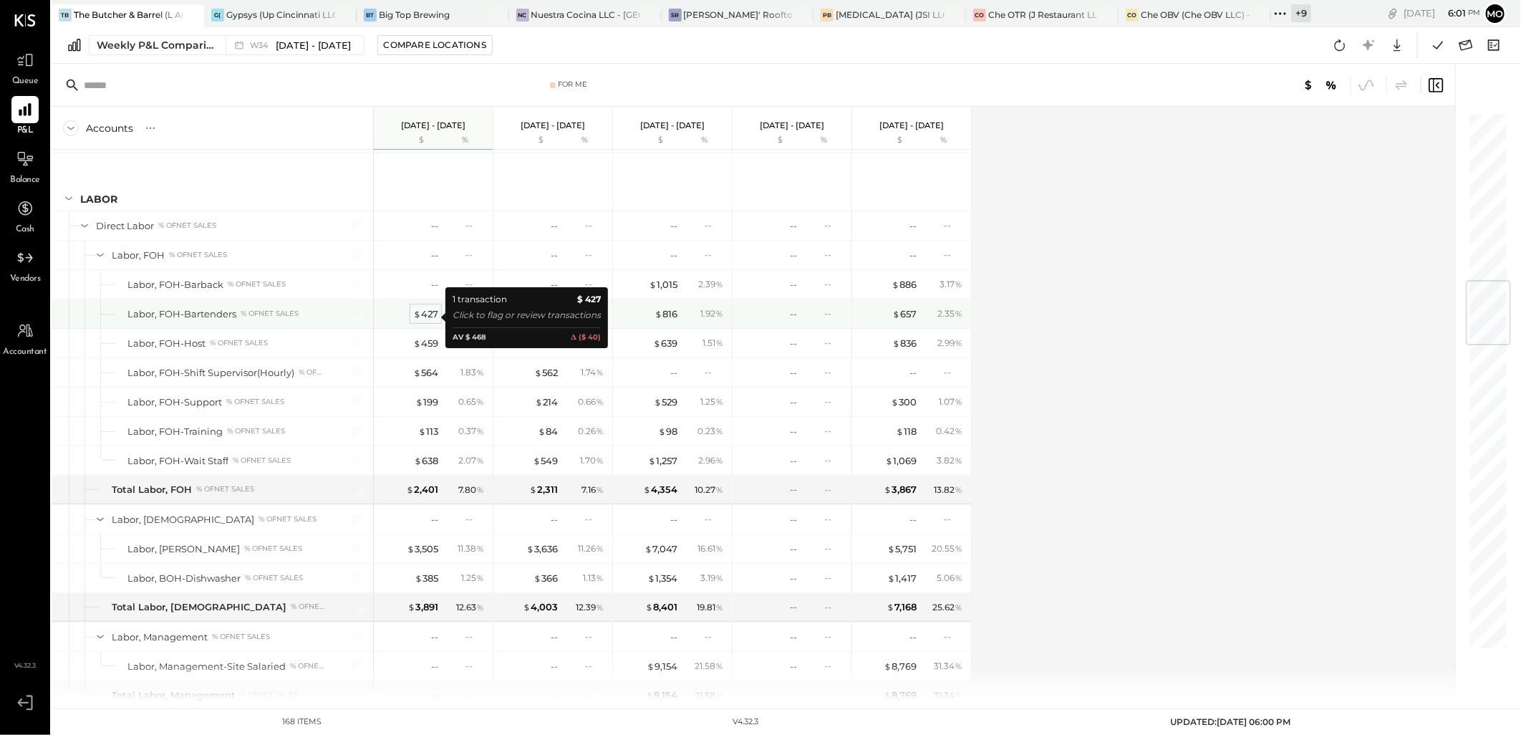
click at [427, 318] on div "$ 427" at bounding box center [425, 314] width 25 height 14
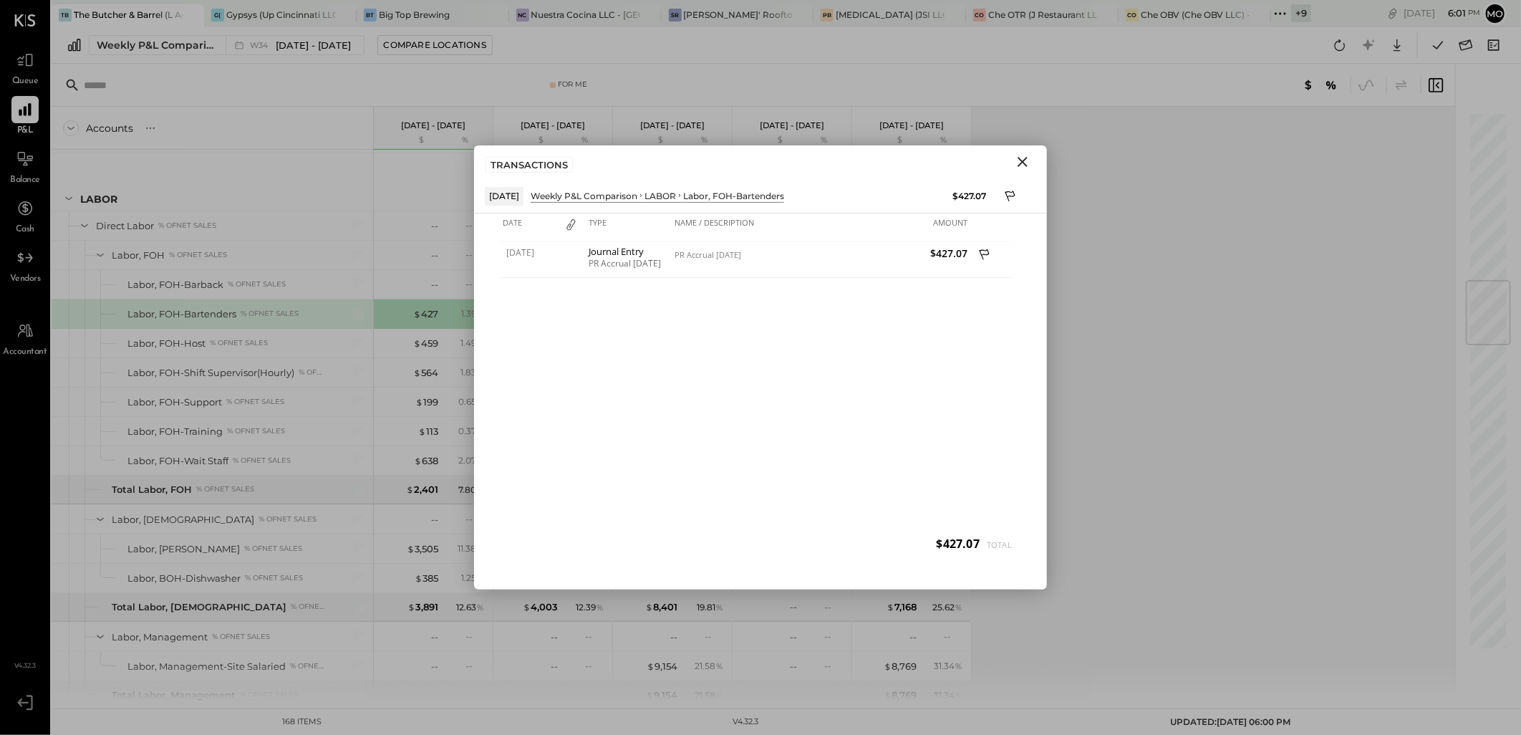
click at [1019, 163] on icon "Close" at bounding box center [1022, 161] width 17 height 17
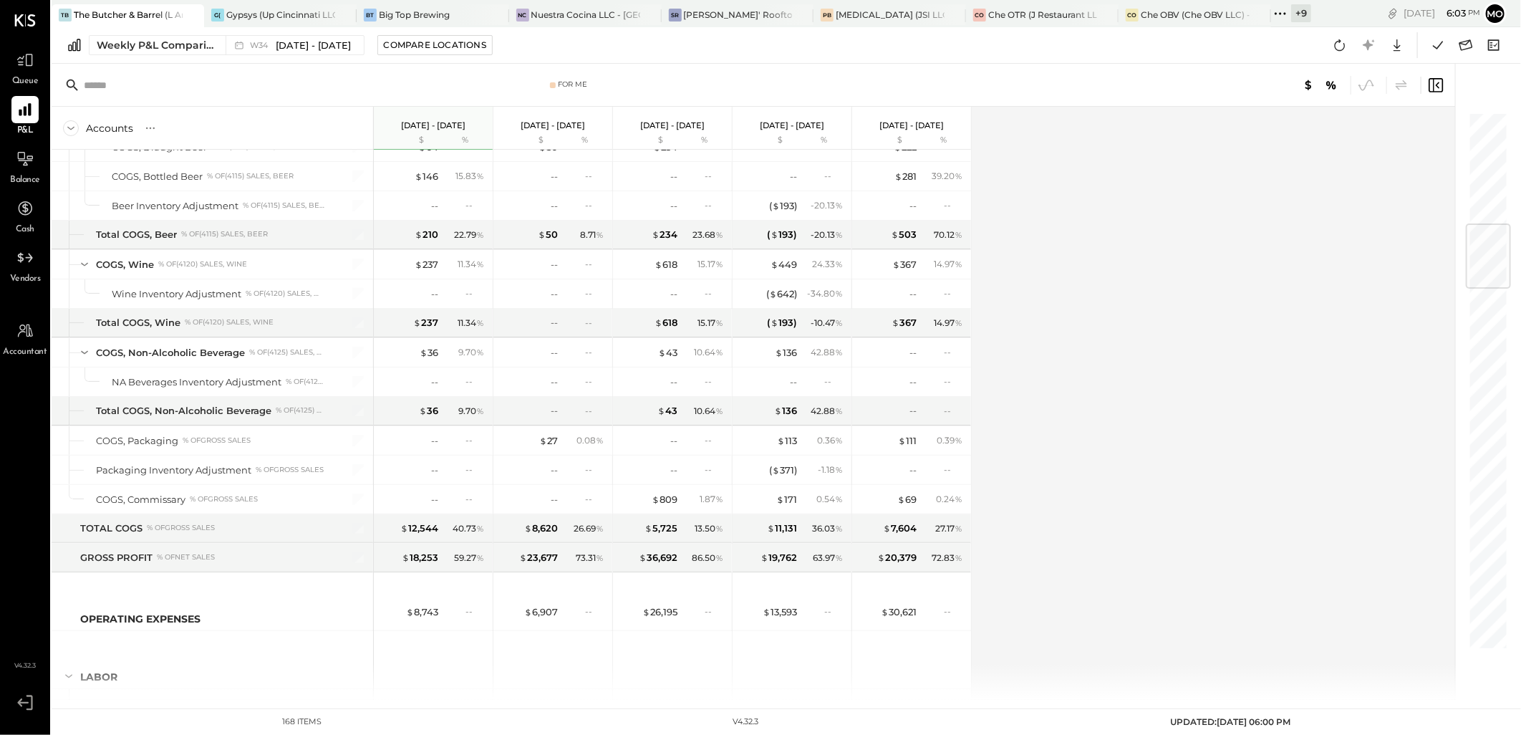
scroll to position [556, 0]
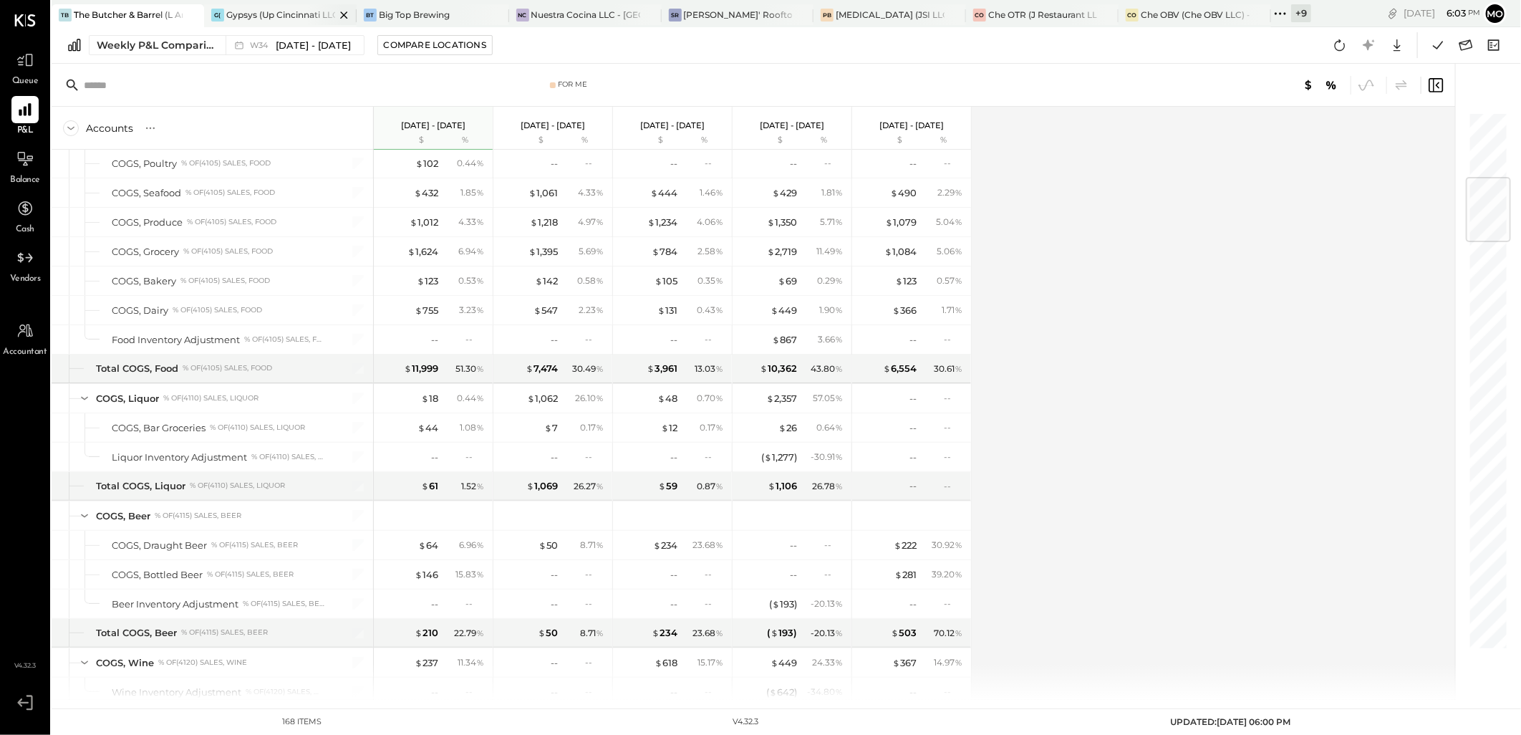
click at [254, 20] on div "Gypsys (Up Cincinnati LLC) - Ignite" at bounding box center [280, 15] width 109 height 12
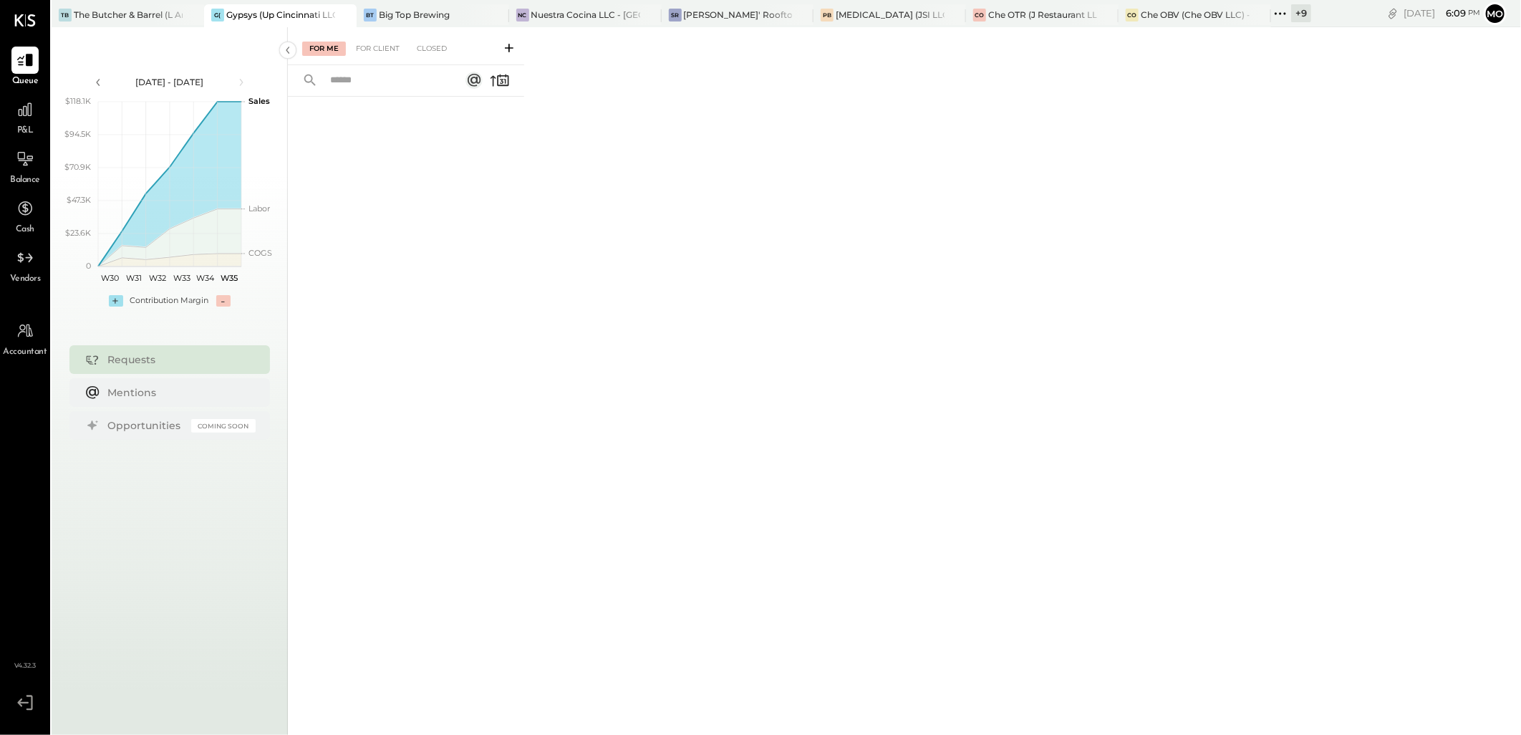
click at [9, 98] on div "P&L" at bounding box center [25, 117] width 42 height 42
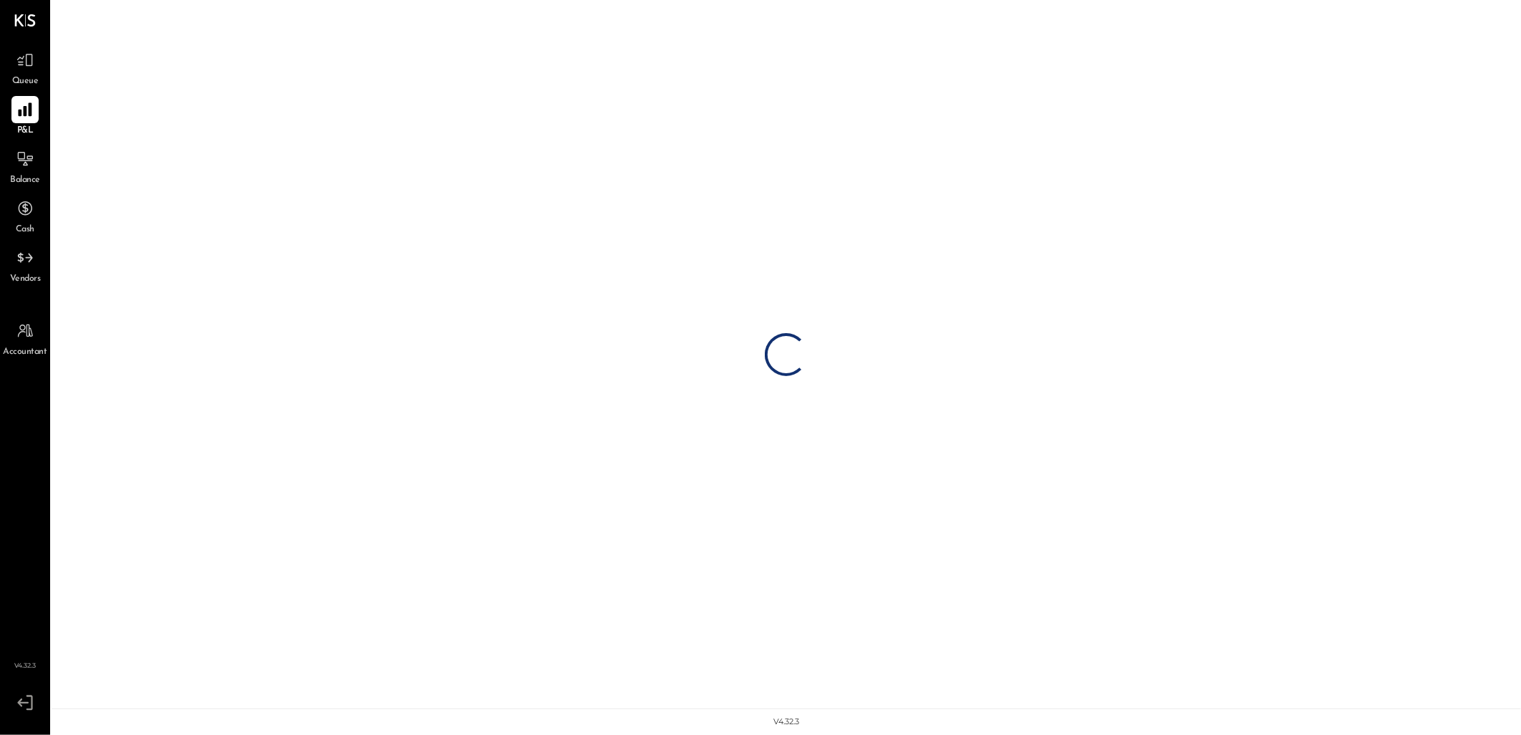
click at [30, 118] on icon at bounding box center [25, 109] width 19 height 19
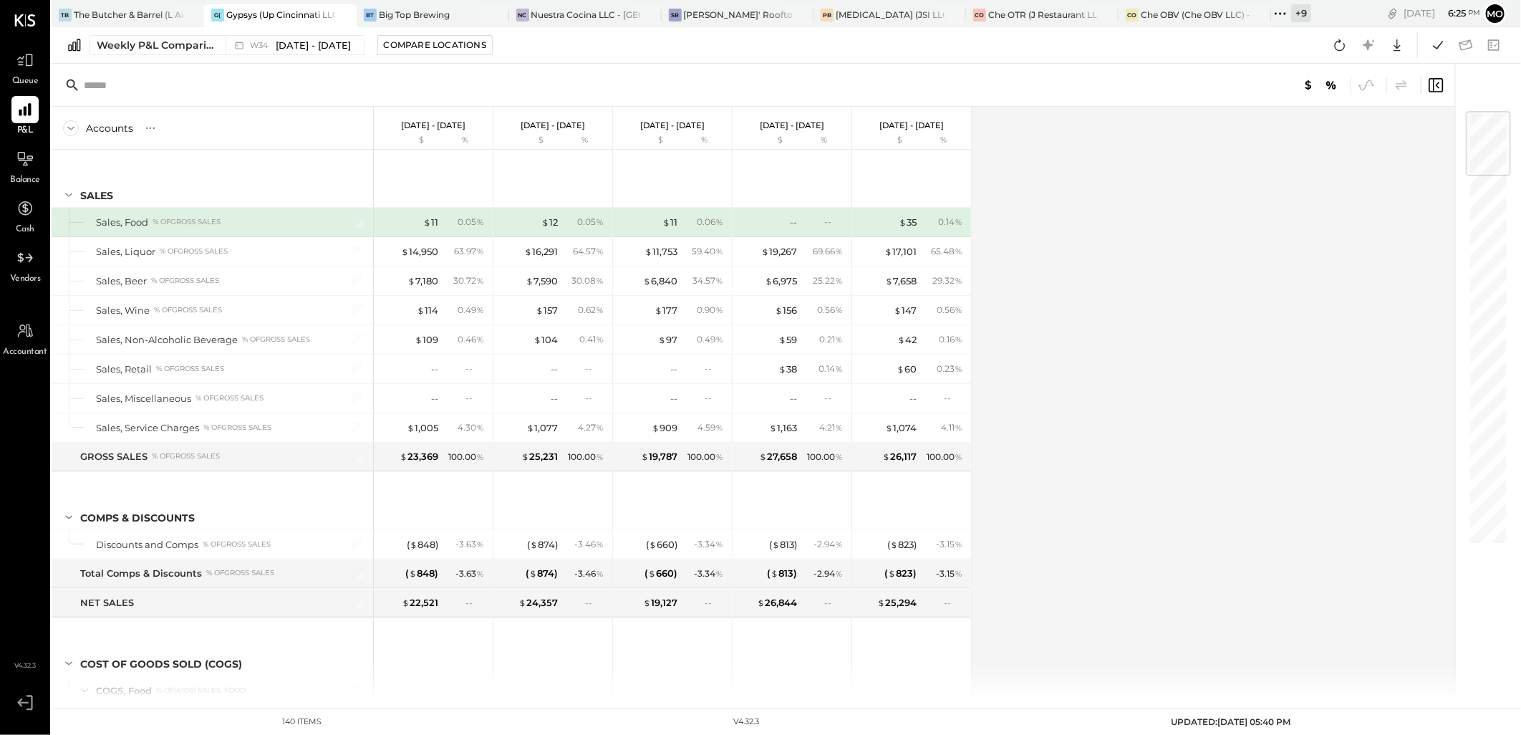
click at [1290, 14] on icon at bounding box center [1280, 13] width 19 height 19
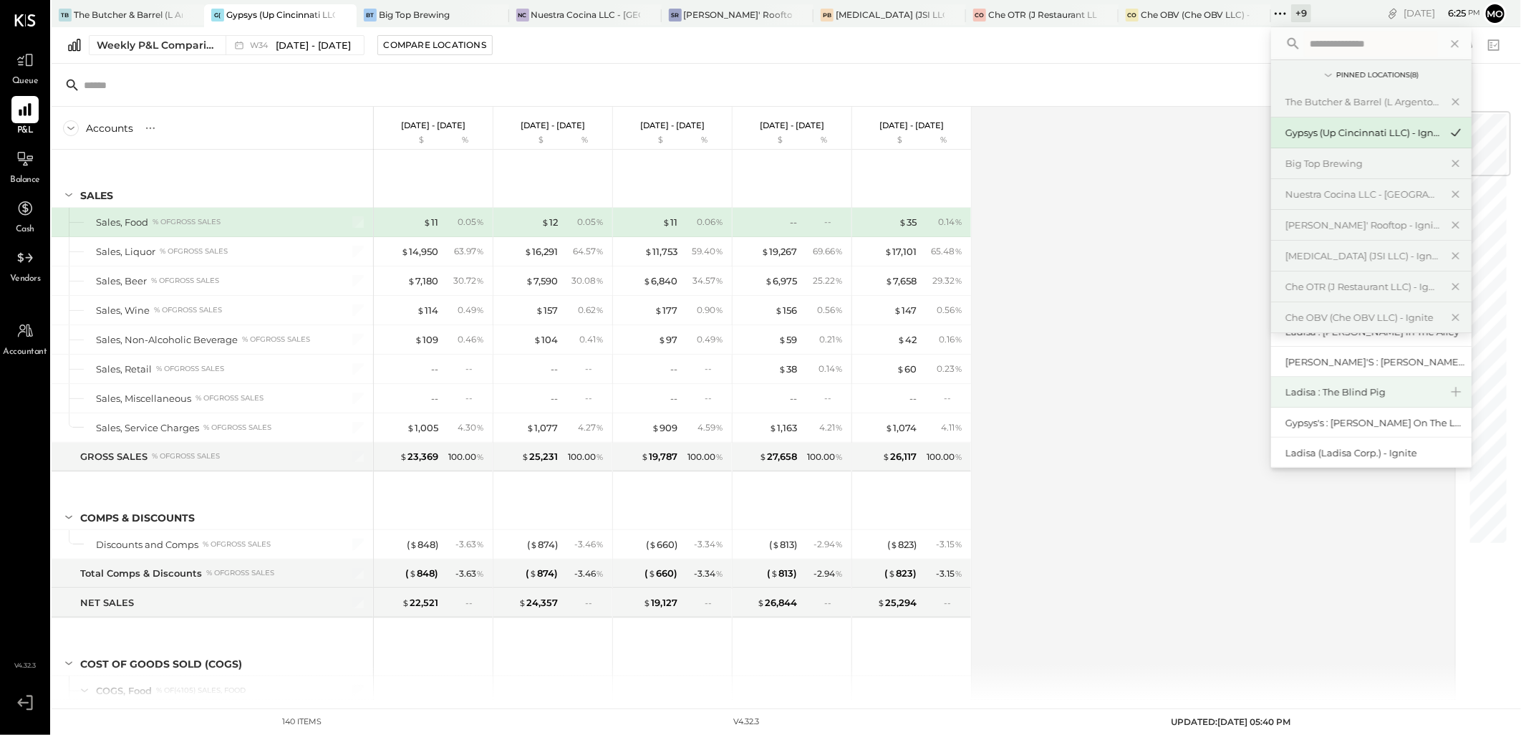
scroll to position [79, 0]
click at [1367, 428] on div "Ladisa (Ladisa Corp.) - Ignite" at bounding box center [1363, 425] width 155 height 14
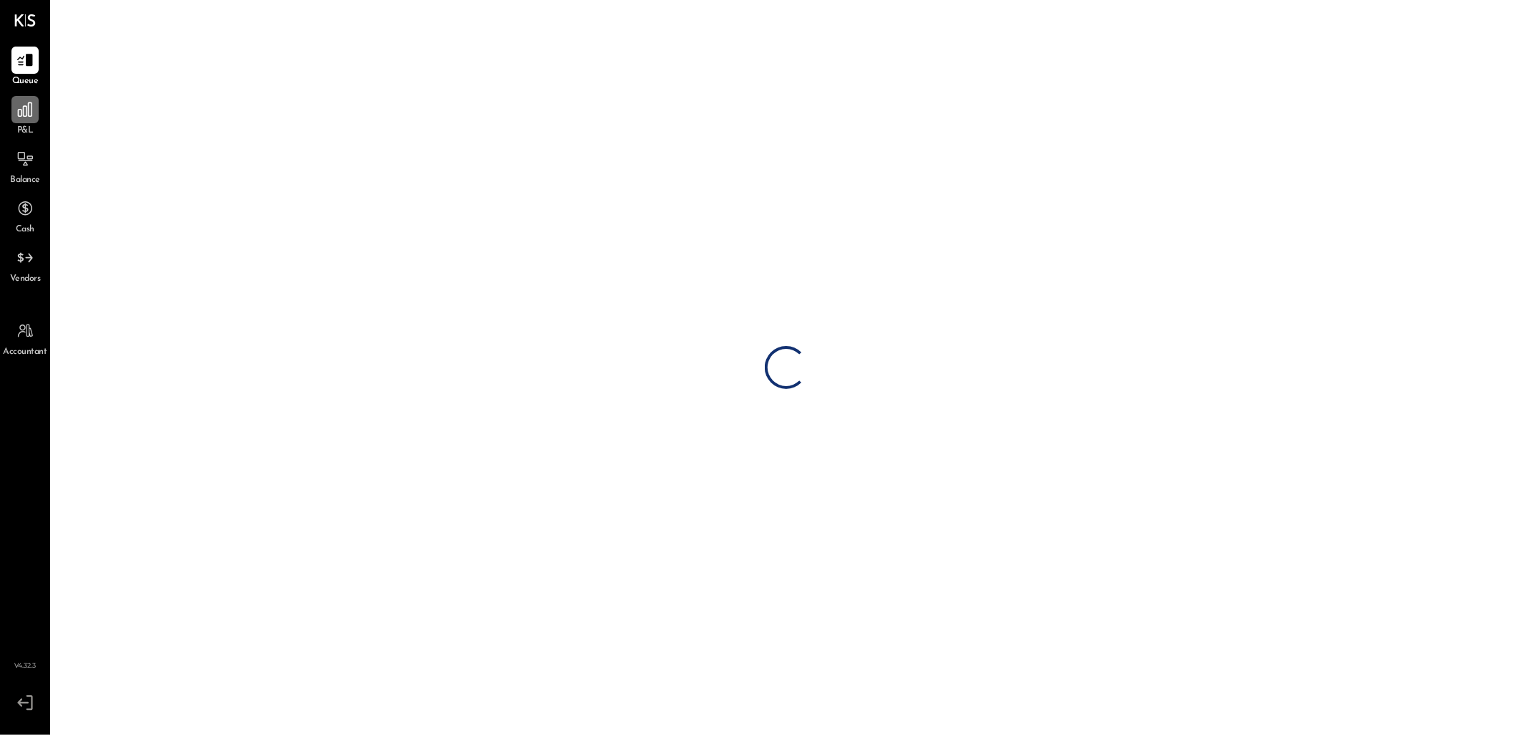
click at [26, 116] on icon at bounding box center [25, 109] width 14 height 14
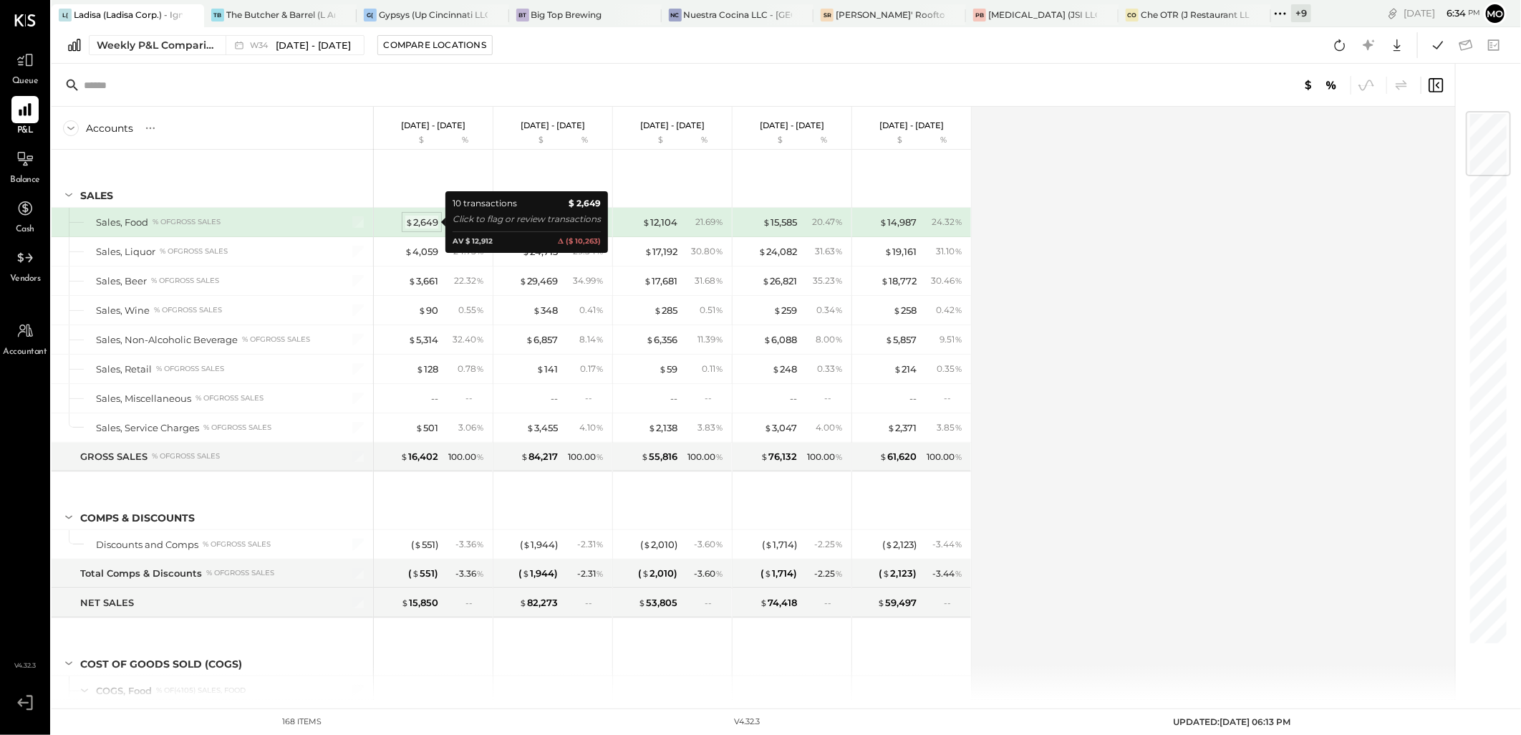
click at [420, 226] on div "$ 2,649" at bounding box center [421, 223] width 33 height 14
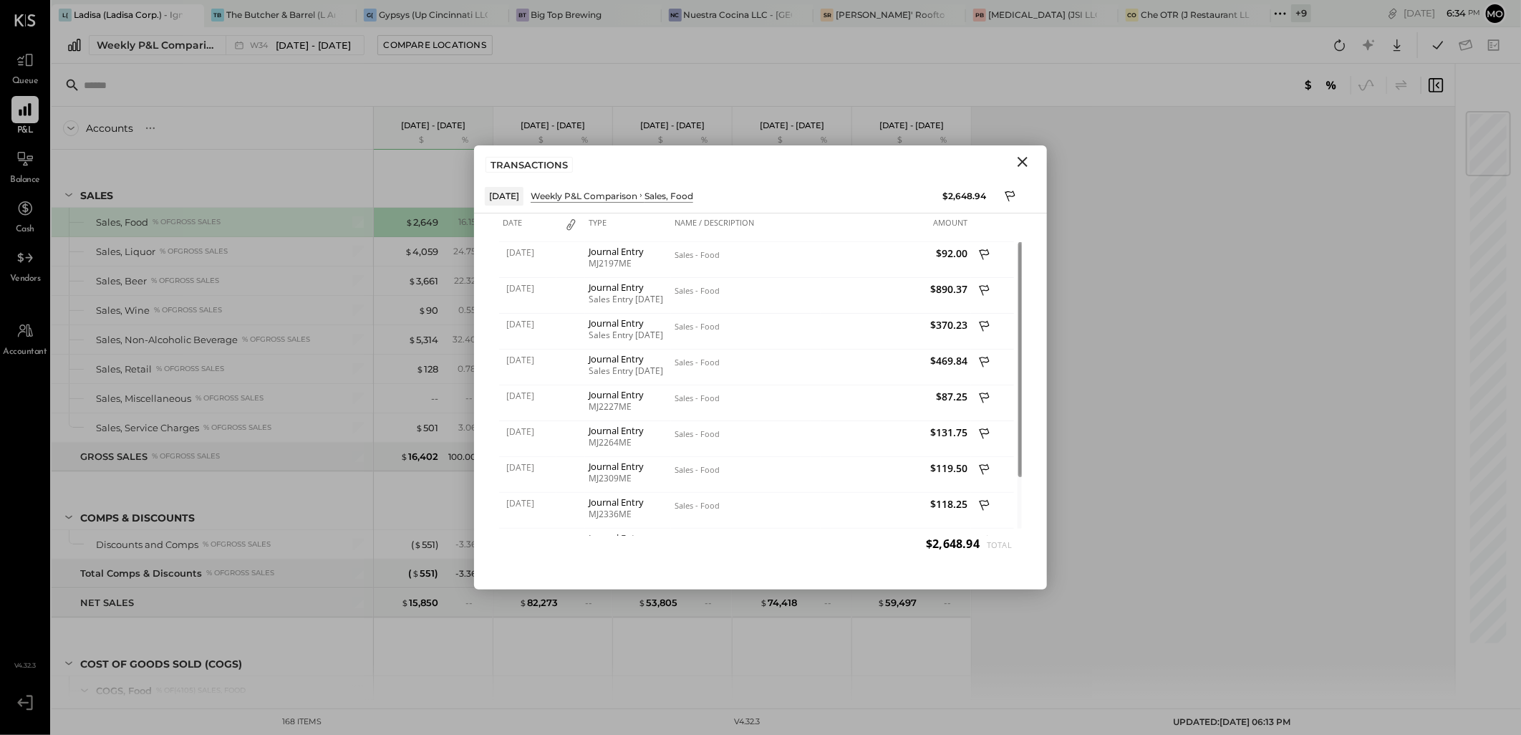
click at [1020, 155] on icon "Close" at bounding box center [1022, 161] width 17 height 17
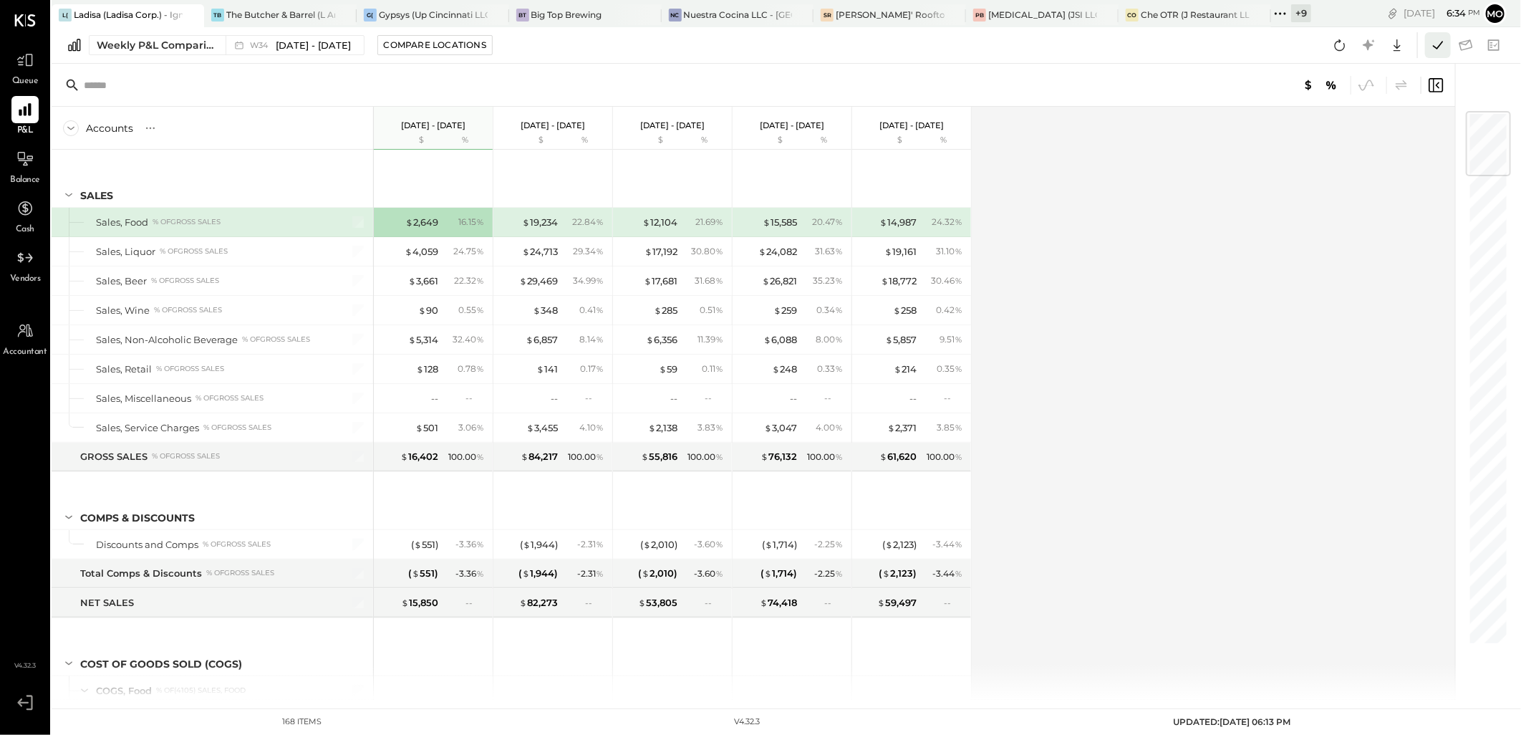
click at [1438, 43] on icon at bounding box center [1438, 45] width 19 height 19
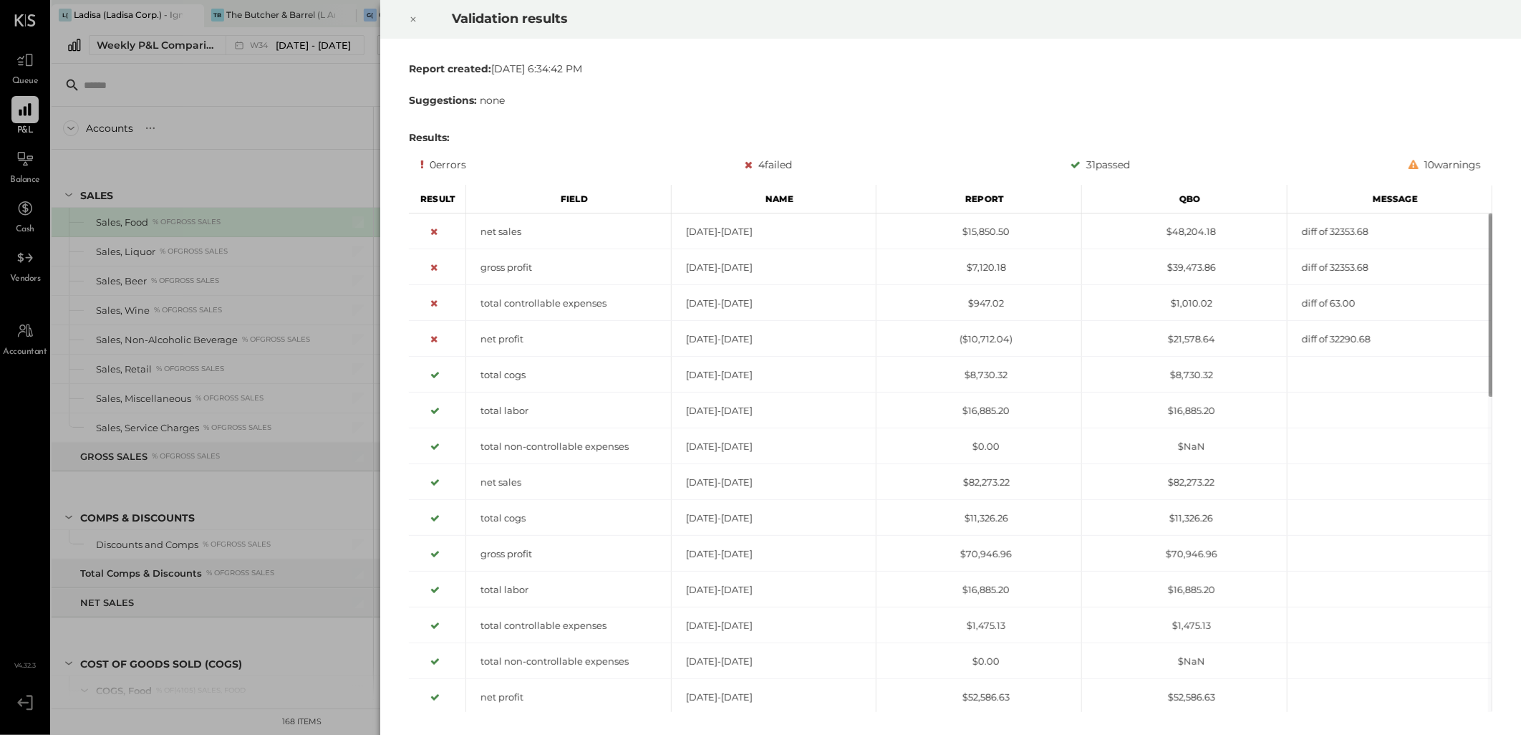
click at [418, 21] on div at bounding box center [413, 19] width 32 height 40
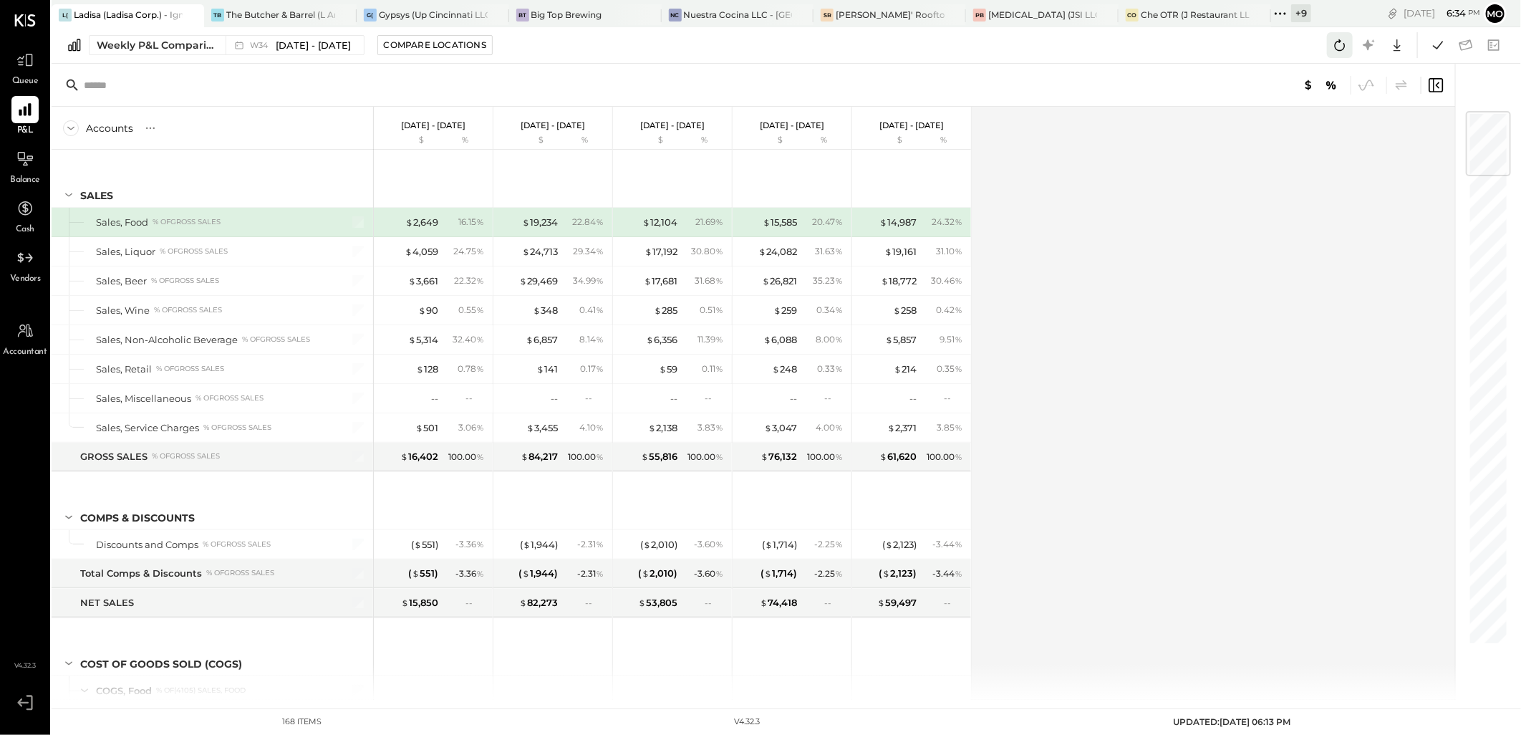
click at [1341, 44] on icon at bounding box center [1340, 45] width 19 height 19
click at [423, 218] on div "$ 2,649" at bounding box center [421, 223] width 33 height 14
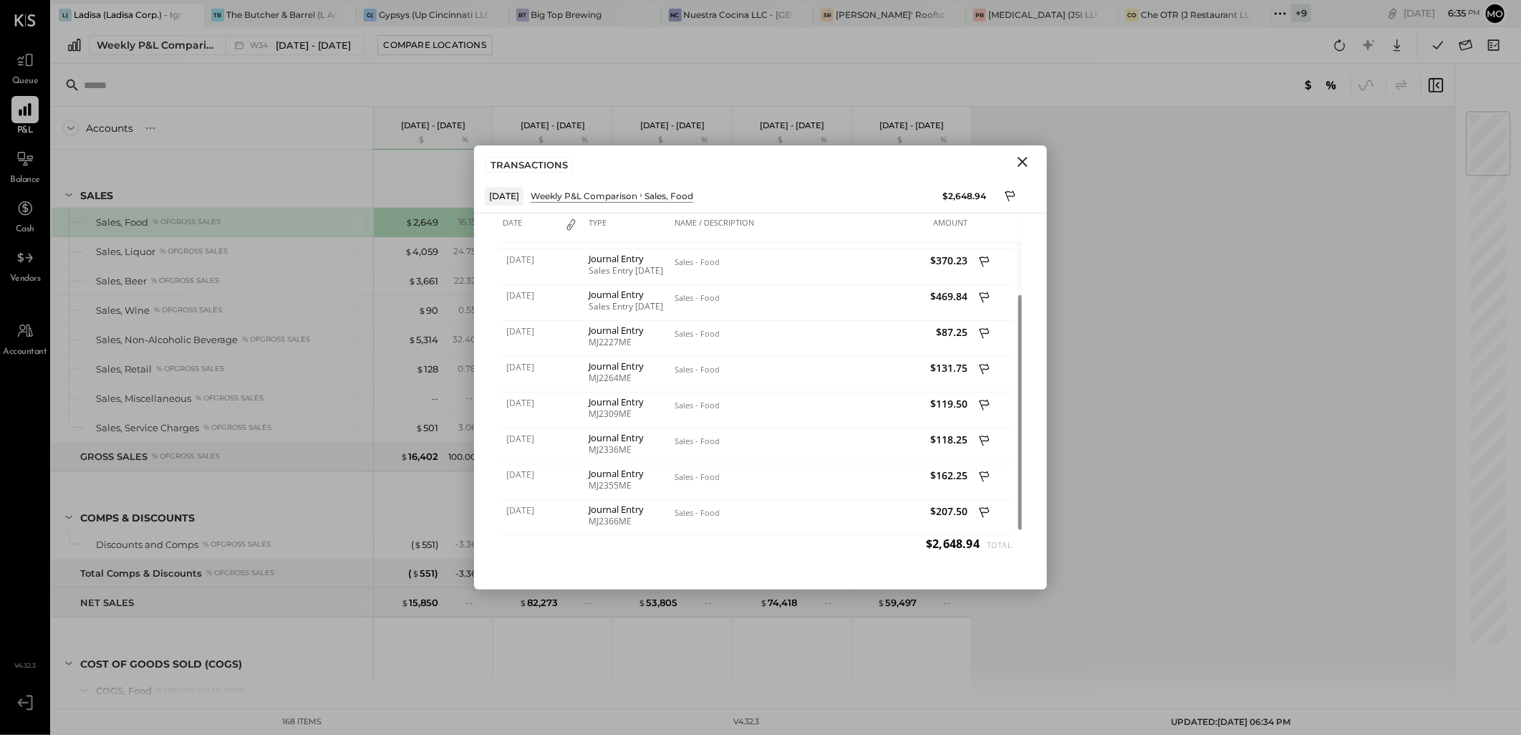
click at [1018, 161] on icon "Close" at bounding box center [1022, 161] width 17 height 17
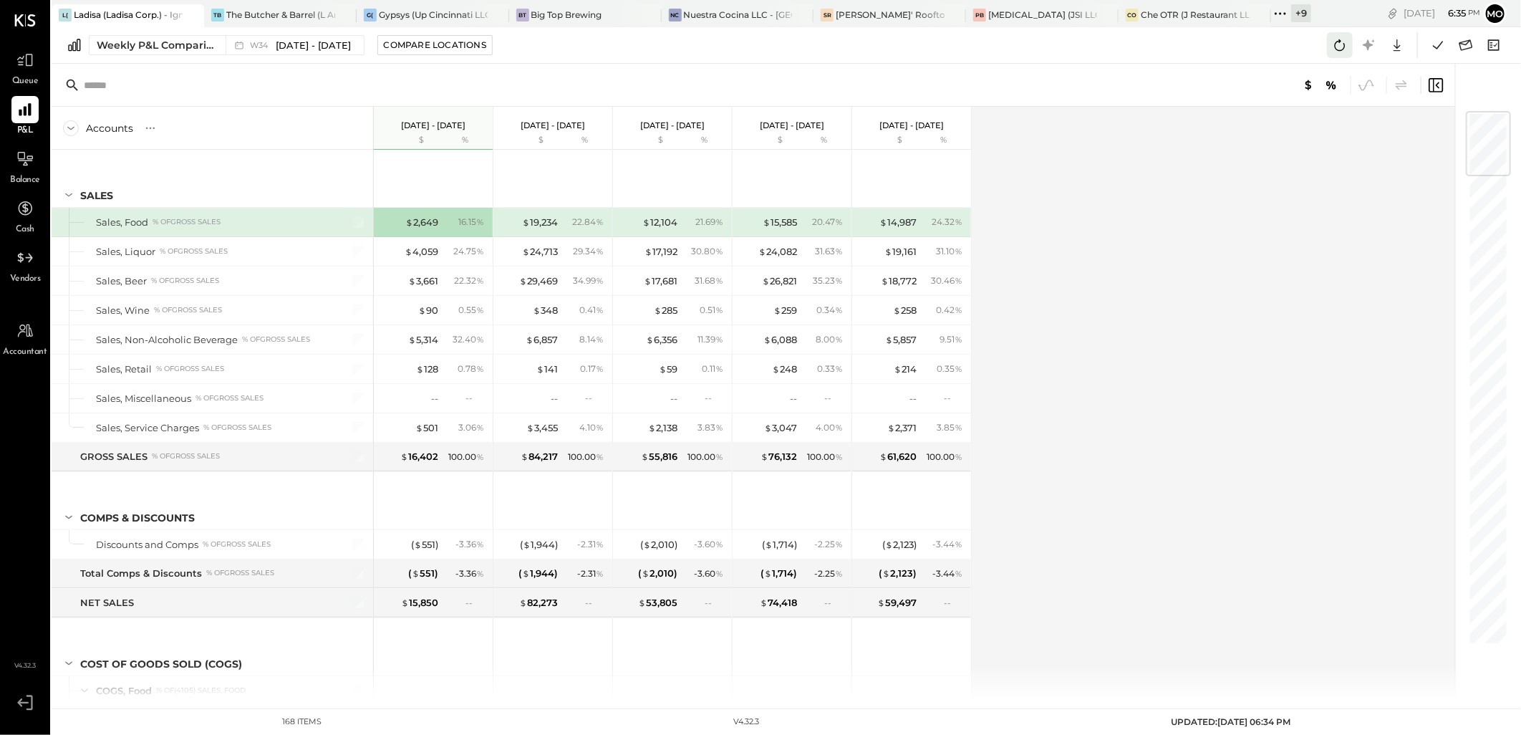
click at [1338, 43] on icon at bounding box center [1340, 45] width 19 height 19
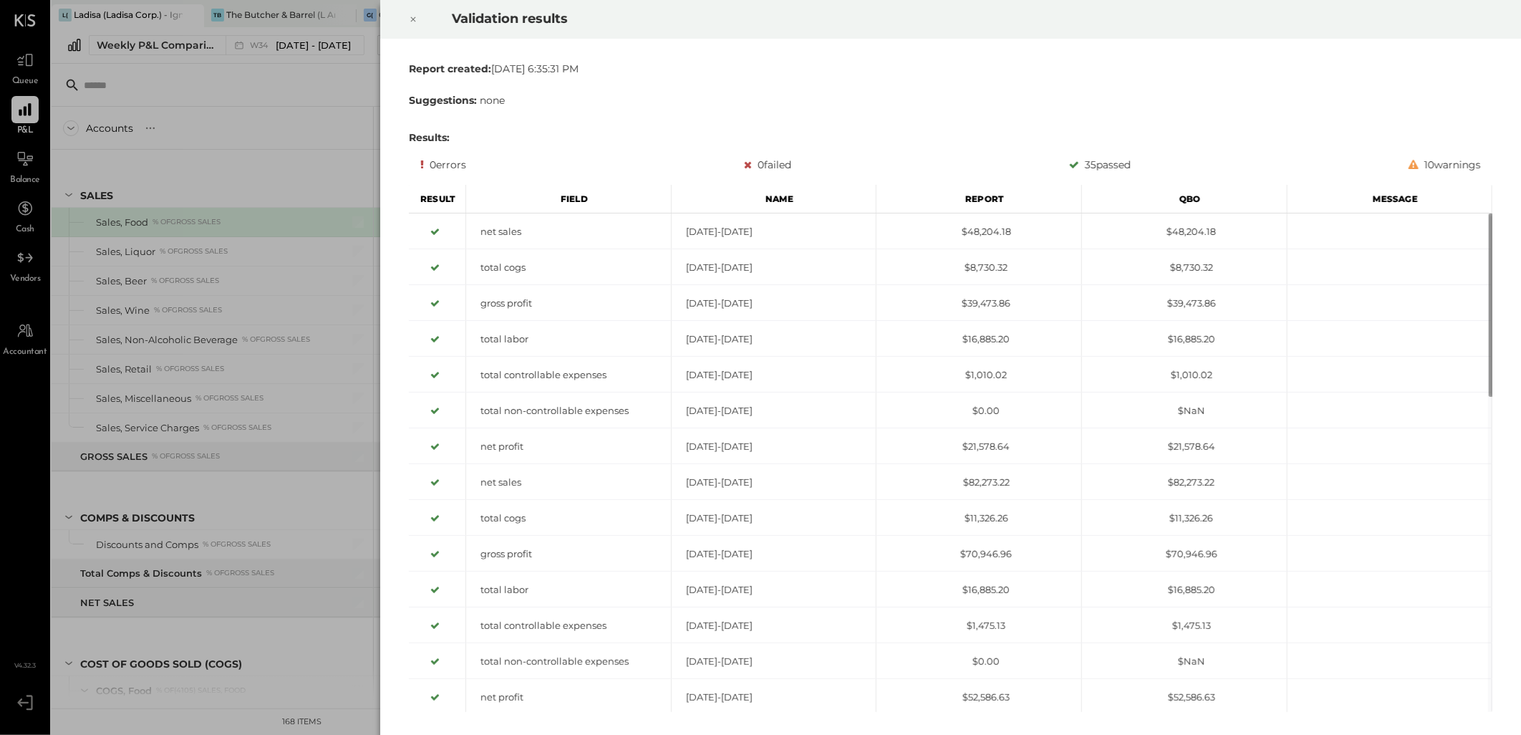
click at [415, 22] on icon at bounding box center [413, 19] width 9 height 17
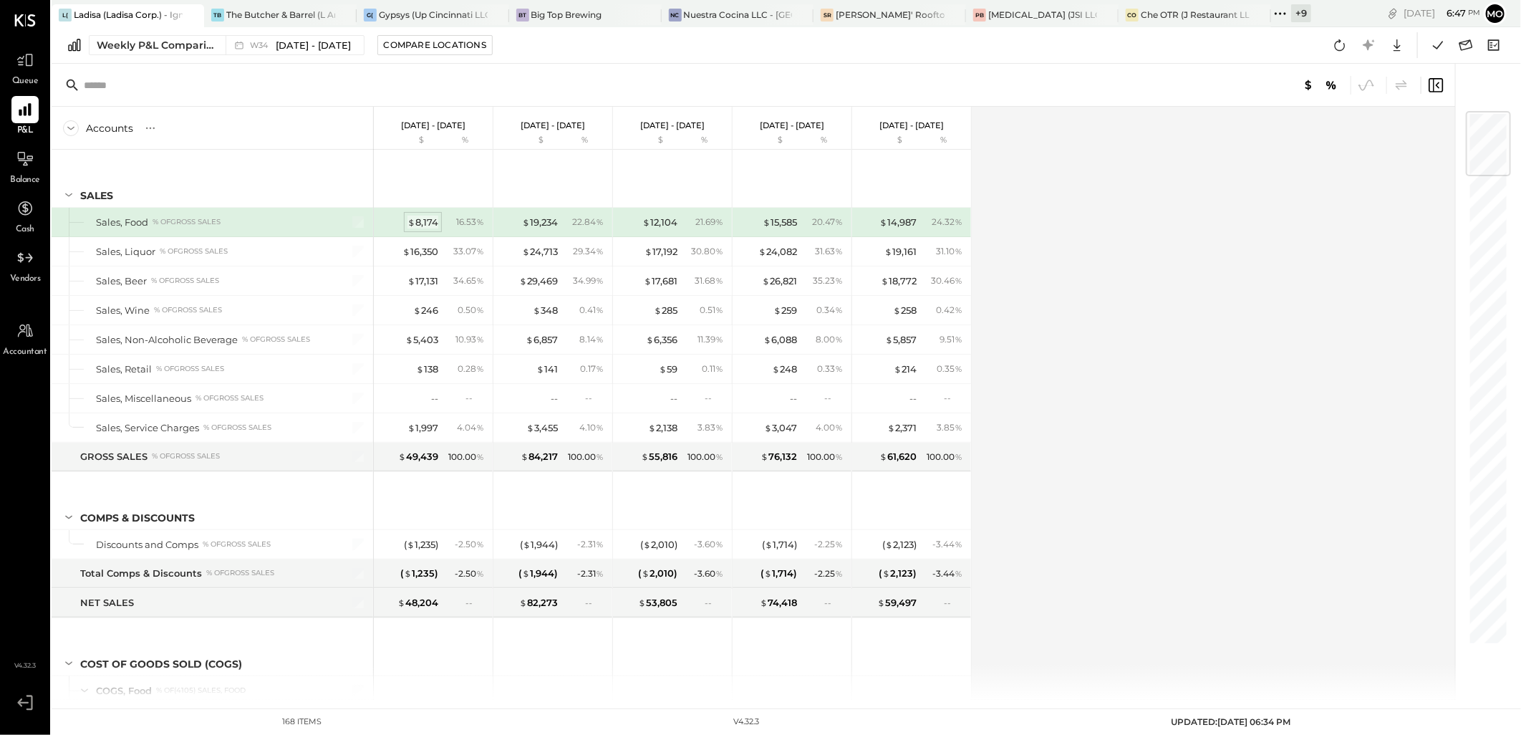
click at [430, 217] on div "$ 8,174" at bounding box center [423, 223] width 31 height 14
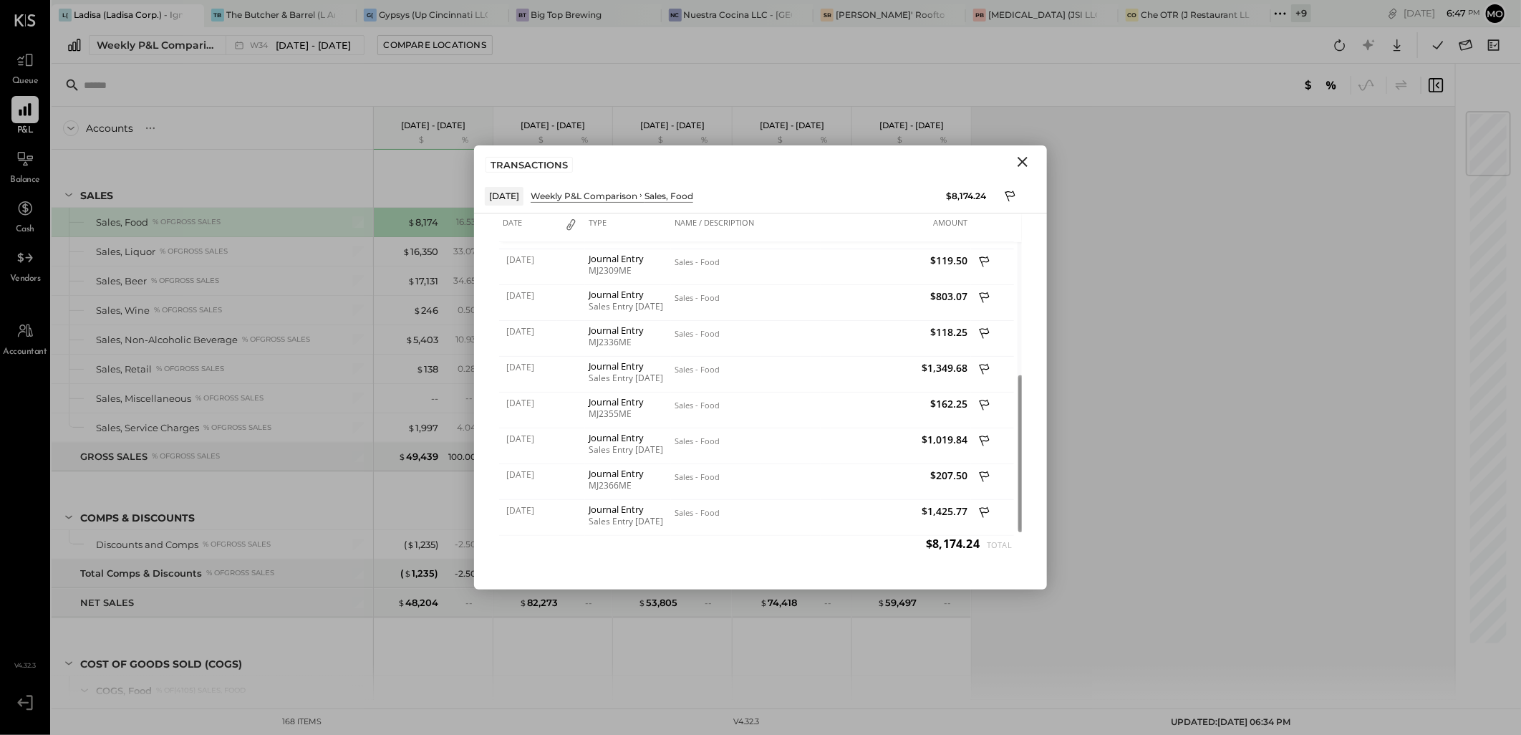
click at [1015, 165] on icon "Close" at bounding box center [1022, 161] width 17 height 17
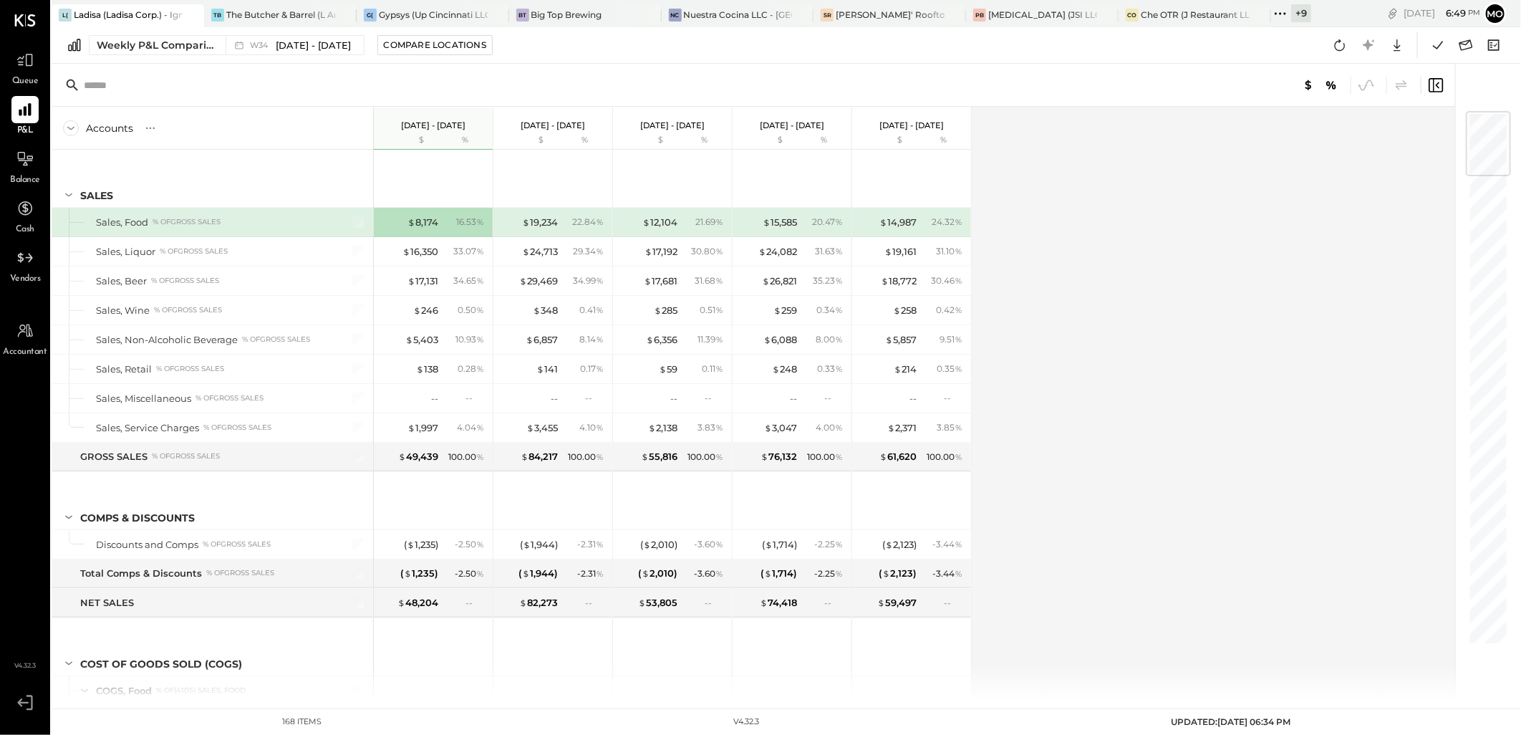
click at [1279, 9] on icon at bounding box center [1280, 13] width 19 height 19
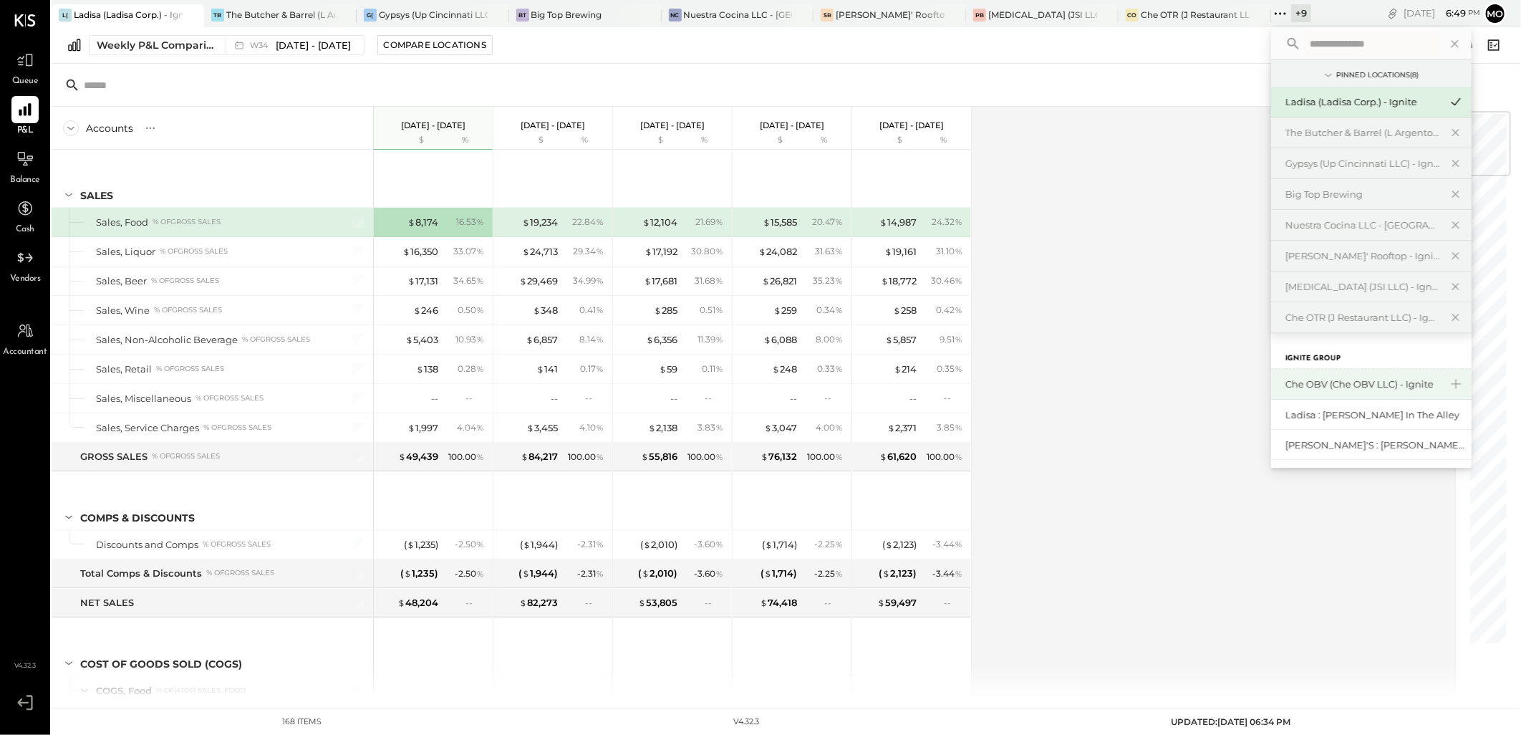
click at [1370, 377] on div "Che OBV (Che OBV LLC) - Ignite" at bounding box center [1363, 384] width 155 height 14
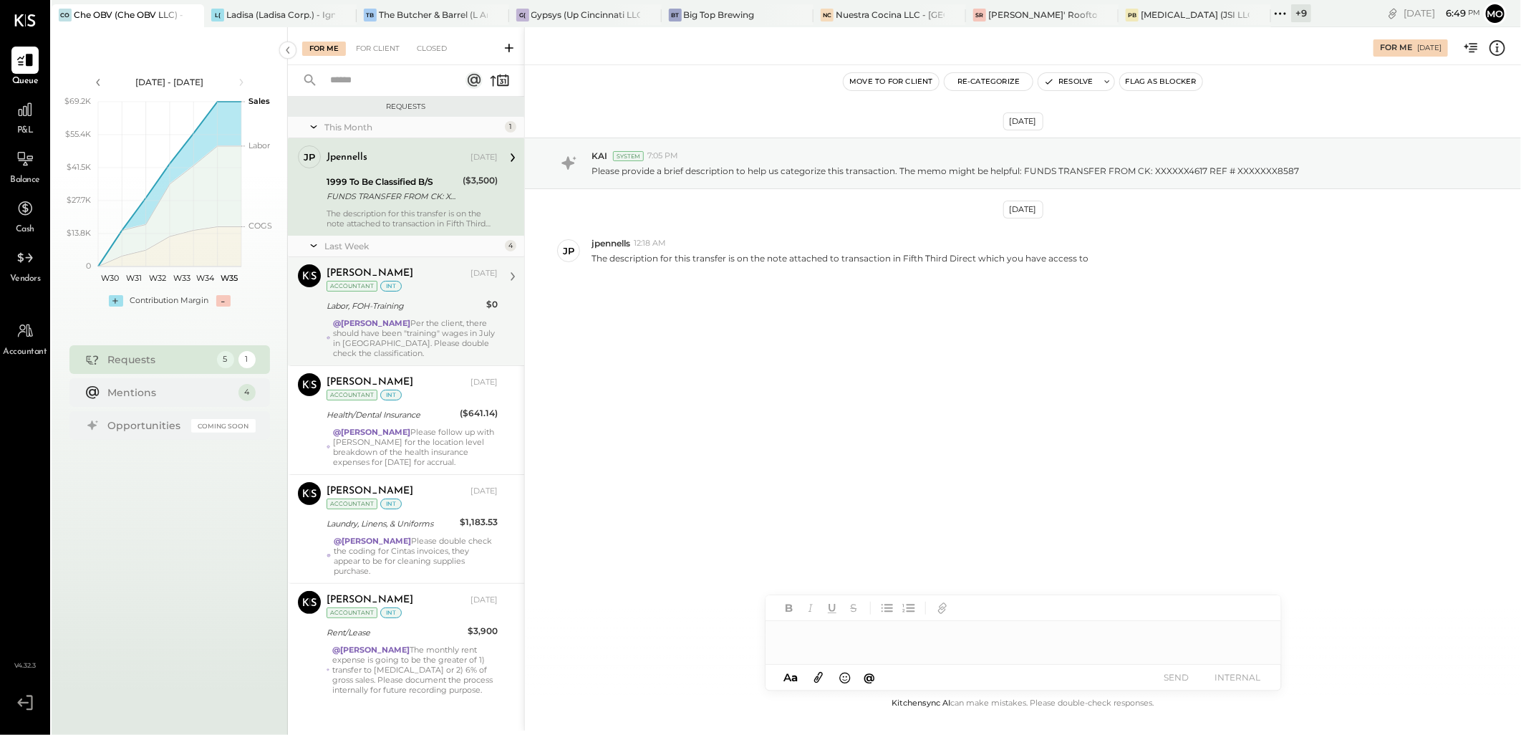
click at [471, 306] on div "Labor, FOH-Training" at bounding box center [404, 306] width 155 height 14
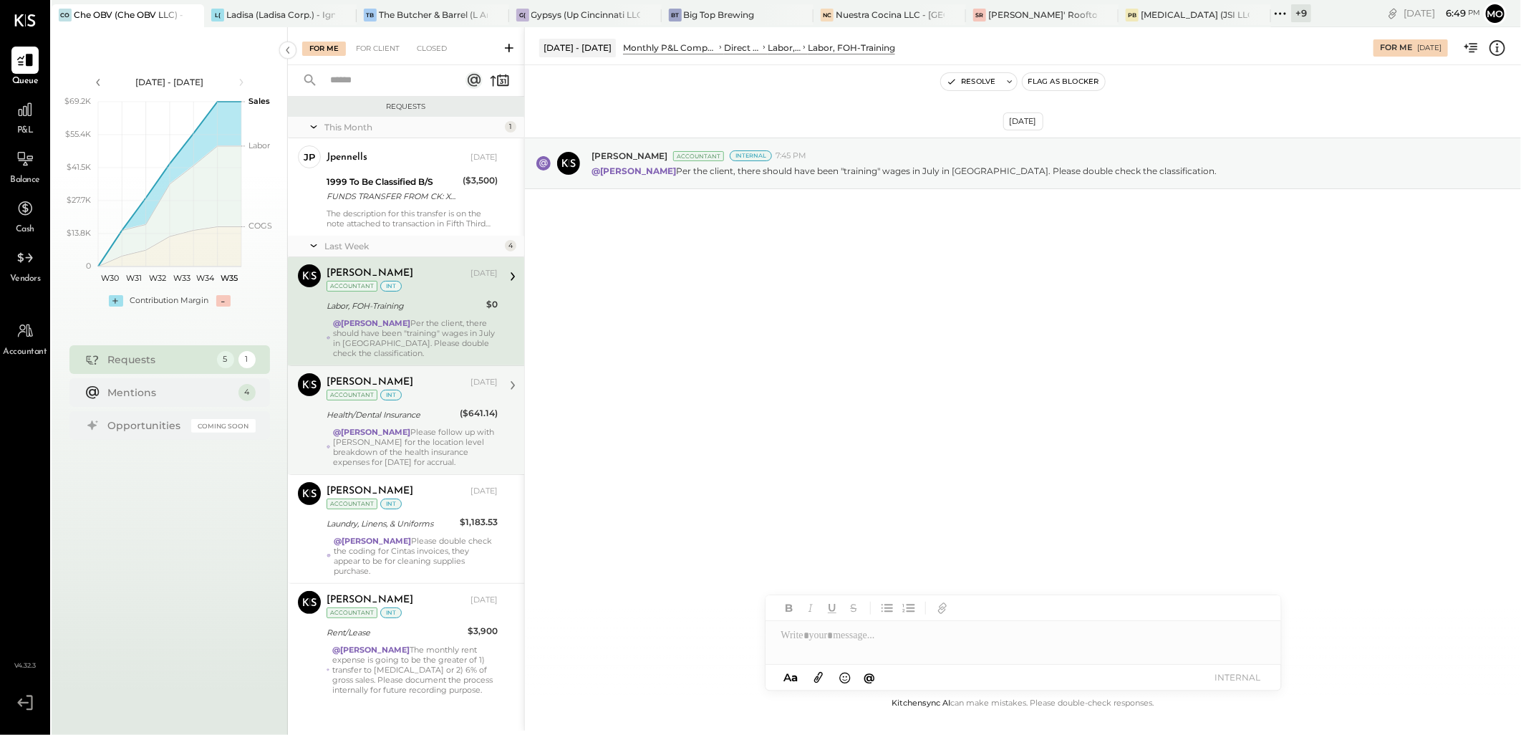
click at [473, 428] on div "@Mohammadsalkin Ansari Please follow up with [PERSON_NAME] for the location lev…" at bounding box center [415, 447] width 165 height 40
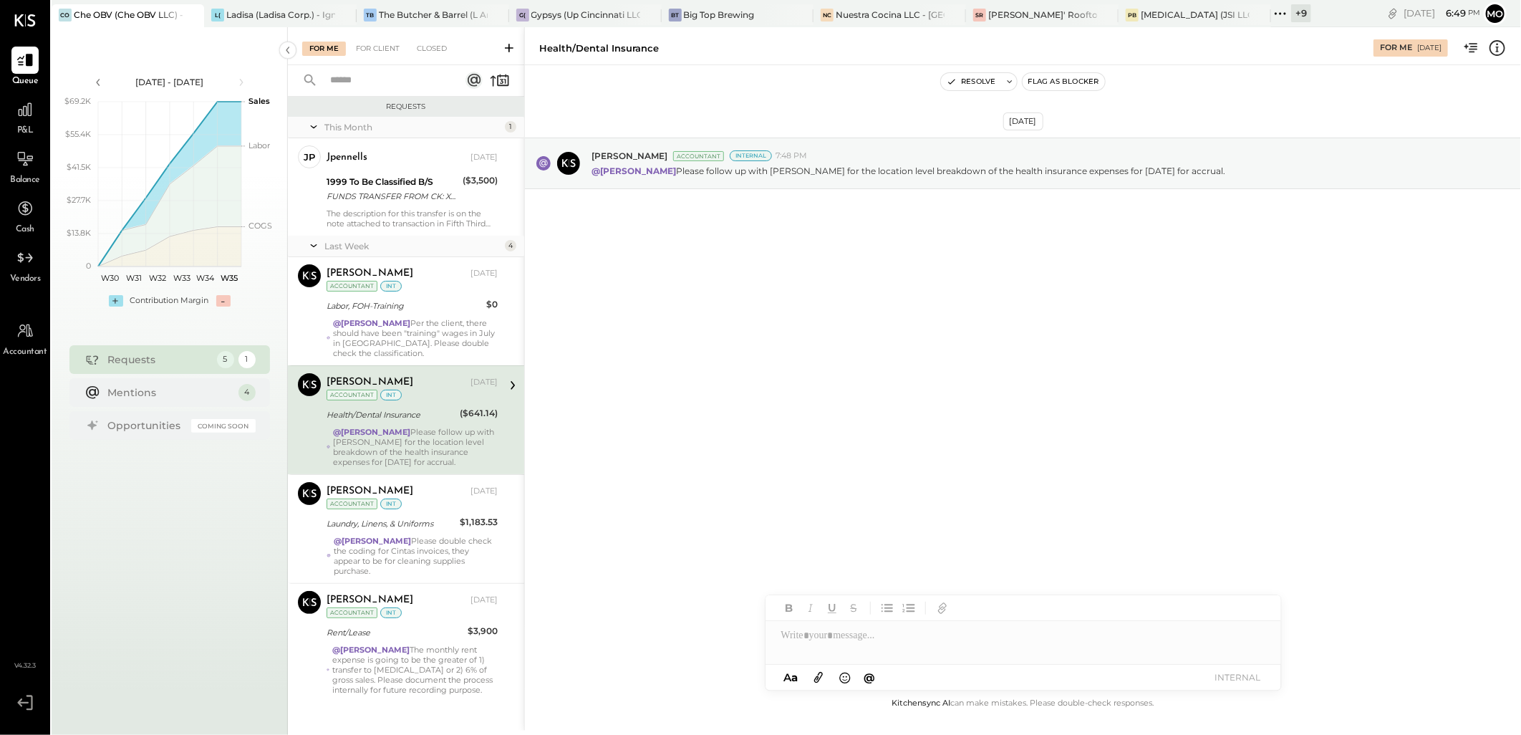
drag, startPoint x: 428, startPoint y: 531, endPoint x: 541, endPoint y: 523, distance: 113.5
click at [437, 532] on div "Laundry, Linens, & Uniforms" at bounding box center [391, 523] width 129 height 17
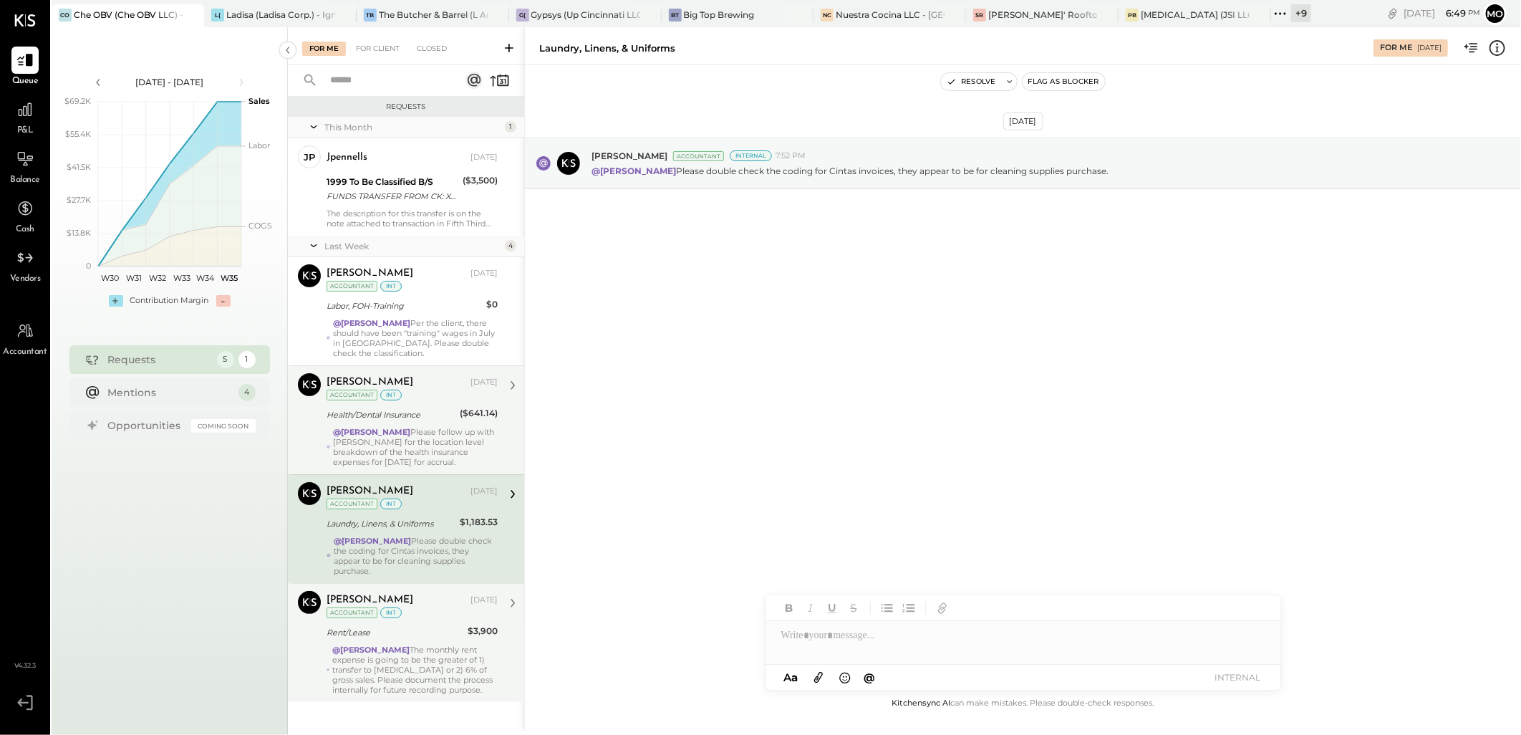
click at [473, 655] on div "@Mohammadsalkin Ansari The monthly rent expense is going to be the greater of 1…" at bounding box center [414, 670] width 165 height 50
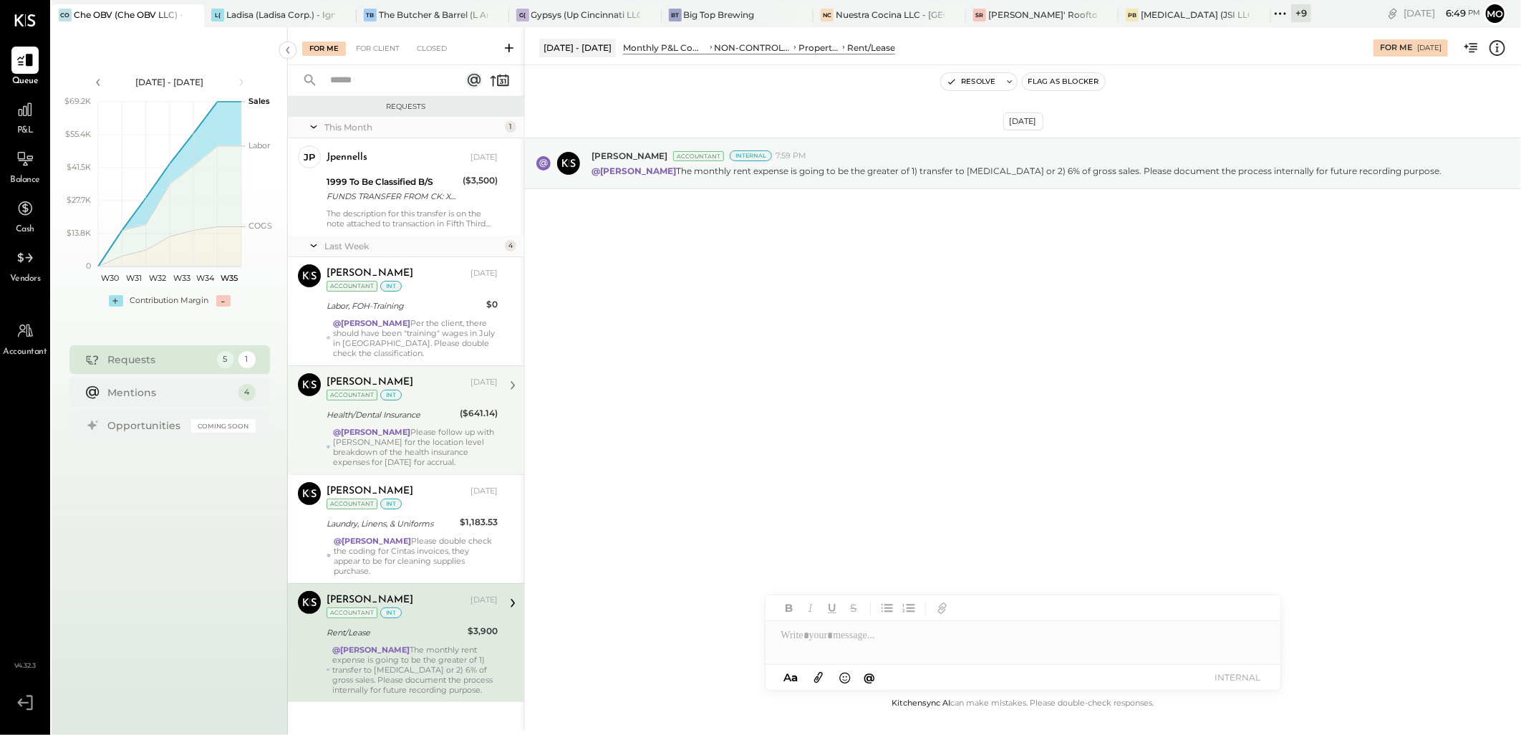
click at [786, 258] on div "[DATE] [PERSON_NAME] Accountant Internal 7:59 PM @[PERSON_NAME] The monthly ren…" at bounding box center [1023, 199] width 996 height 196
click at [1278, 14] on icon at bounding box center [1280, 13] width 19 height 19
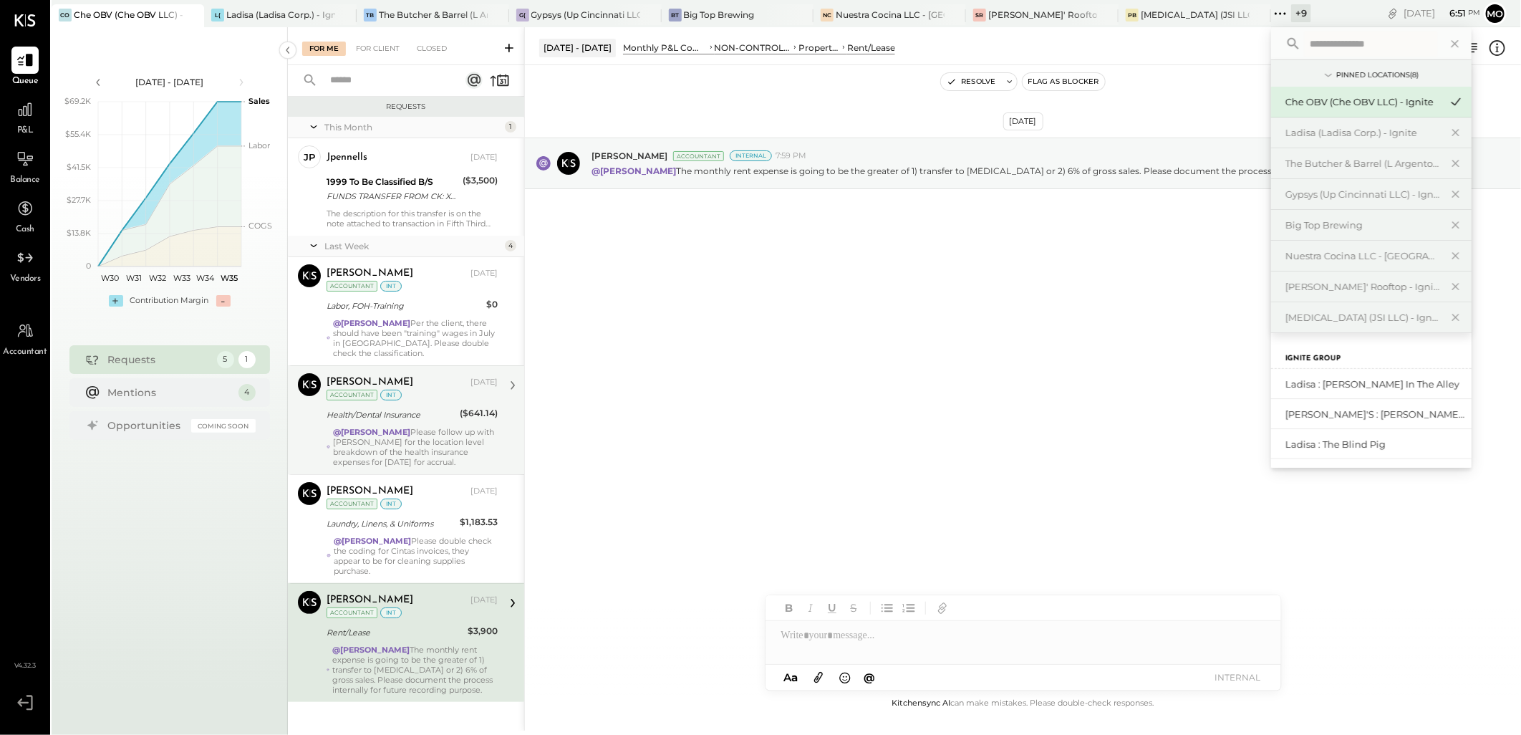
click at [785, 380] on div "[DATE] [PERSON_NAME] Accountant Internal 7:59 PM @[PERSON_NAME] The monthly ren…" at bounding box center [1023, 380] width 996 height 630
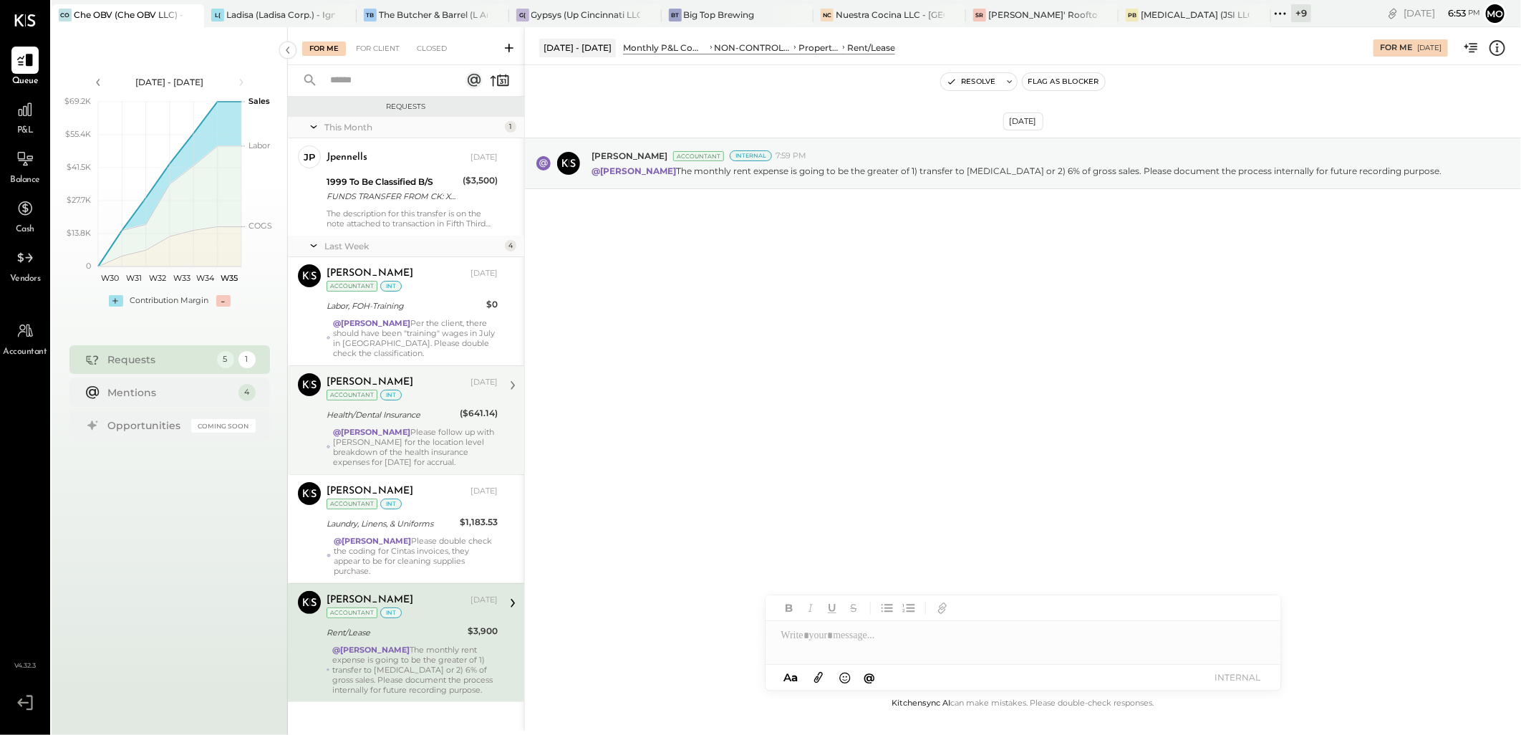
click at [891, 390] on div "[DATE] [PERSON_NAME] Accountant Internal 7:59 PM @[PERSON_NAME] The monthly ren…" at bounding box center [1023, 380] width 996 height 630
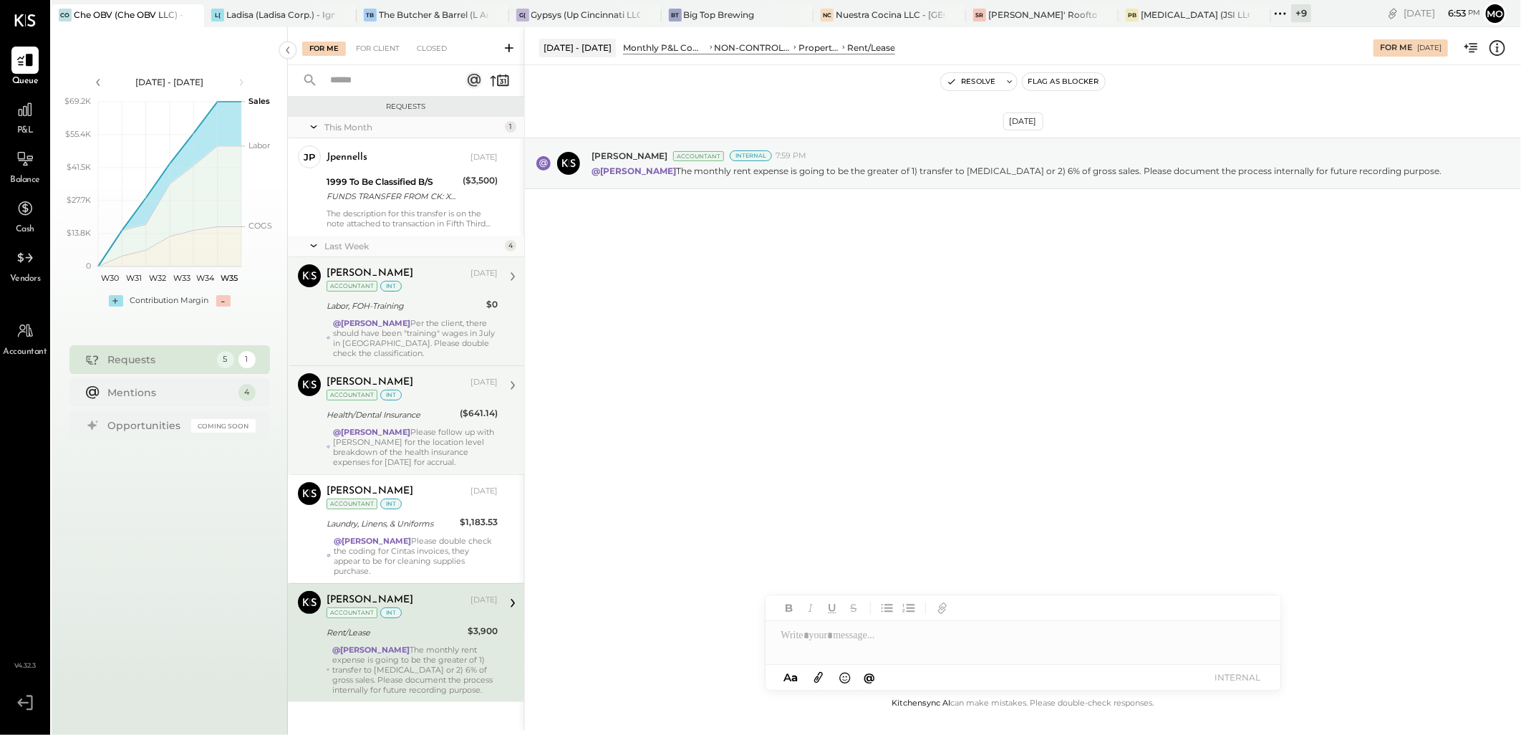
click at [416, 341] on div "@Mohammadsalkin Ansari Per the client, there should have been "training" wages …" at bounding box center [415, 338] width 165 height 40
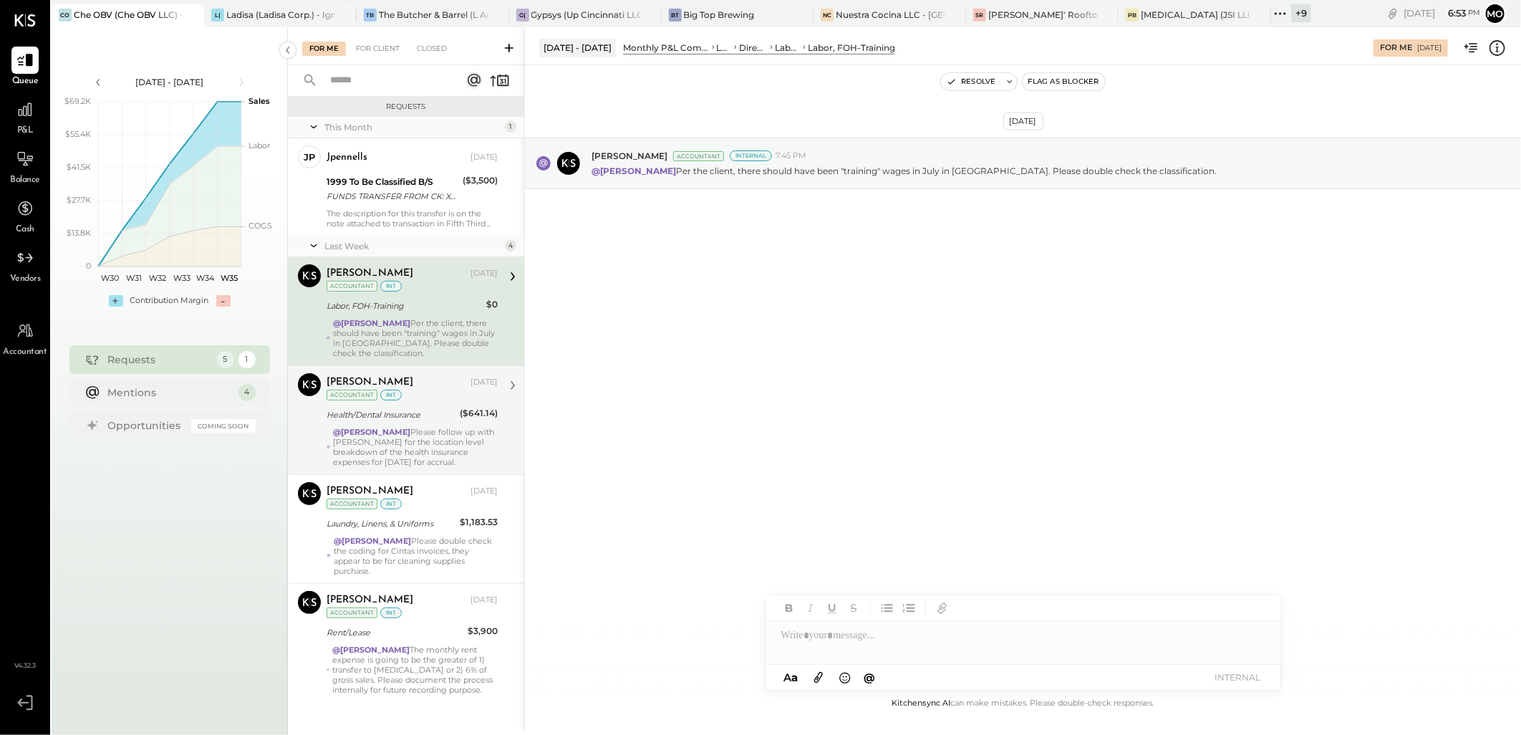
click at [407, 433] on strong "@[PERSON_NAME]" at bounding box center [371, 432] width 77 height 10
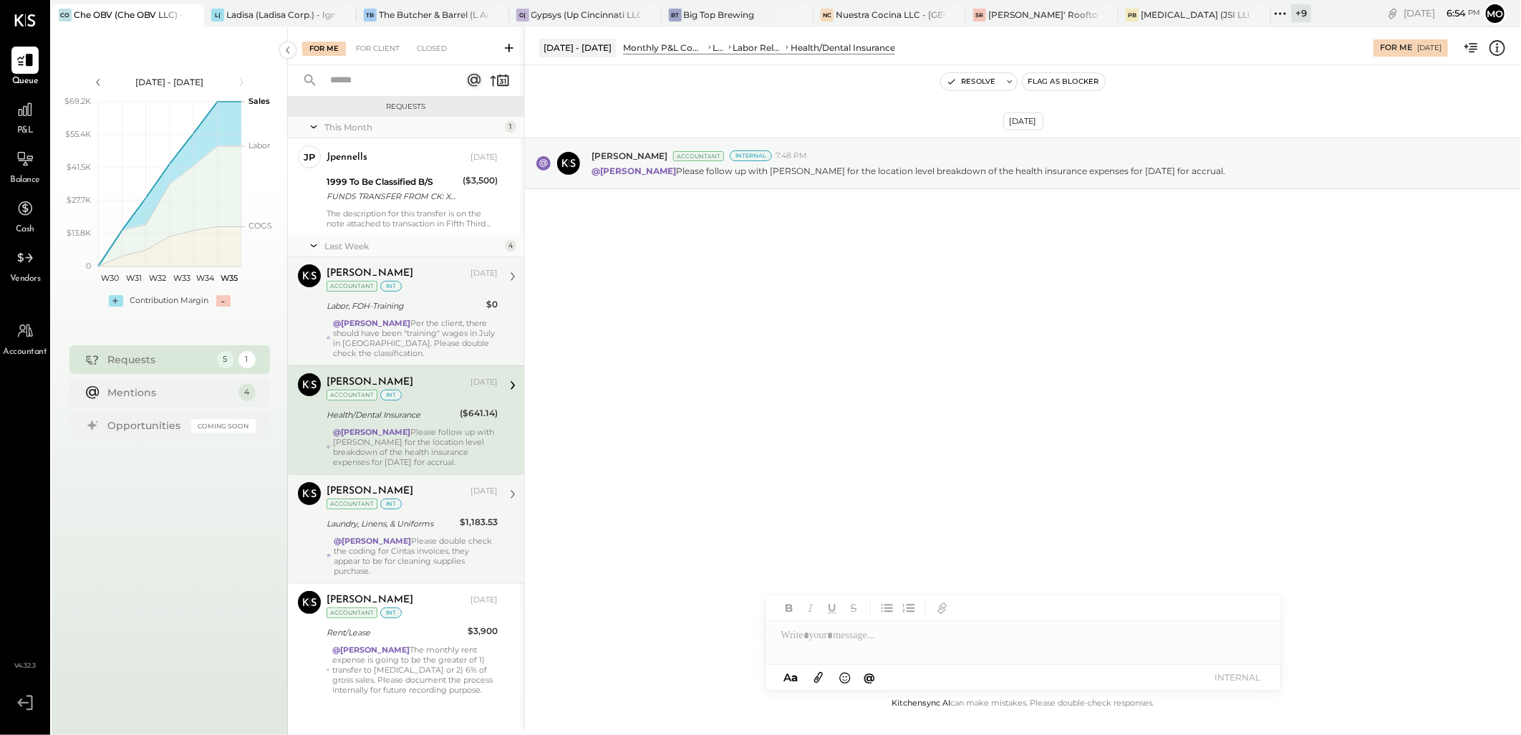
click at [387, 519] on div "Laundry, Linens, & Uniforms" at bounding box center [391, 523] width 129 height 14
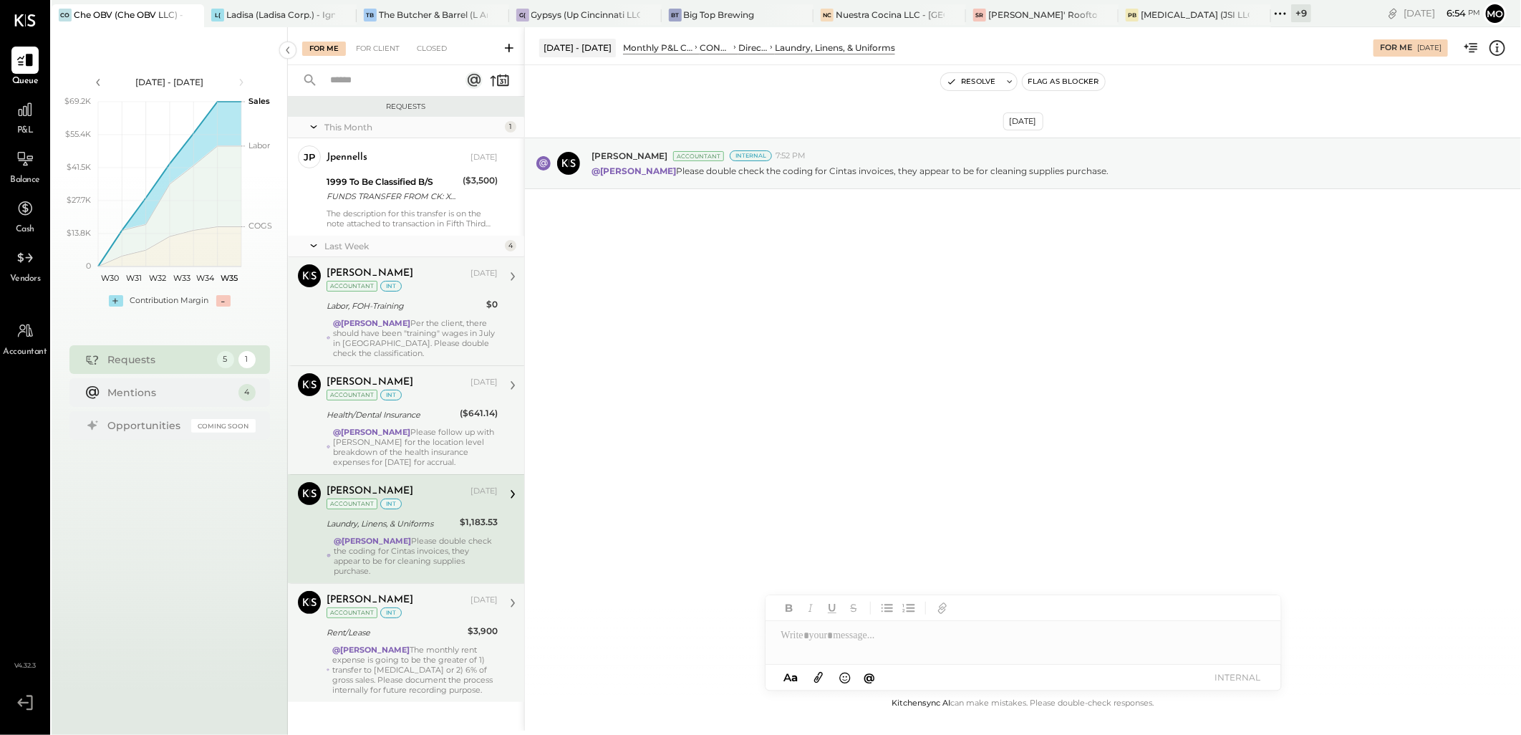
click at [445, 655] on div "@Mohammadsalkin Ansari The monthly rent expense is going to be the greater of 1…" at bounding box center [414, 670] width 165 height 50
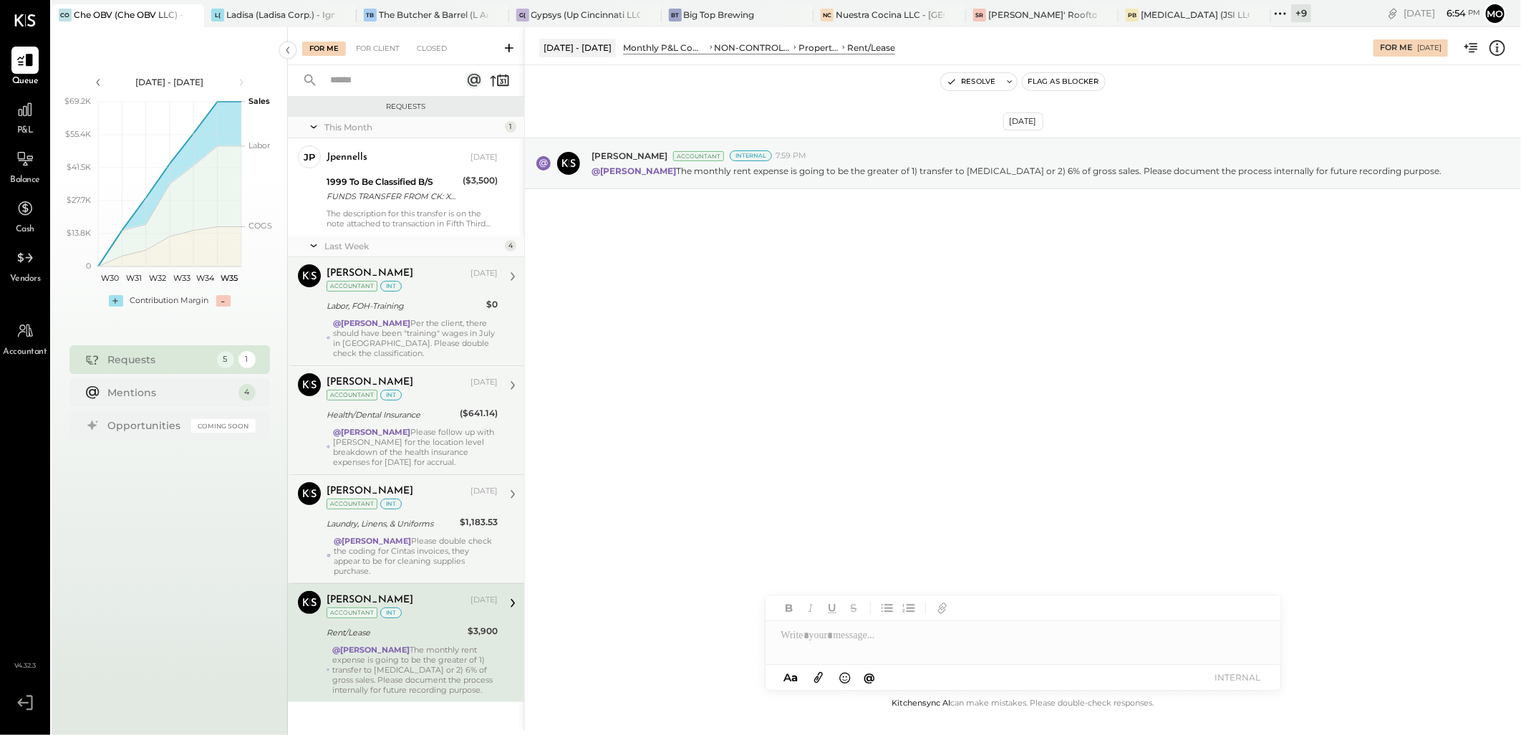
click at [430, 534] on div "[PERSON_NAME] [DATE] Accountant int Laundry, Linens, & Uniforms $1,183.53 @Moha…" at bounding box center [412, 529] width 171 height 94
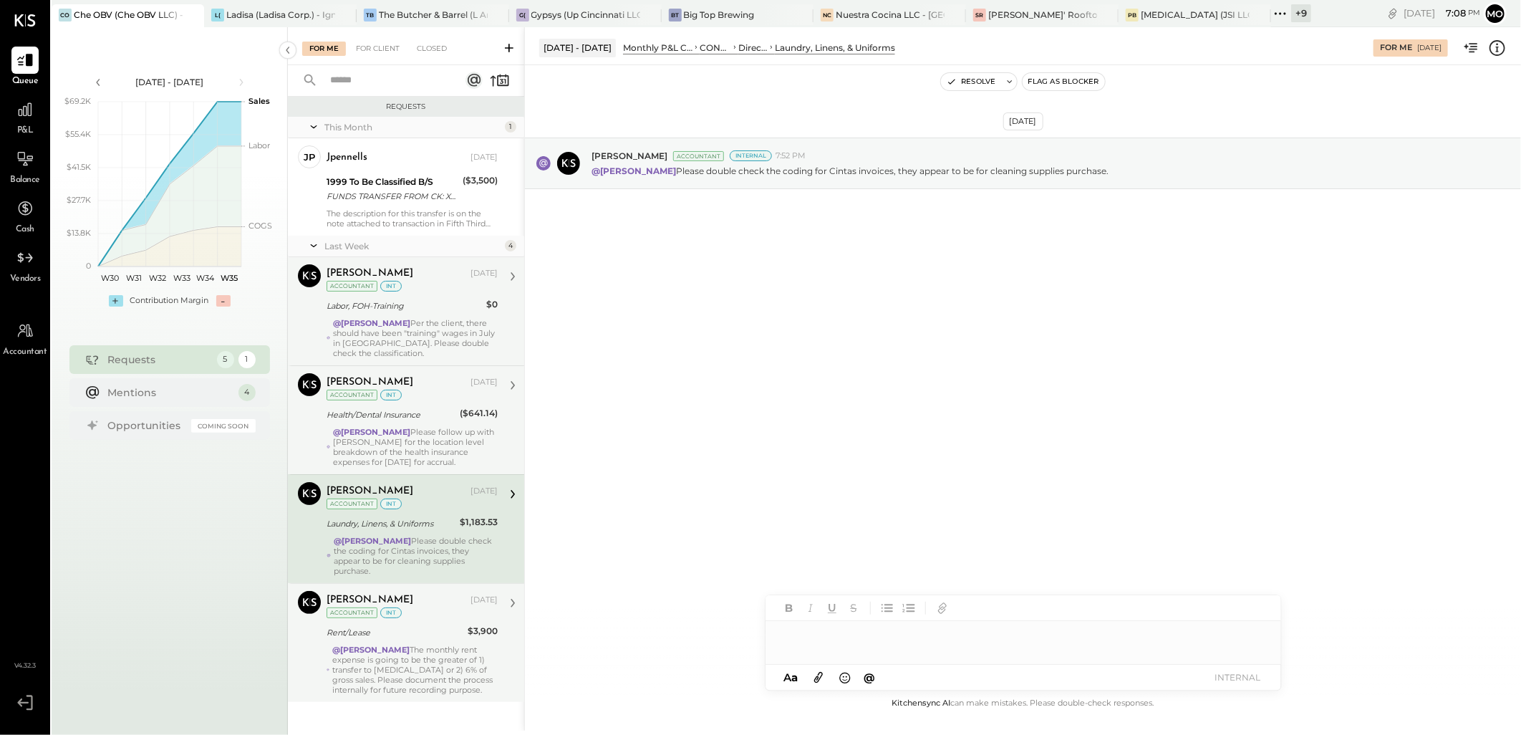
click at [806, 640] on div at bounding box center [1024, 635] width 516 height 29
click at [875, 595] on div "JS [PERSON_NAME]" at bounding box center [883, 604] width 164 height 29
click at [1214, 679] on button "INTERNAL" at bounding box center [1238, 677] width 57 height 19
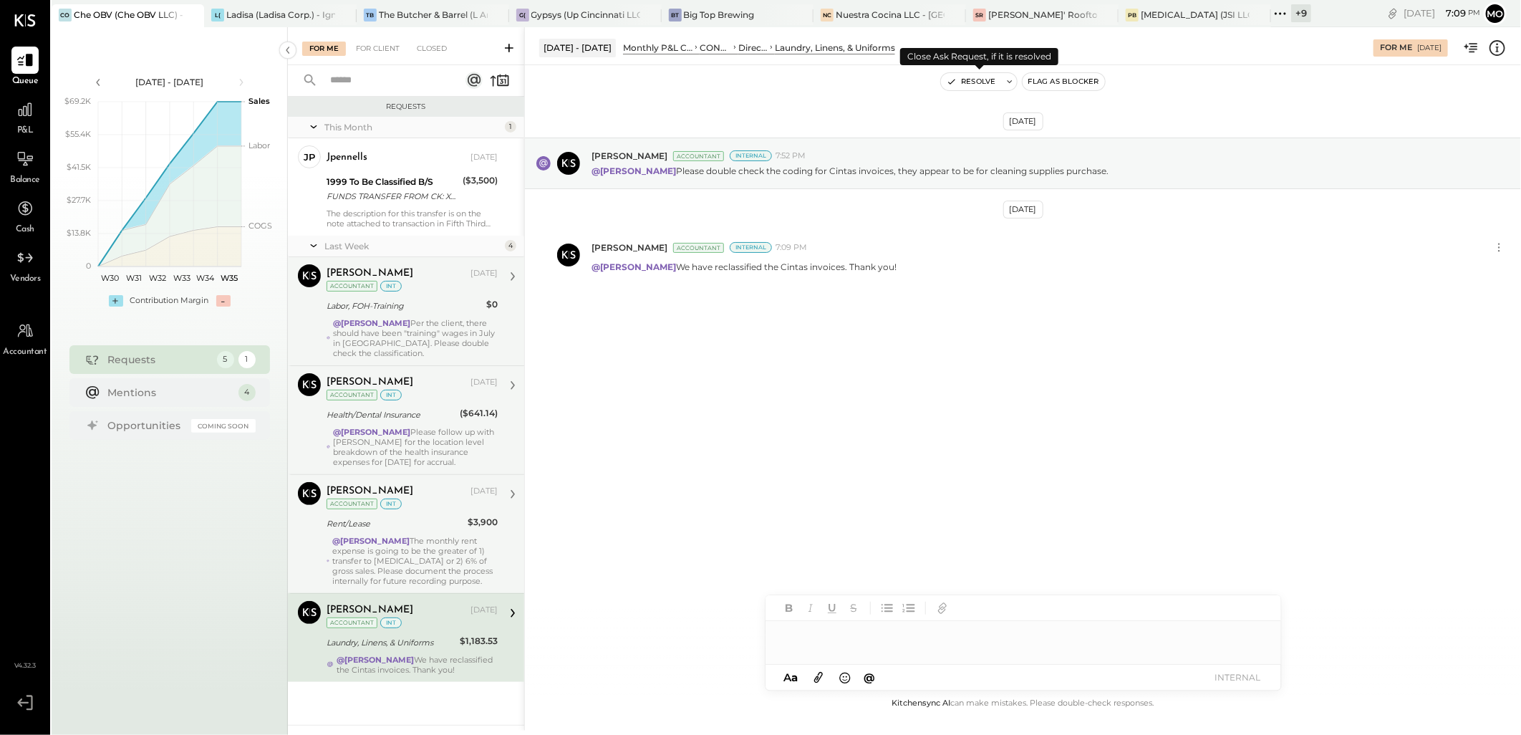
click at [987, 85] on button "Resolve" at bounding box center [971, 81] width 60 height 17
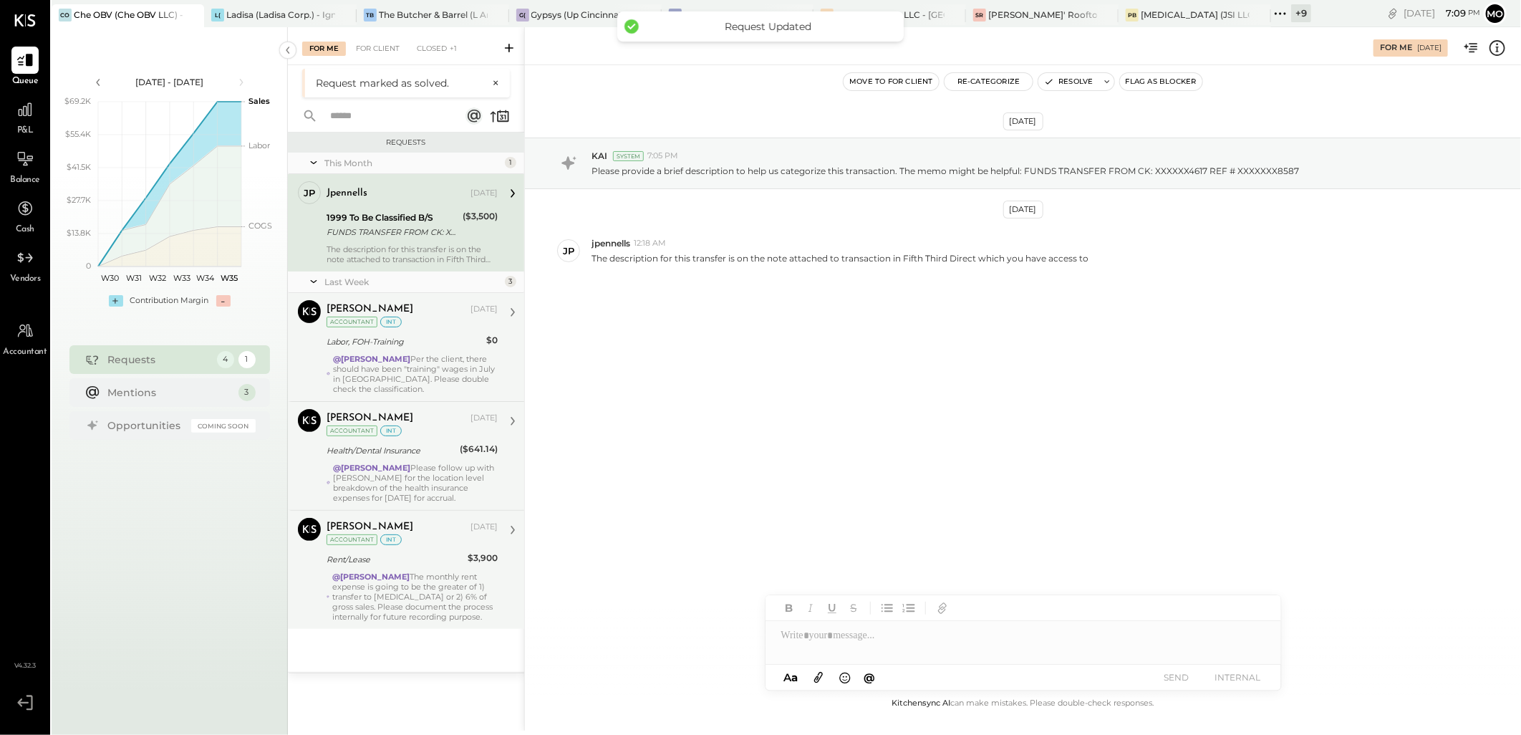
click at [408, 347] on div "Labor, FOH-Training" at bounding box center [404, 341] width 155 height 14
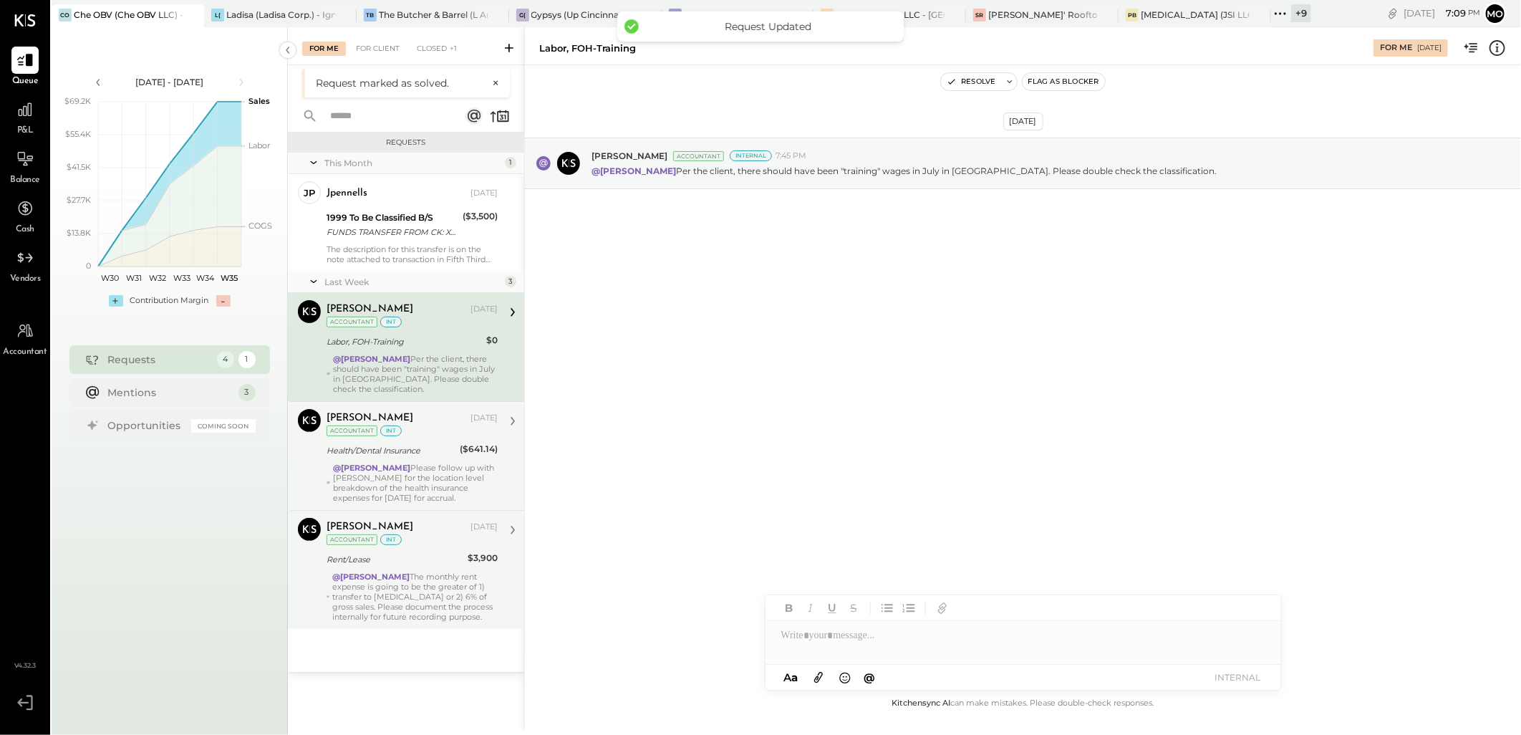
click at [468, 463] on div "@Mohammadsalkin Ansari Please follow up with [PERSON_NAME] for the location lev…" at bounding box center [415, 483] width 165 height 40
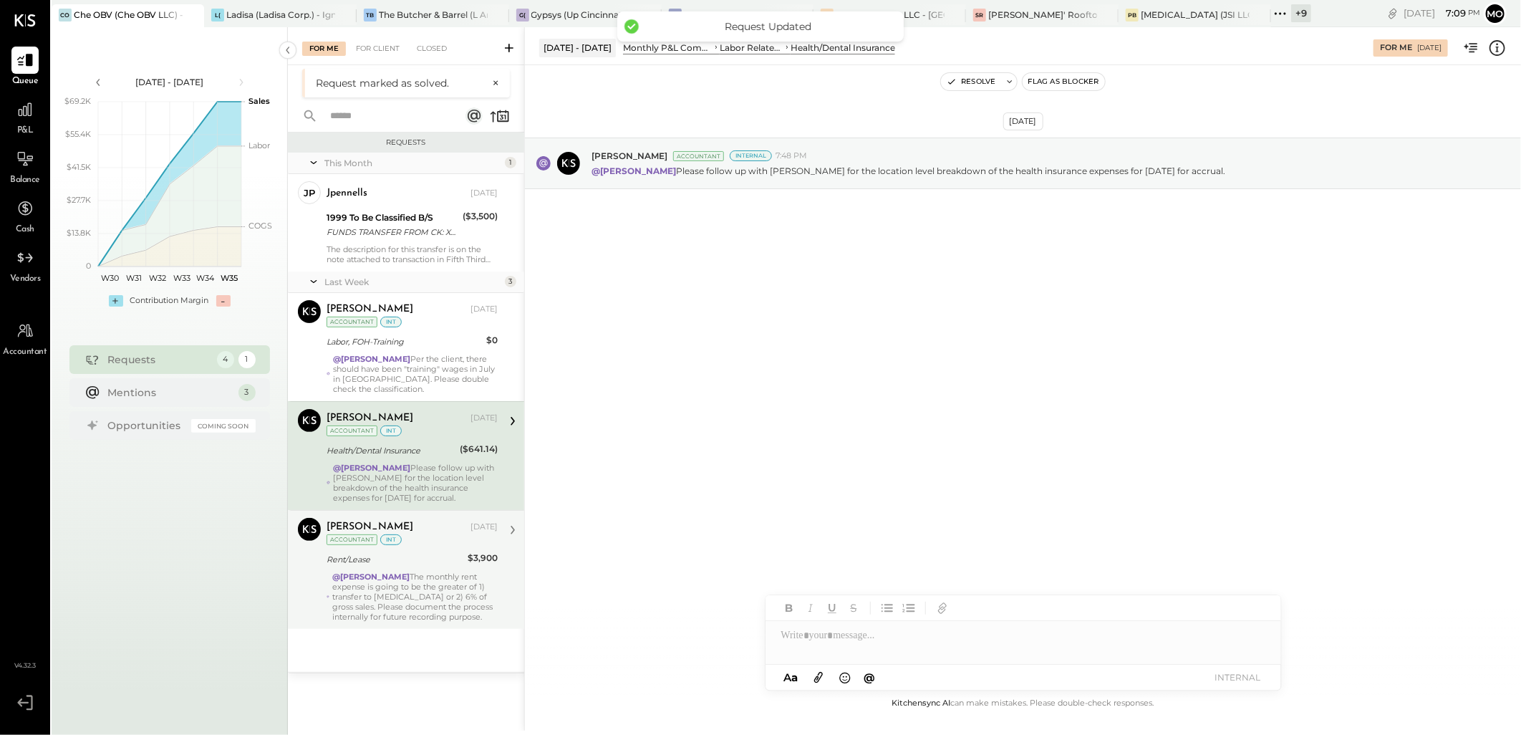
click at [485, 587] on div "@Mohammadsalkin Ansari The monthly rent expense is going to be the greater of 1…" at bounding box center [414, 597] width 165 height 50
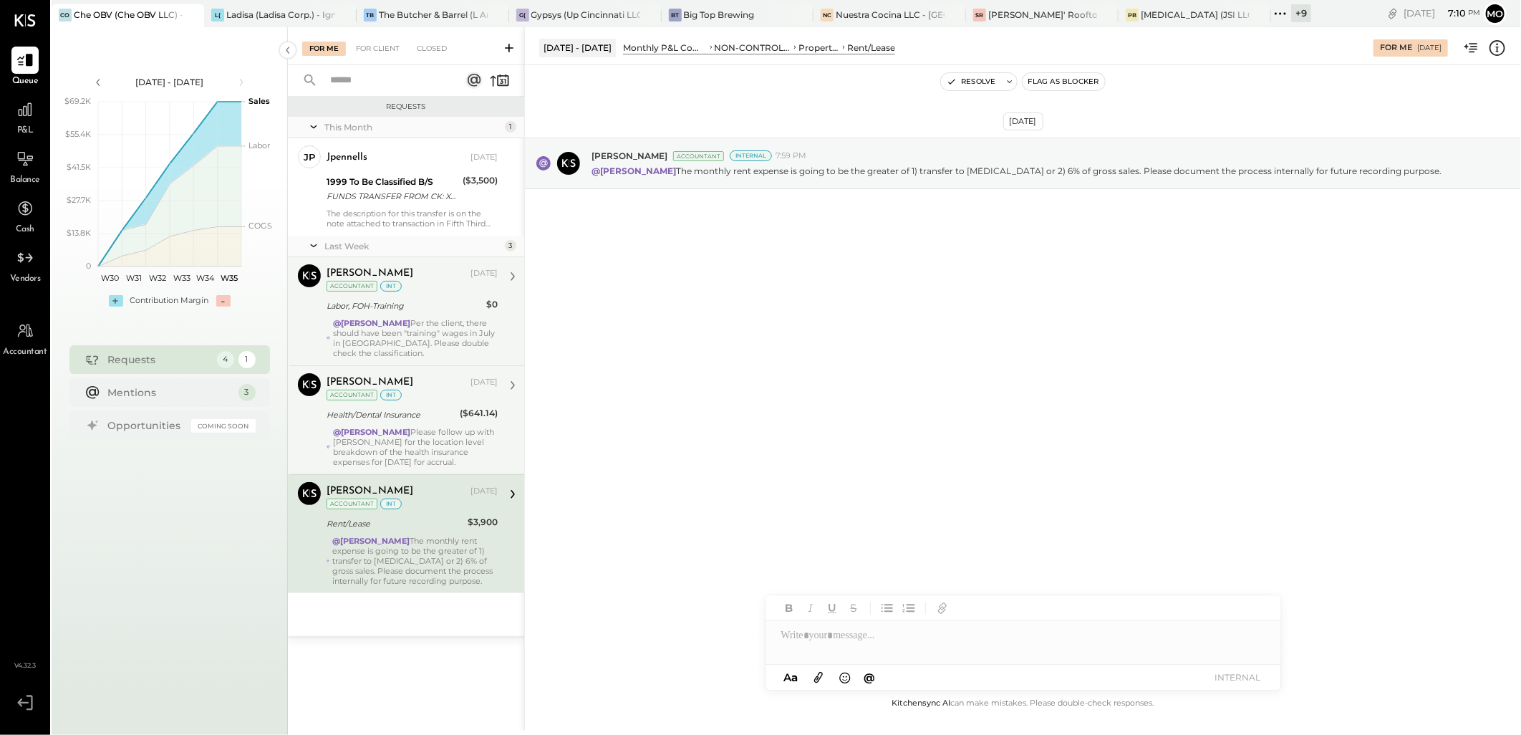
click at [418, 337] on div "@Mohammadsalkin Ansari Per the client, there should have been "training" wages …" at bounding box center [415, 338] width 165 height 40
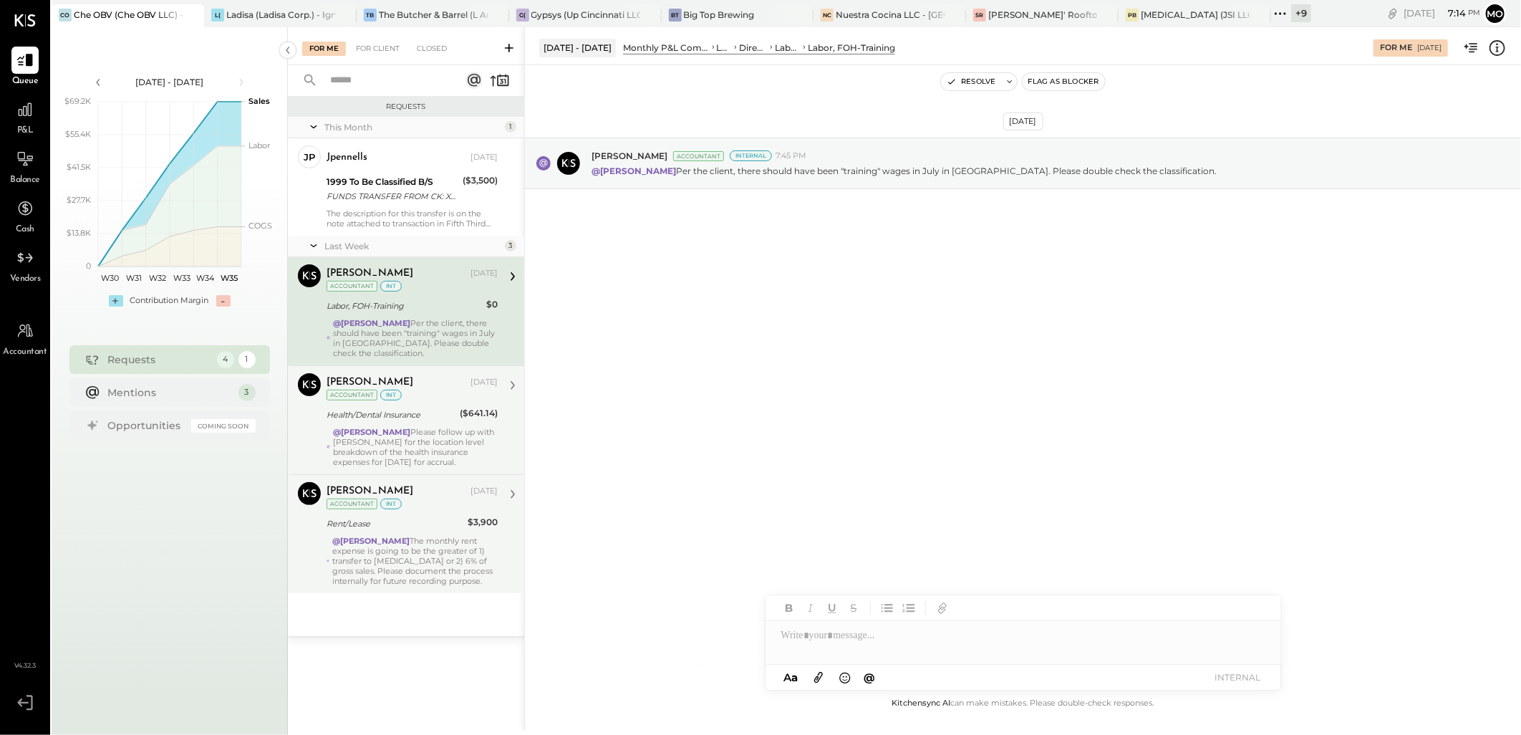
click at [832, 633] on div at bounding box center [1024, 635] width 516 height 29
click at [857, 638] on div "**********" at bounding box center [1024, 635] width 516 height 29
click at [772, 632] on div "**********" at bounding box center [1024, 642] width 516 height 43
drag, startPoint x: 1251, startPoint y: 637, endPoint x: 1277, endPoint y: 521, distance: 118.9
click at [1252, 637] on icon at bounding box center [1249, 637] width 9 height 10
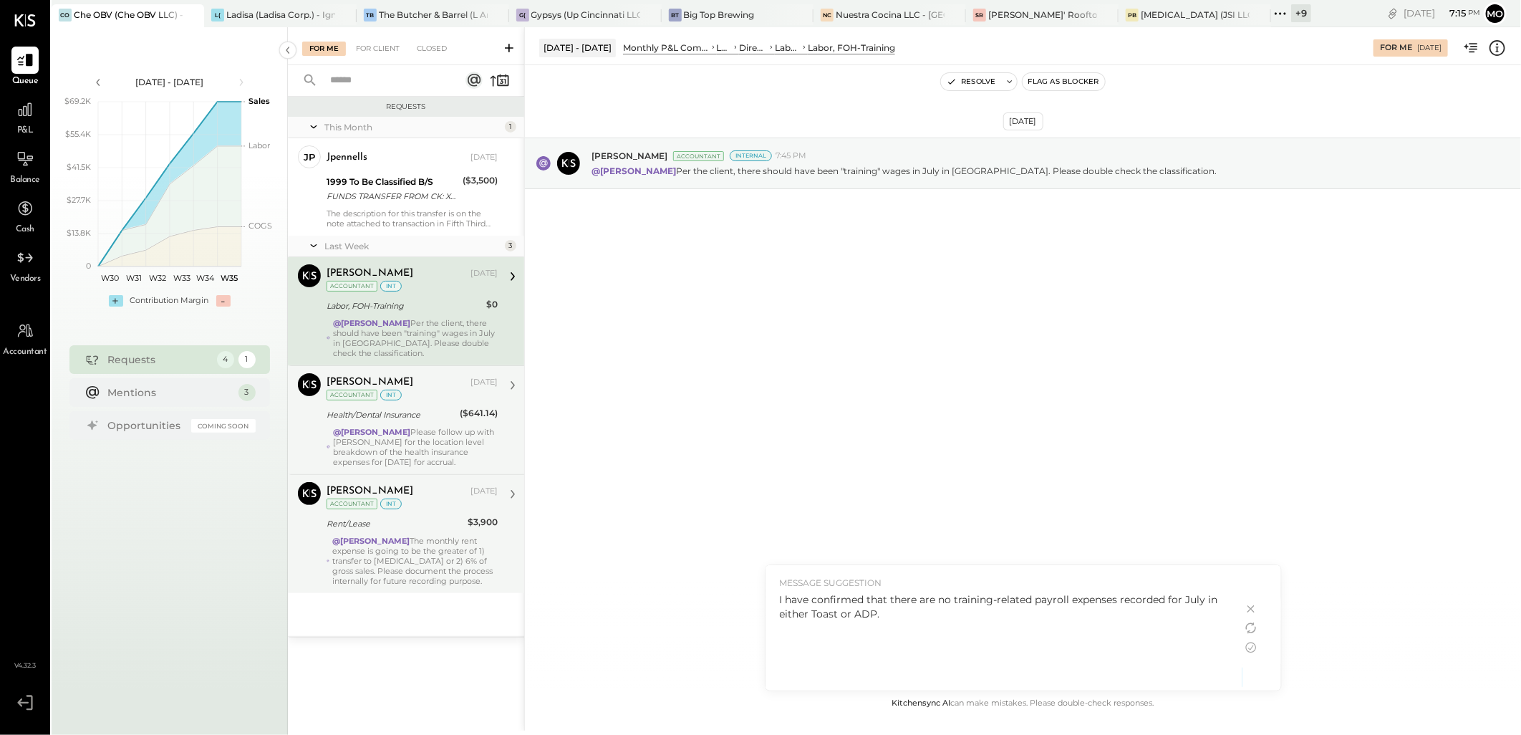
click at [974, 640] on div "I have confirmed that there are no training-related payroll expenses recorded f…" at bounding box center [1004, 637] width 448 height 91
click at [1248, 609] on icon at bounding box center [1251, 608] width 17 height 17
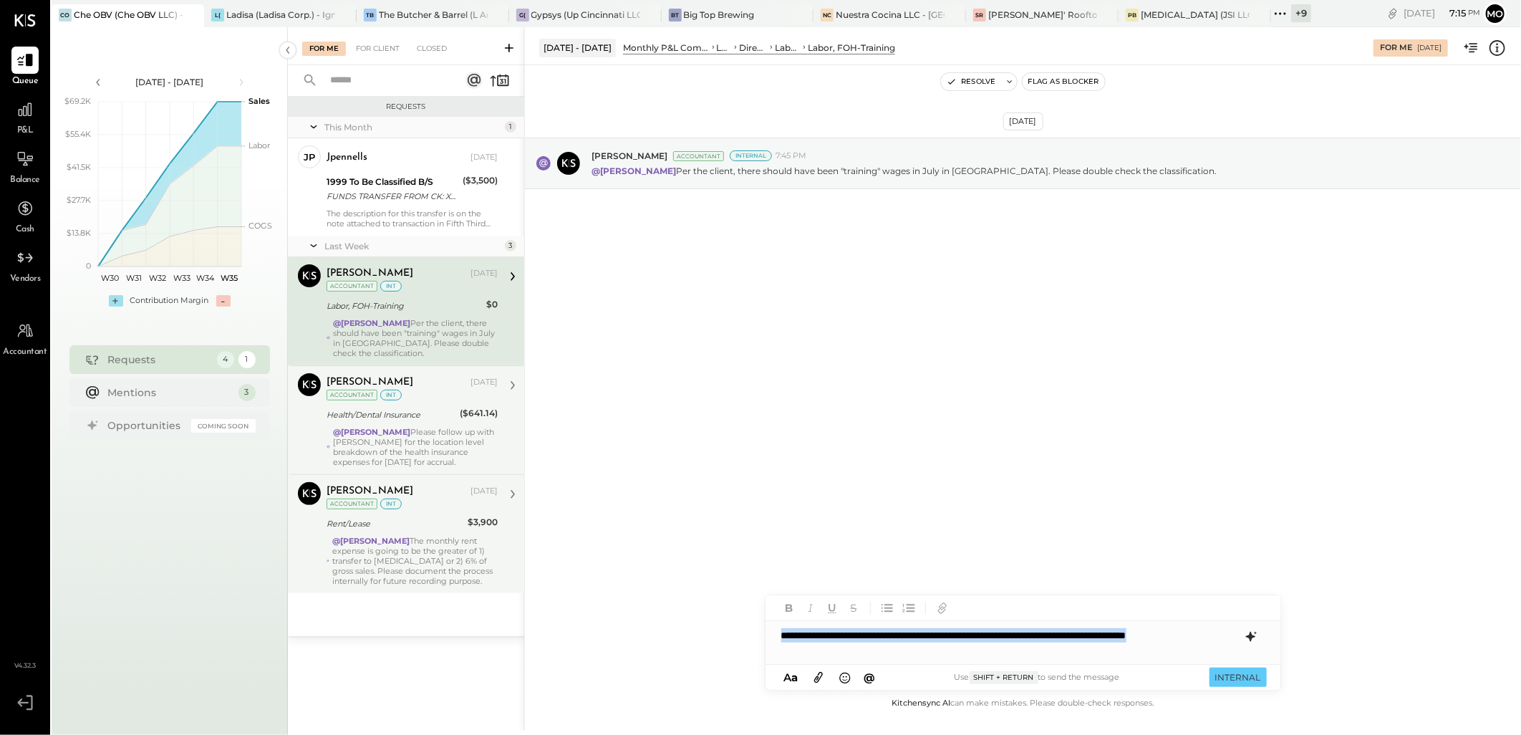
drag, startPoint x: 779, startPoint y: 634, endPoint x: 838, endPoint y: 655, distance: 62.3
click at [838, 655] on div "**********" at bounding box center [1024, 642] width 516 height 43
drag, startPoint x: 1155, startPoint y: 654, endPoint x: 734, endPoint y: 635, distance: 421.6
click at [736, 634] on div "[DATE] - [DATE] Monthly P&L Comparison LABOR Direct Labor Labor, FOH Labor, FOH…" at bounding box center [1022, 378] width 997 height 703
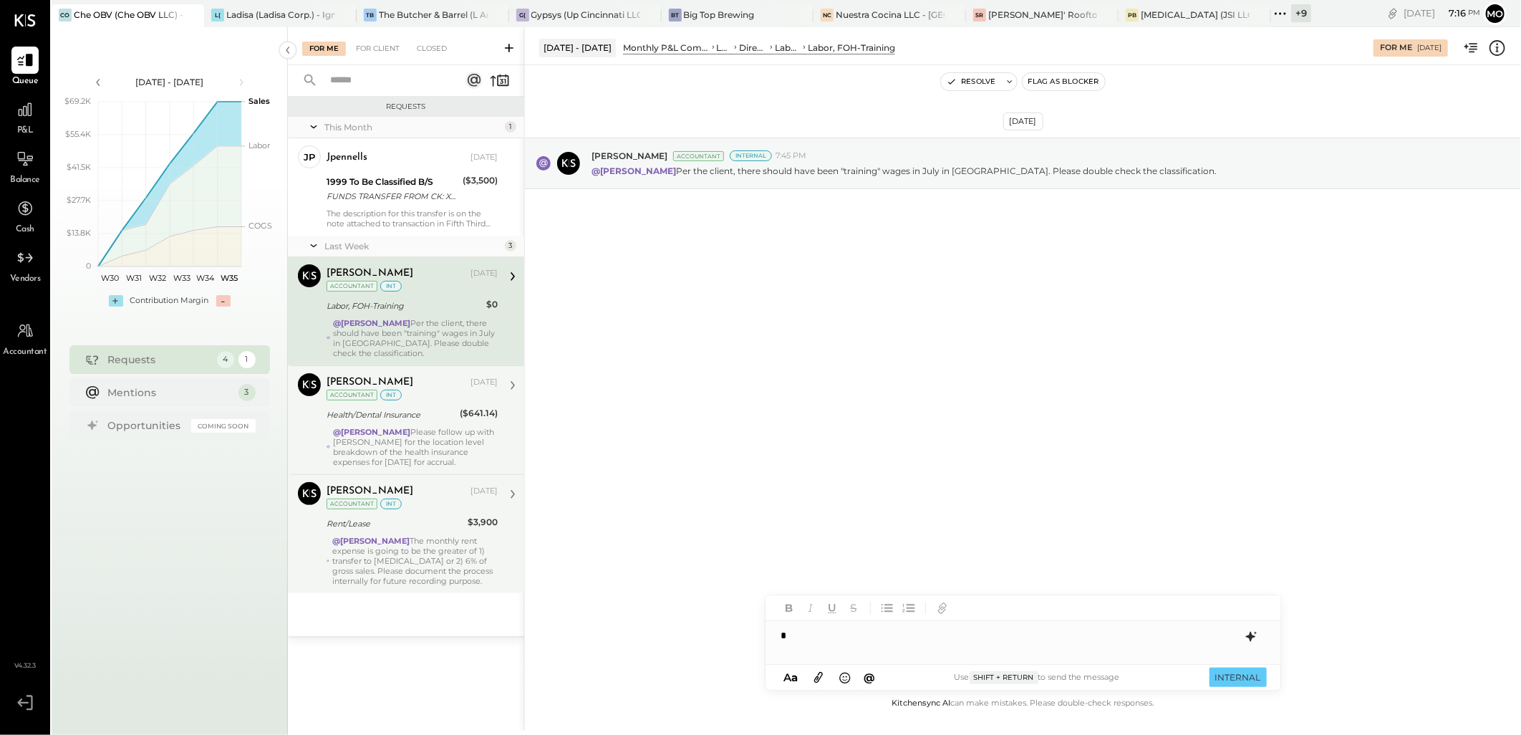
click at [804, 635] on div "*" at bounding box center [1024, 635] width 516 height 29
click at [809, 635] on div at bounding box center [1024, 635] width 516 height 29
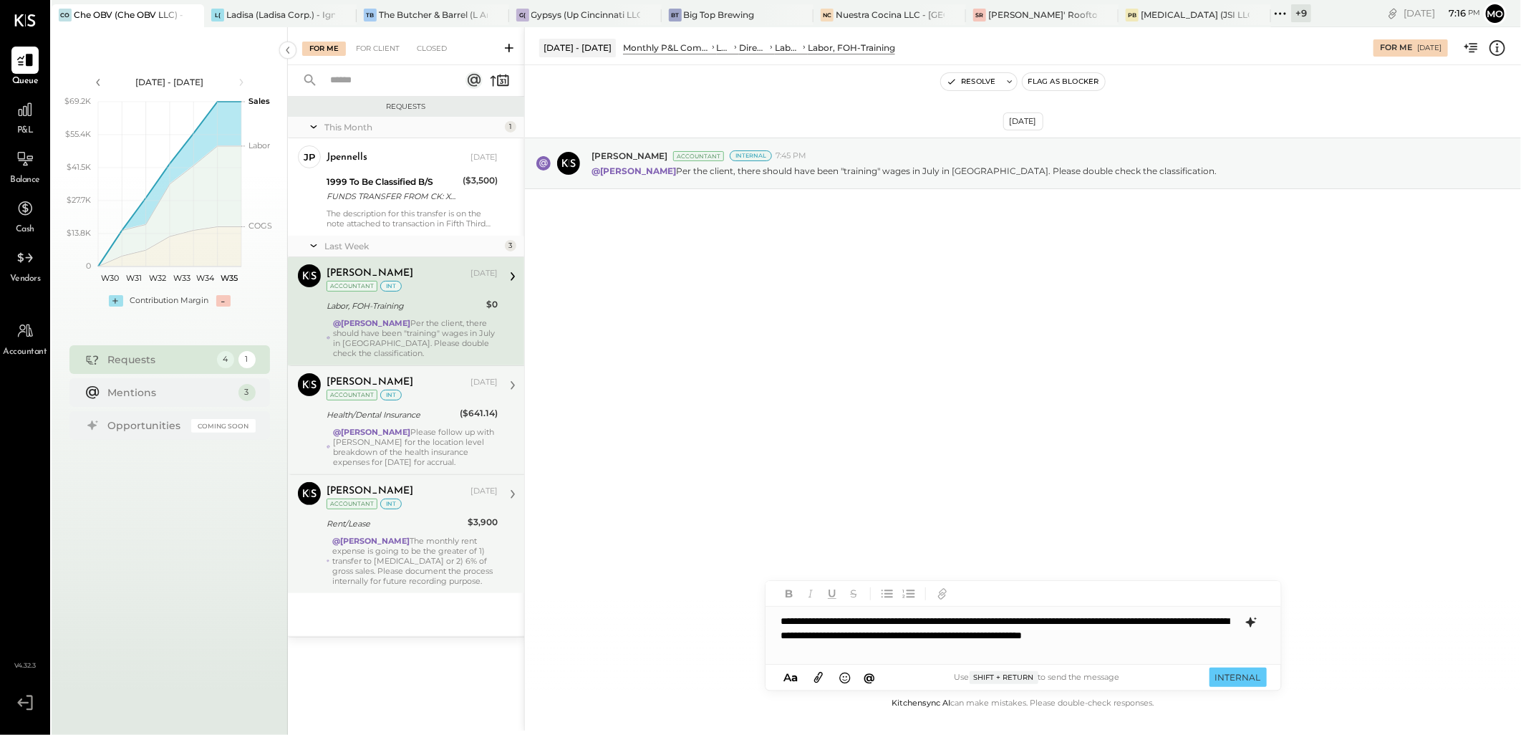
click at [776, 619] on div "**********" at bounding box center [1024, 635] width 516 height 57
click at [872, 607] on span "[PERSON_NAME]" at bounding box center [903, 605] width 112 height 14
click at [867, 620] on div "**********" at bounding box center [1024, 635] width 516 height 57
click at [1238, 680] on button "INTERNAL" at bounding box center [1238, 677] width 57 height 19
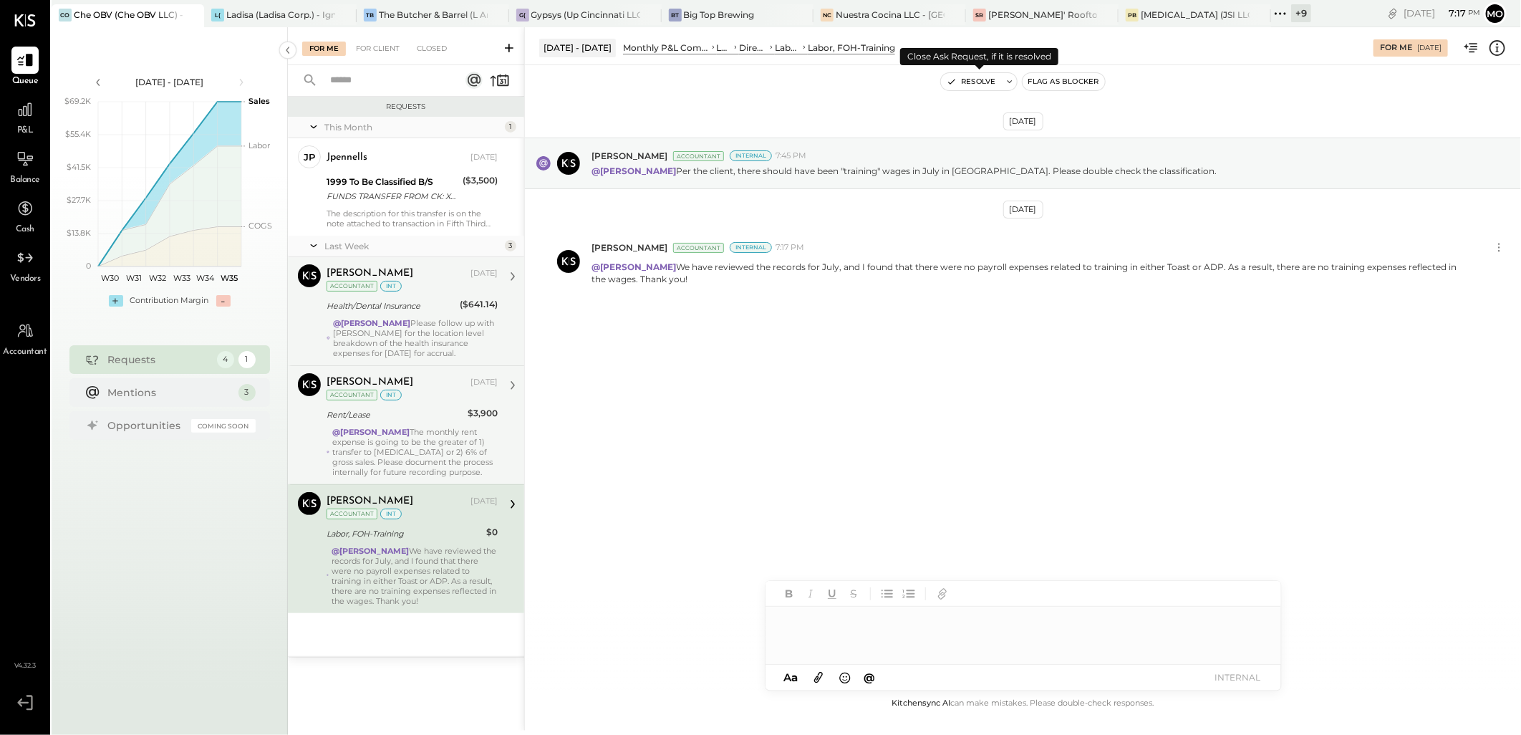
click at [978, 79] on button "Resolve" at bounding box center [971, 81] width 60 height 17
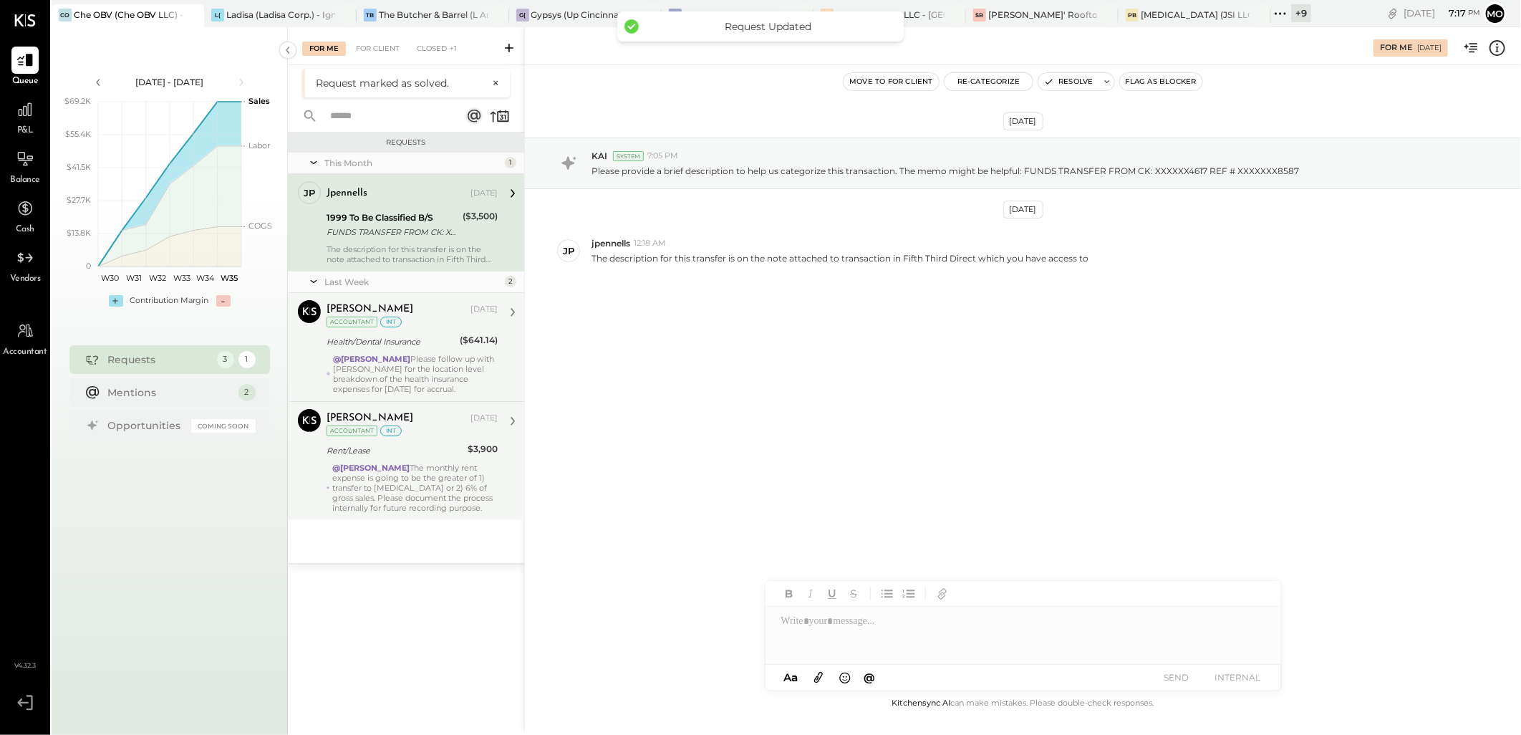
click at [453, 349] on div "Health/Dental Insurance" at bounding box center [391, 341] width 129 height 17
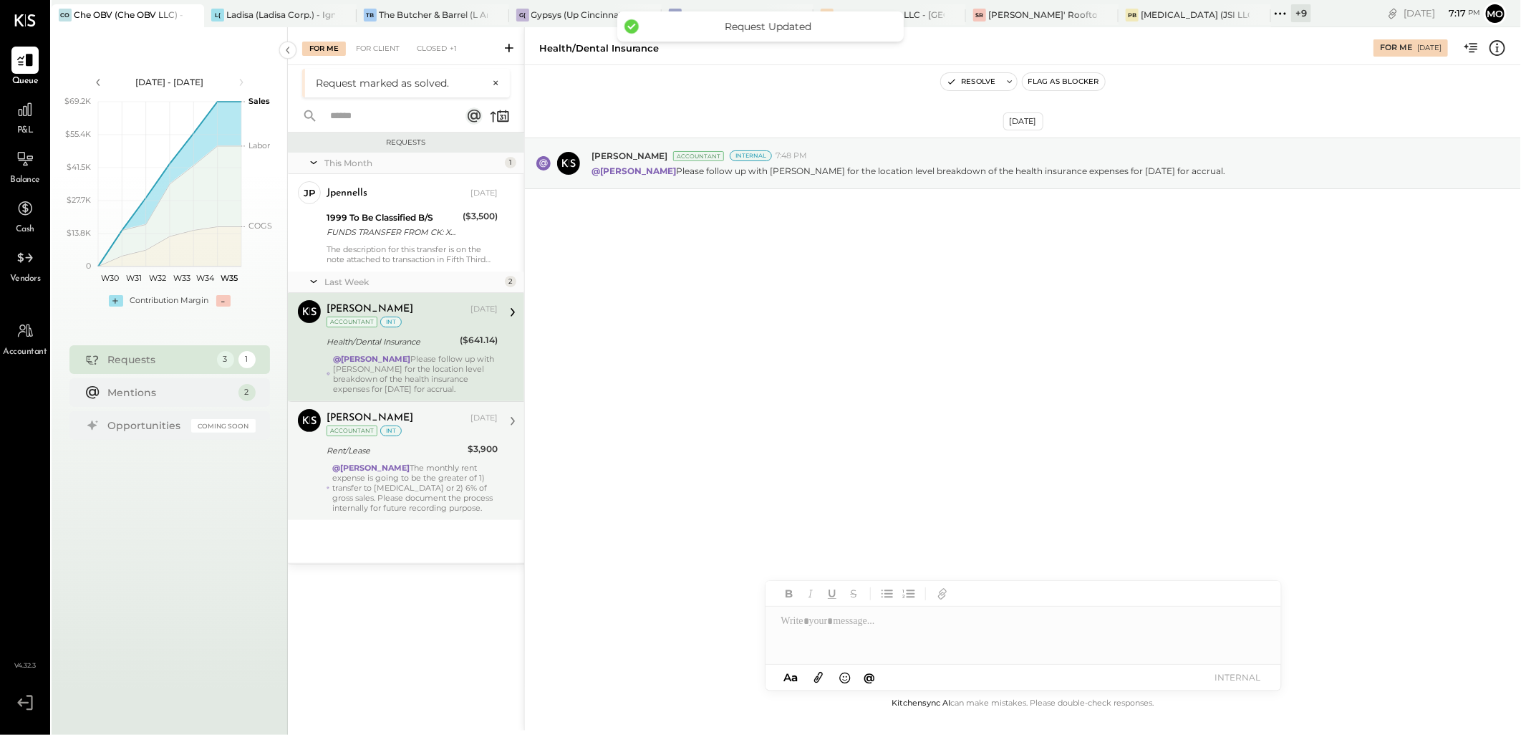
click at [457, 496] on div "@Mohammadsalkin Ansari The monthly rent expense is going to be the greater of 1…" at bounding box center [414, 488] width 165 height 50
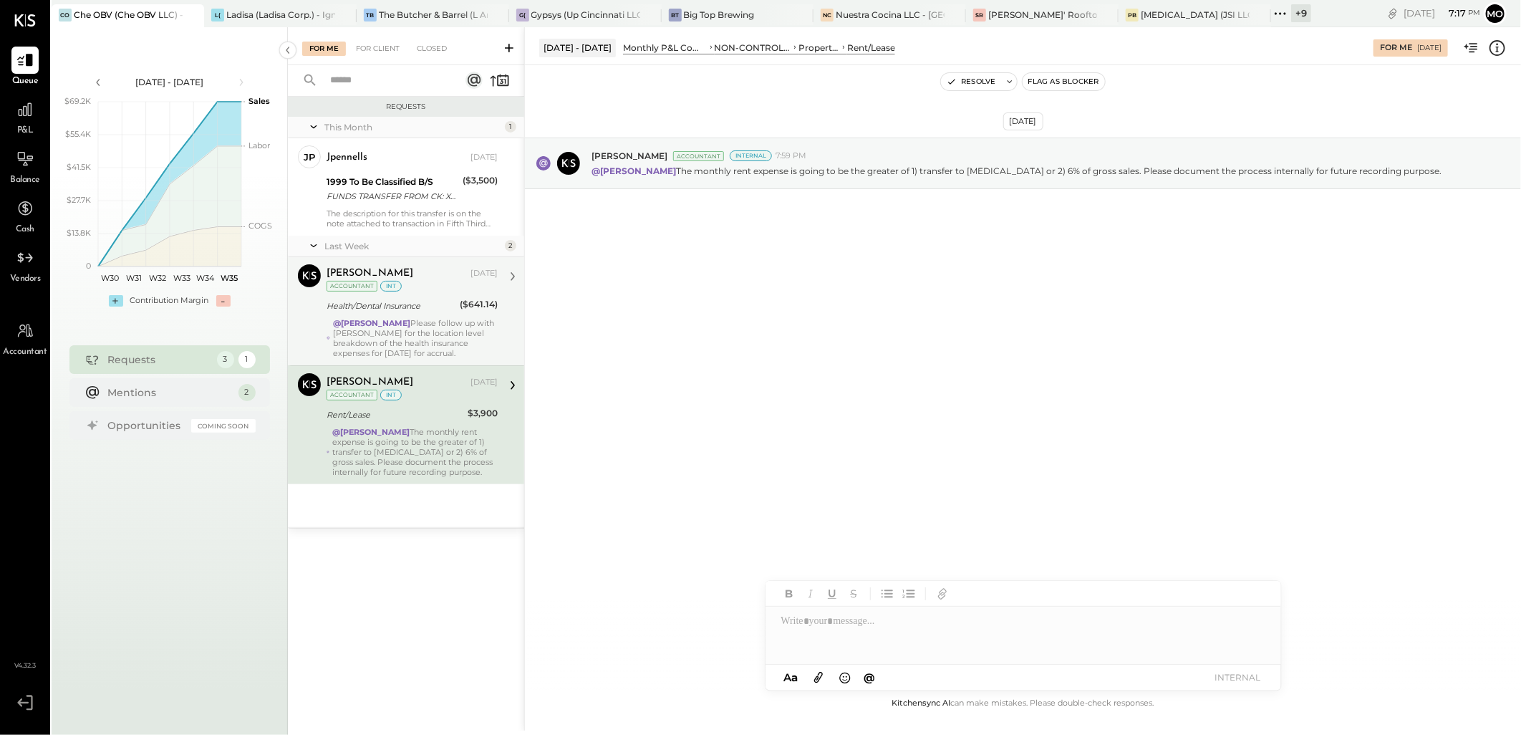
click at [441, 337] on div "@Mohammadsalkin Ansari Please follow up with [PERSON_NAME] for the location lev…" at bounding box center [415, 338] width 165 height 40
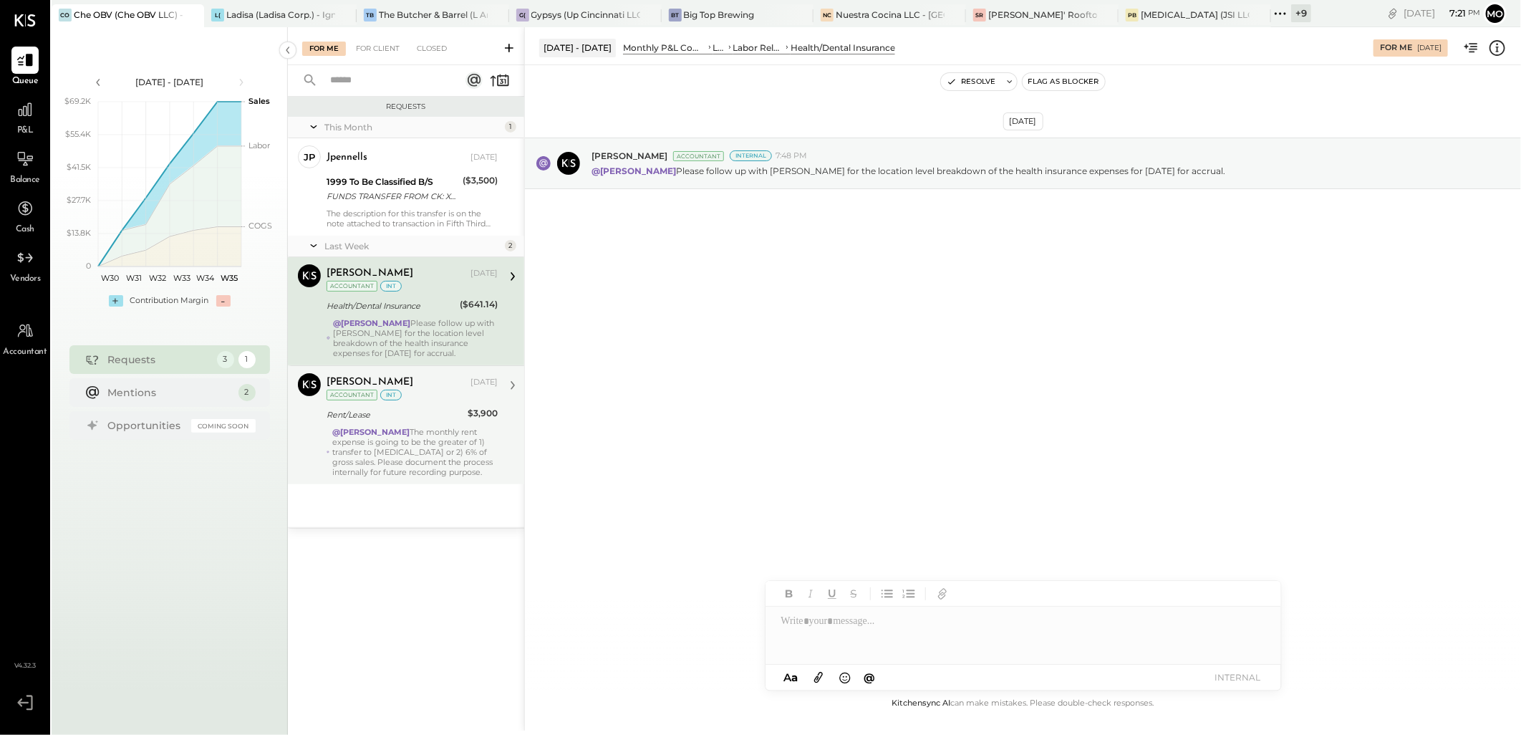
click at [421, 456] on div "@Mohammadsalkin Ansari The monthly rent expense is going to be the greater of 1…" at bounding box center [414, 452] width 165 height 50
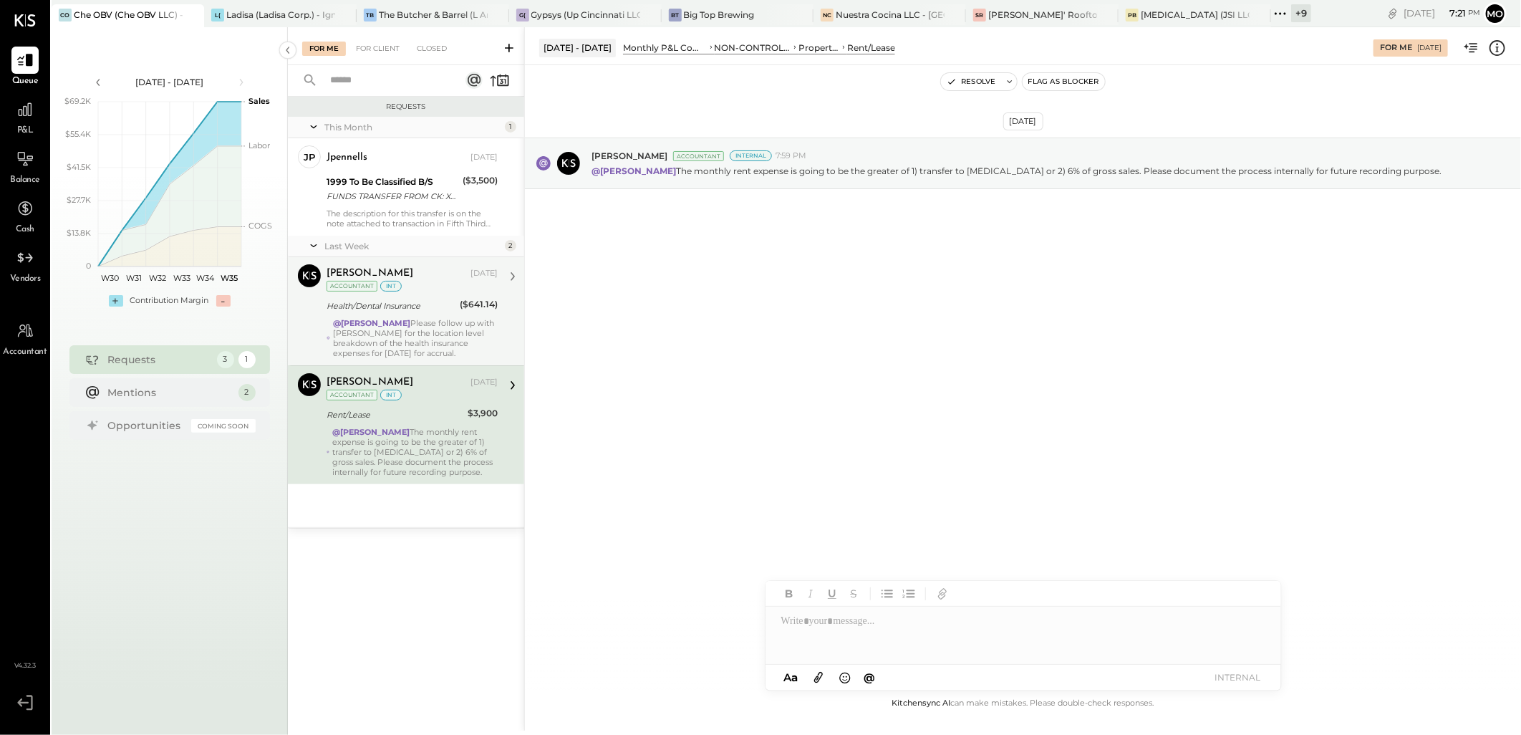
click at [410, 327] on strong "@[PERSON_NAME]" at bounding box center [371, 323] width 77 height 10
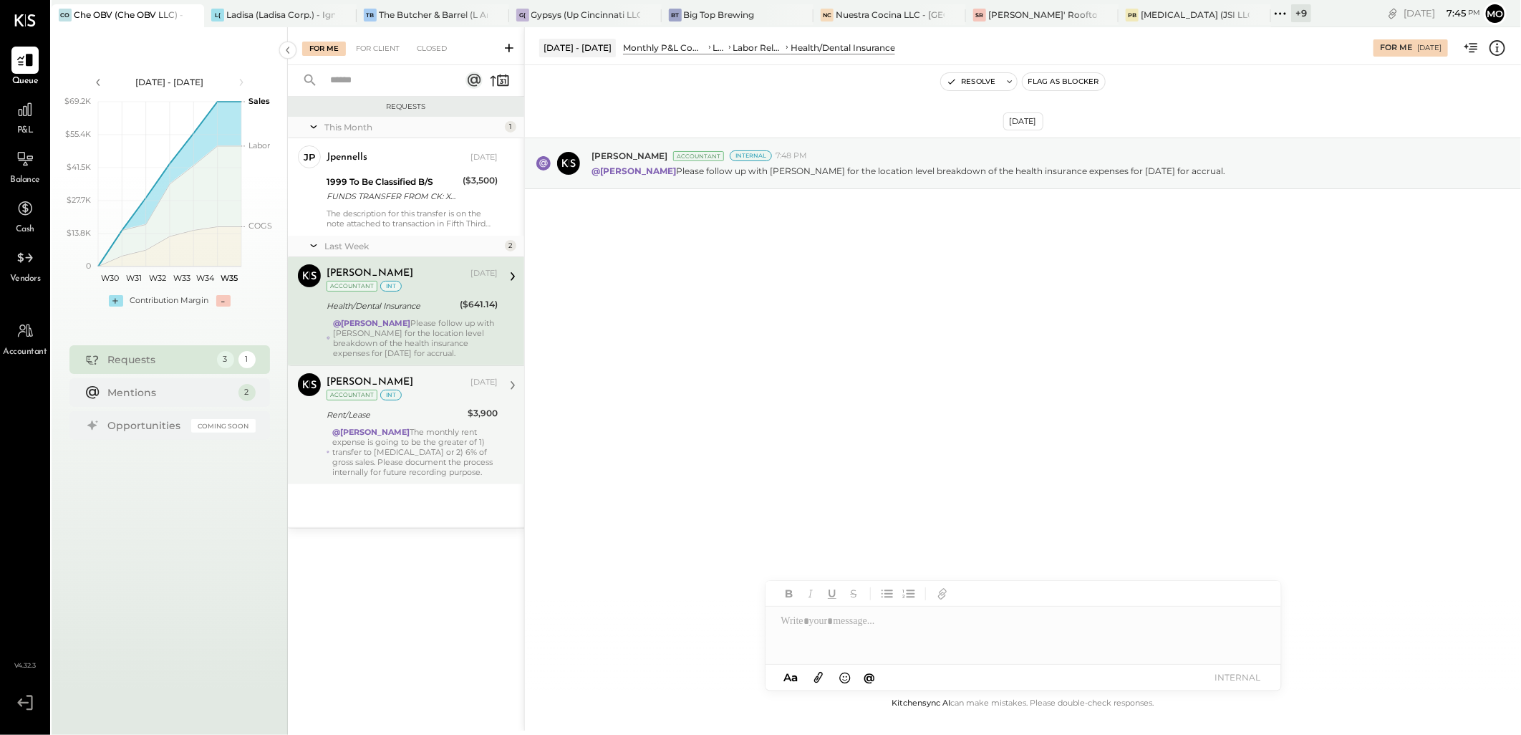
click at [805, 627] on div at bounding box center [1024, 635] width 516 height 57
type input "****"
drag, startPoint x: 860, startPoint y: 611, endPoint x: 948, endPoint y: 646, distance: 94.2
click at [864, 611] on span "[PERSON_NAME]" at bounding box center [903, 605] width 112 height 14
click at [1222, 682] on button "INTERNAL" at bounding box center [1238, 677] width 57 height 19
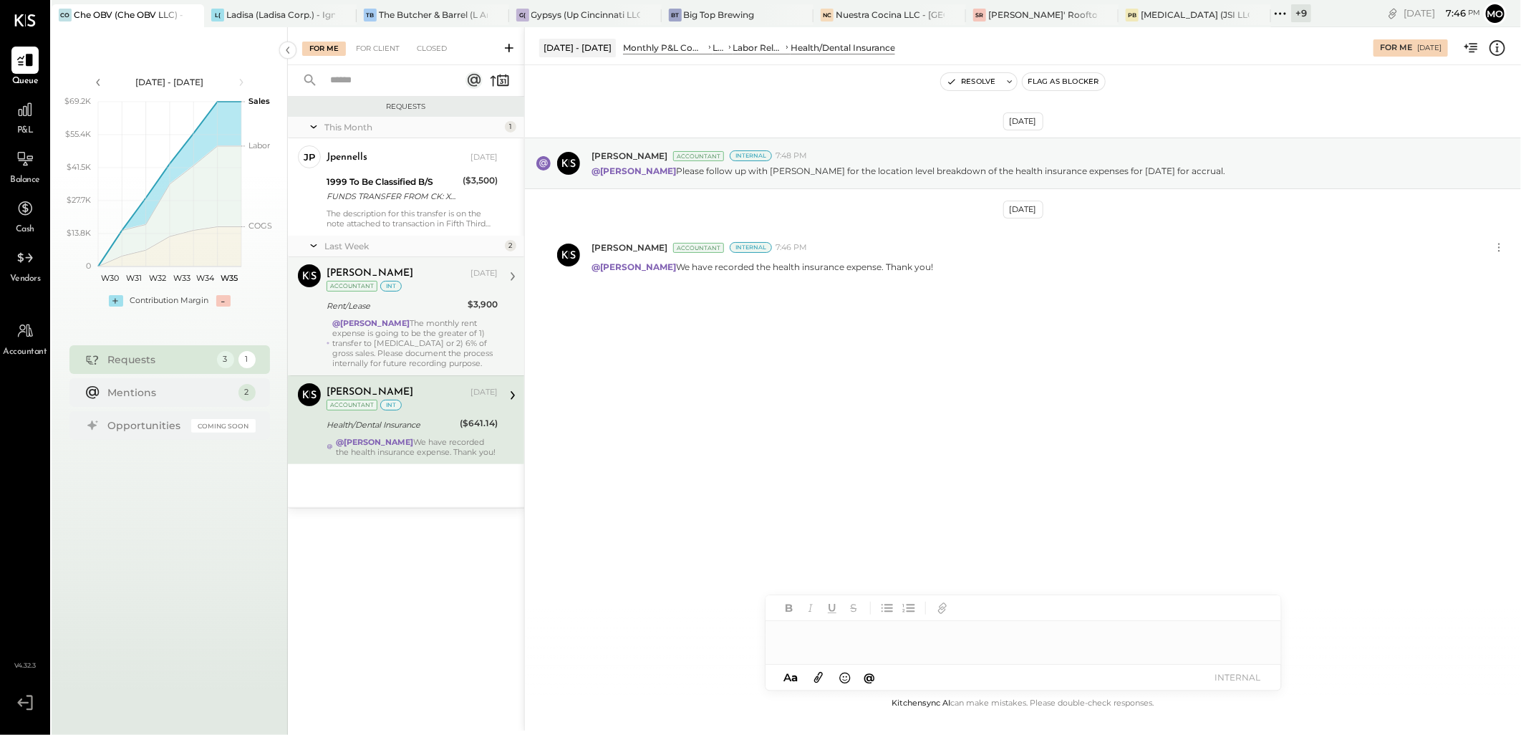
click at [963, 86] on button "Resolve" at bounding box center [971, 81] width 60 height 17
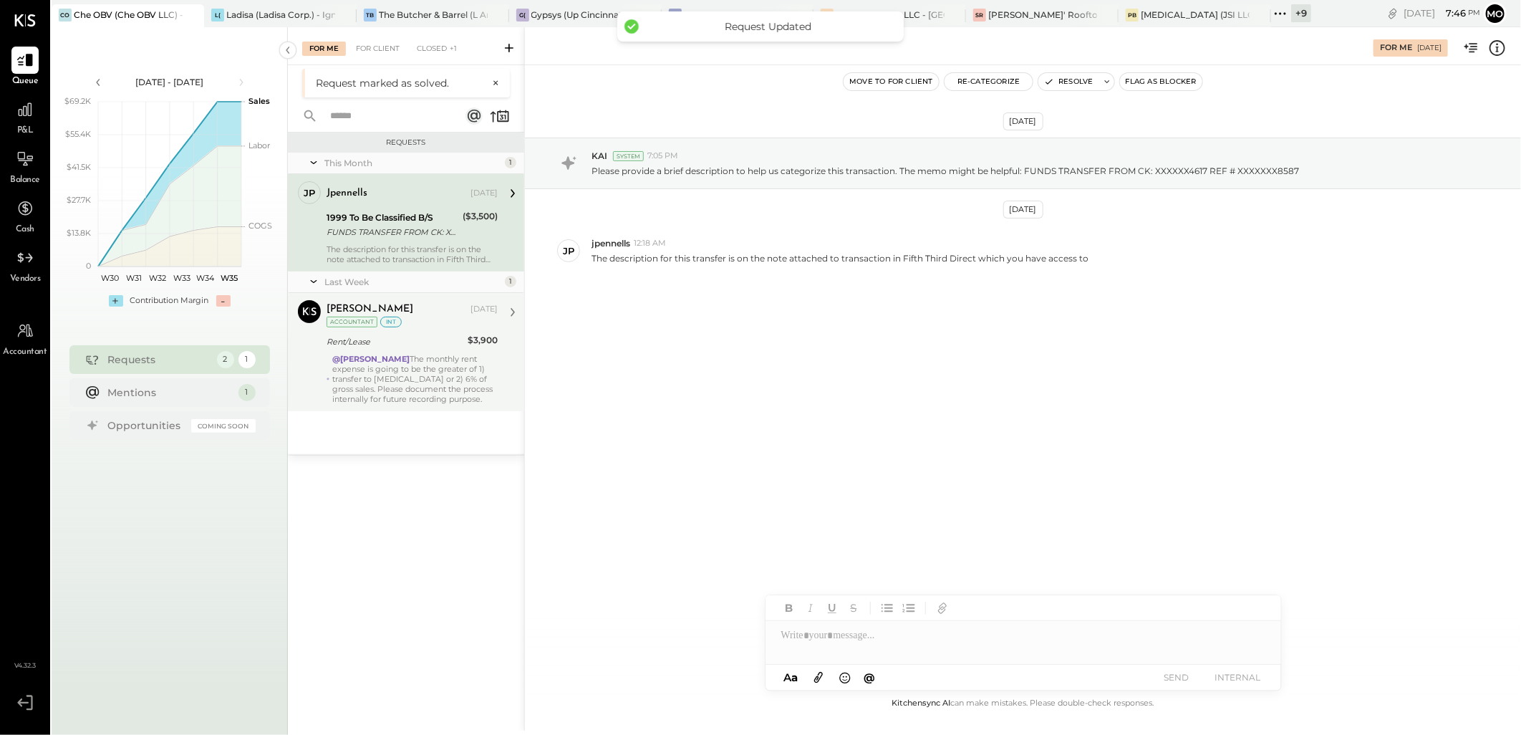
click at [473, 382] on div "@Mohammadsalkin Ansari The monthly rent expense is going to be the greater of 1…" at bounding box center [414, 379] width 165 height 50
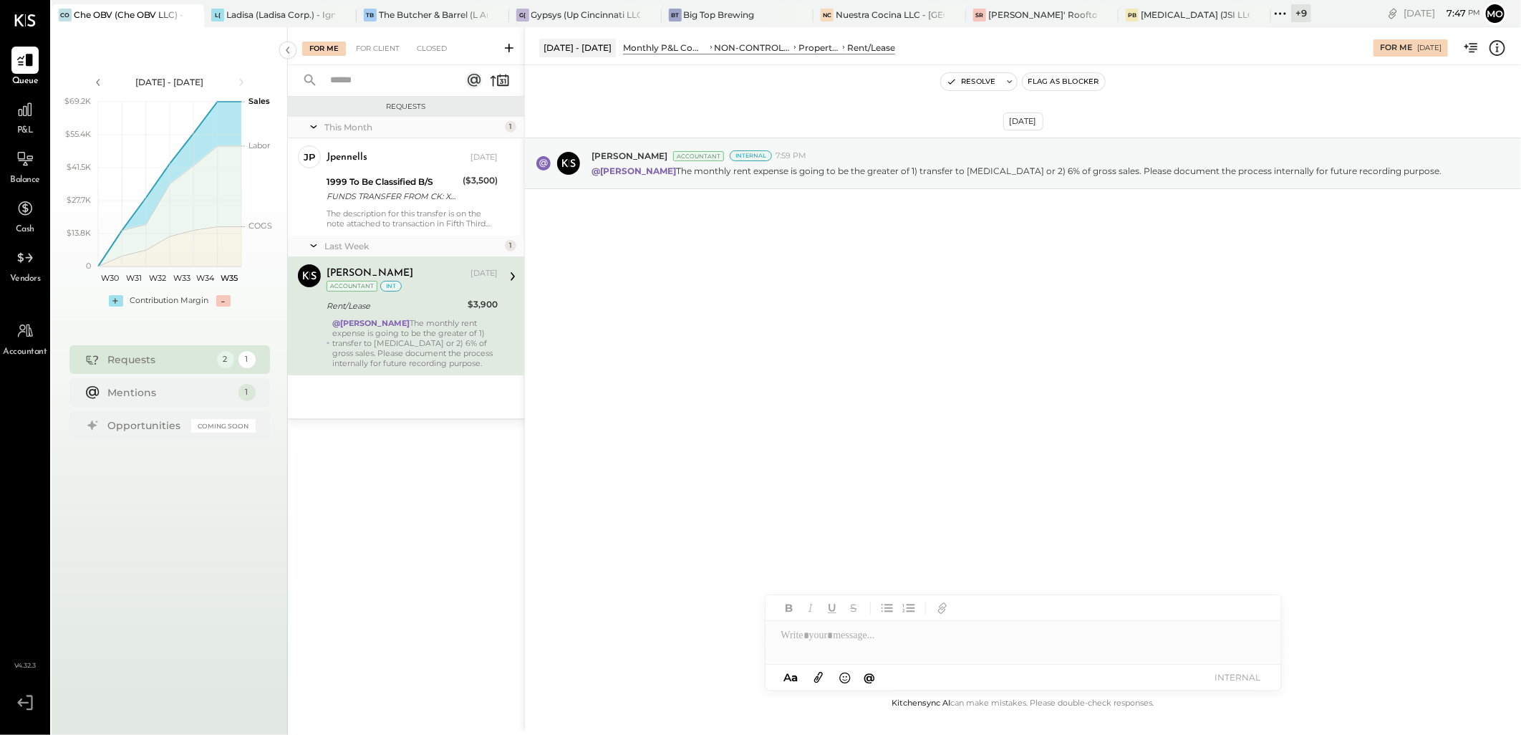
click at [767, 358] on div "[DATE] [PERSON_NAME] Accountant Internal 7:59 PM @[PERSON_NAME] The monthly ren…" at bounding box center [1023, 380] width 996 height 630
click at [510, 48] on icon at bounding box center [509, 48] width 14 height 14
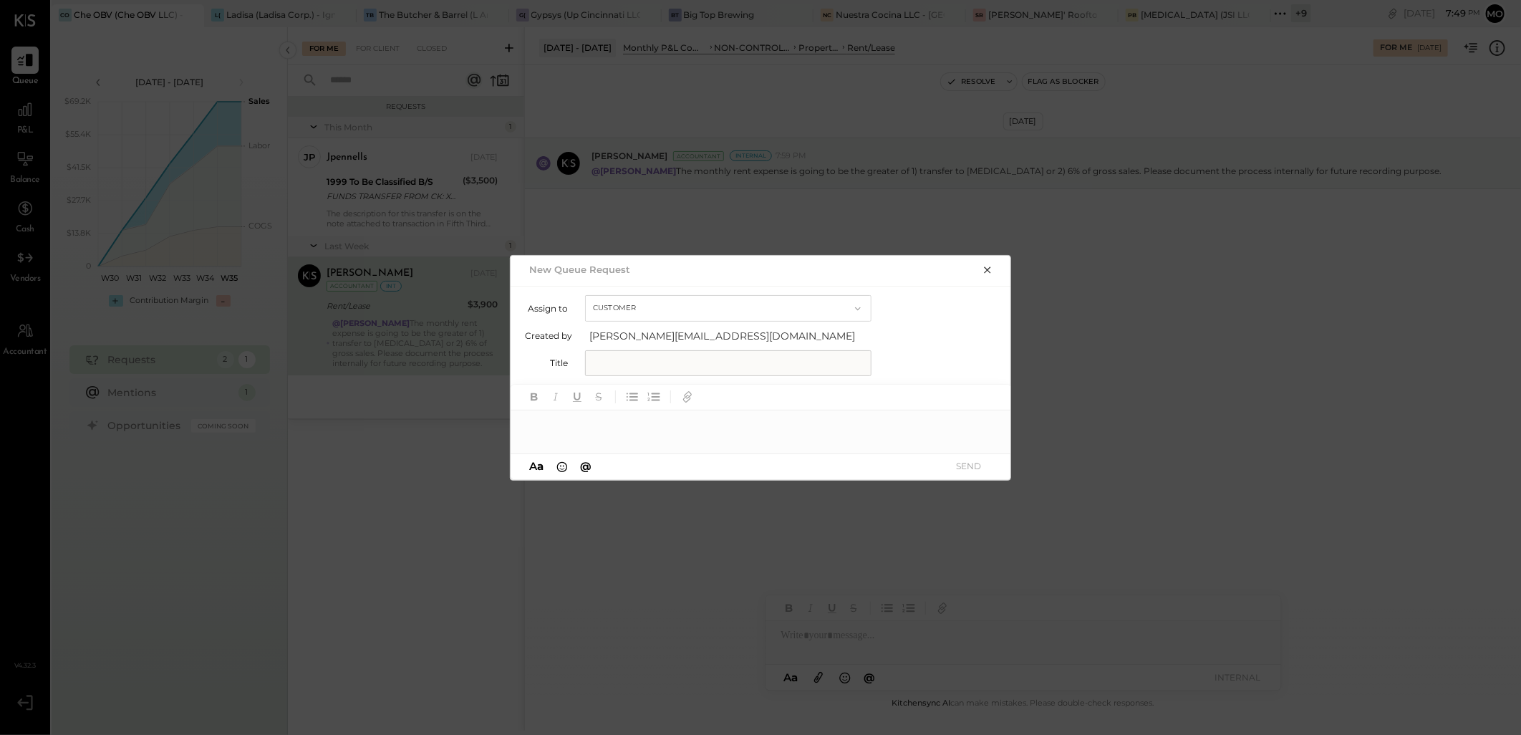
click at [639, 369] on input "text" at bounding box center [728, 363] width 286 height 26
type input "*"
type input "**********"
click at [594, 427] on div at bounding box center [761, 424] width 501 height 29
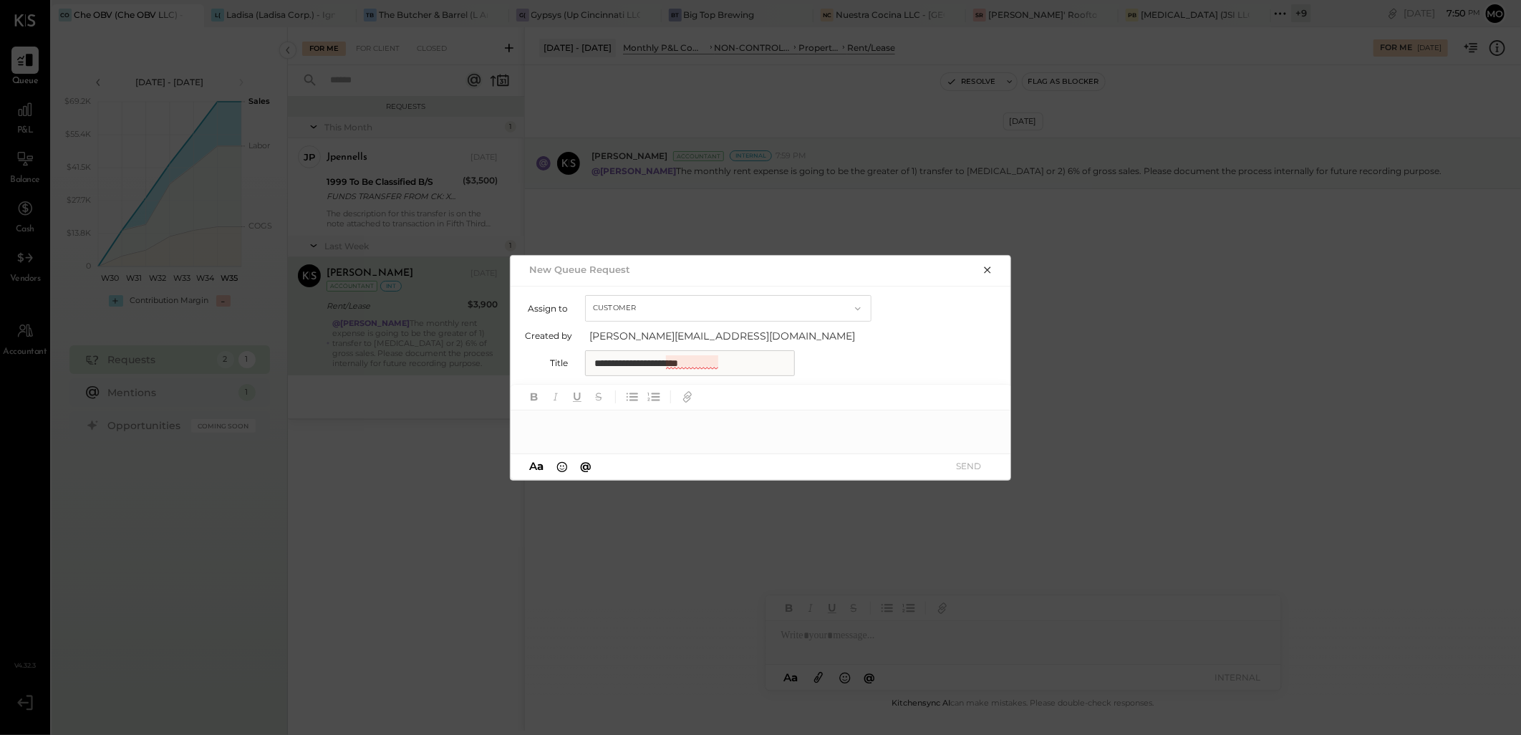
click at [692, 361] on input "**********" at bounding box center [690, 363] width 210 height 26
click at [698, 403] on span "document" at bounding box center [700, 407] width 45 height 14
click at [655, 433] on div at bounding box center [761, 424] width 501 height 29
paste div
click at [526, 421] on div "**********" at bounding box center [761, 424] width 501 height 29
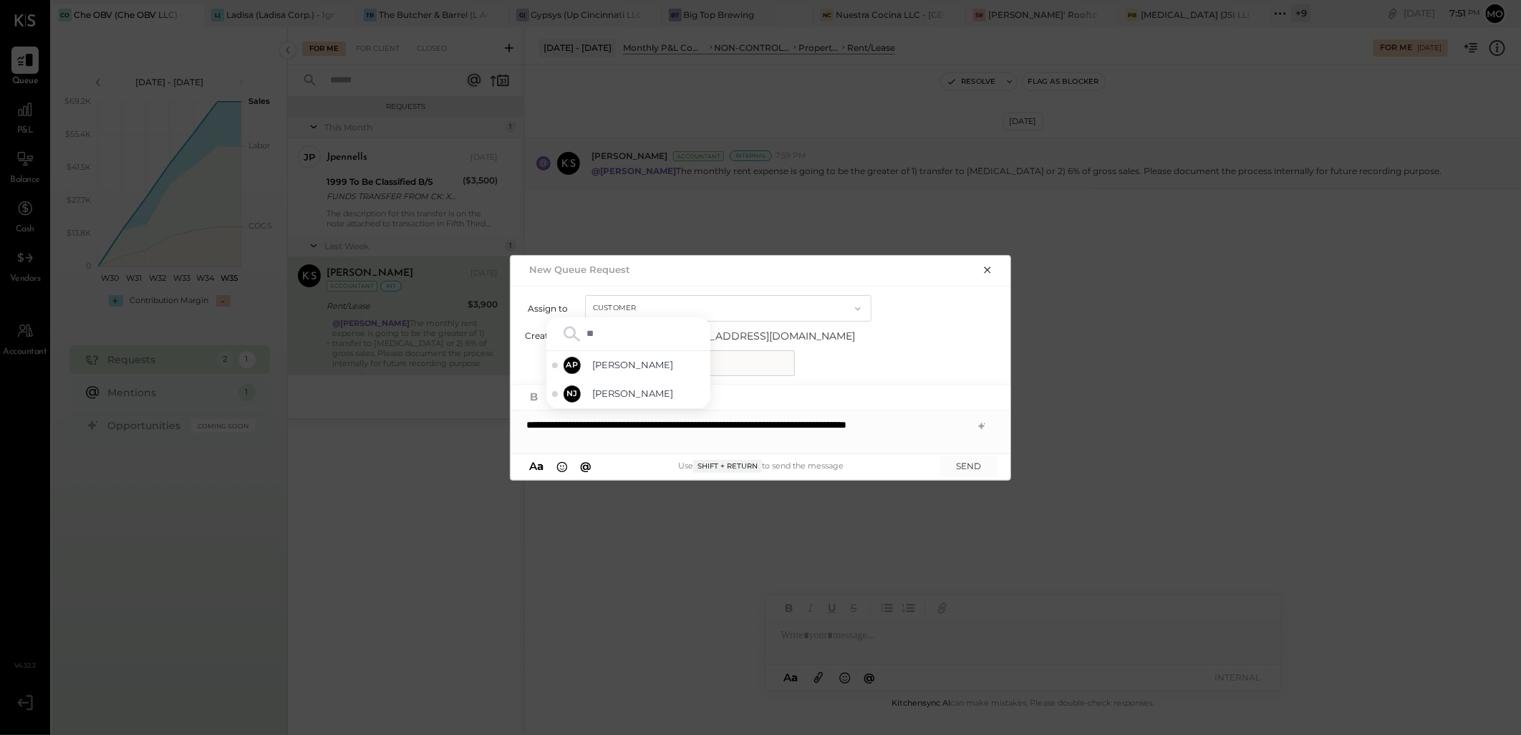
type input "*"
click at [772, 304] on button "Customer" at bounding box center [728, 308] width 286 height 26
click at [937, 360] on div "**********" at bounding box center [761, 363] width 473 height 26
drag, startPoint x: 983, startPoint y: 469, endPoint x: 1104, endPoint y: 435, distance: 125.1
click at [983, 469] on button "SEND" at bounding box center [968, 465] width 57 height 19
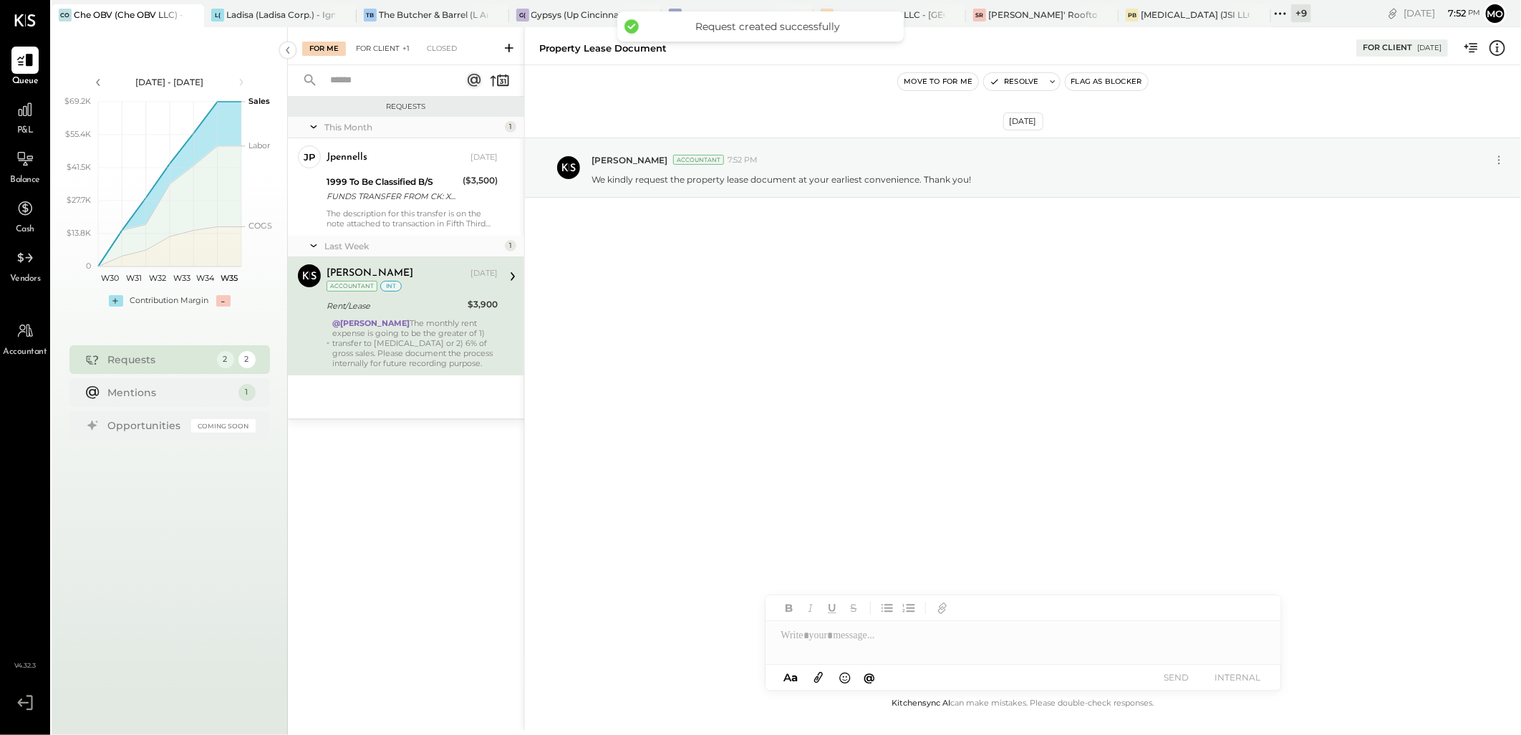
click at [382, 47] on div "For Client +1" at bounding box center [383, 49] width 68 height 14
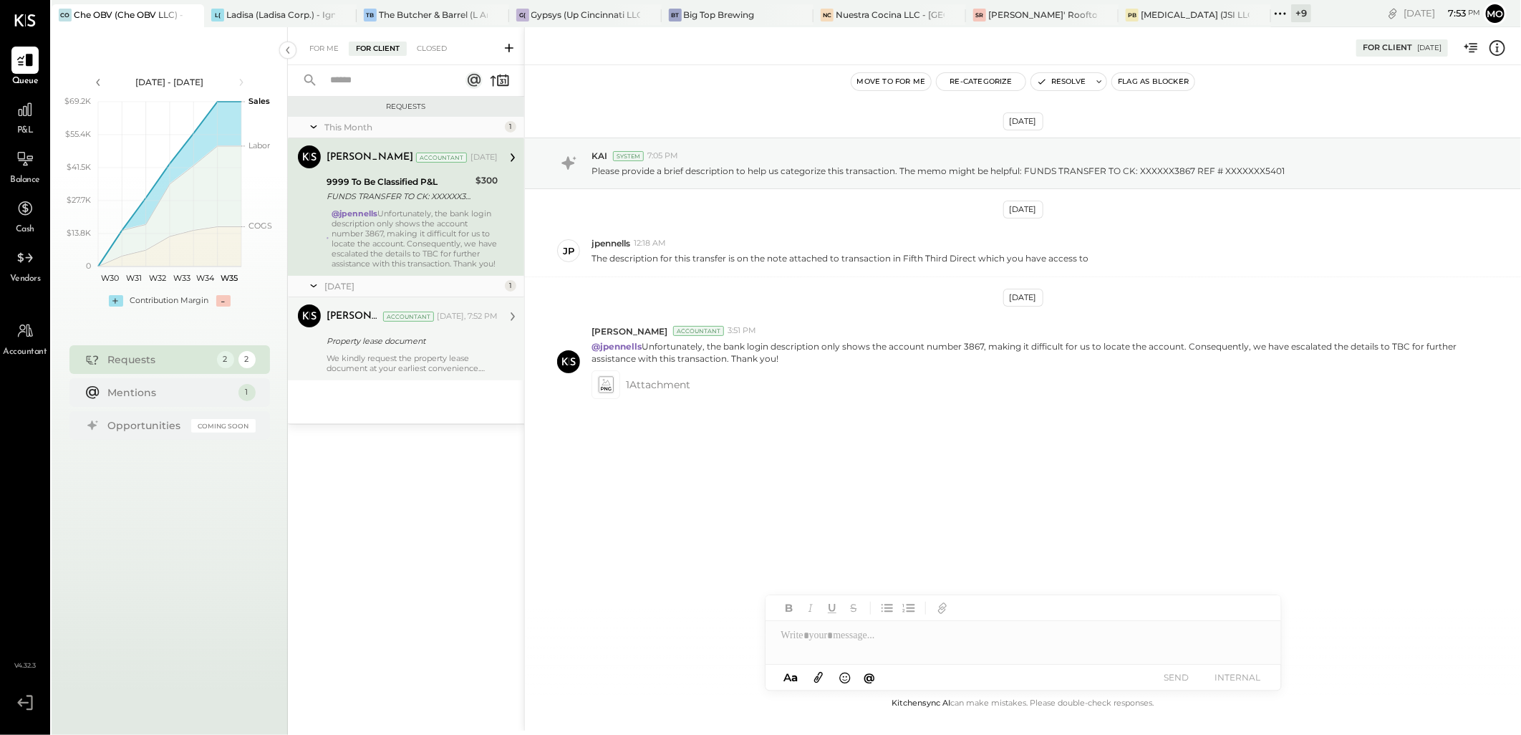
click at [403, 370] on div "We kindly request the property lease document at your earliest convenience. Tha…" at bounding box center [412, 363] width 171 height 20
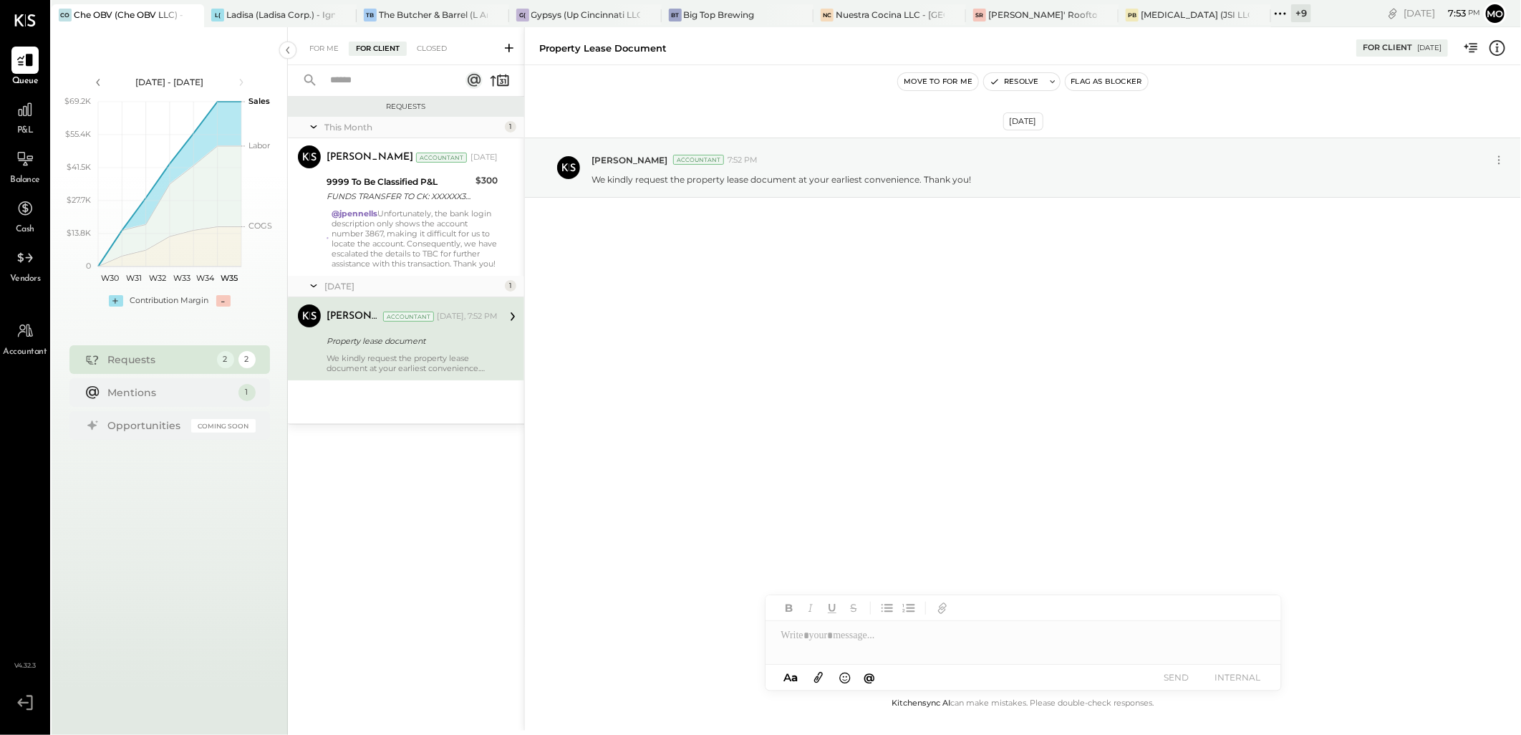
click at [319, 39] on div "For Me For Client Closed" at bounding box center [406, 46] width 236 height 38
click at [328, 47] on div "For Me" at bounding box center [324, 49] width 44 height 14
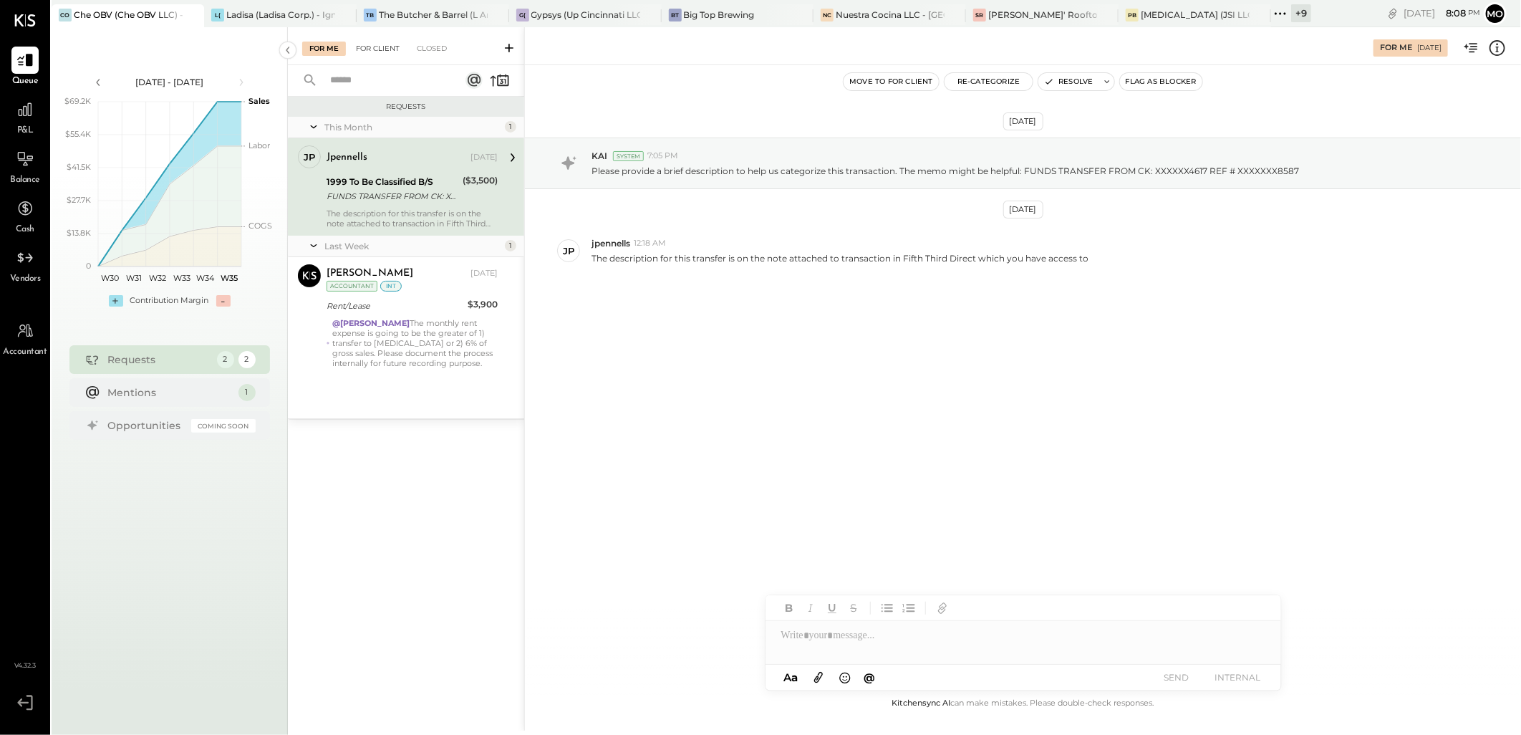
click at [377, 44] on div "For Client" at bounding box center [378, 49] width 58 height 14
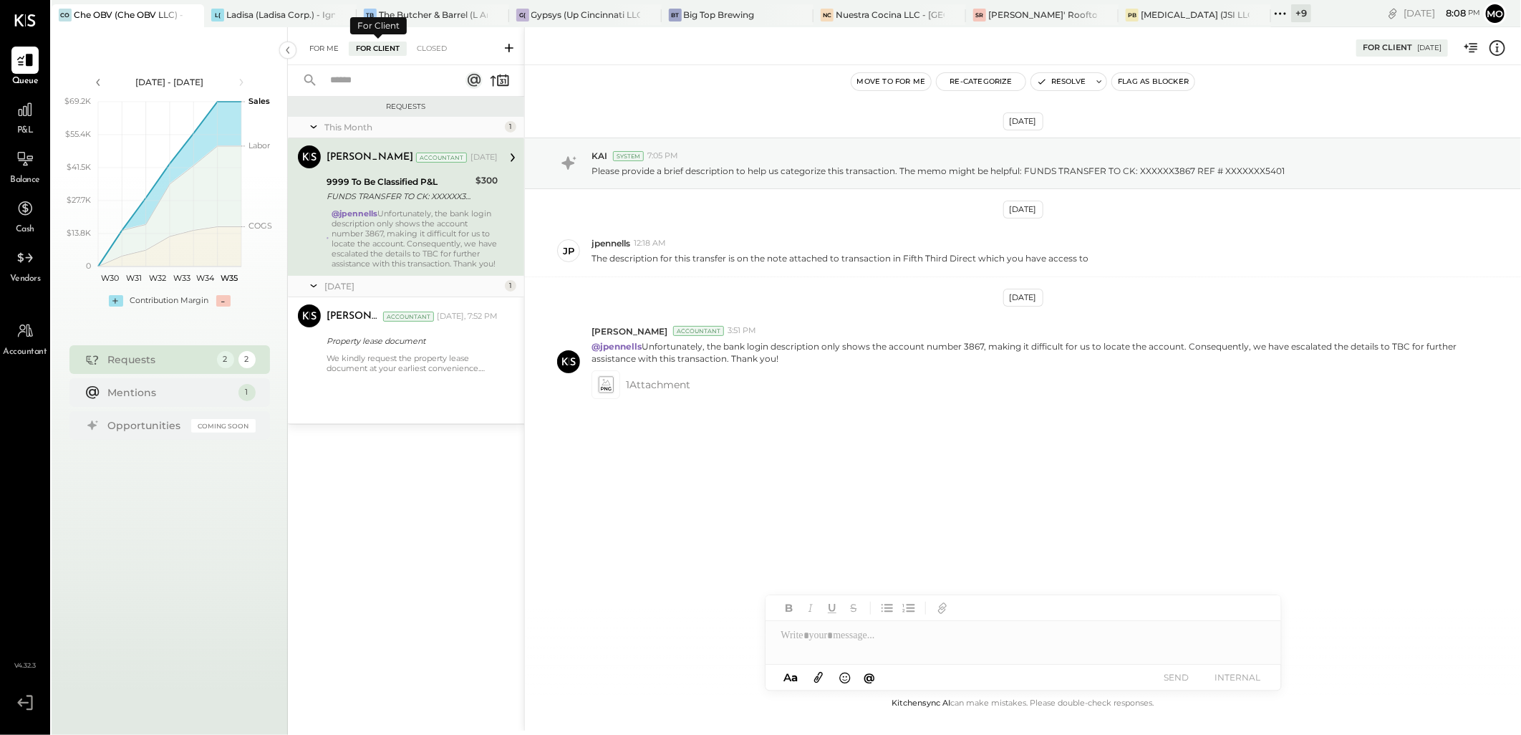
click at [328, 50] on div "For Me" at bounding box center [324, 49] width 44 height 14
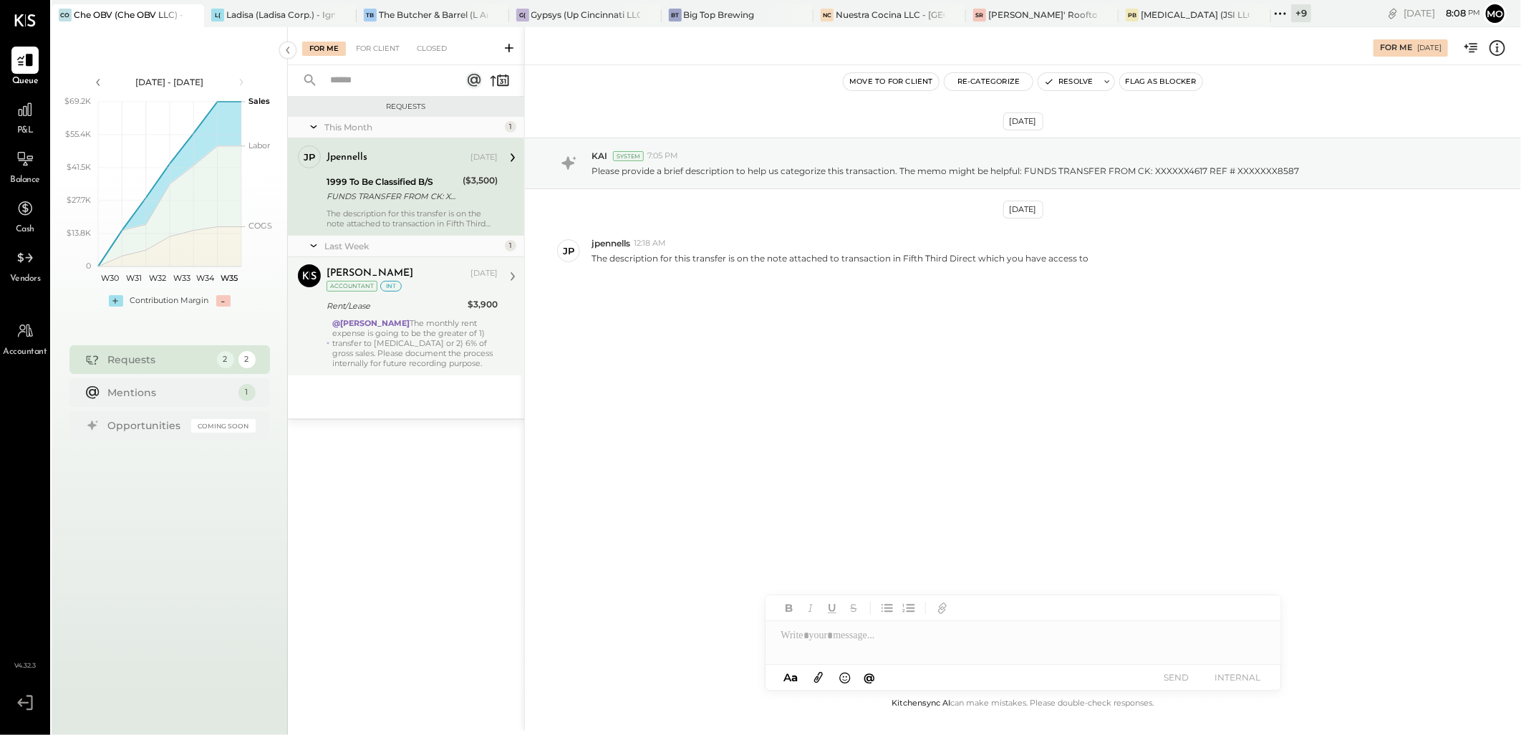
click at [402, 356] on div "@Mohammadsalkin Ansari The monthly rent expense is going to be the greater of 1…" at bounding box center [414, 343] width 165 height 50
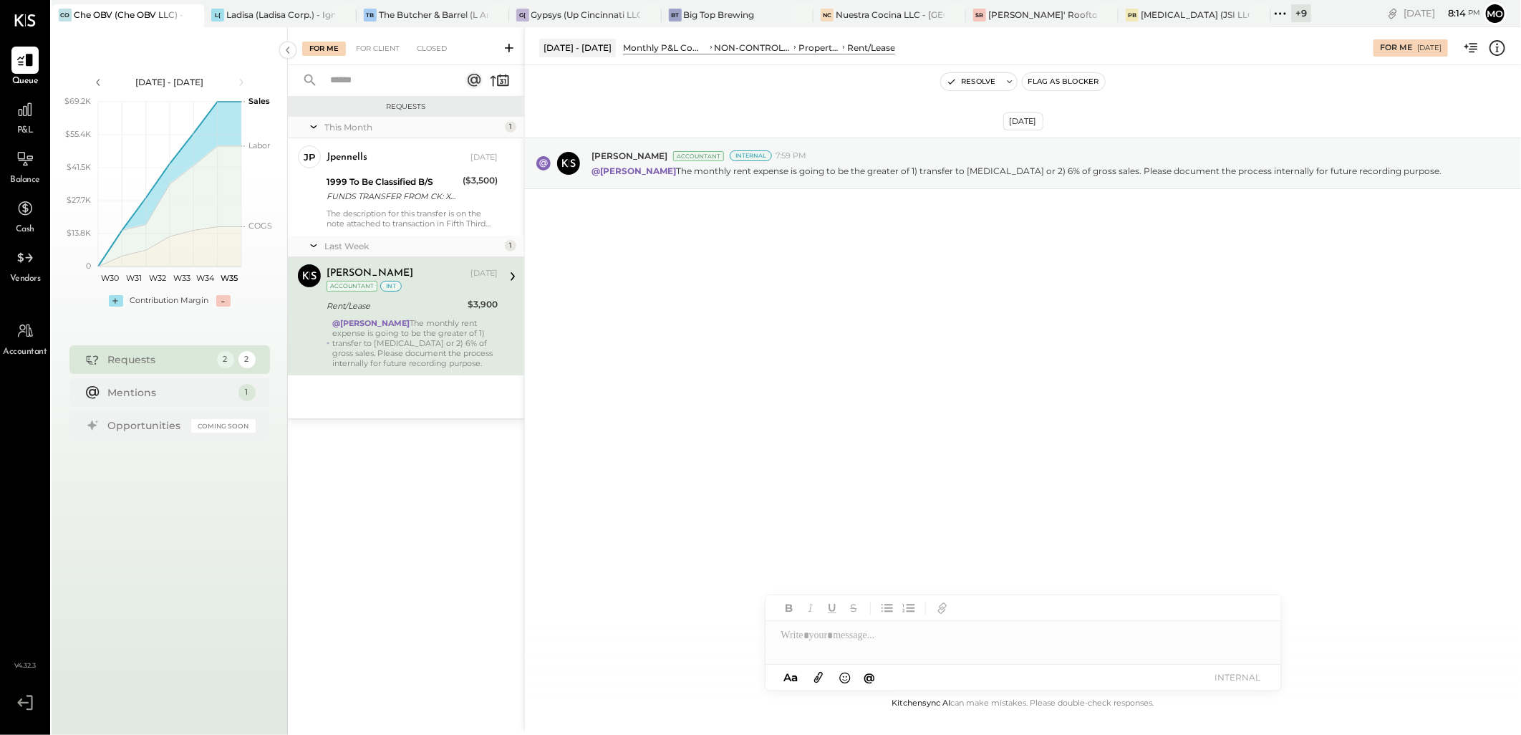
click at [403, 334] on div "@Mohammadsalkin Ansari The monthly rent expense is going to be the greater of 1…" at bounding box center [414, 343] width 165 height 50
click at [368, 45] on div "For Client" at bounding box center [378, 49] width 58 height 14
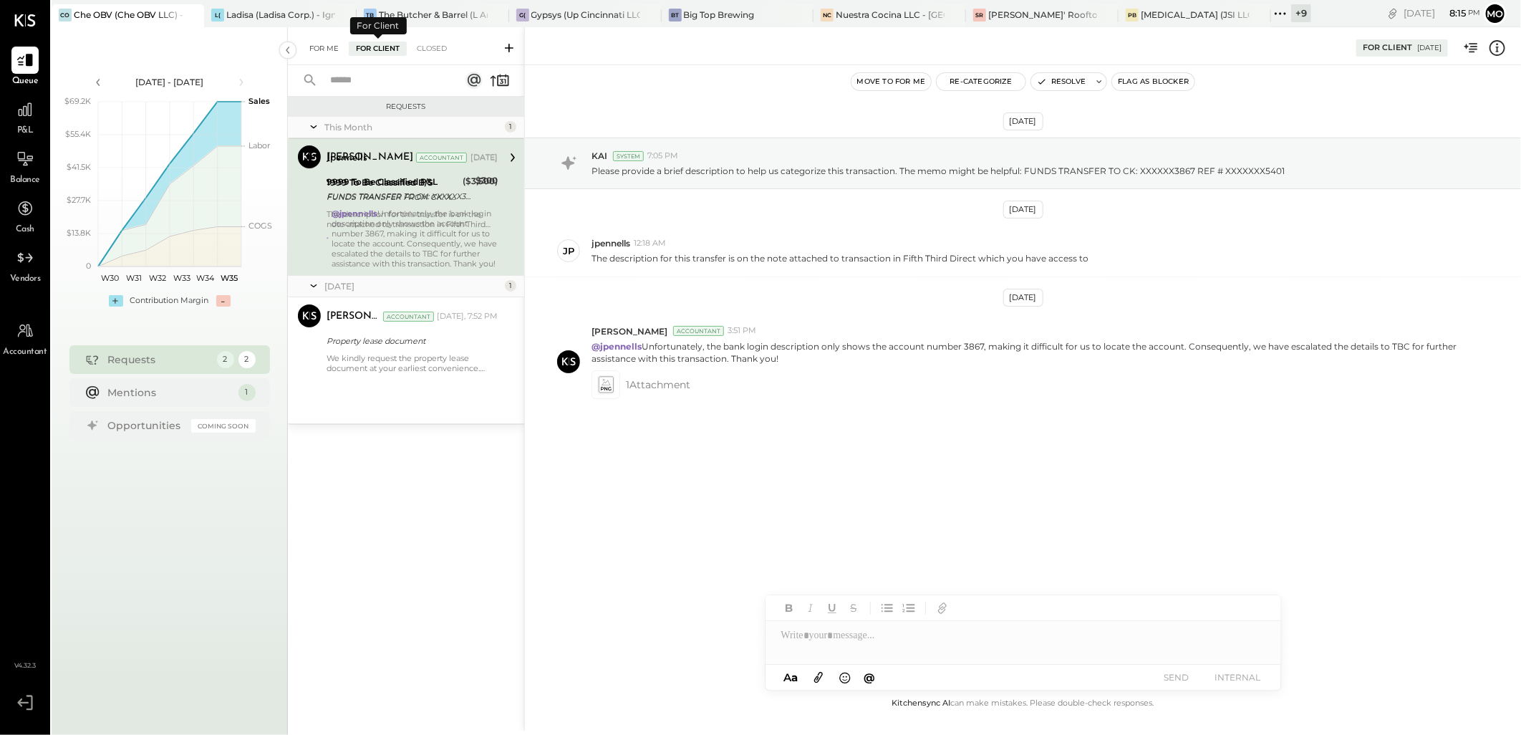
click at [325, 46] on div "For Me" at bounding box center [324, 49] width 44 height 14
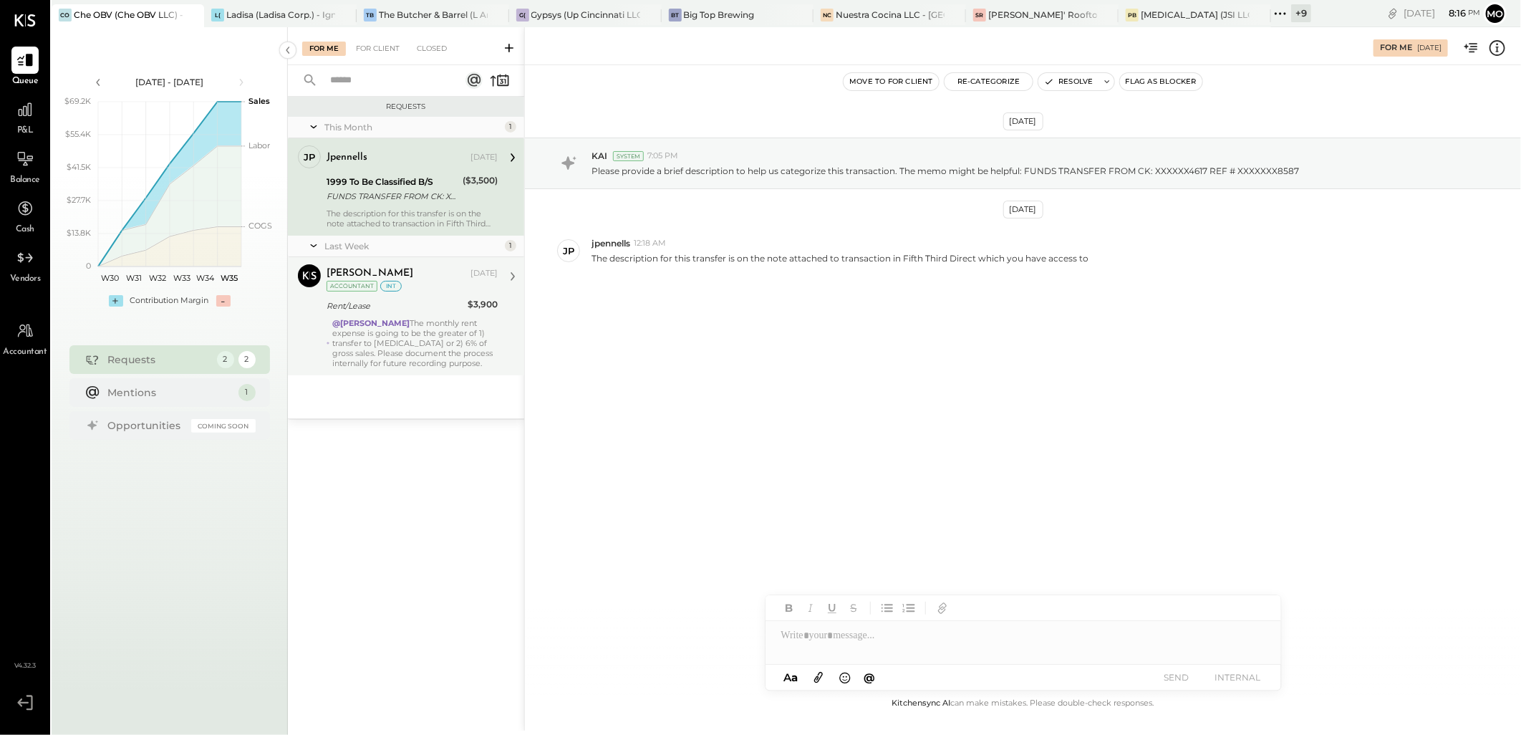
click at [341, 335] on div "@Mohammadsalkin Ansari The monthly rent expense is going to be the greater of 1…" at bounding box center [414, 343] width 165 height 50
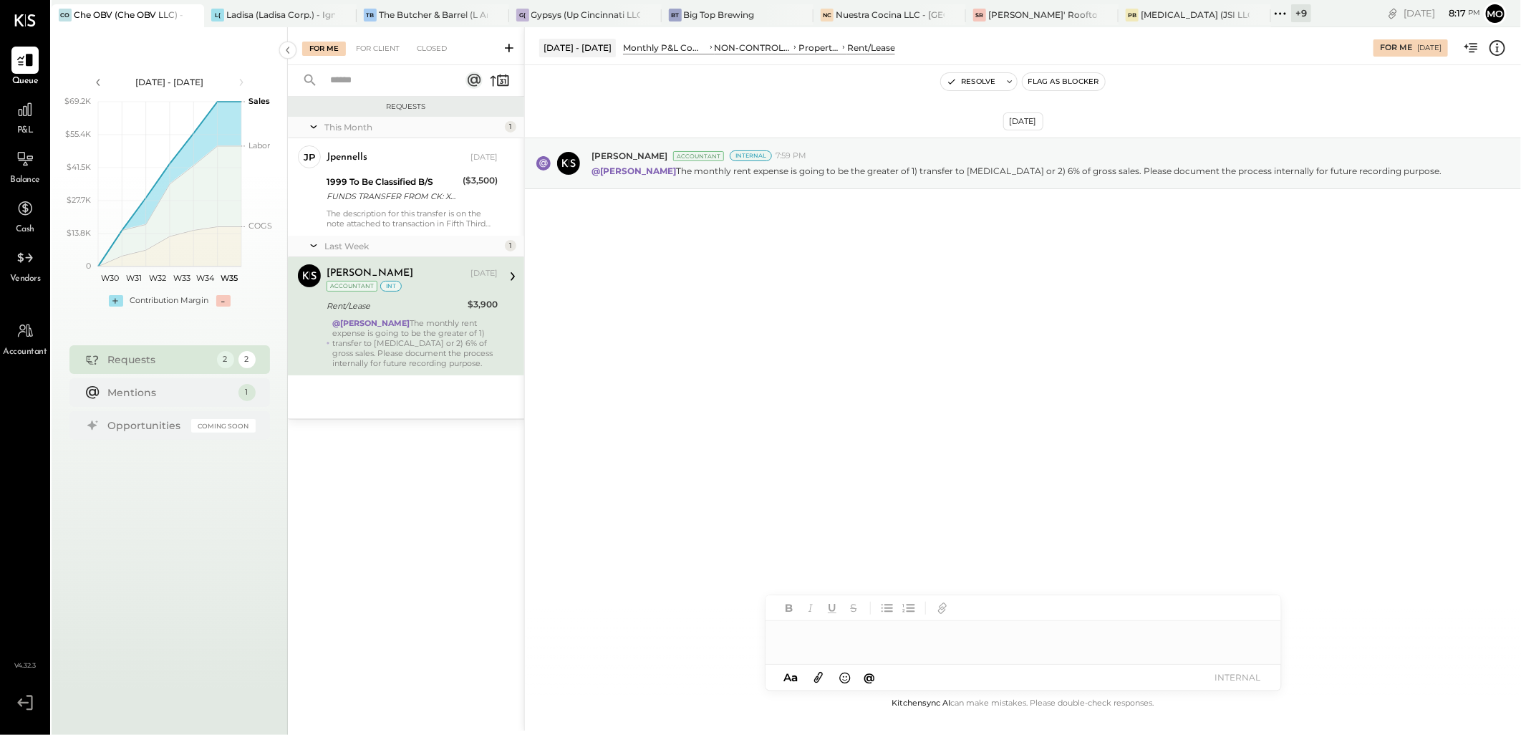
click at [797, 641] on div at bounding box center [1024, 635] width 516 height 29
type input "*****"
drag, startPoint x: 892, startPoint y: 610, endPoint x: 1021, endPoint y: 592, distance: 130.2
click at [893, 609] on span "[PERSON_NAME]" at bounding box center [903, 605] width 112 height 14
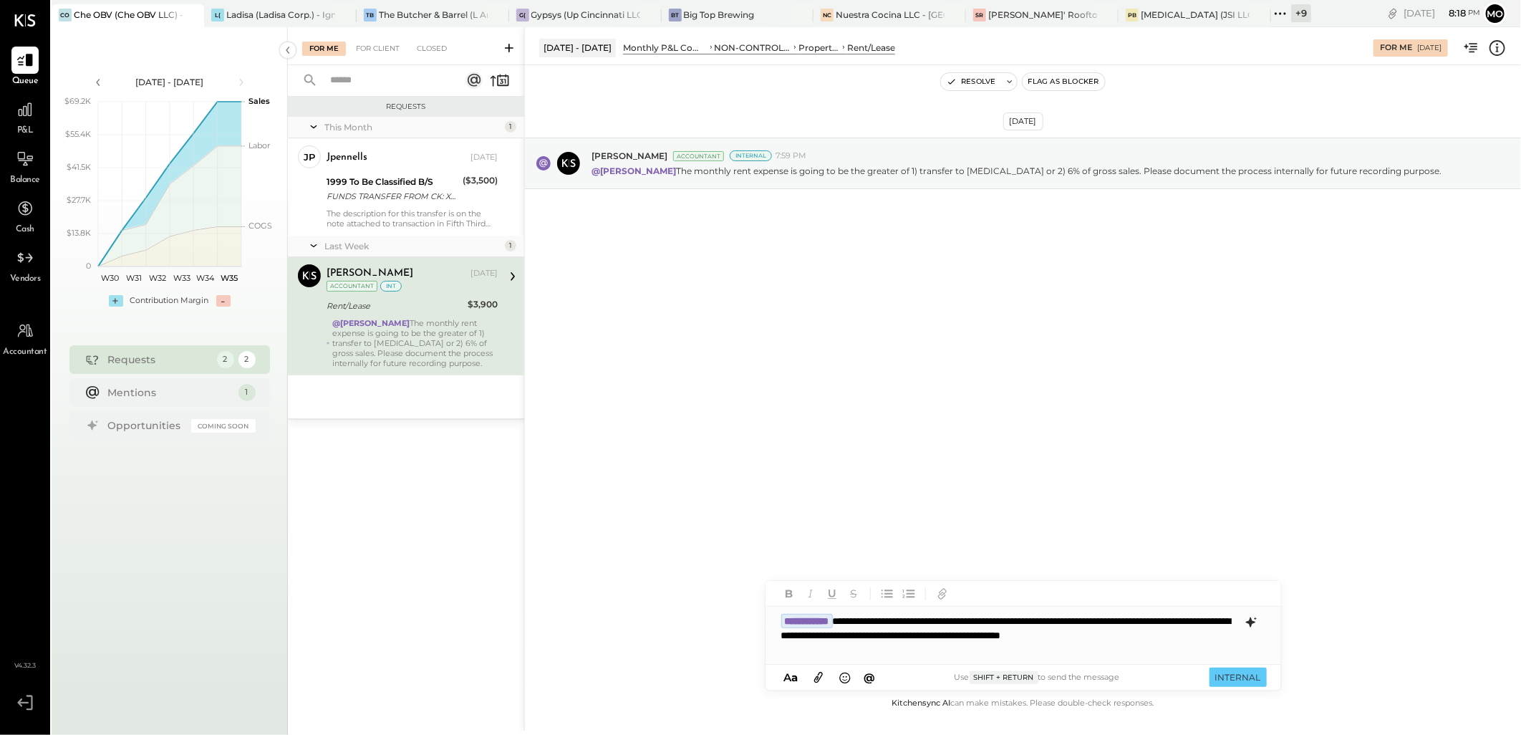
drag, startPoint x: 1228, startPoint y: 677, endPoint x: 1194, endPoint y: 588, distance: 95.0
click at [1228, 676] on button "INTERNAL" at bounding box center [1238, 677] width 57 height 19
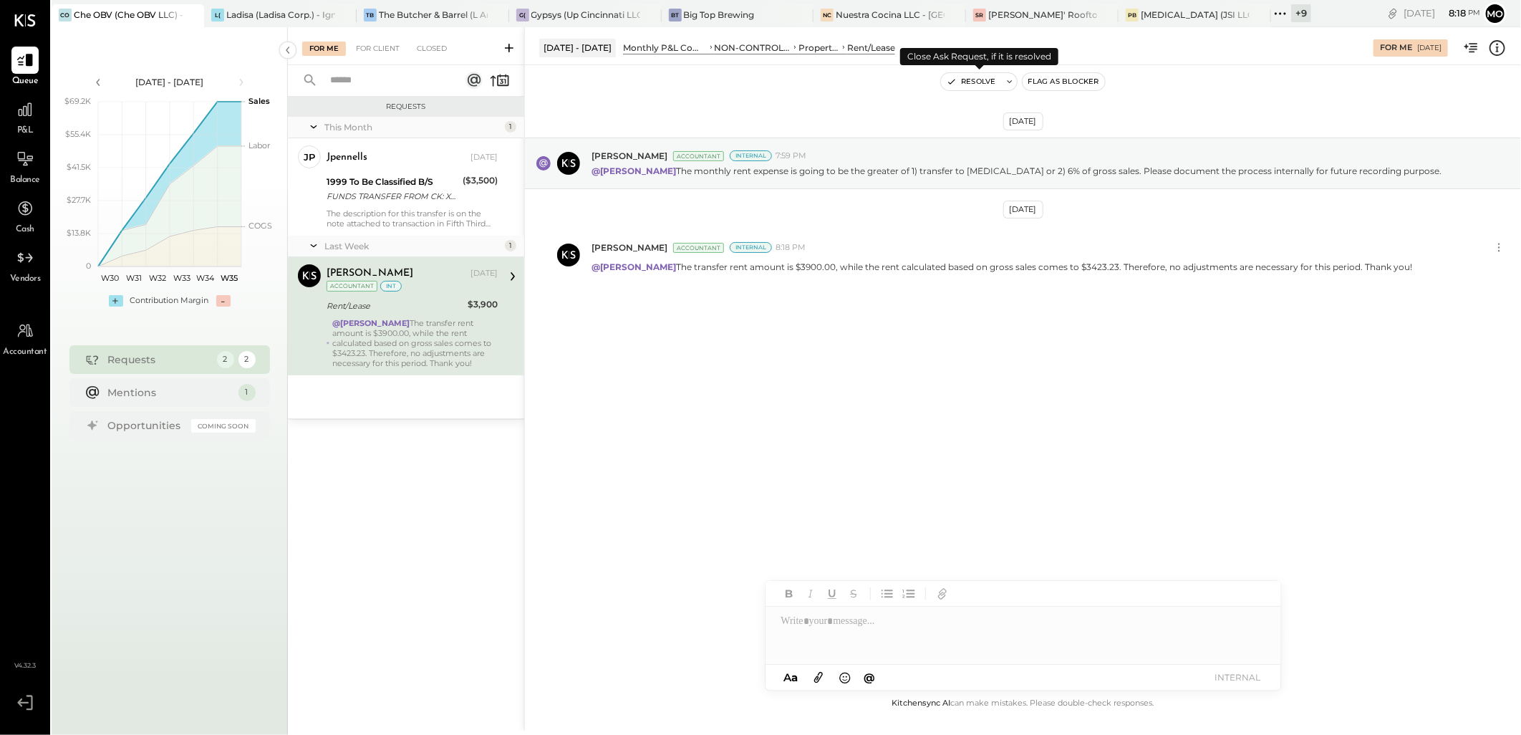
click at [970, 77] on button "Resolve" at bounding box center [971, 81] width 60 height 17
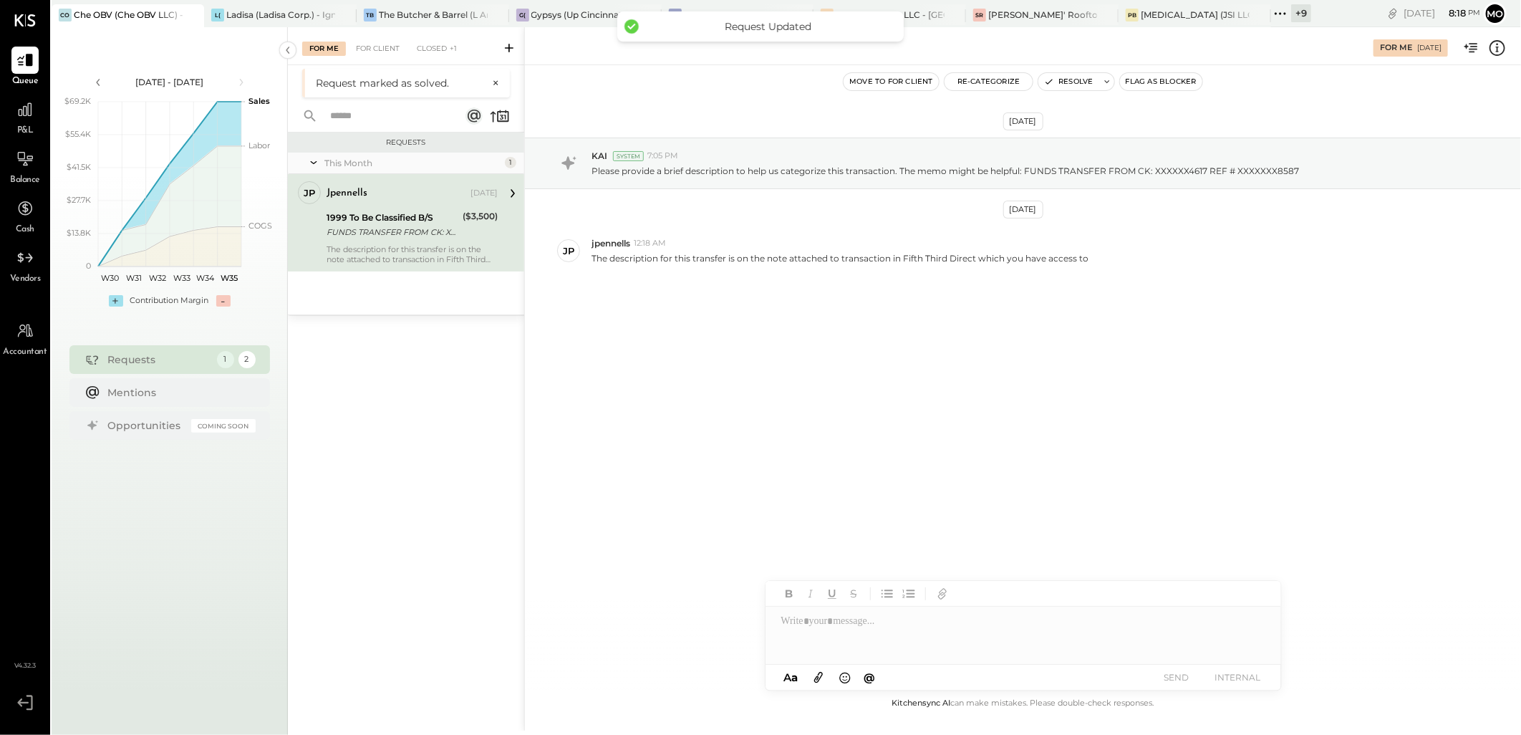
click at [376, 32] on div "For Me For Client Closed +1" at bounding box center [406, 46] width 236 height 38
click at [373, 47] on div "For Client" at bounding box center [378, 49] width 58 height 14
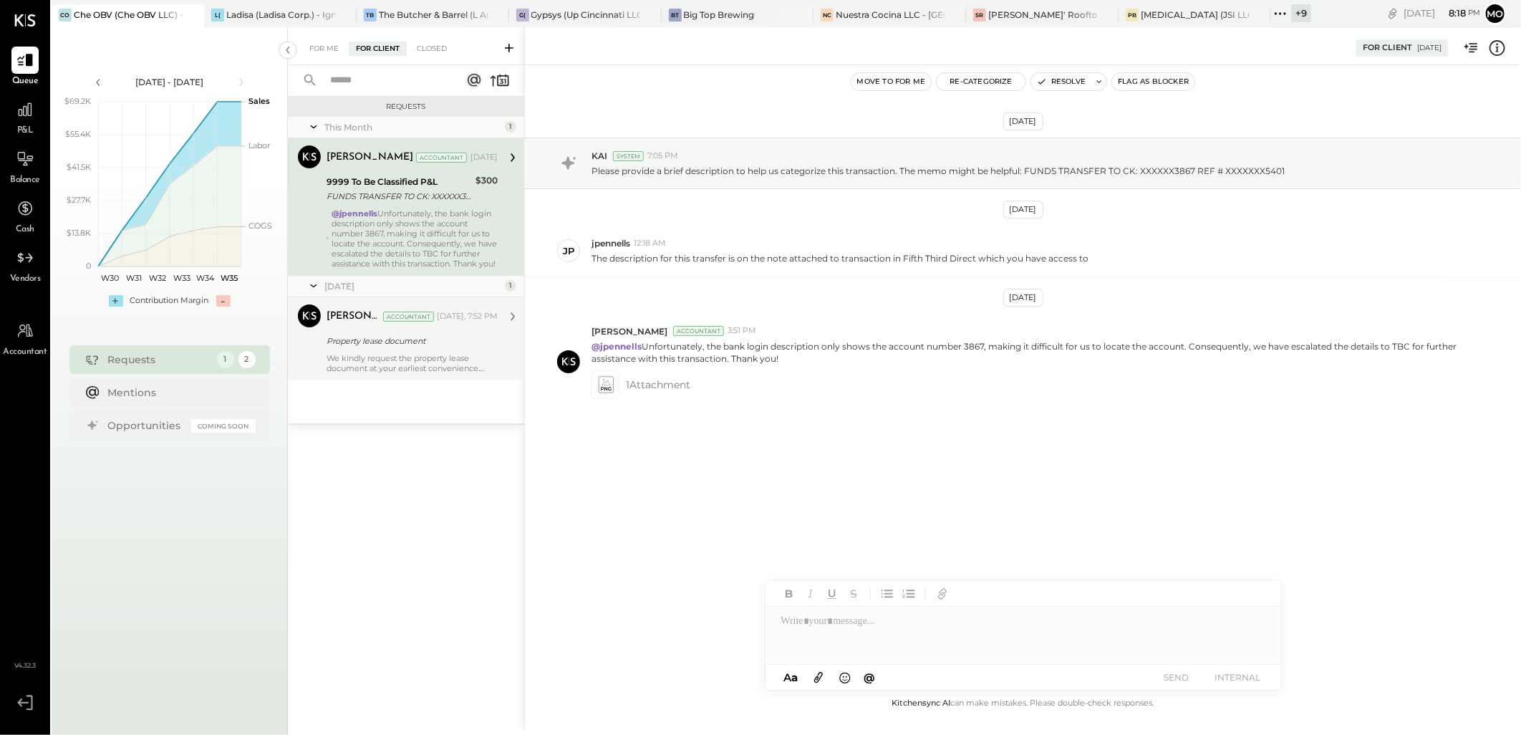
click at [407, 362] on div "Mohammadsalkin Ansari Accountant [DATE], 7:52 PM Property lease document We kin…" at bounding box center [412, 338] width 171 height 69
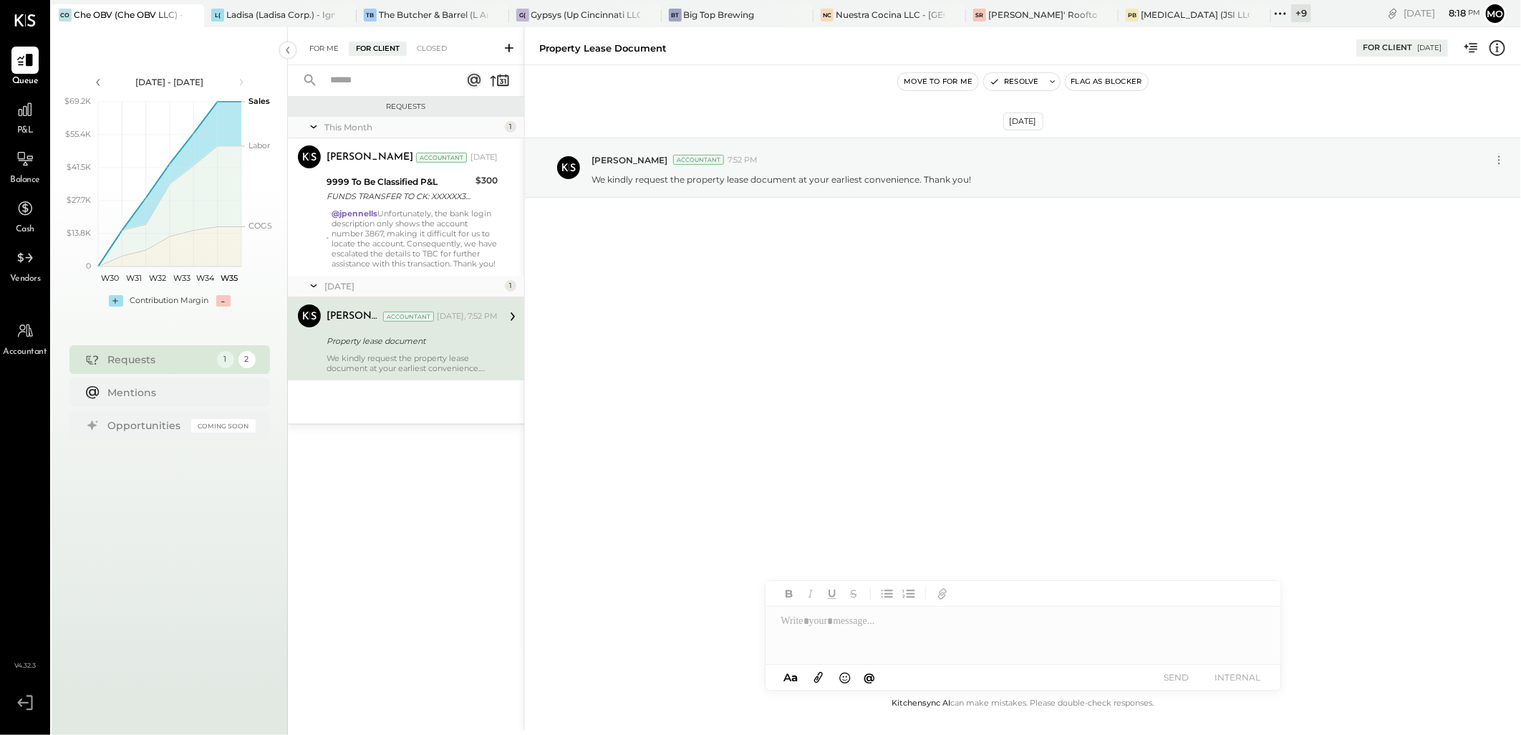
click at [324, 42] on div "For Me" at bounding box center [324, 49] width 44 height 14
